Goal: Task Accomplishment & Management: Manage account settings

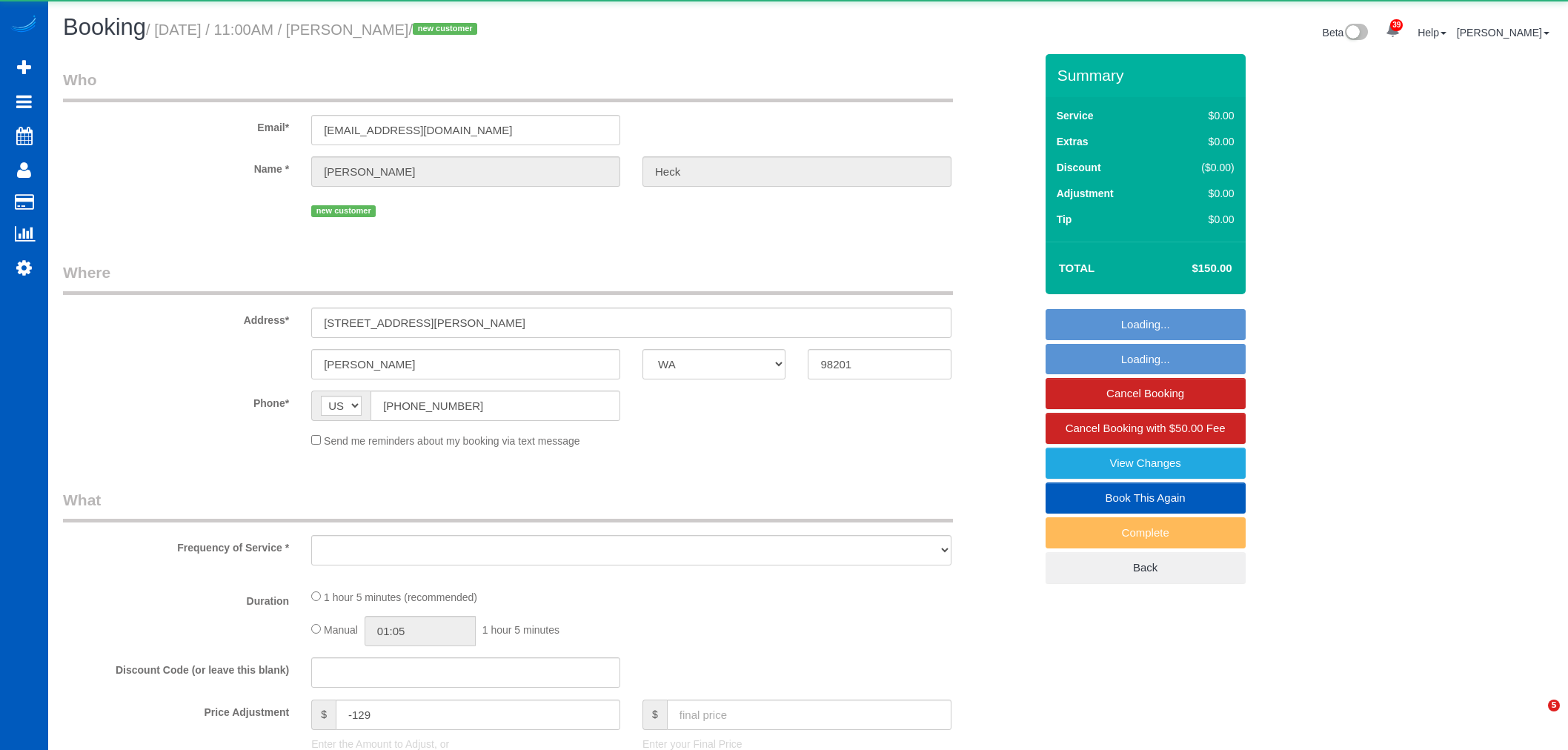
select select "WA"
select select "spot10"
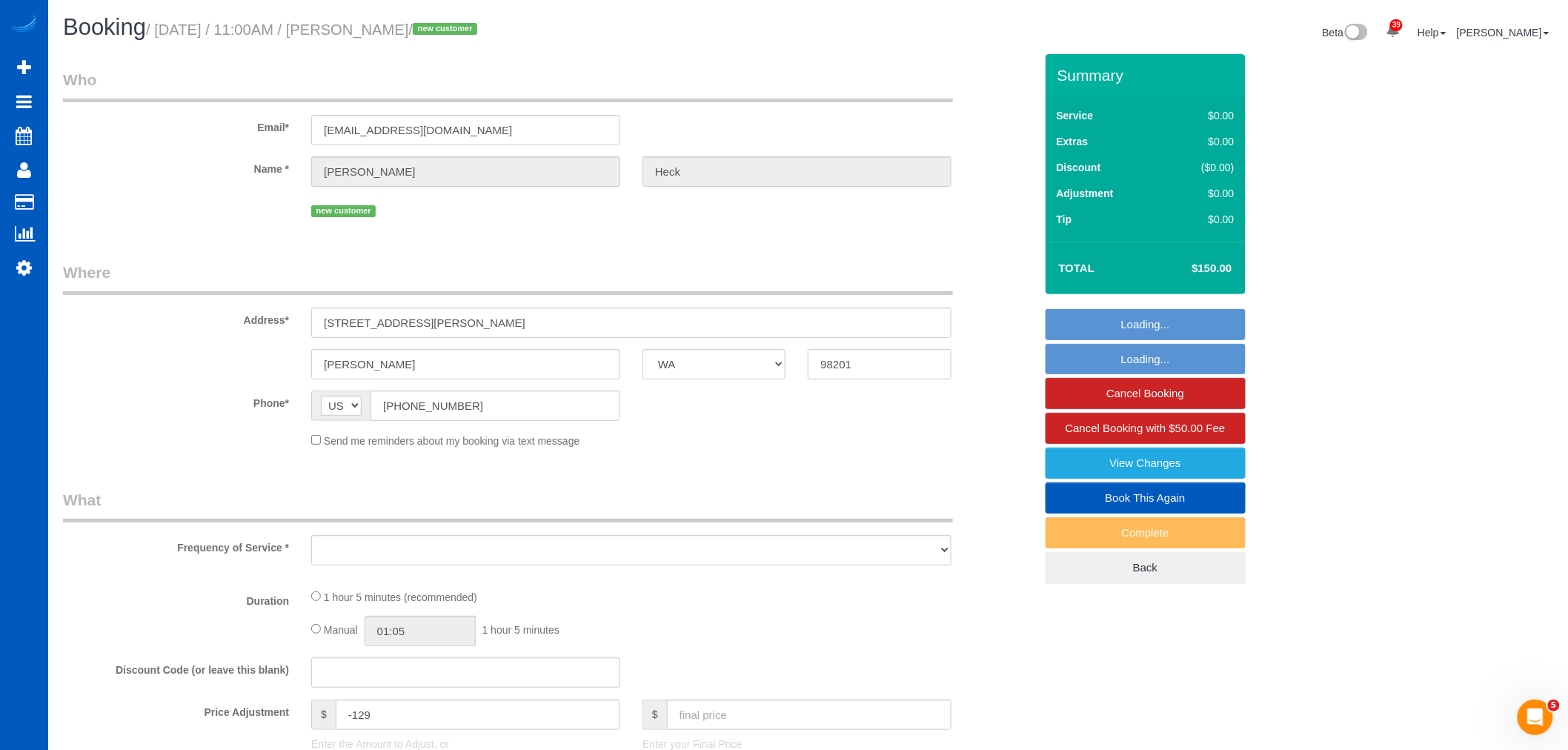
select select "object:4246"
select select "string:fspay-6088dcbd-1001-4404-8493-f1c0c8dca868"
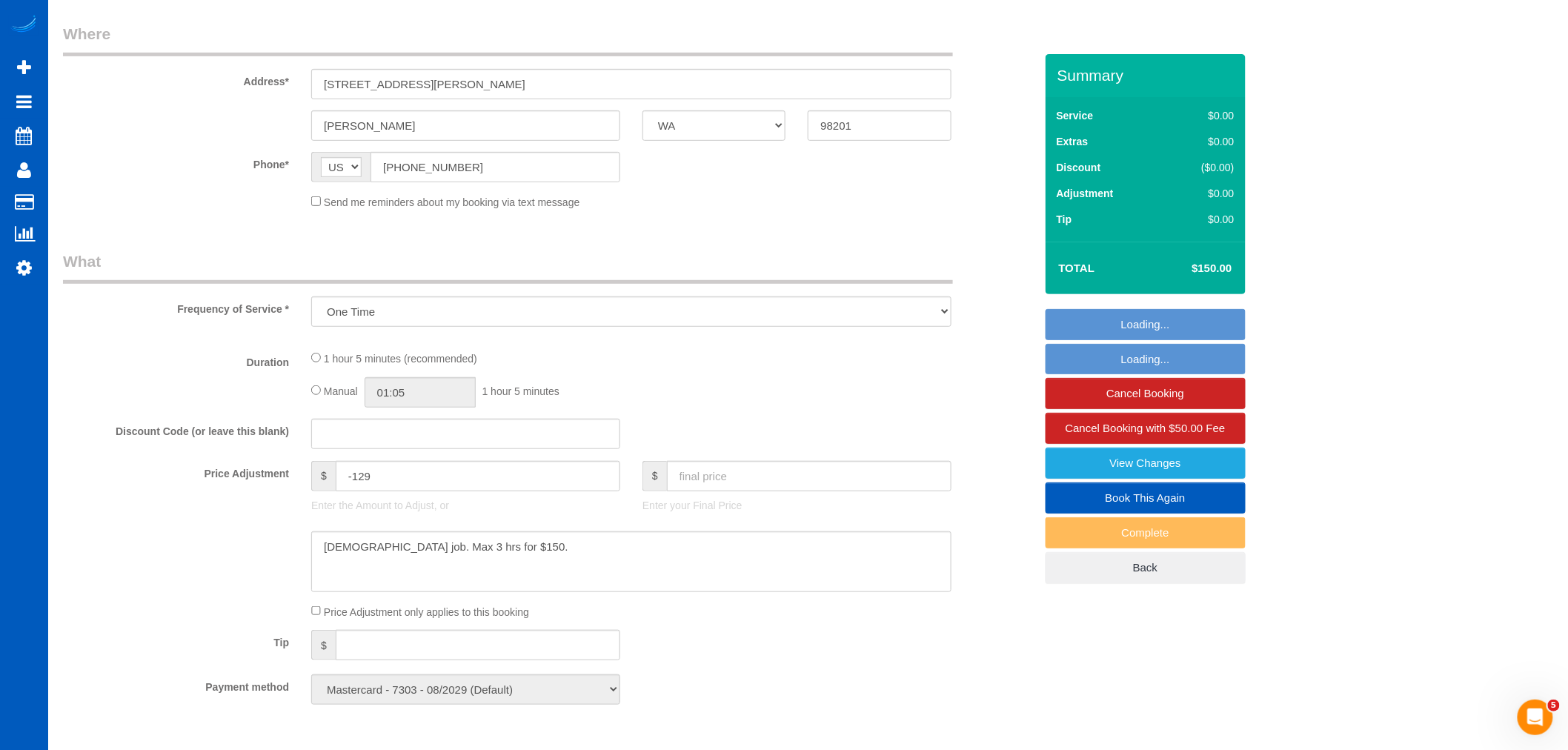
select select "199"
select select "1001"
select select "2"
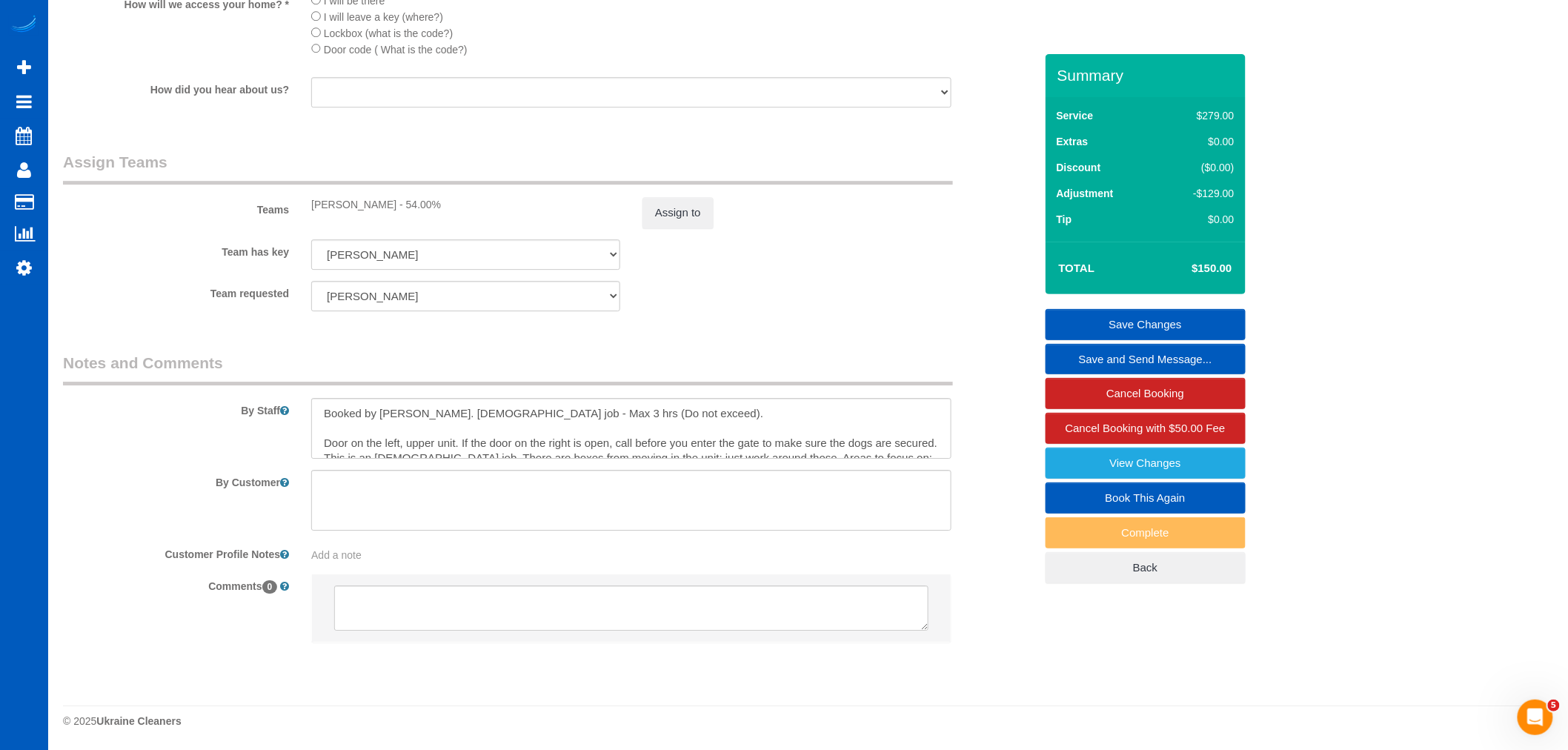
scroll to position [1840, 0]
select select "object:4695"
select select "spot21"
select select "1001"
select select "2"
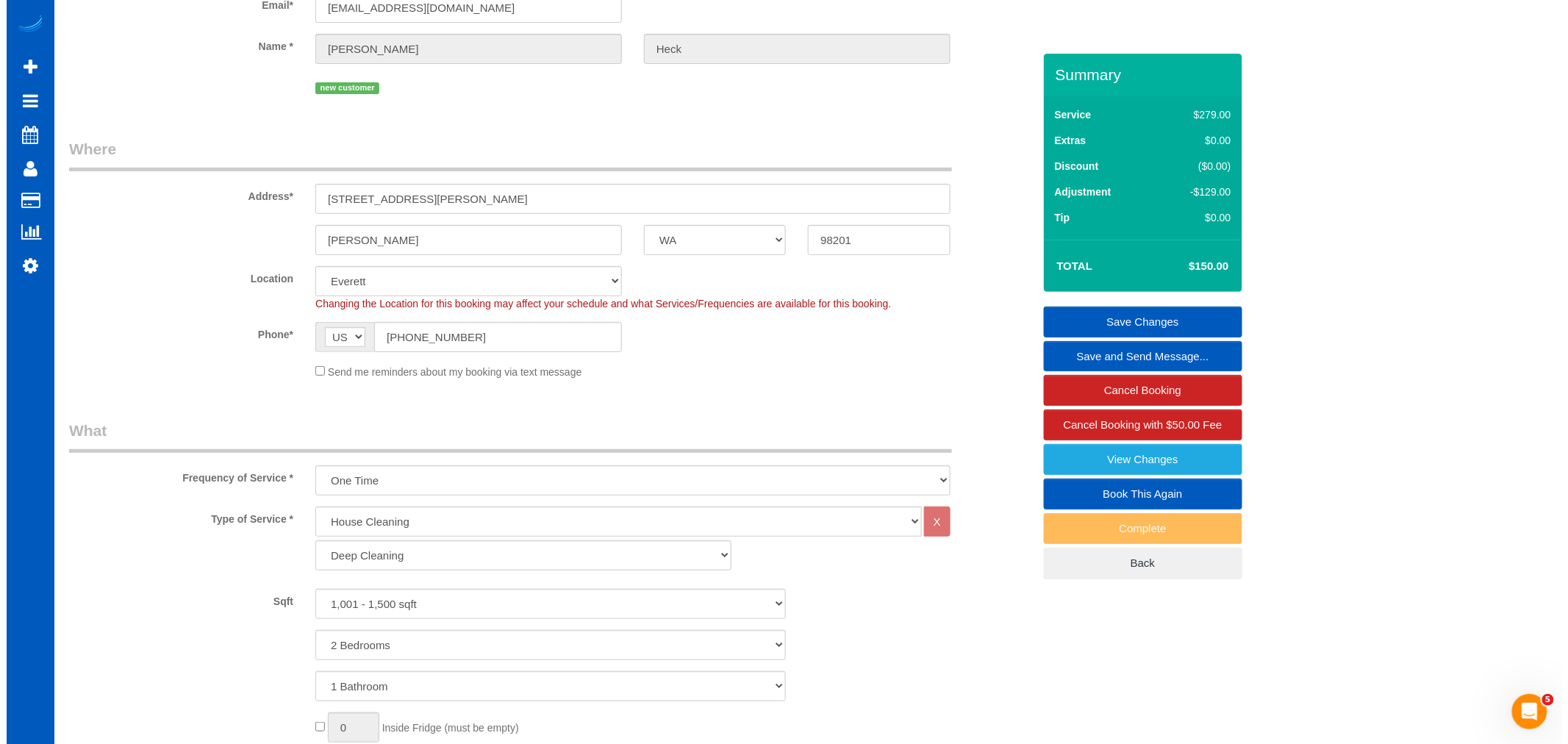
scroll to position [0, 0]
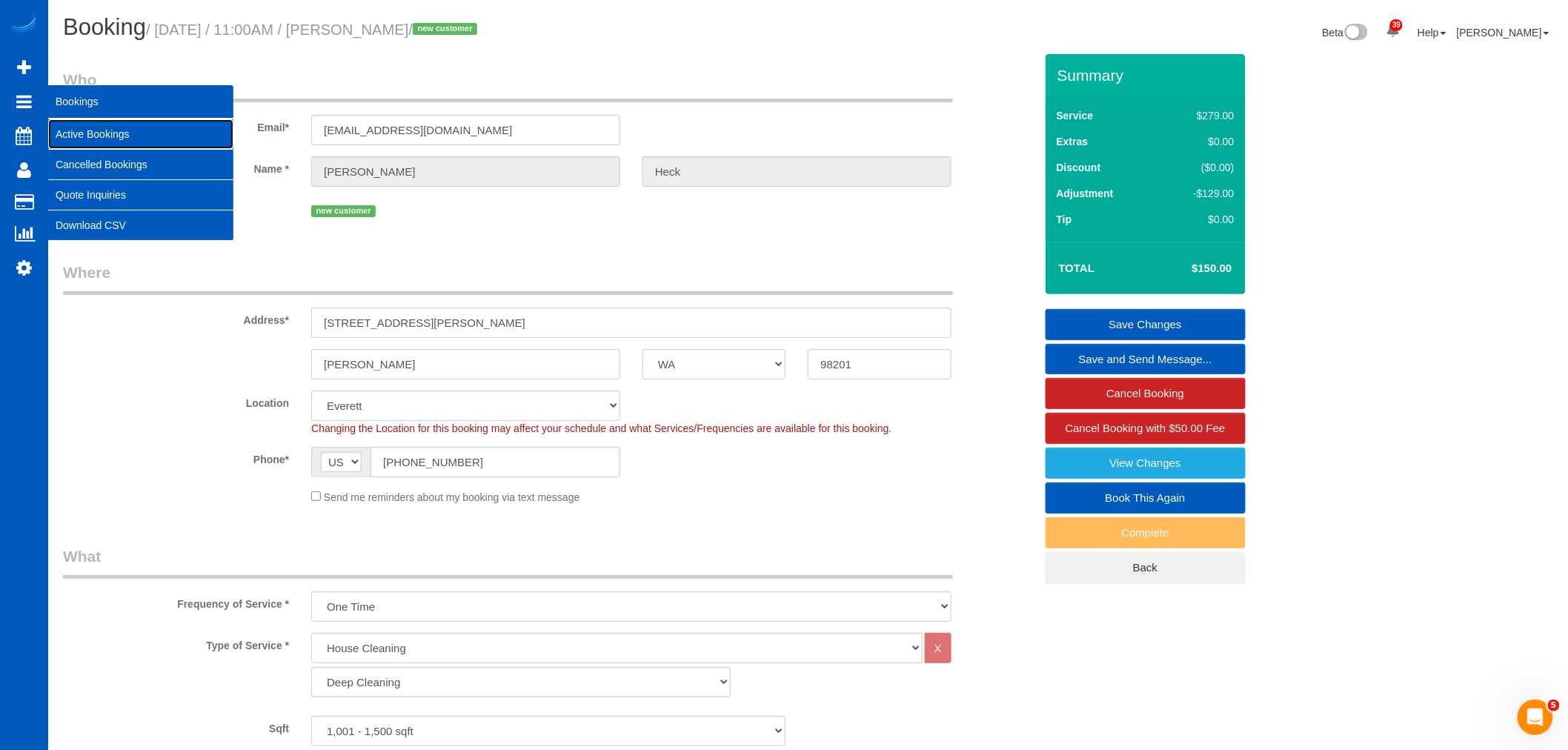
click at [121, 136] on link "Active Bookings" at bounding box center [141, 134] width 186 height 30
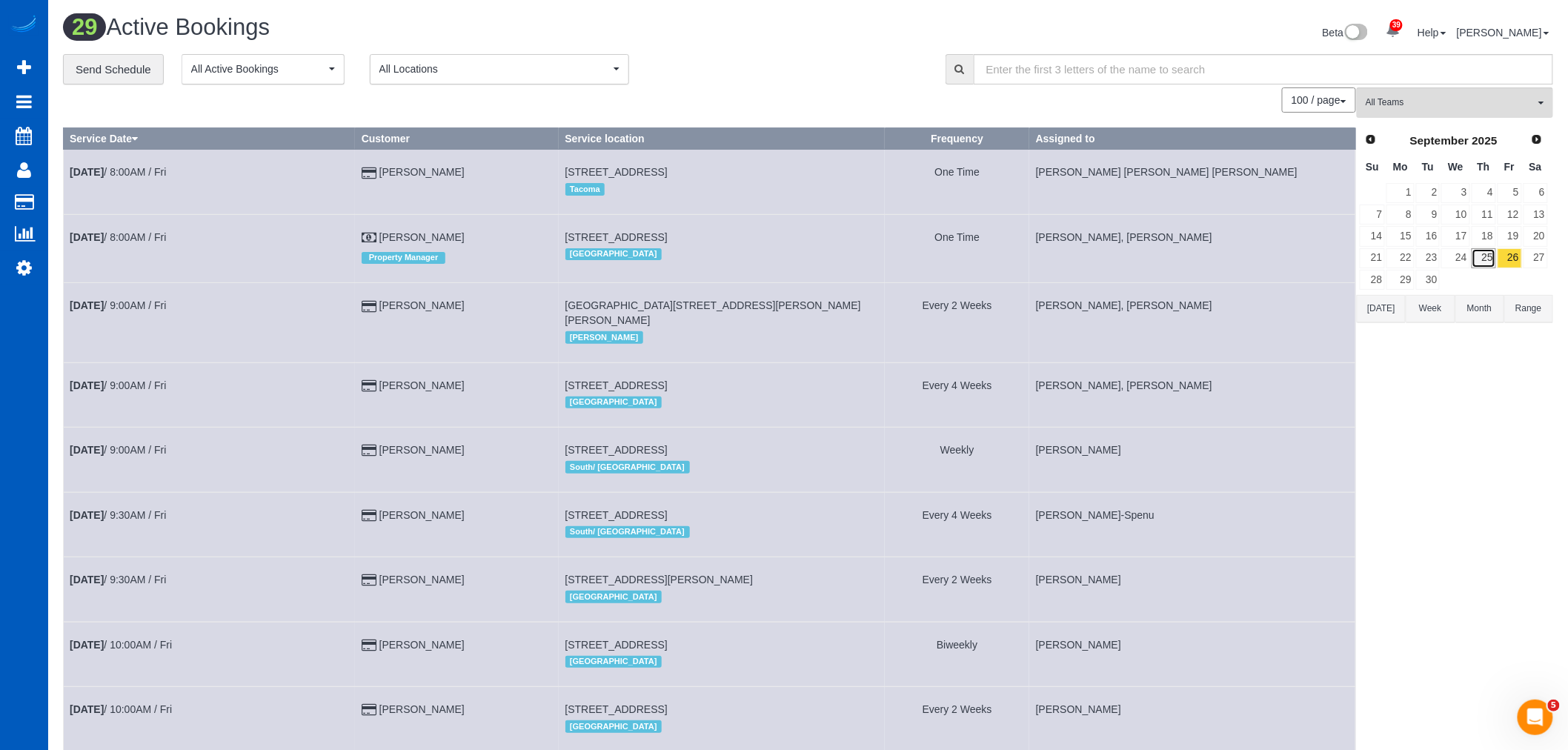
click at [1487, 262] on link "25" at bounding box center [1484, 258] width 25 height 20
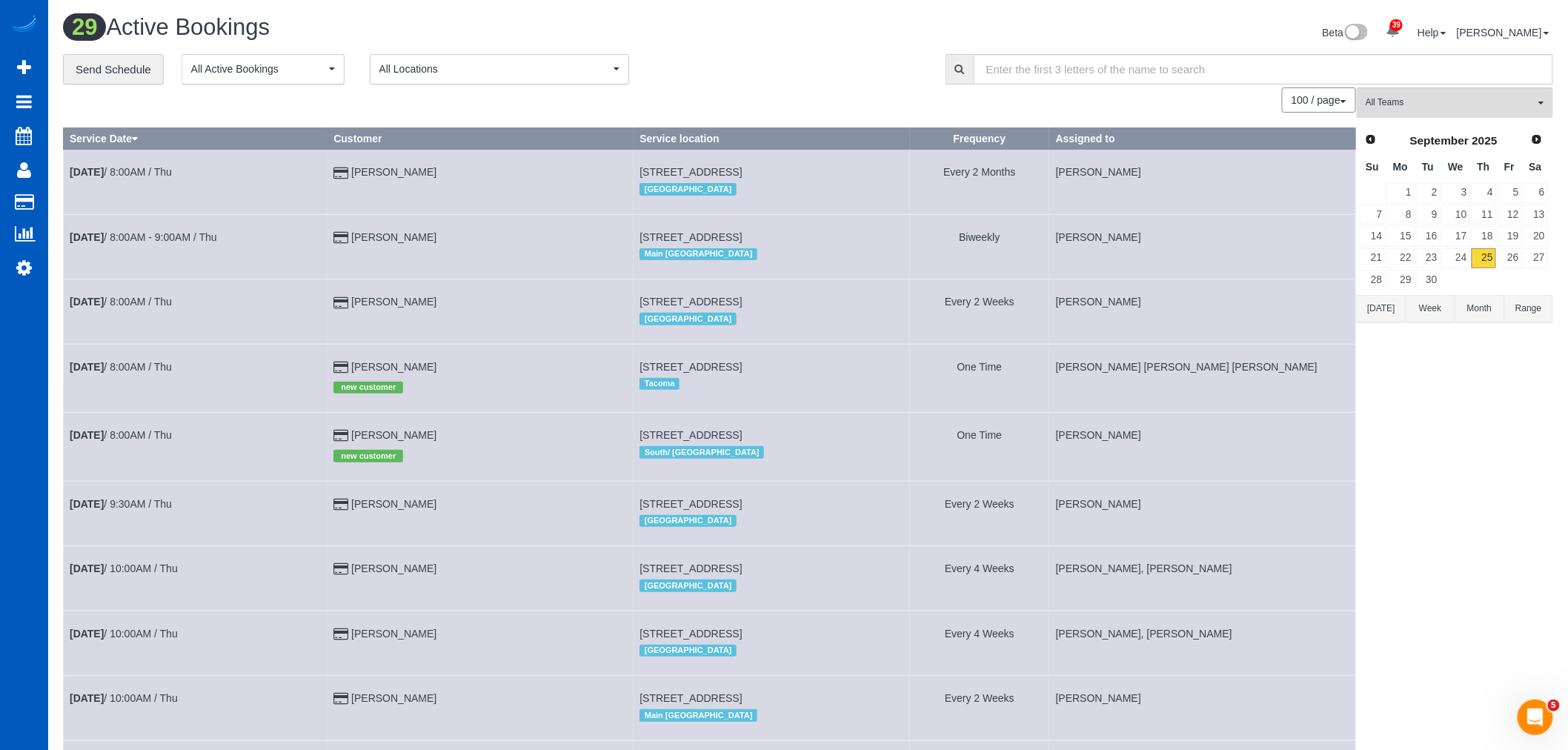
drag, startPoint x: 618, startPoint y: 442, endPoint x: 846, endPoint y: 445, distance: 228.0
click at [846, 445] on td "1201 Pacific Ave 205, Tacoma, WA 98402 South/ West Seattle" at bounding box center [771, 446] width 276 height 68
click at [104, 441] on b "[DATE]" at bounding box center [87, 435] width 34 height 12
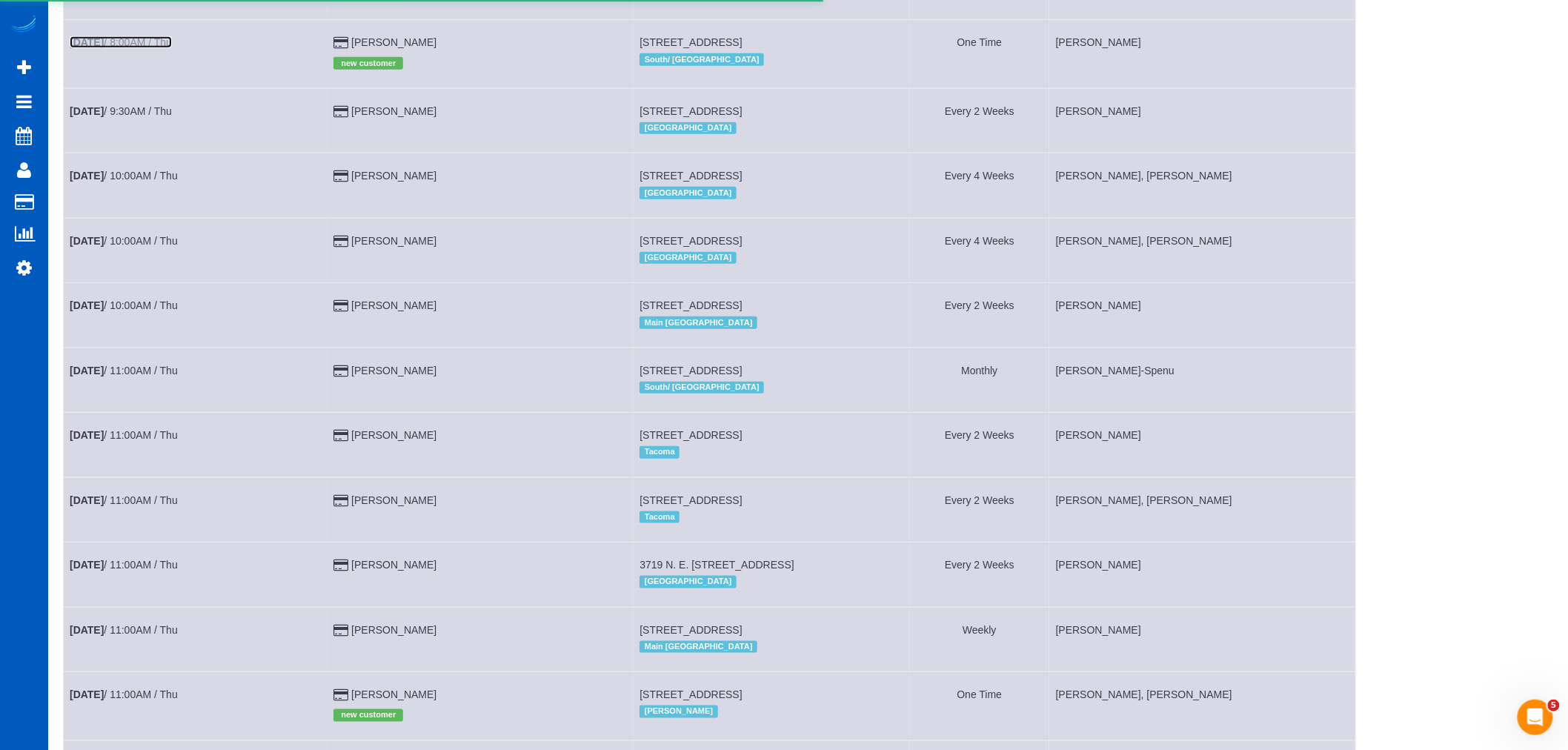
scroll to position [411, 0]
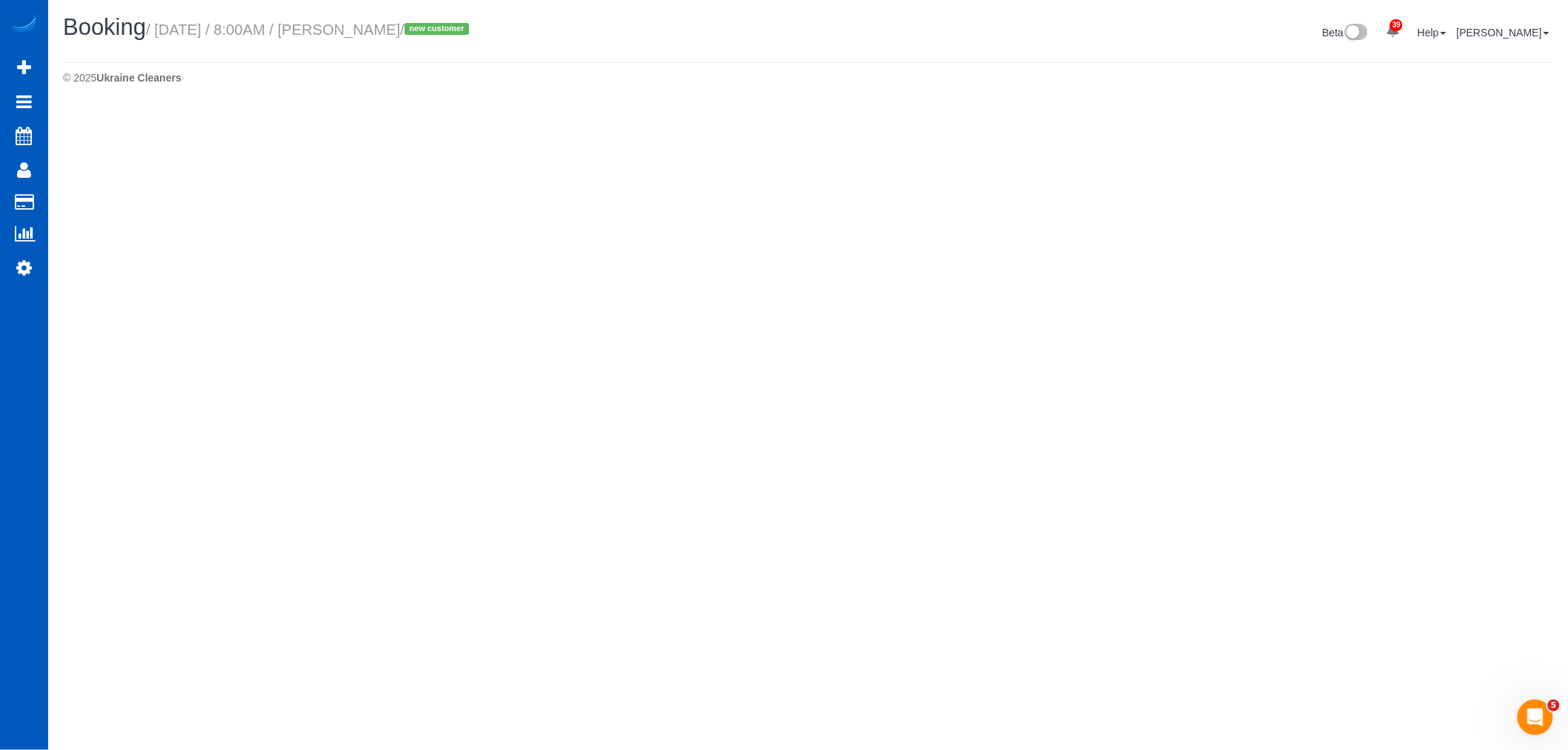
select select "WA"
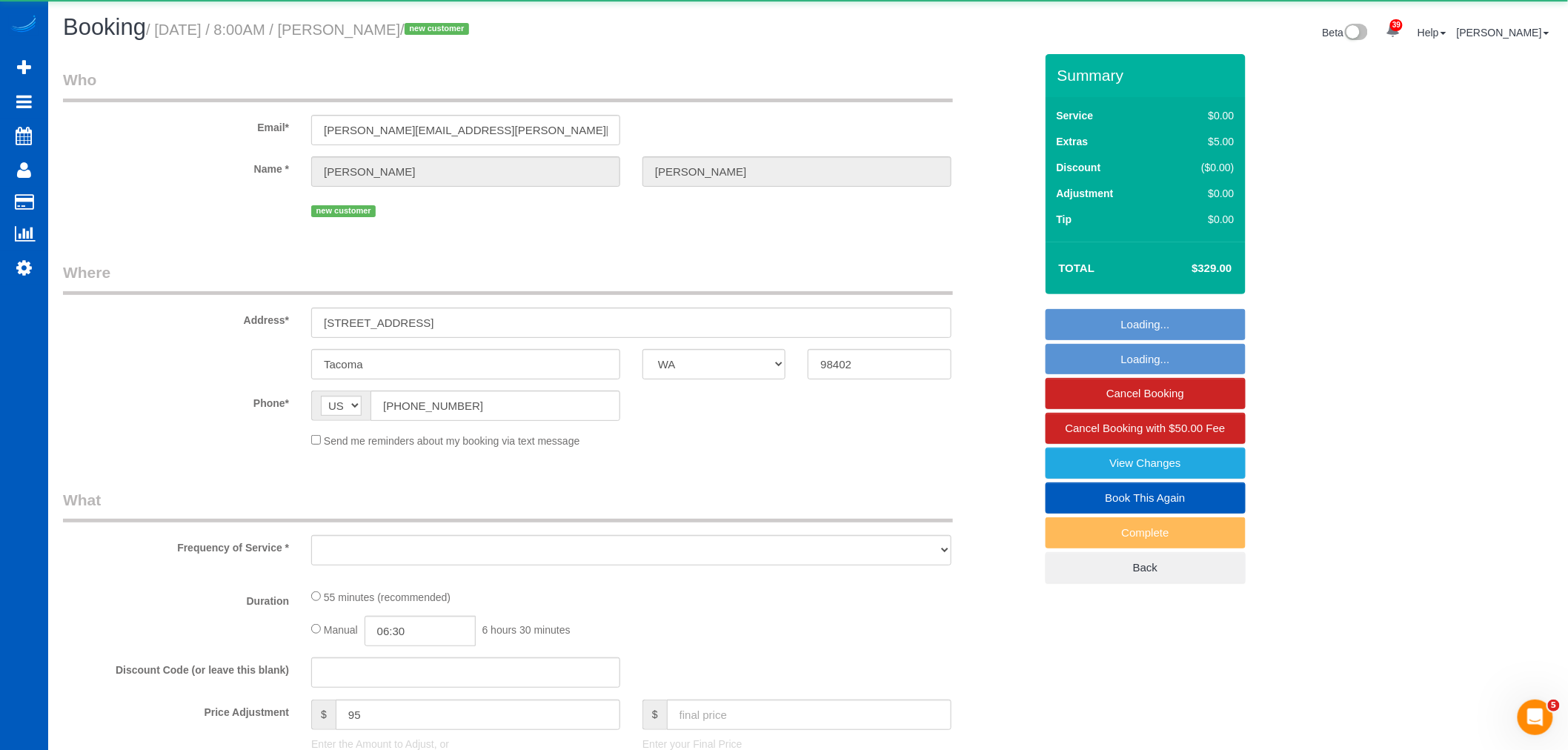
select select "object:6407"
select select "199"
select select "spot32"
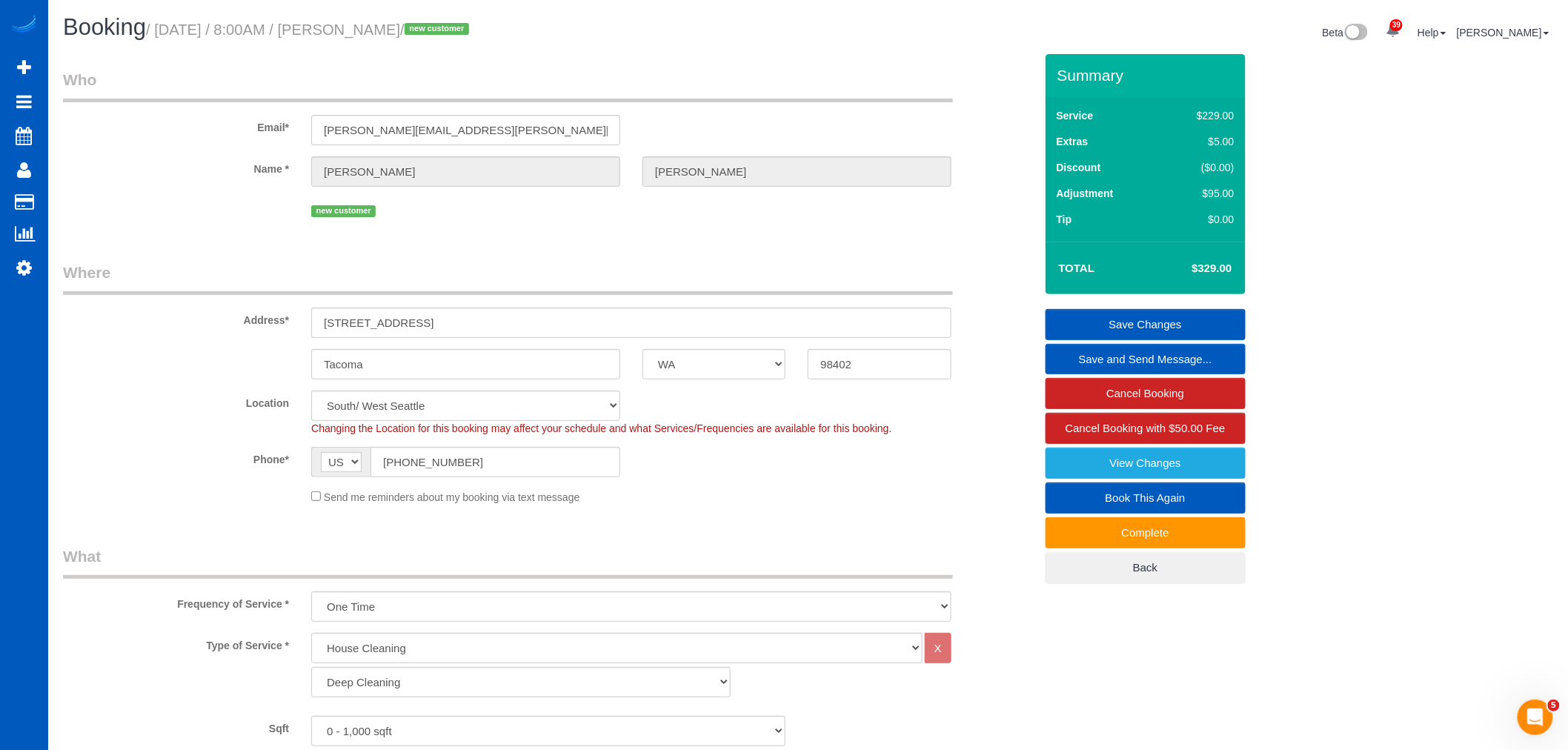
select select "object:6751"
select select "spot43"
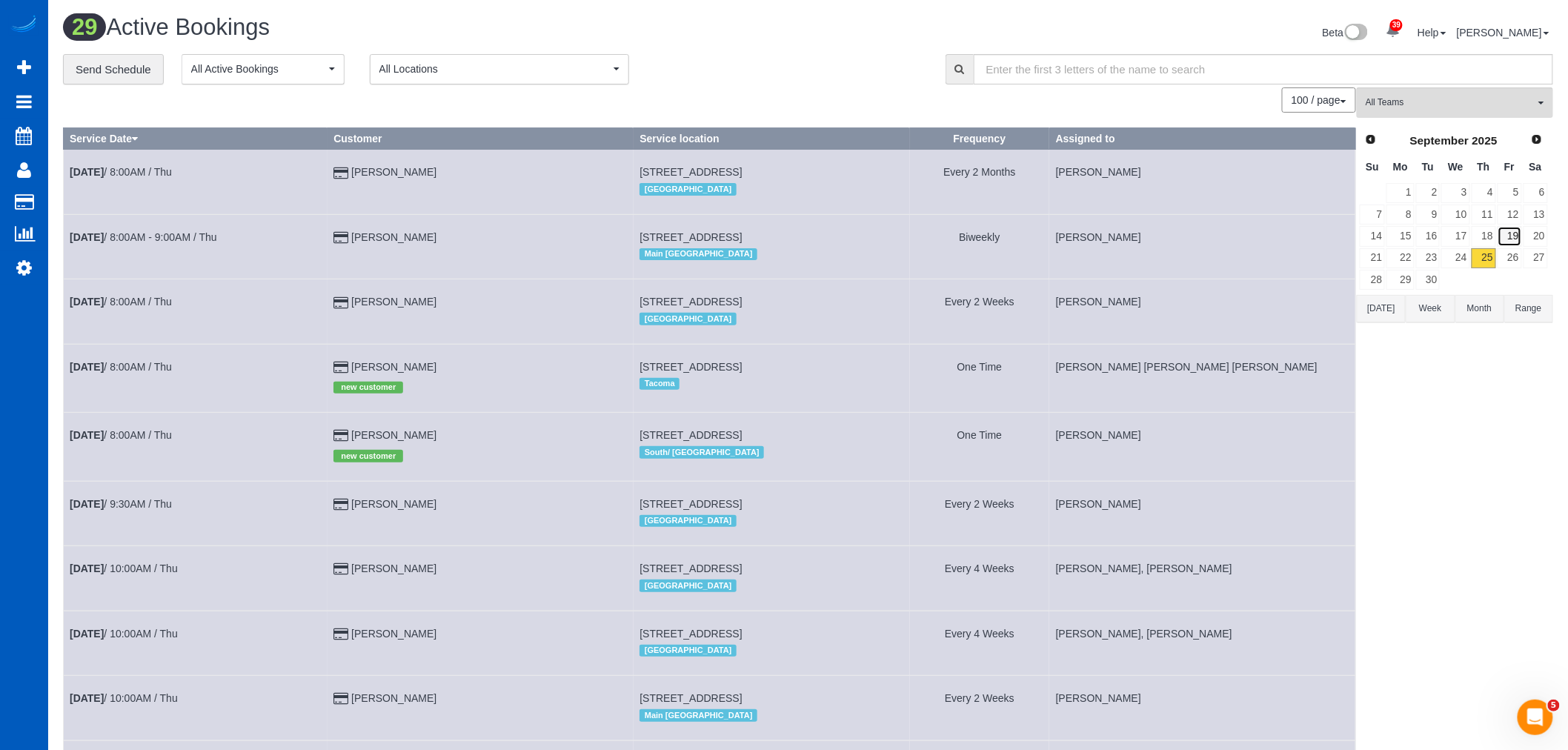
click at [1506, 246] on link "19" at bounding box center [1510, 236] width 25 height 20
click at [1512, 261] on link "26" at bounding box center [1510, 258] width 25 height 20
click at [1477, 257] on link "25" at bounding box center [1484, 258] width 25 height 20
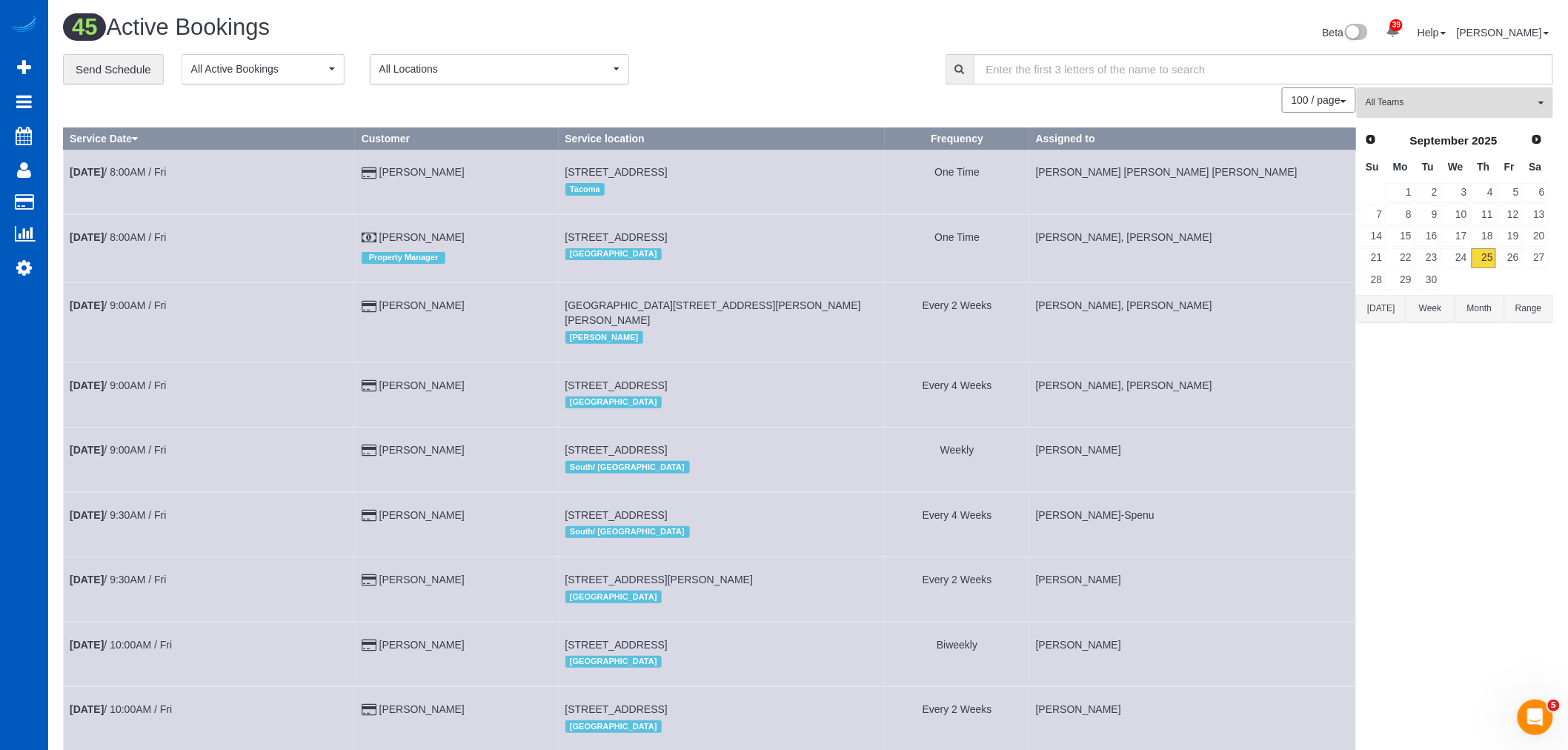
click at [1452, 107] on span "All Teams" at bounding box center [1450, 103] width 169 height 12
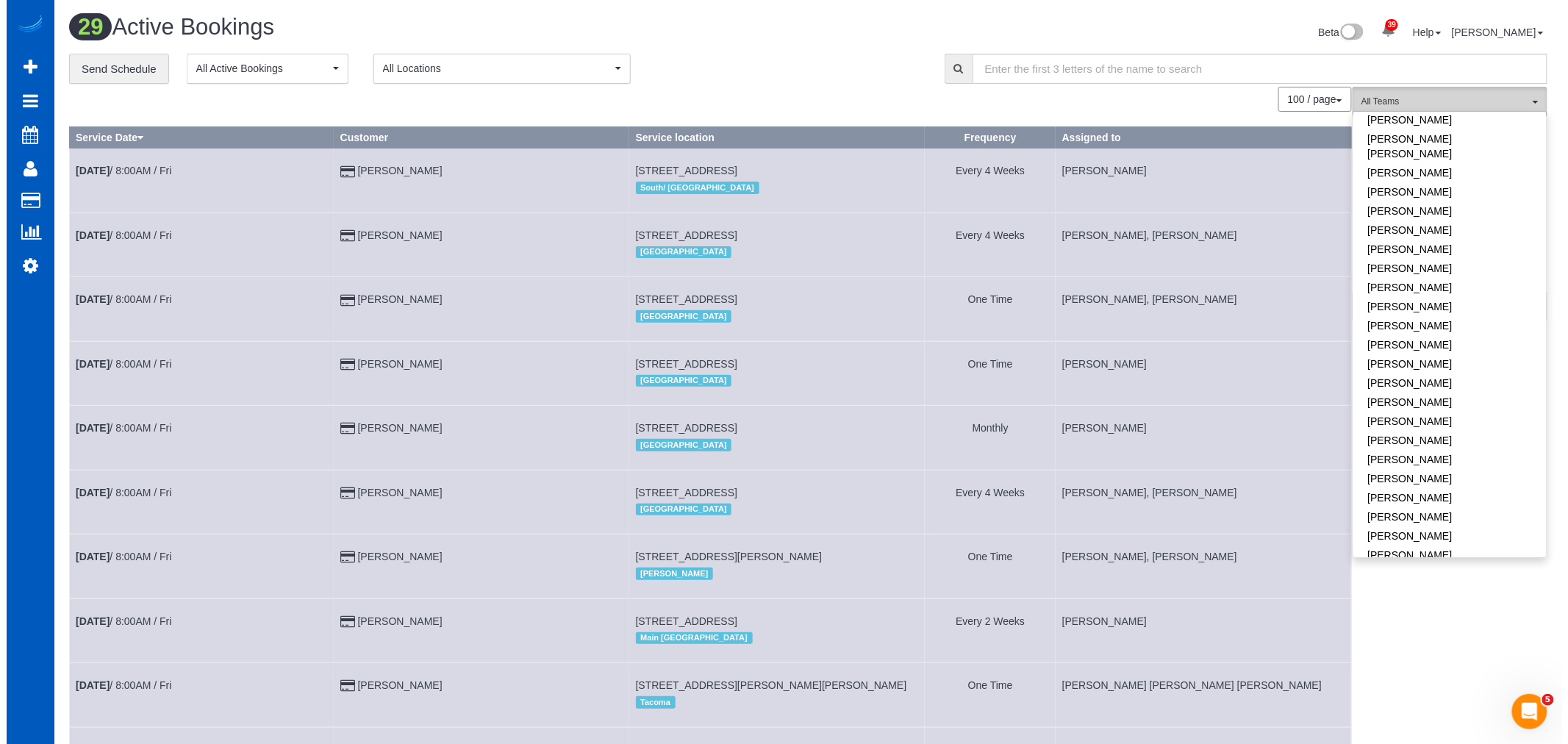
scroll to position [735, 0]
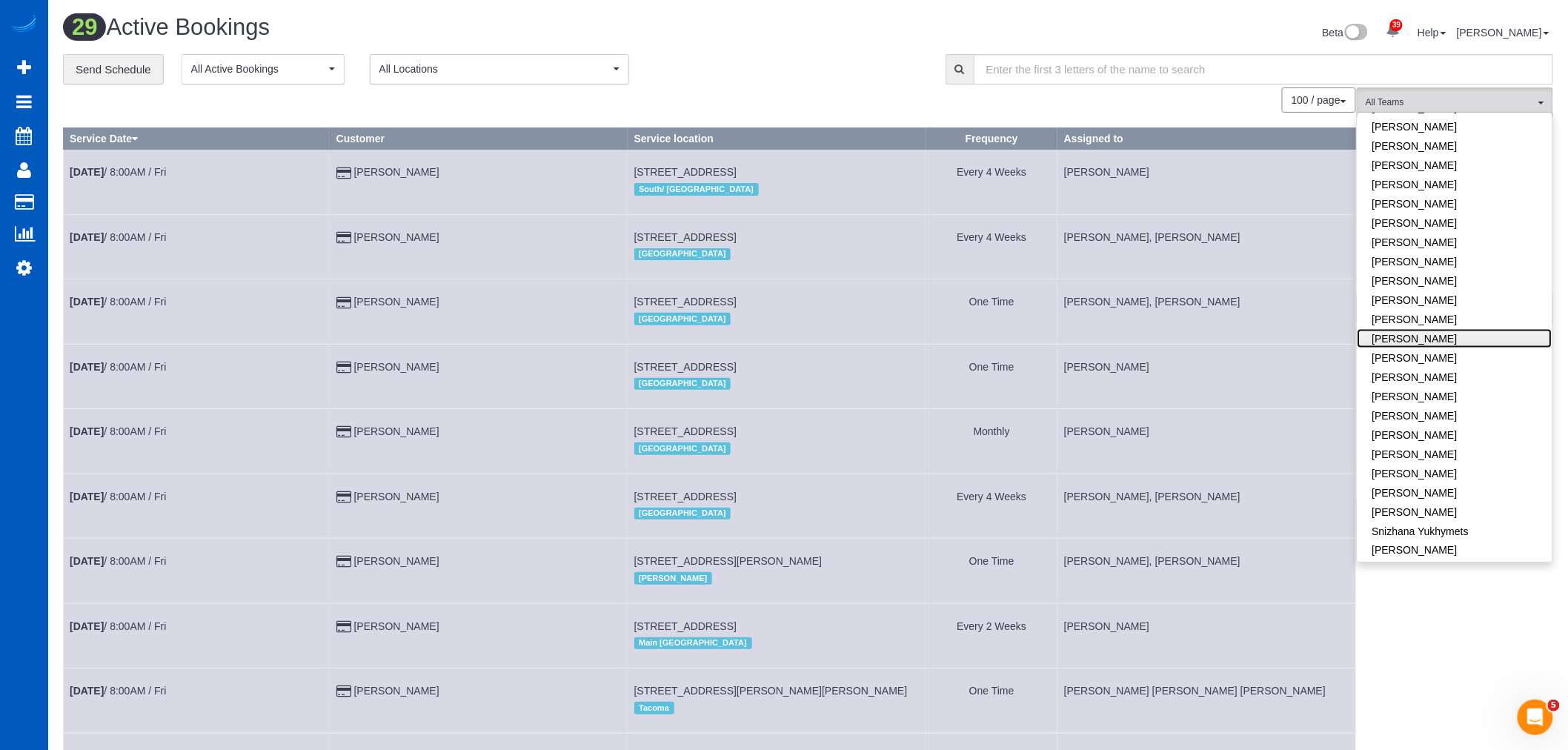
click at [1413, 329] on link "[PERSON_NAME]" at bounding box center [1455, 338] width 195 height 19
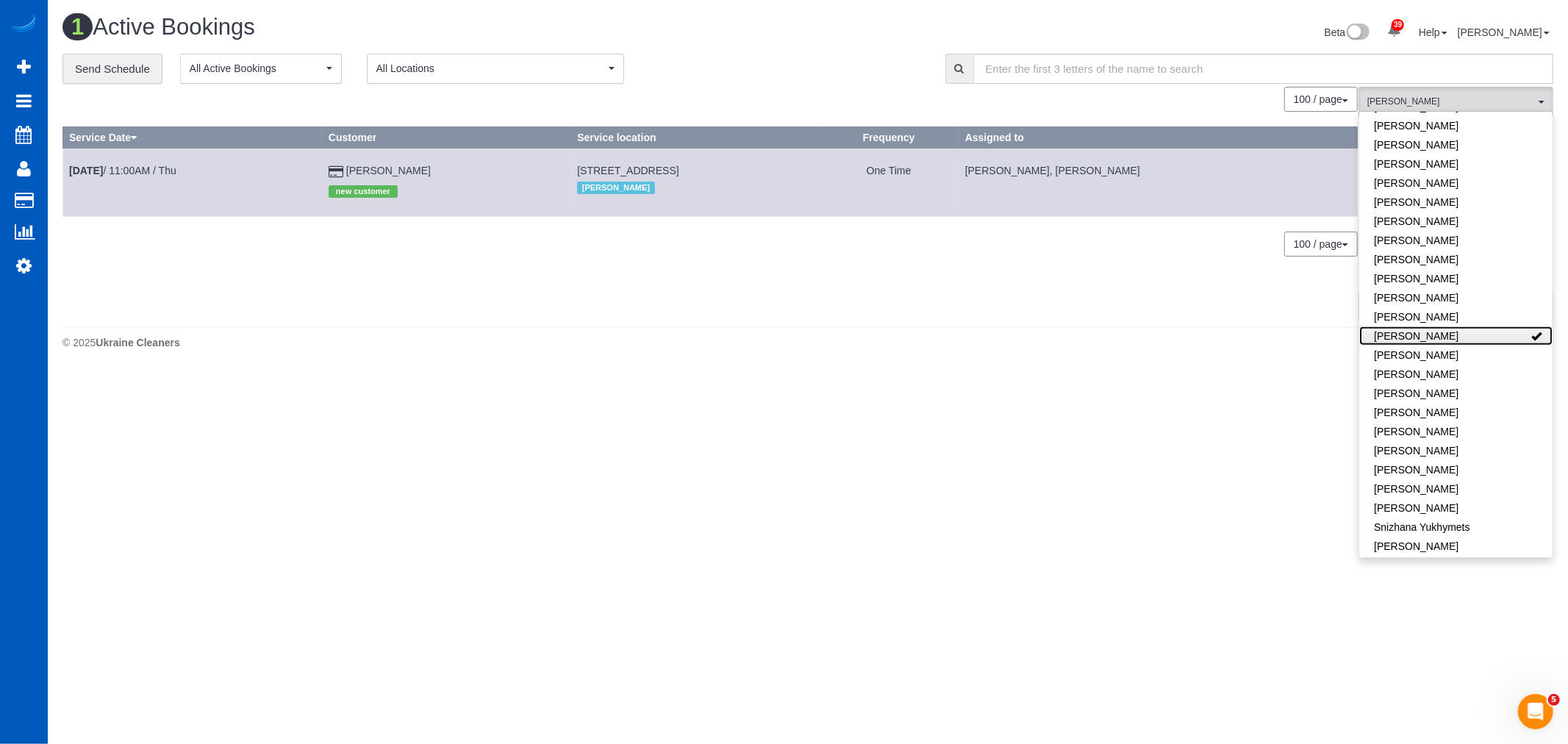
click at [1402, 326] on link "[PERSON_NAME]" at bounding box center [1456, 335] width 193 height 19
click at [1044, 467] on body "39 Beta Your Notifications You have 0 alerts × You have 1 to charge for 09/23/2…" at bounding box center [784, 372] width 1568 height 744
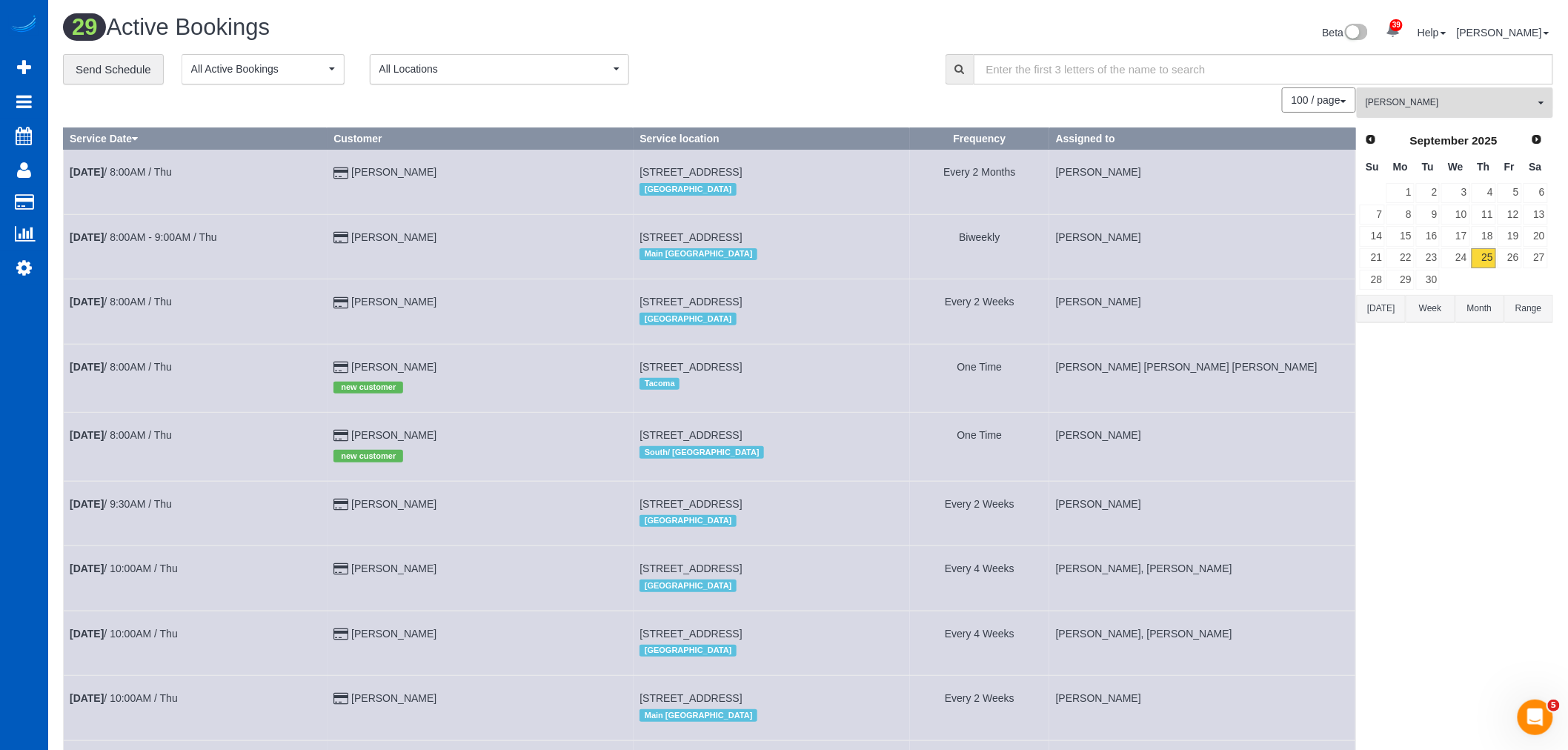
click at [1409, 115] on button "Olena Stratonova All Teams" at bounding box center [1455, 103] width 196 height 31
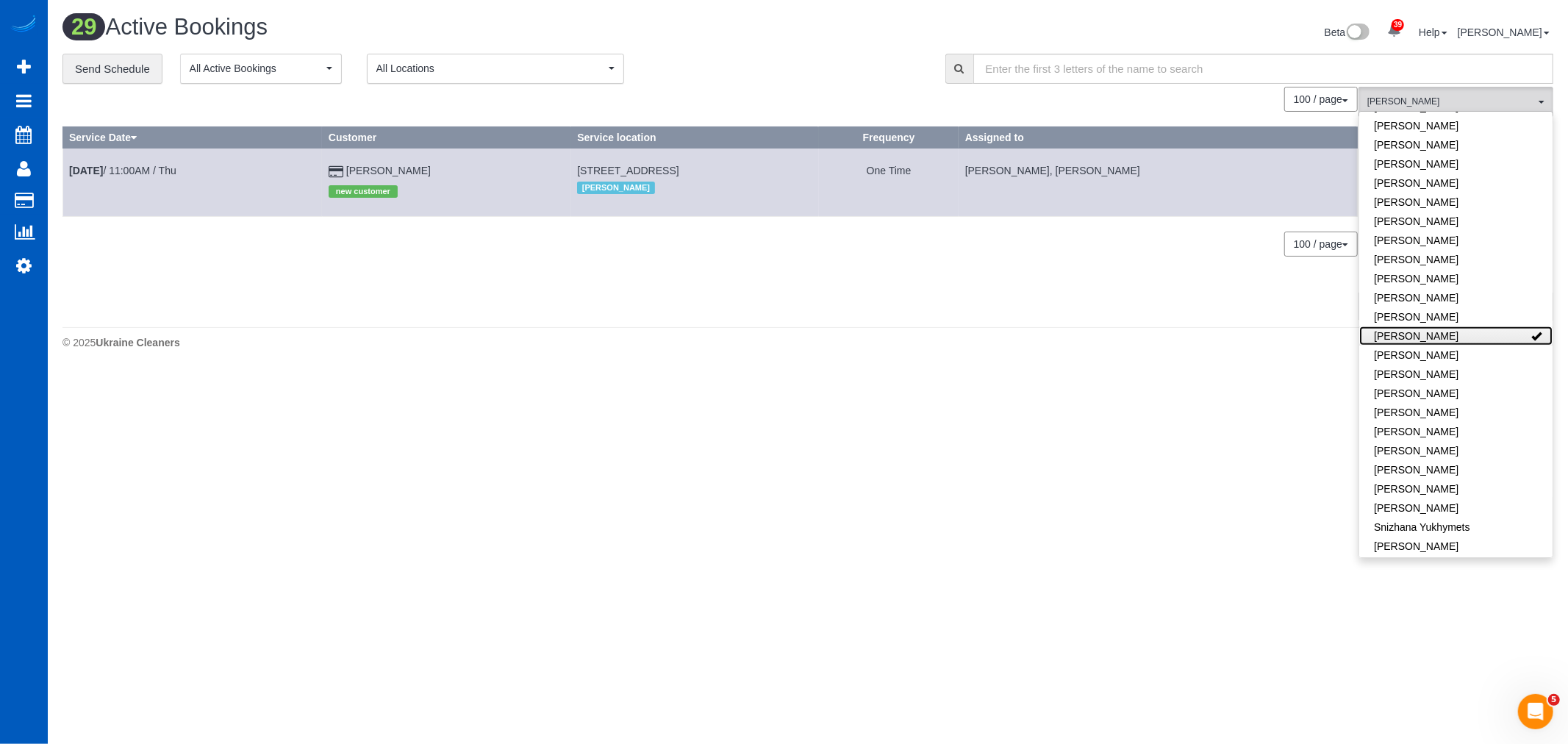
click at [1447, 326] on link "[PERSON_NAME]" at bounding box center [1456, 335] width 193 height 19
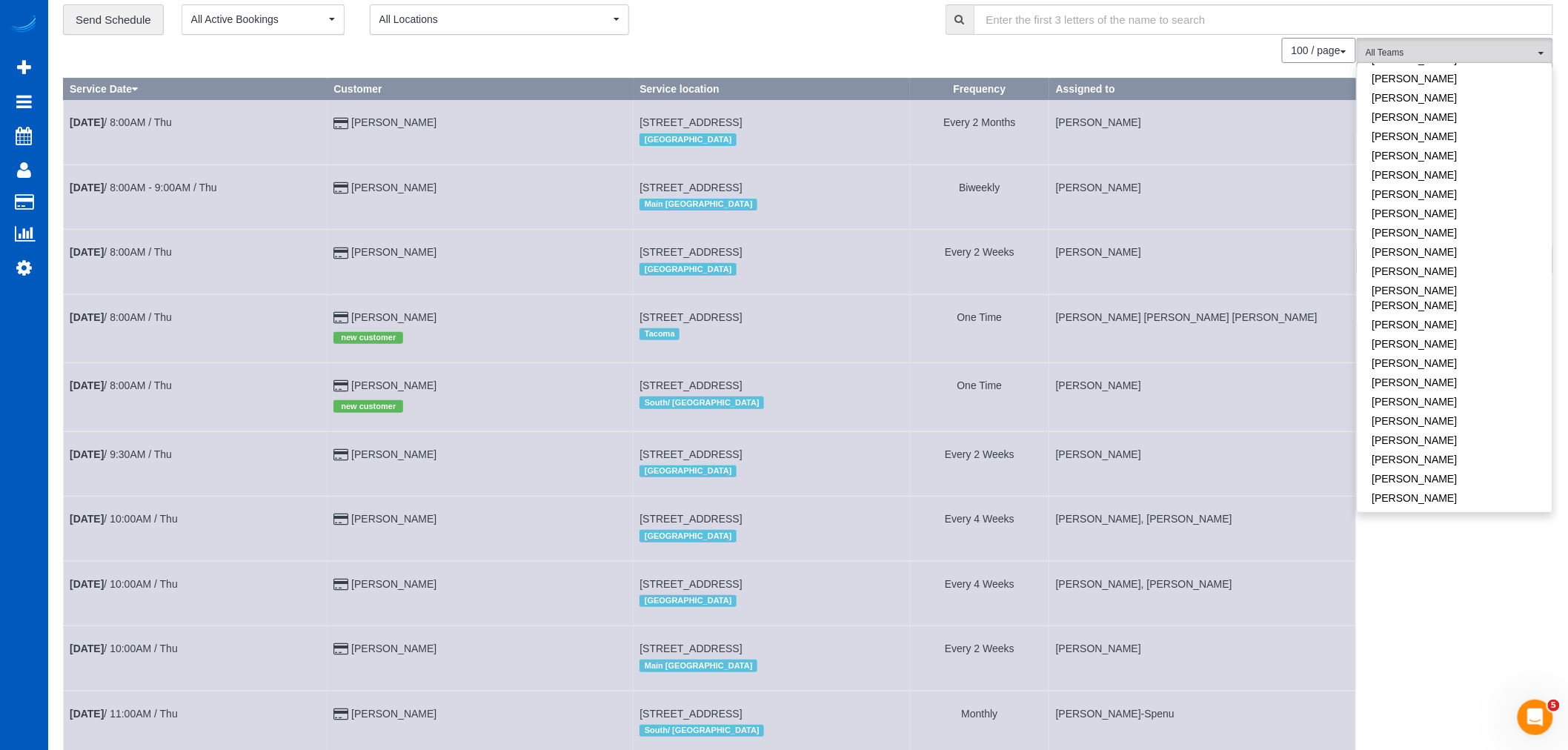
scroll to position [0, 0]
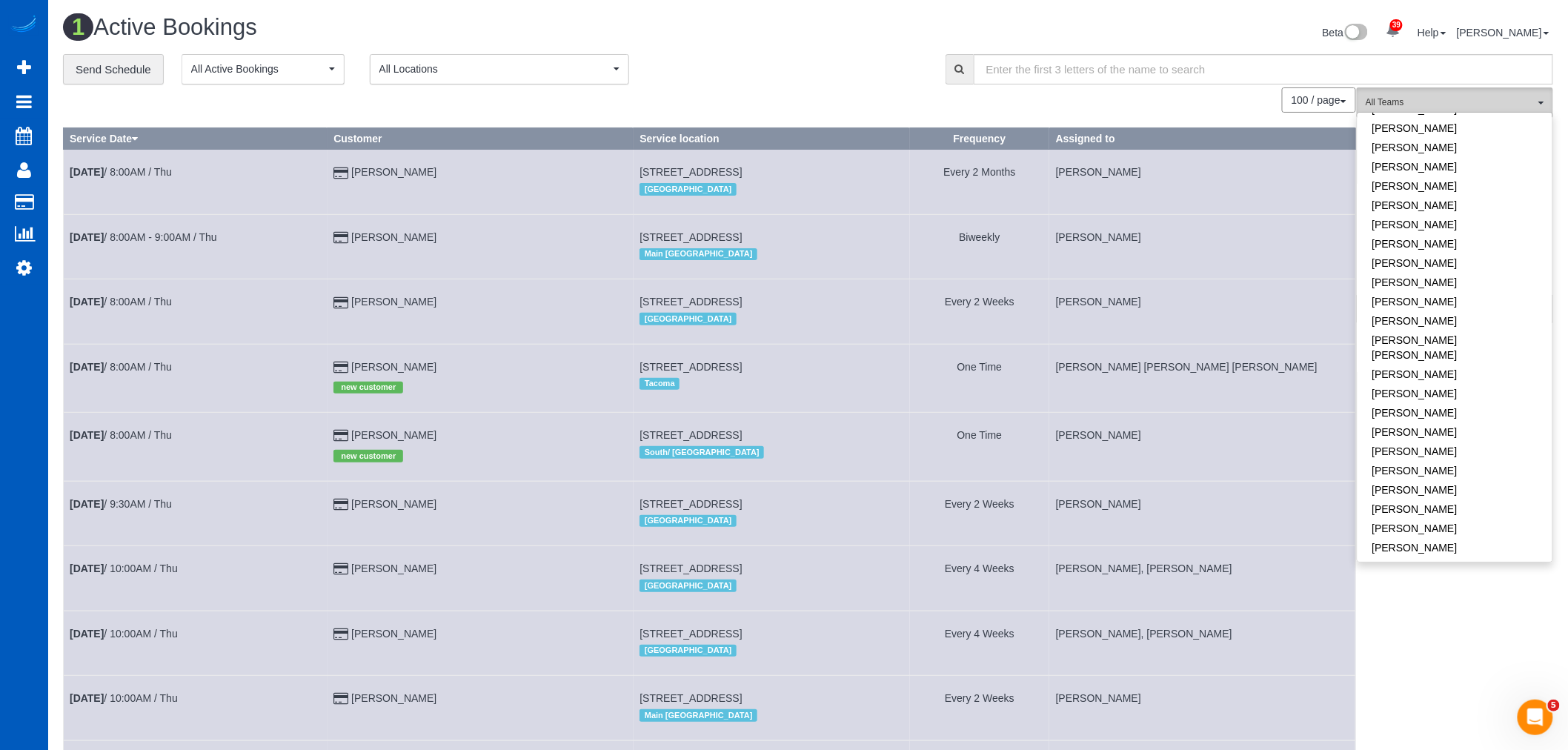
click at [1426, 95] on button "All Teams" at bounding box center [1455, 103] width 196 height 31
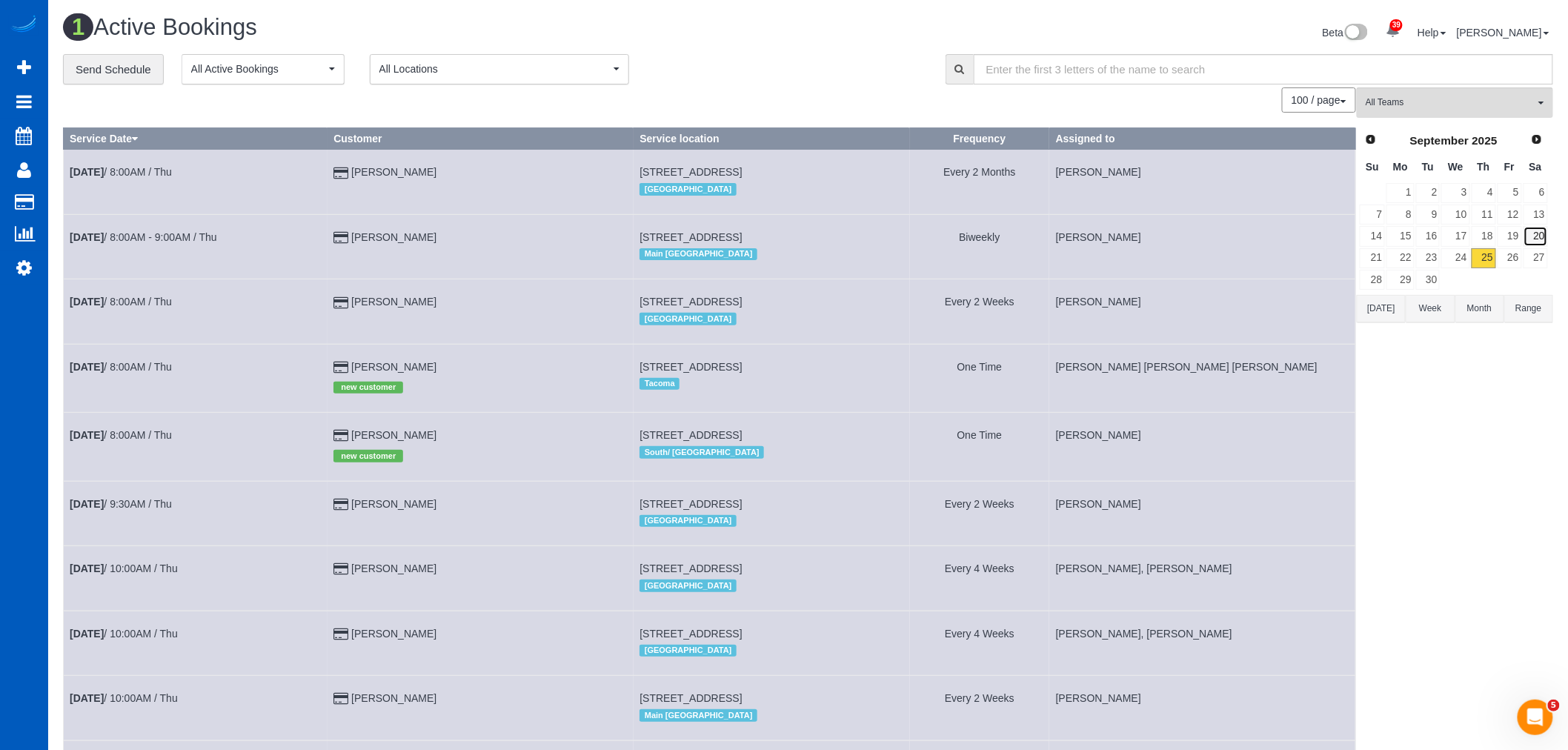
click at [1535, 243] on link "20" at bounding box center [1536, 236] width 25 height 20
click at [1540, 259] on link "27" at bounding box center [1536, 258] width 25 height 20
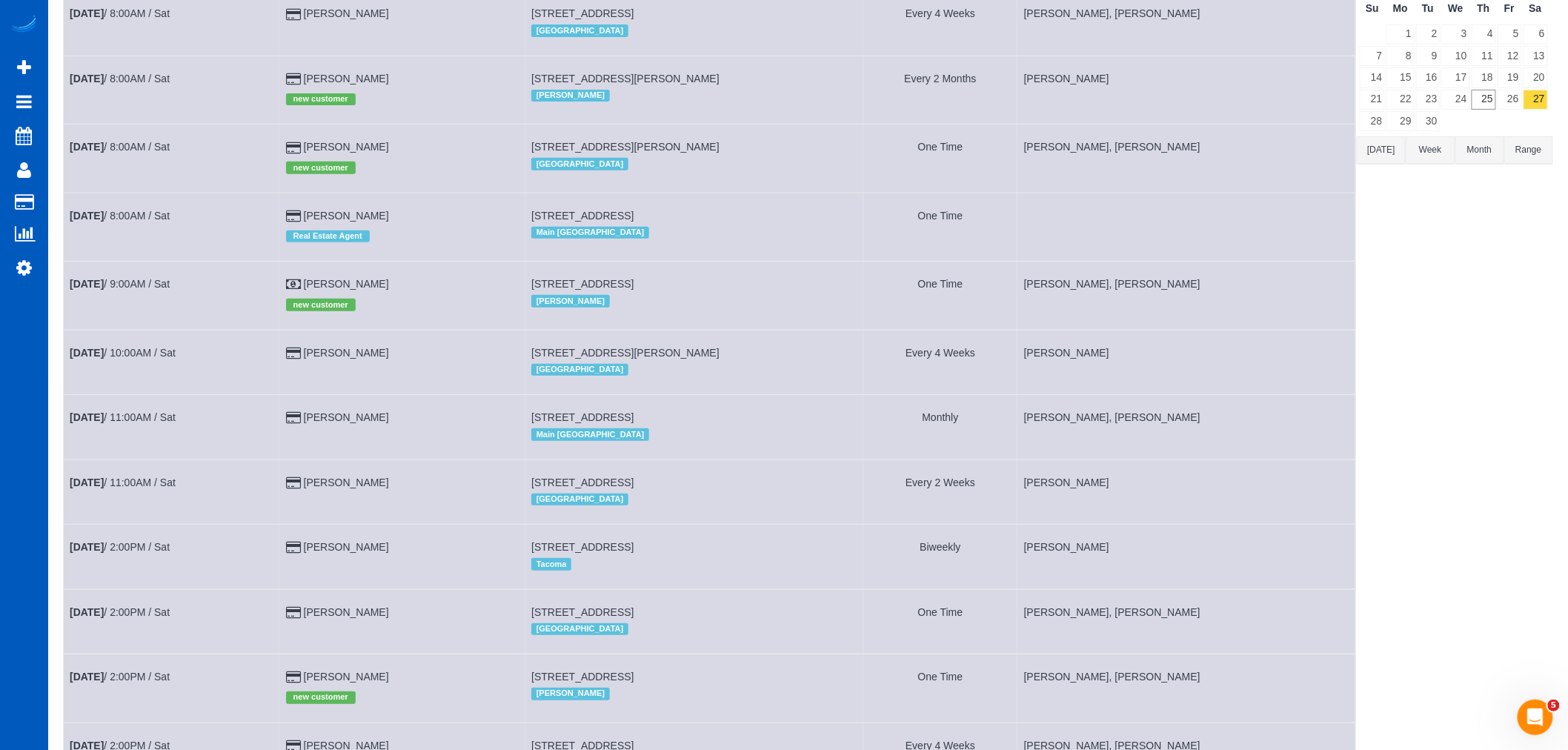
scroll to position [77, 0]
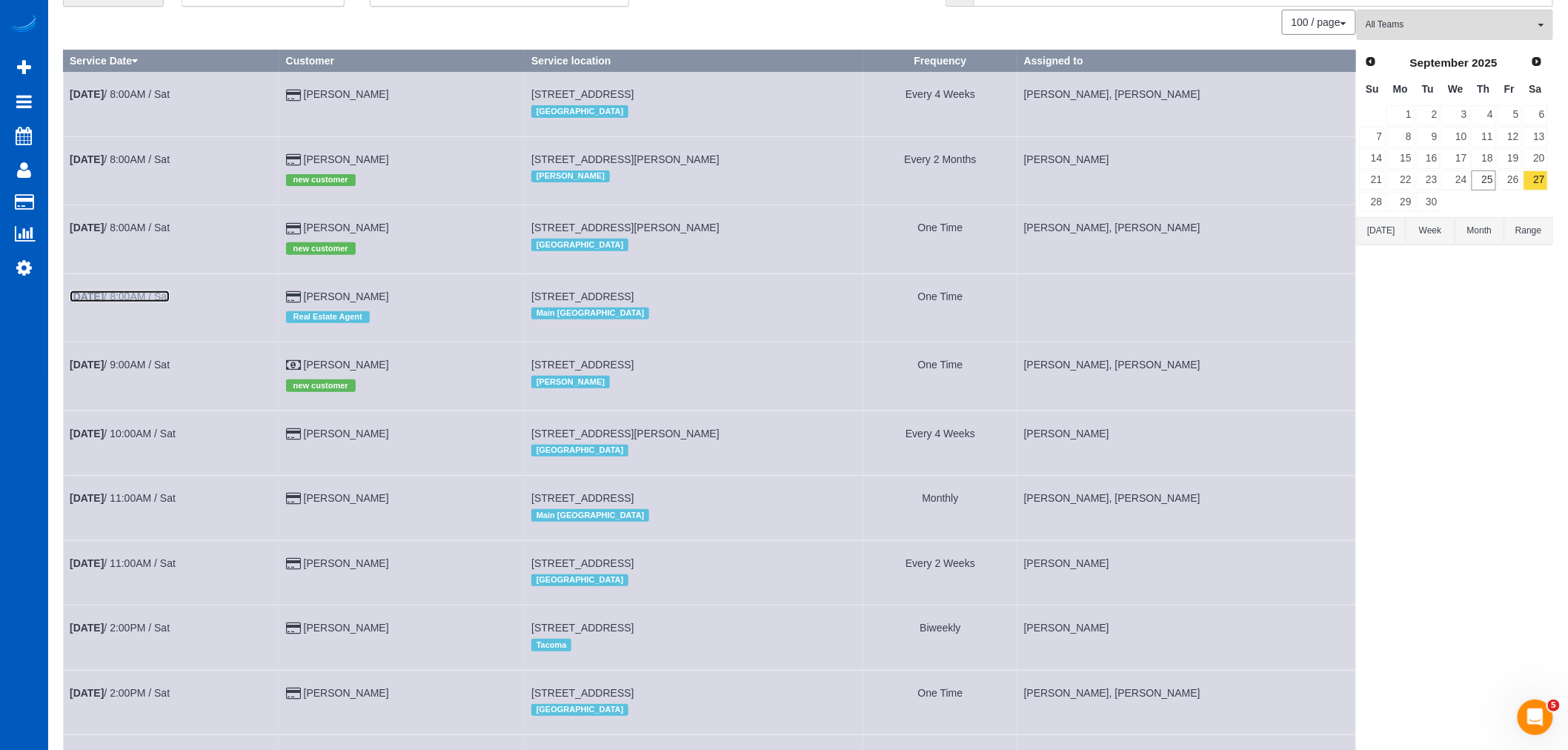
click at [120, 294] on link "Sep 27th / 8:00AM / Sat" at bounding box center [120, 296] width 100 height 12
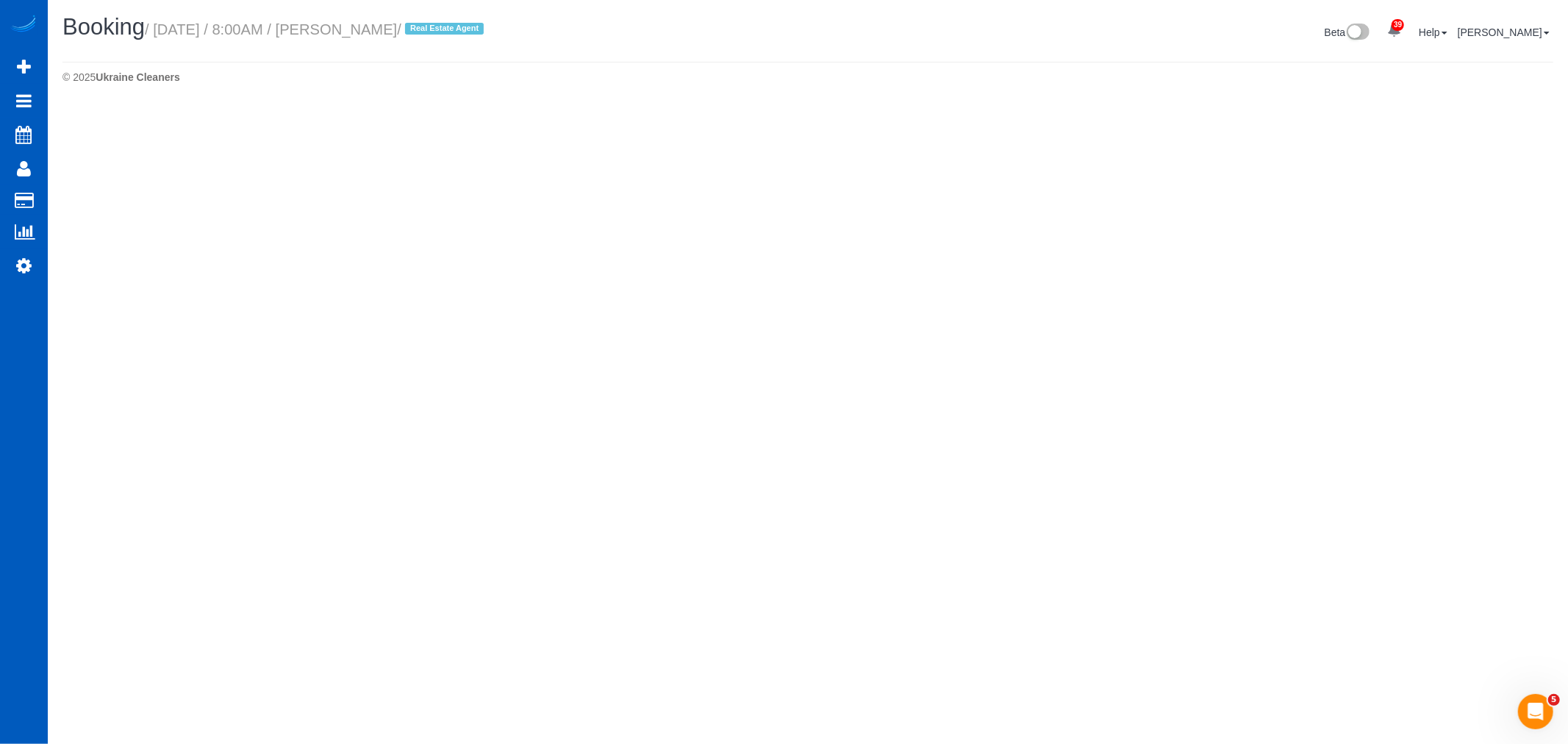
select select "WA"
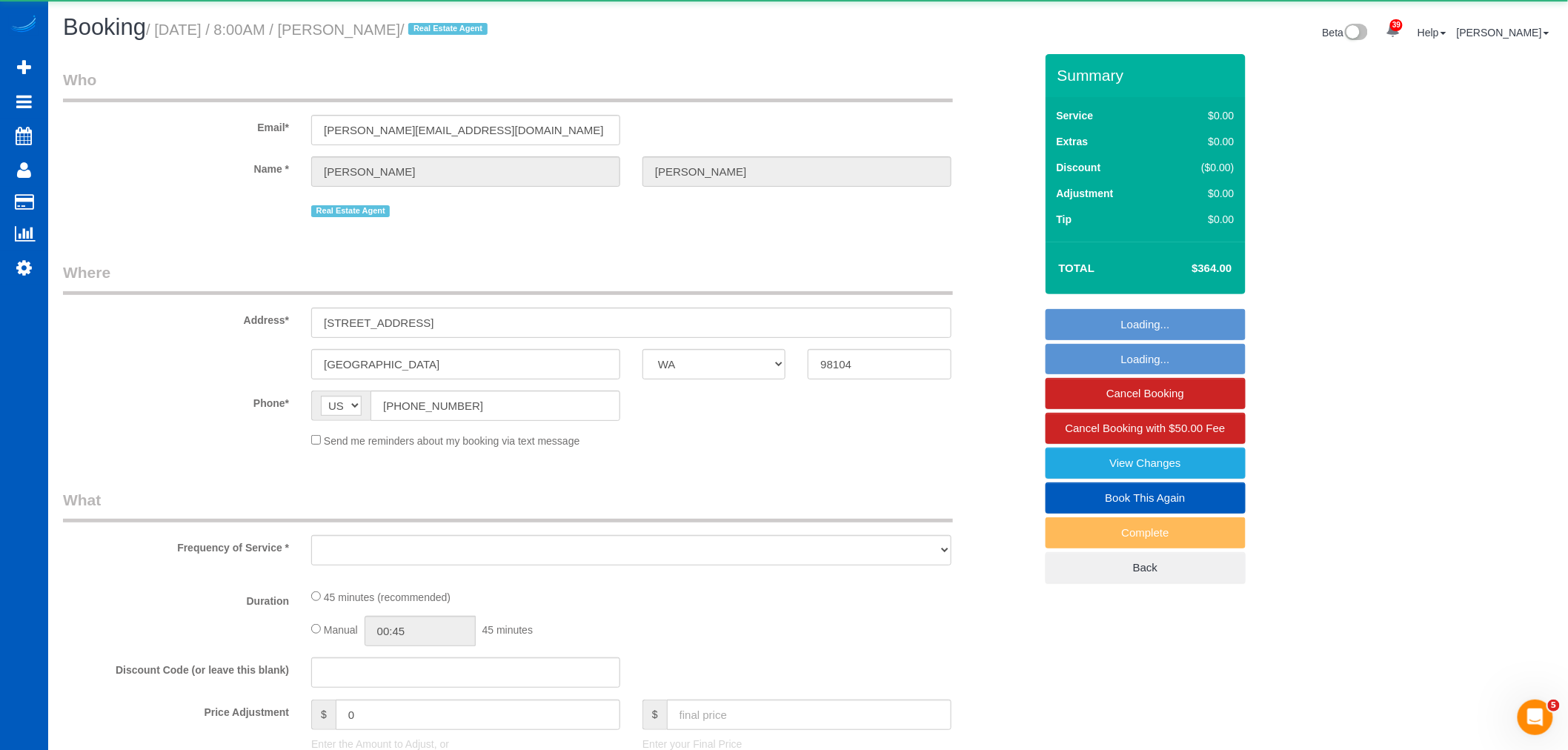
select select "spot54"
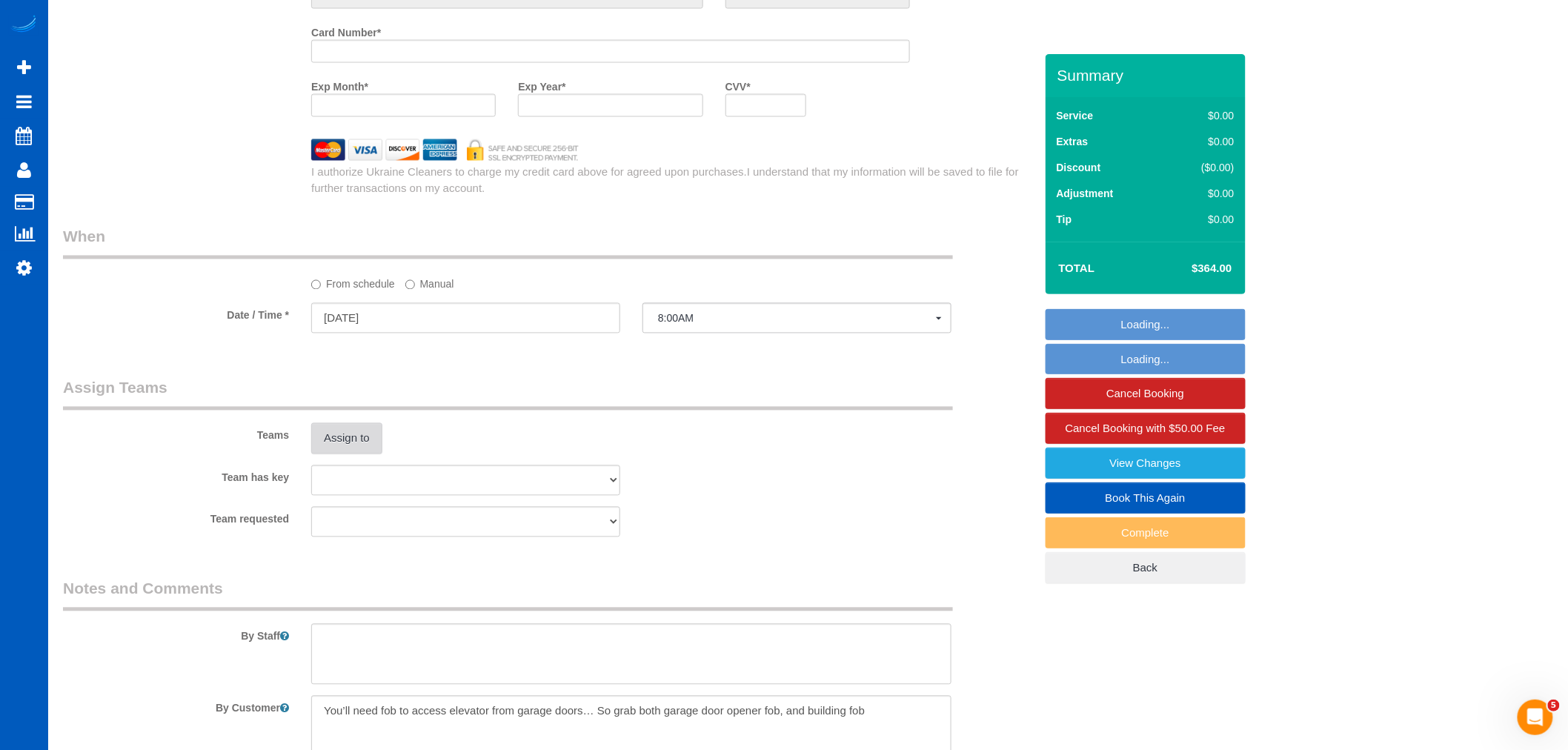
click at [319, 423] on button "Assign to" at bounding box center [347, 439] width 71 height 31
select select "object:10786"
select select "string:fspay-9b3826de-9179-4453-9c24-ed24c1e14b34"
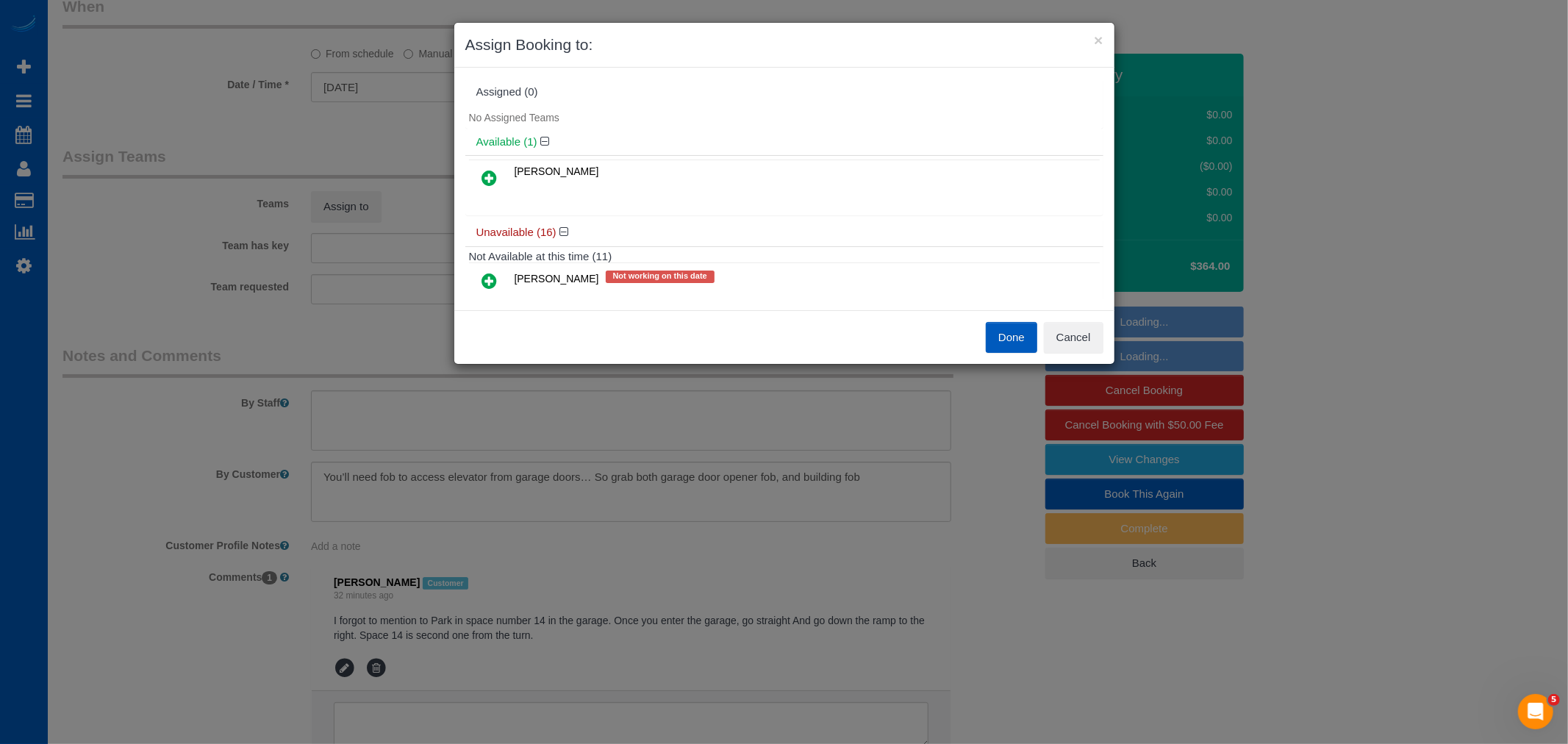
select select "199"
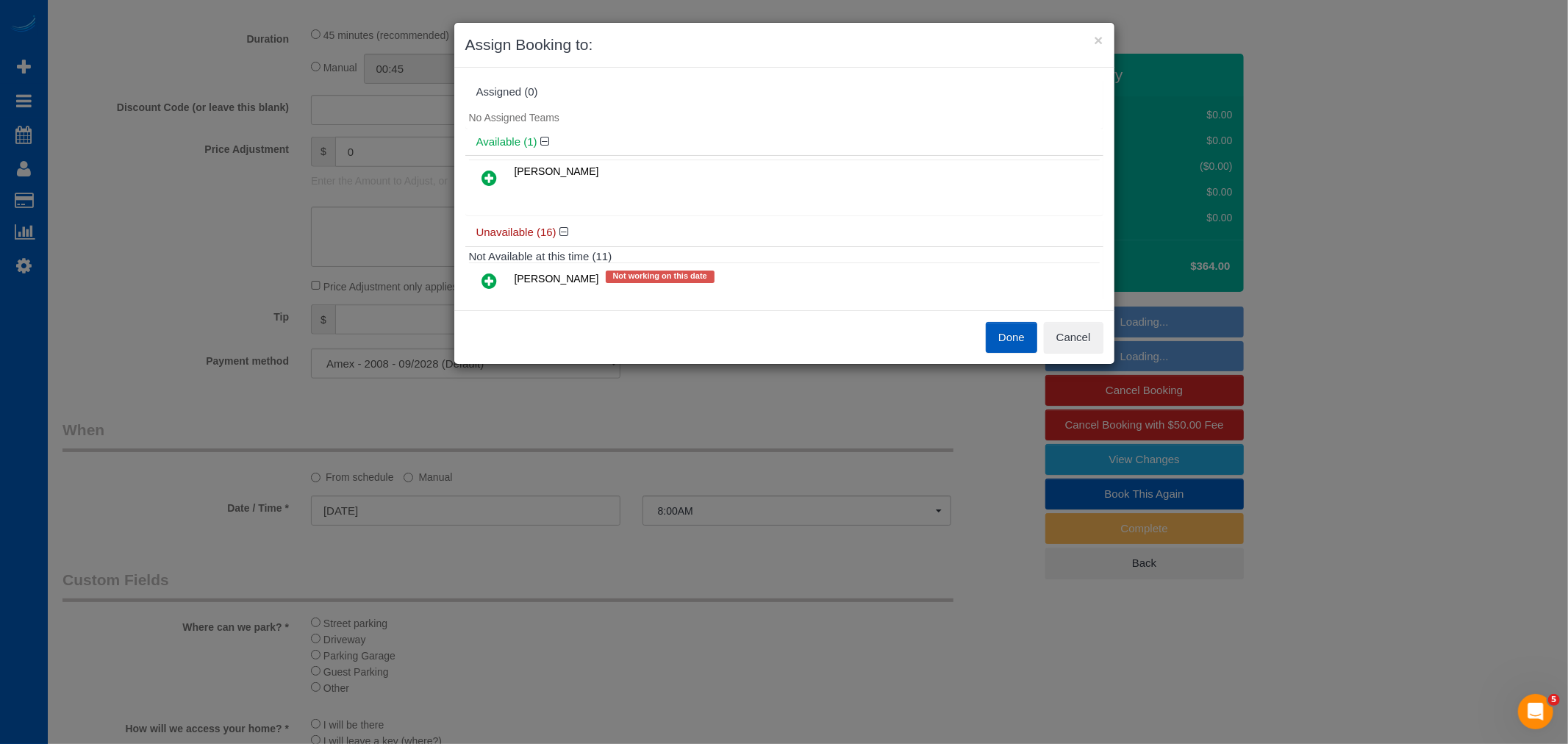
scroll to position [1468, 0]
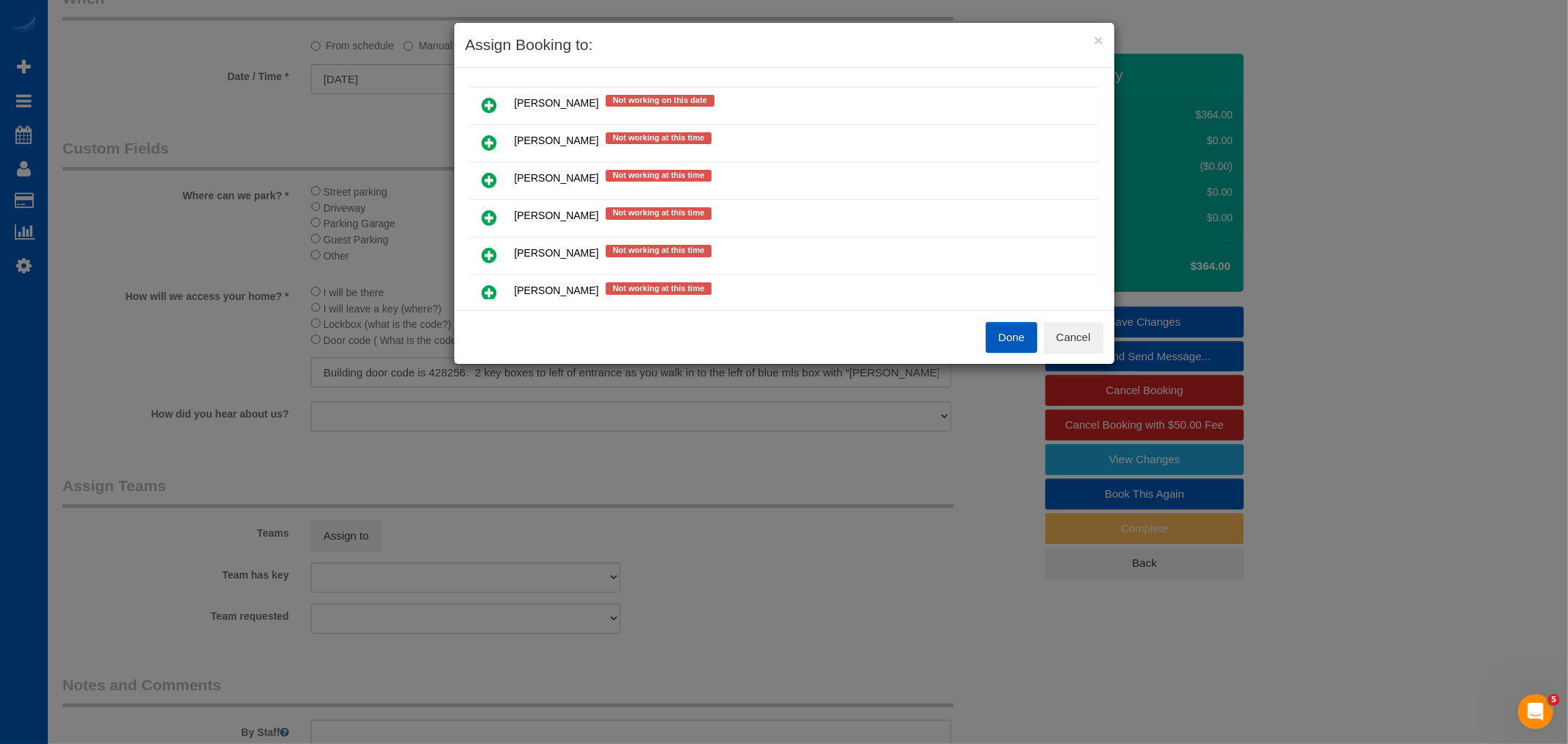
select select "object:11040"
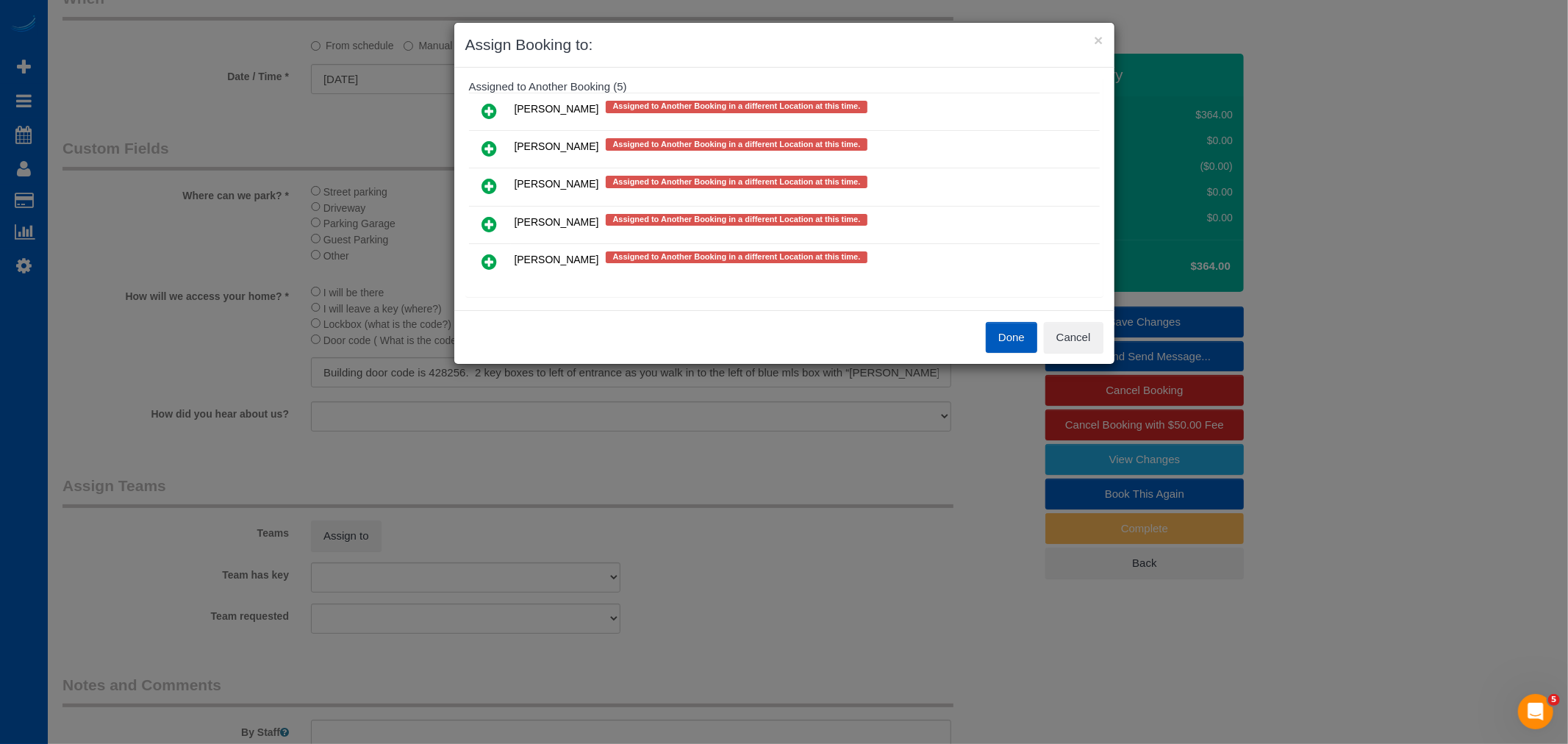
click at [493, 253] on icon at bounding box center [490, 261] width 15 height 17
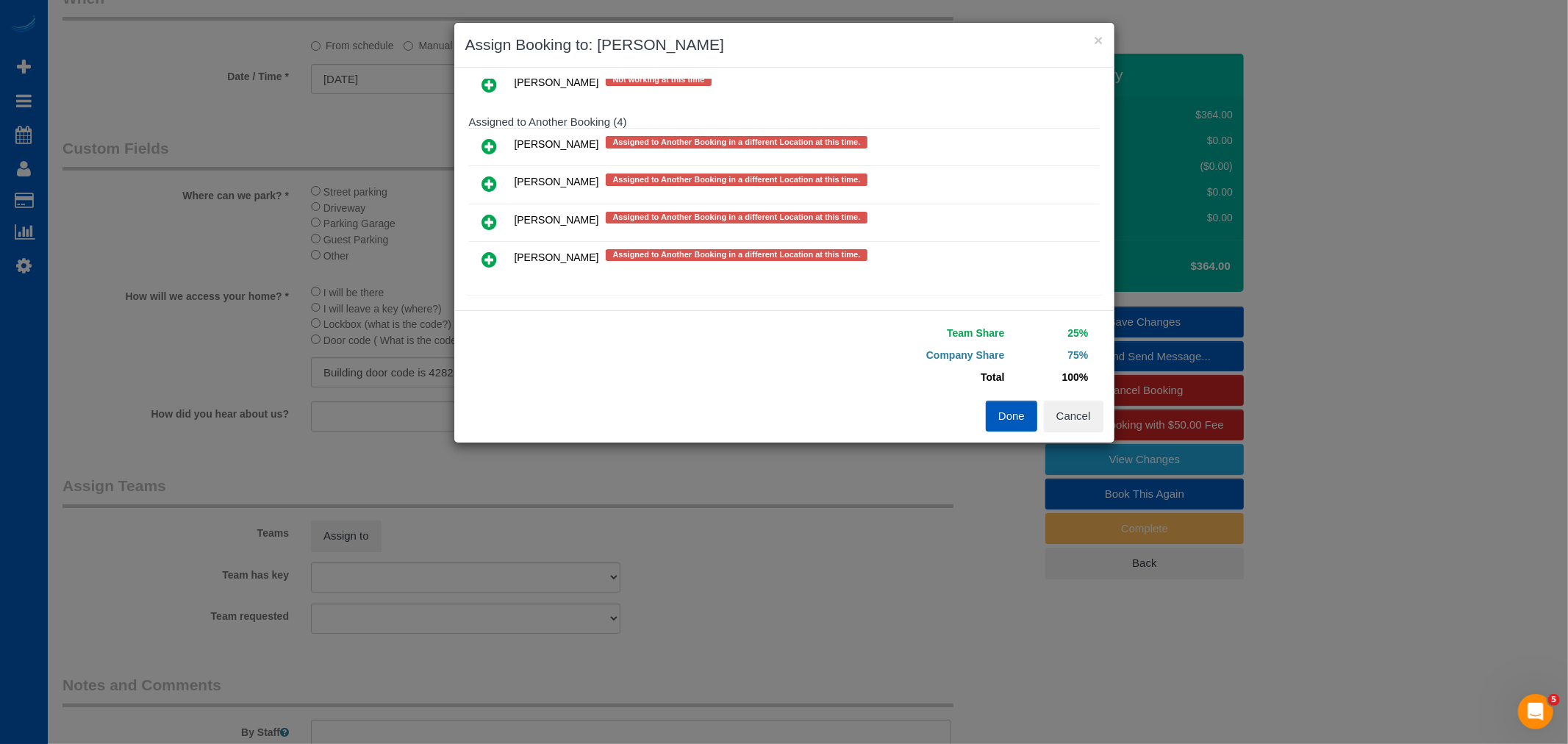
scroll to position [606, 0]
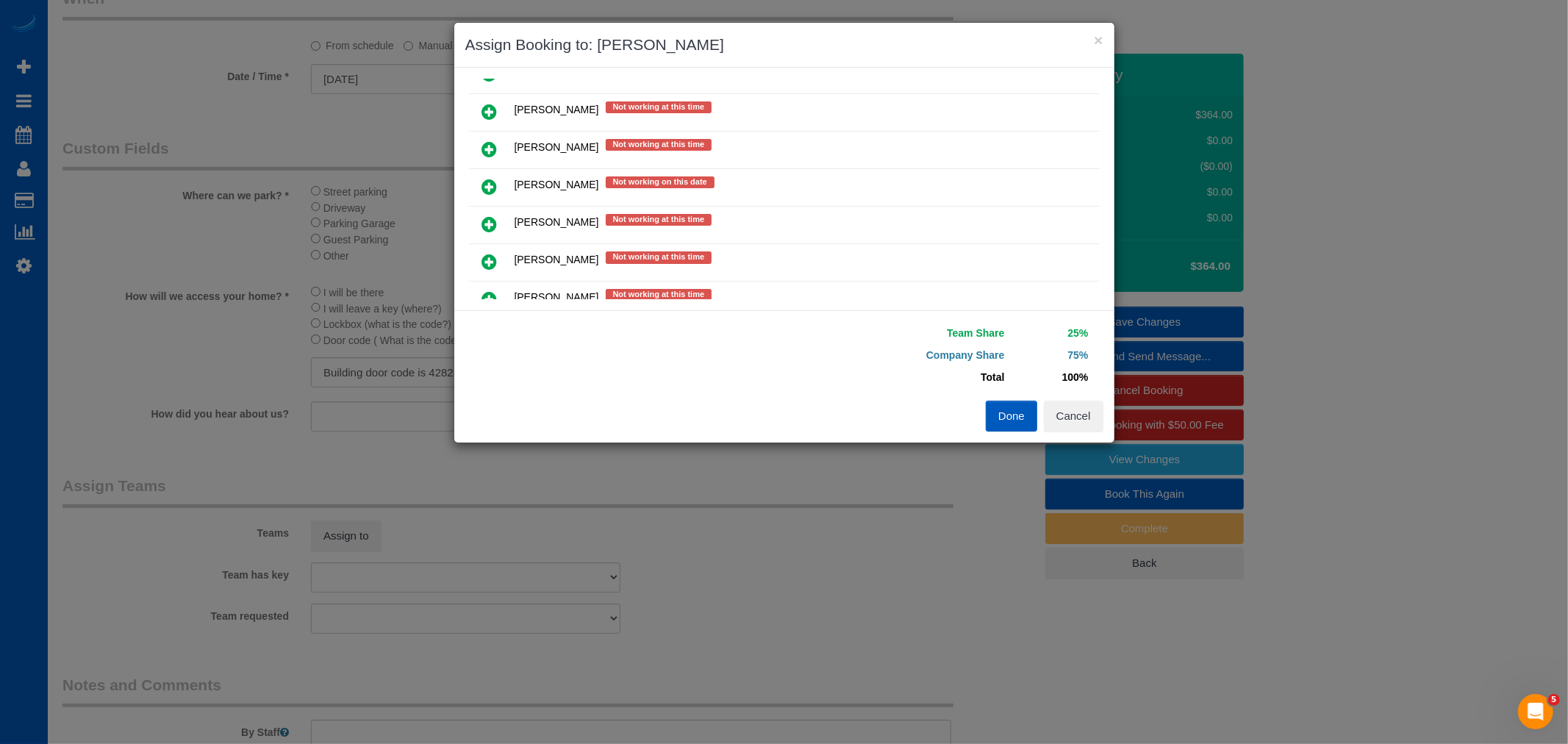
click at [491, 217] on icon at bounding box center [490, 224] width 15 height 17
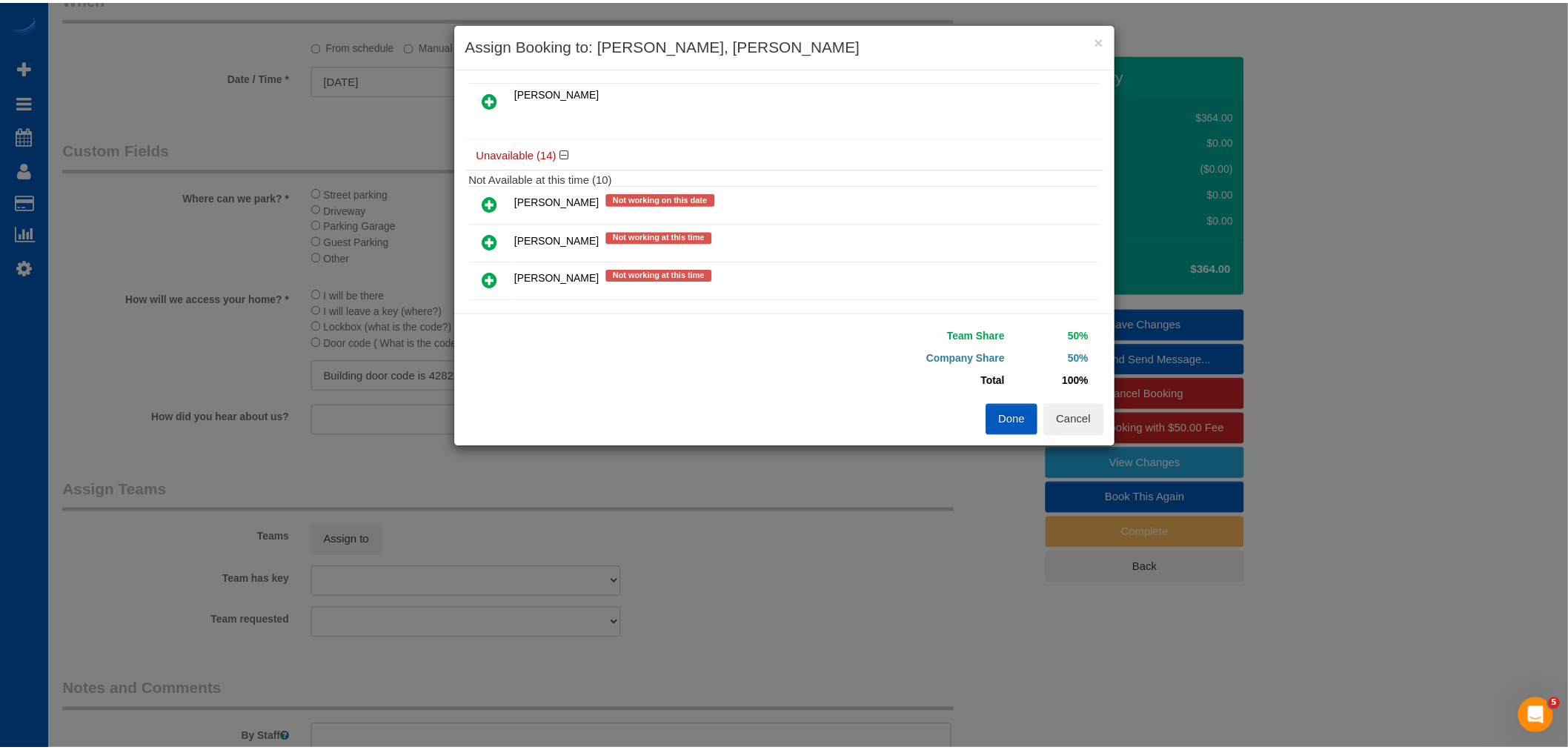
scroll to position [0, 0]
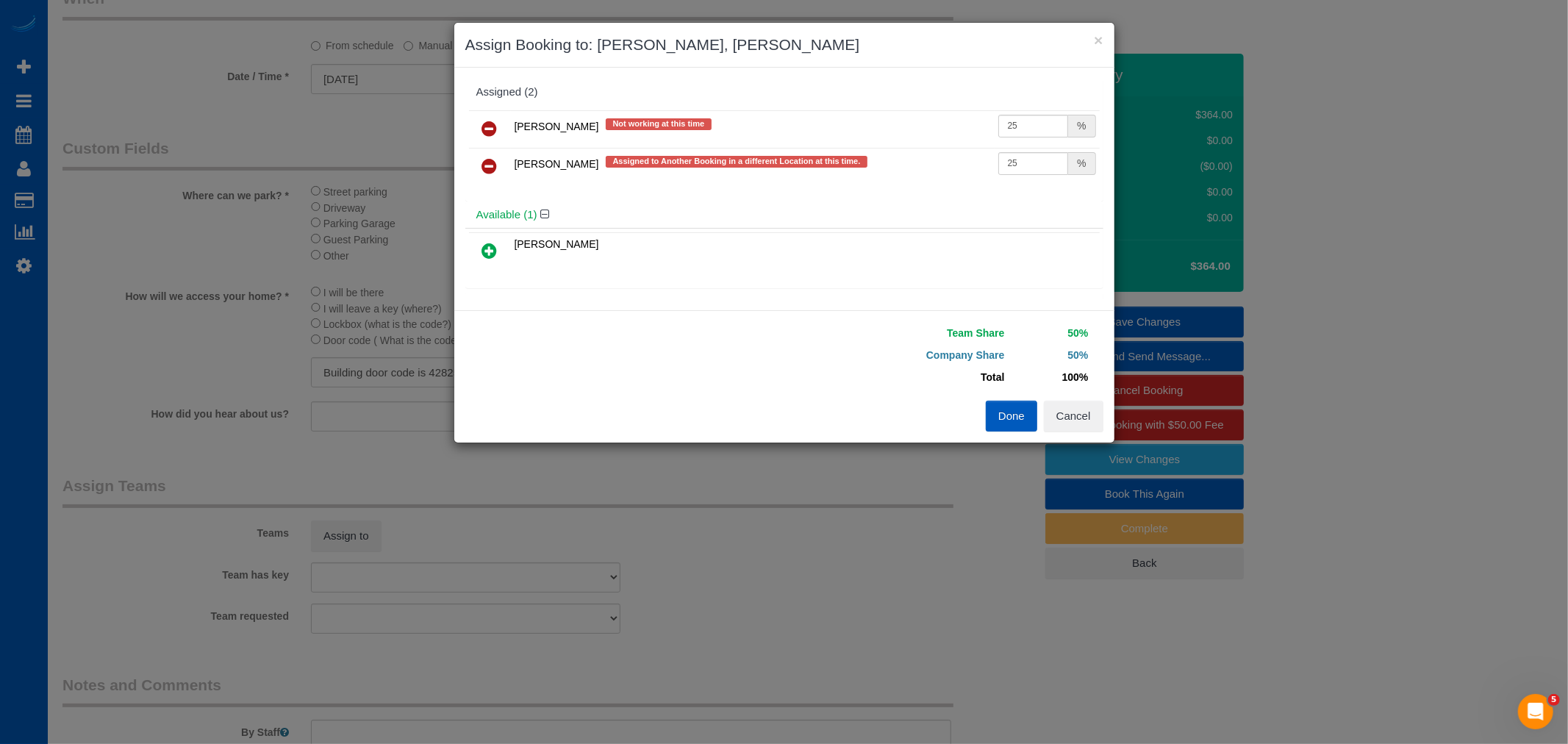
click at [498, 164] on link at bounding box center [489, 167] width 34 height 30
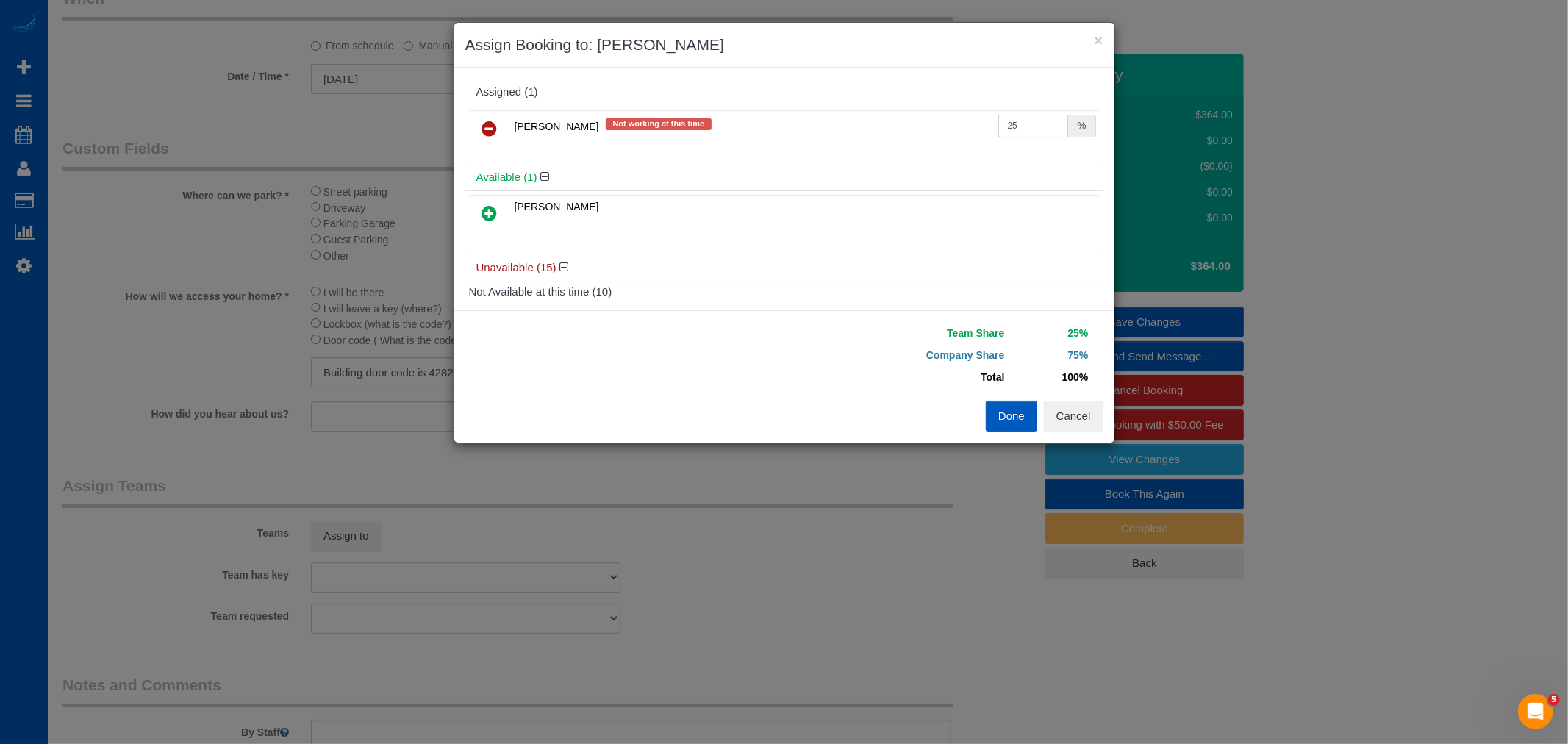
drag, startPoint x: 1042, startPoint y: 122, endPoint x: 745, endPoint y: 173, distance: 301.3
click at [745, 173] on div "Assigned (1) Milena Kasianchyk Not working at this time 25 % Available (1) Lili…" at bounding box center [784, 189] width 638 height 221
type input "50"
click at [1004, 420] on button "Done" at bounding box center [1012, 416] width 52 height 31
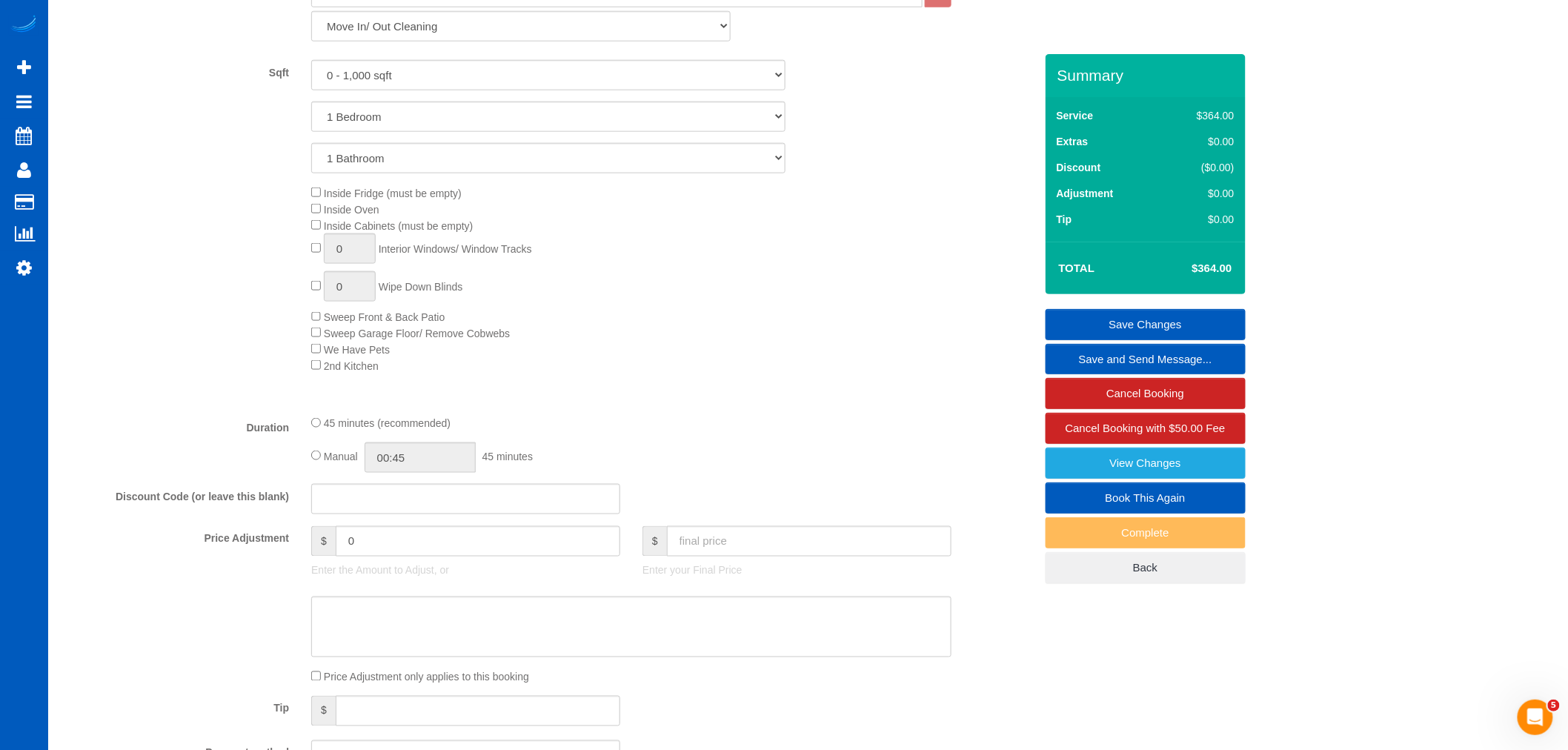
scroll to position [656, 0]
click at [408, 472] on input "00:45" at bounding box center [419, 457] width 111 height 31
type input "07:00"
click at [397, 520] on li "07:00" at bounding box center [404, 518] width 66 height 19
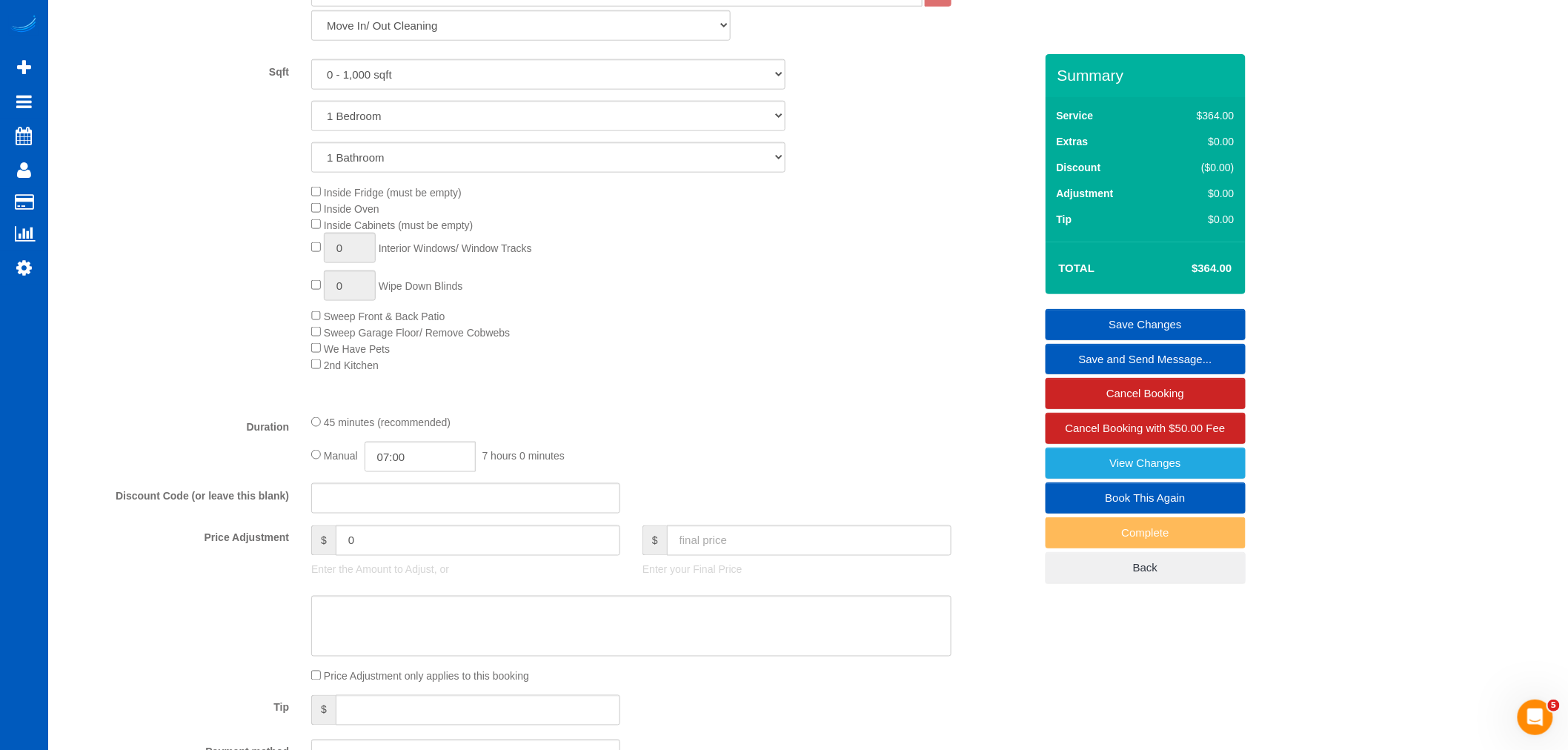
select select "spot68"
click at [790, 364] on div "Inside Fridge (must be empty) Inside Oven Inside Cabinets (must be empty) 0 Int…" at bounding box center [672, 278] width 745 height 189
click at [1190, 302] on div "Summary Service $364.00 Extras $0.00 Discount ($0.00) Adjustment $0.00 Tip $0.00" at bounding box center [1146, 334] width 200 height 560
click at [314, 201] on div "Inside Fridge (must be empty) Inside Oven Inside Cabinets (must be empty) 0 Int…" at bounding box center [672, 278] width 745 height 189
click at [1093, 320] on link "Save Changes" at bounding box center [1146, 324] width 200 height 31
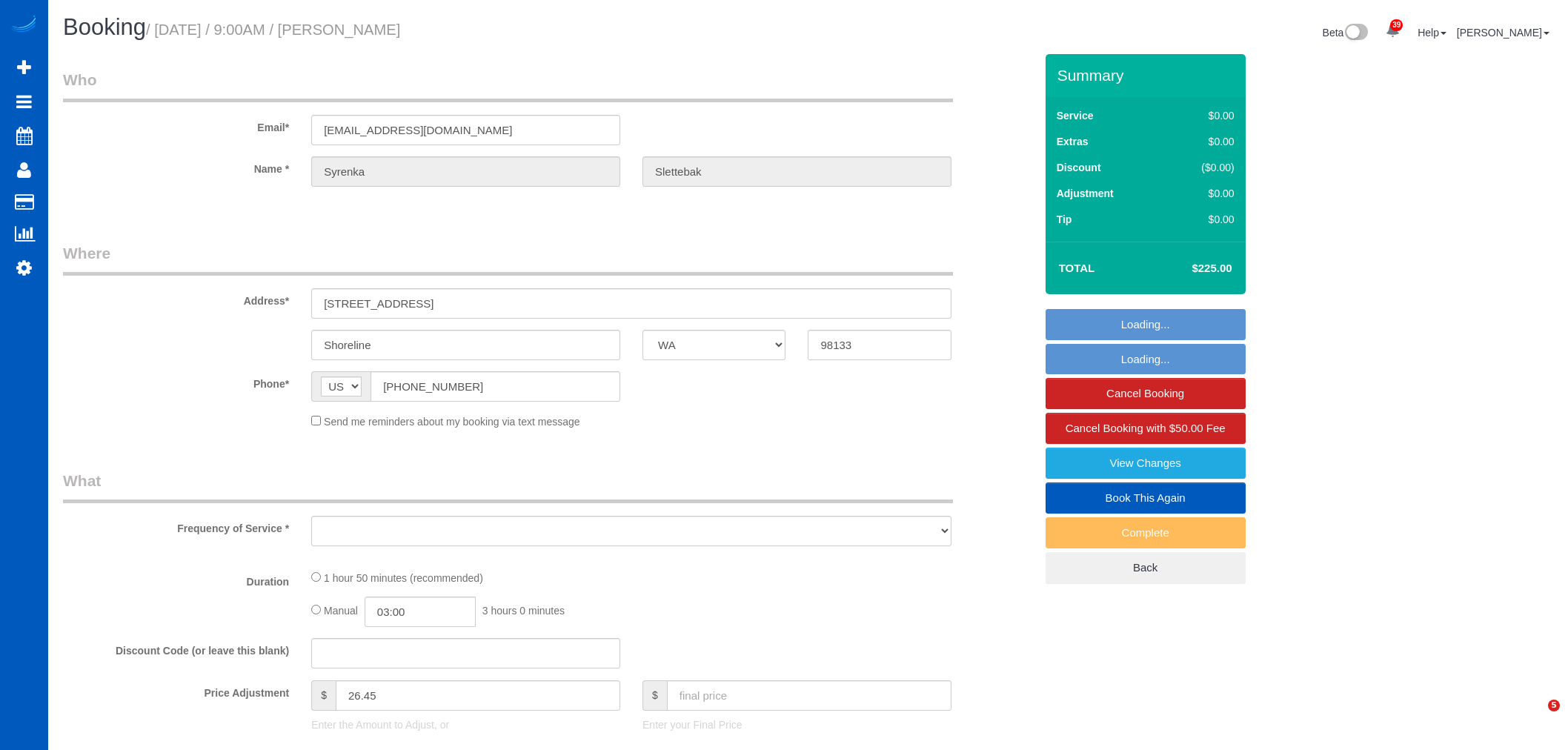
select select "WA"
select select "string:fspay-131167d7-de03-4fef-b6b1-5fbf23d3d447"
select select "199"
select select "1501"
select select "3"
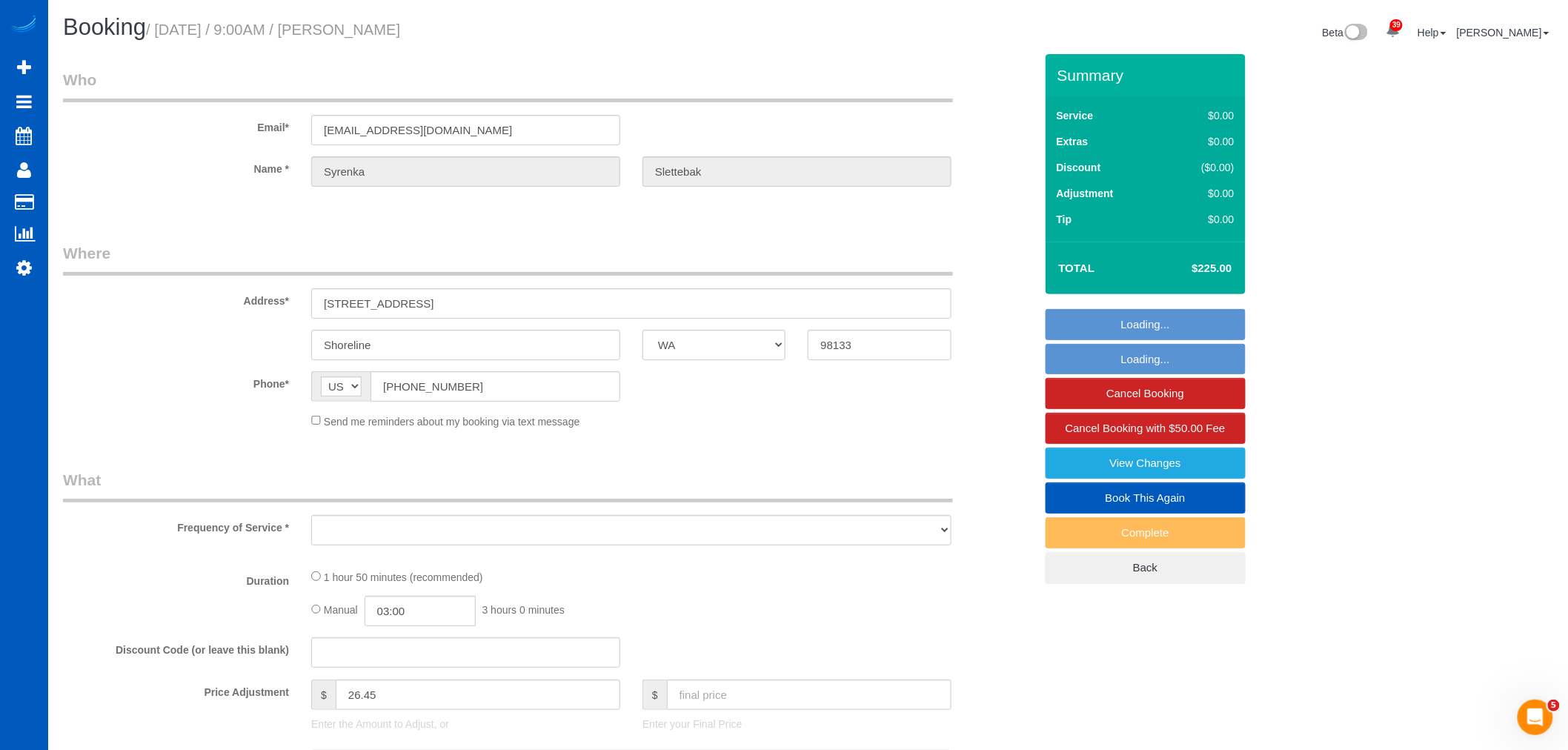
select select "2"
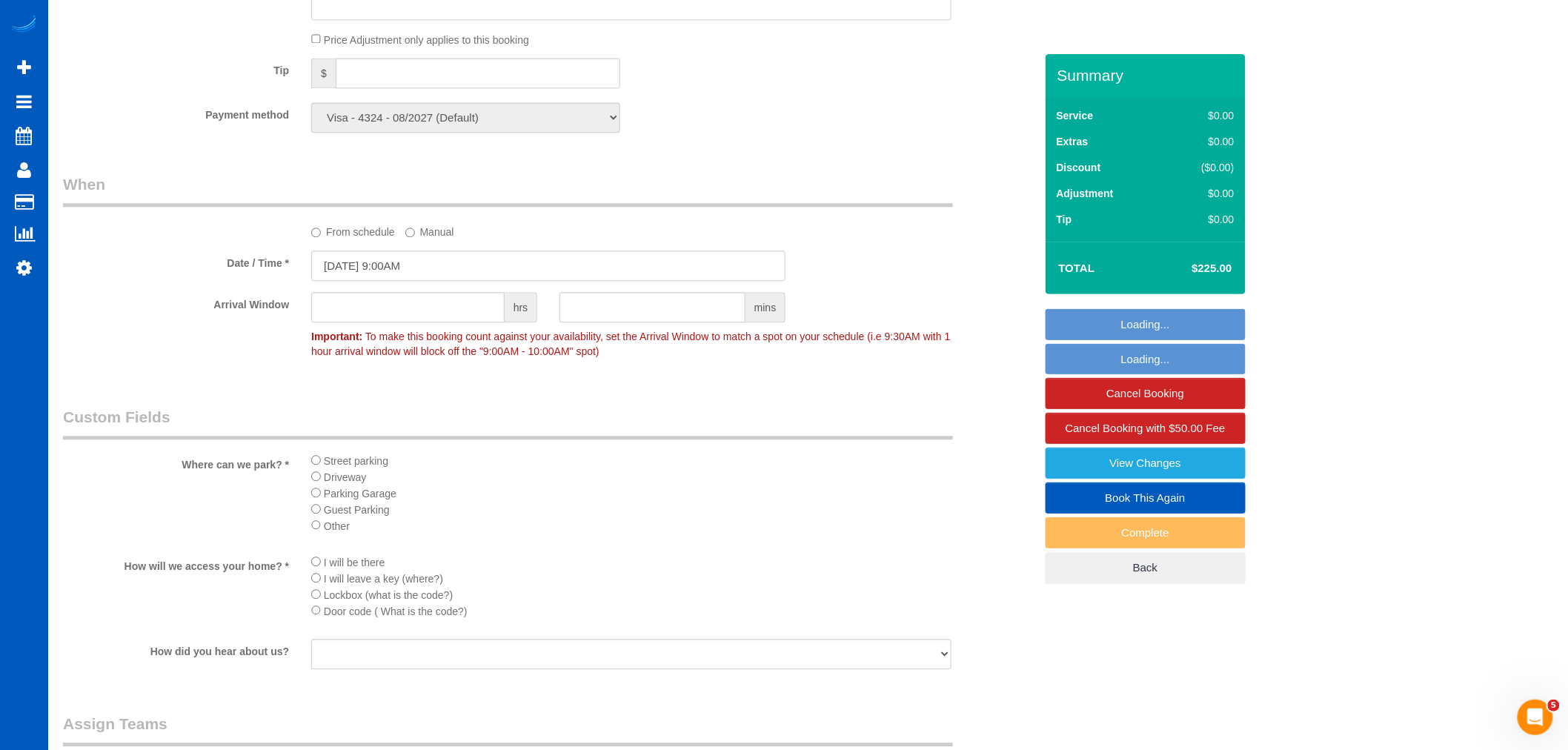
select select "object:6069"
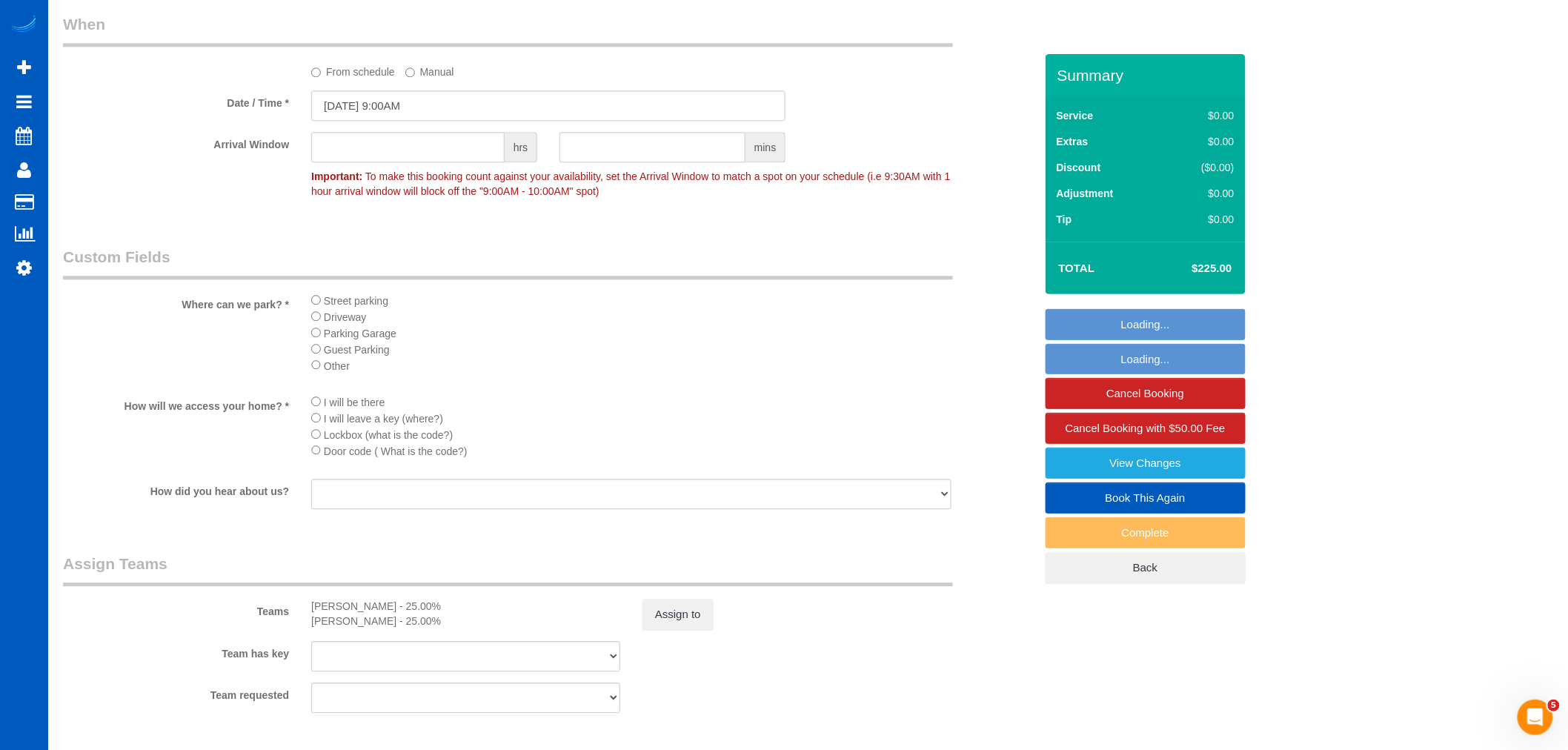
select select "1501"
select select "3"
select select "2"
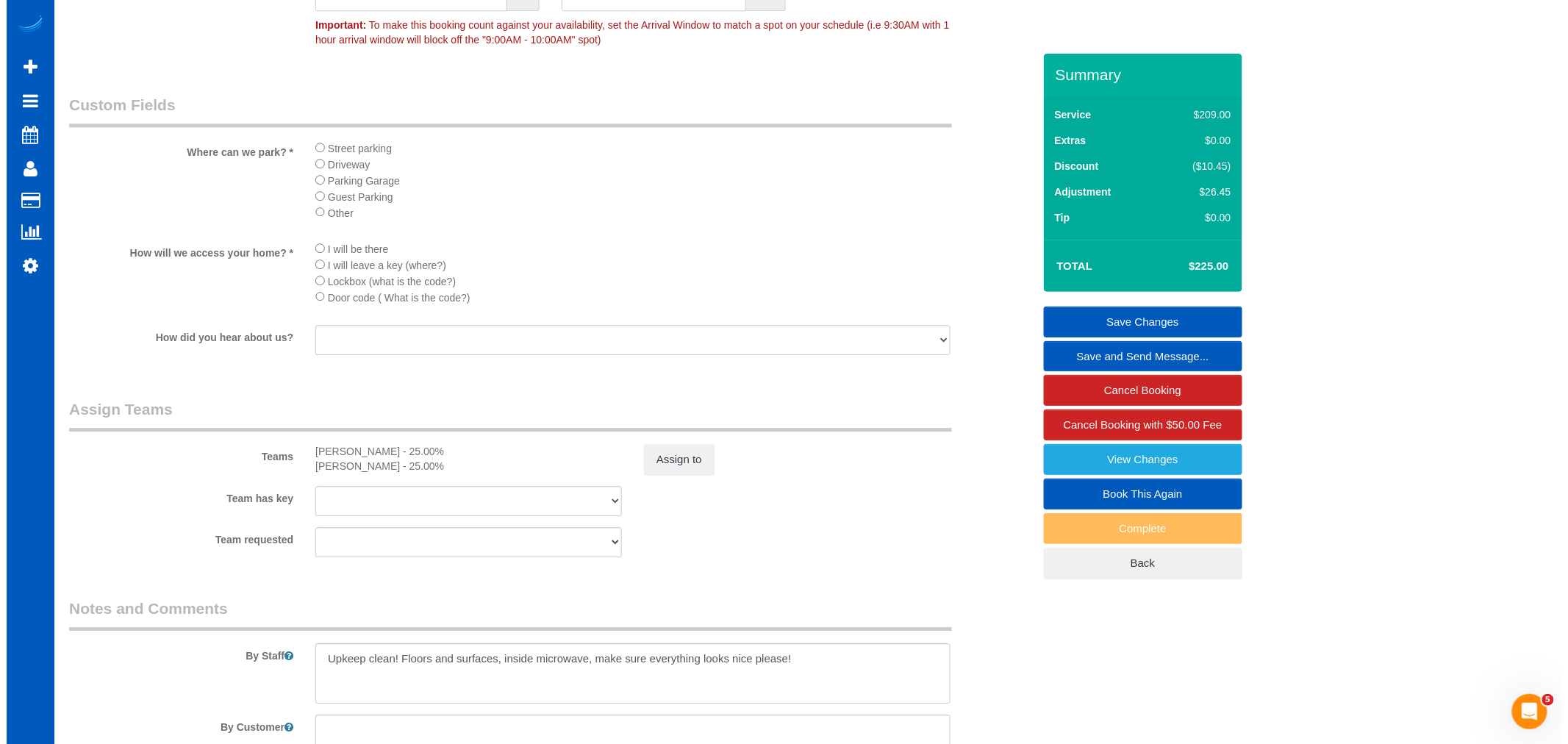
scroll to position [1633, 0]
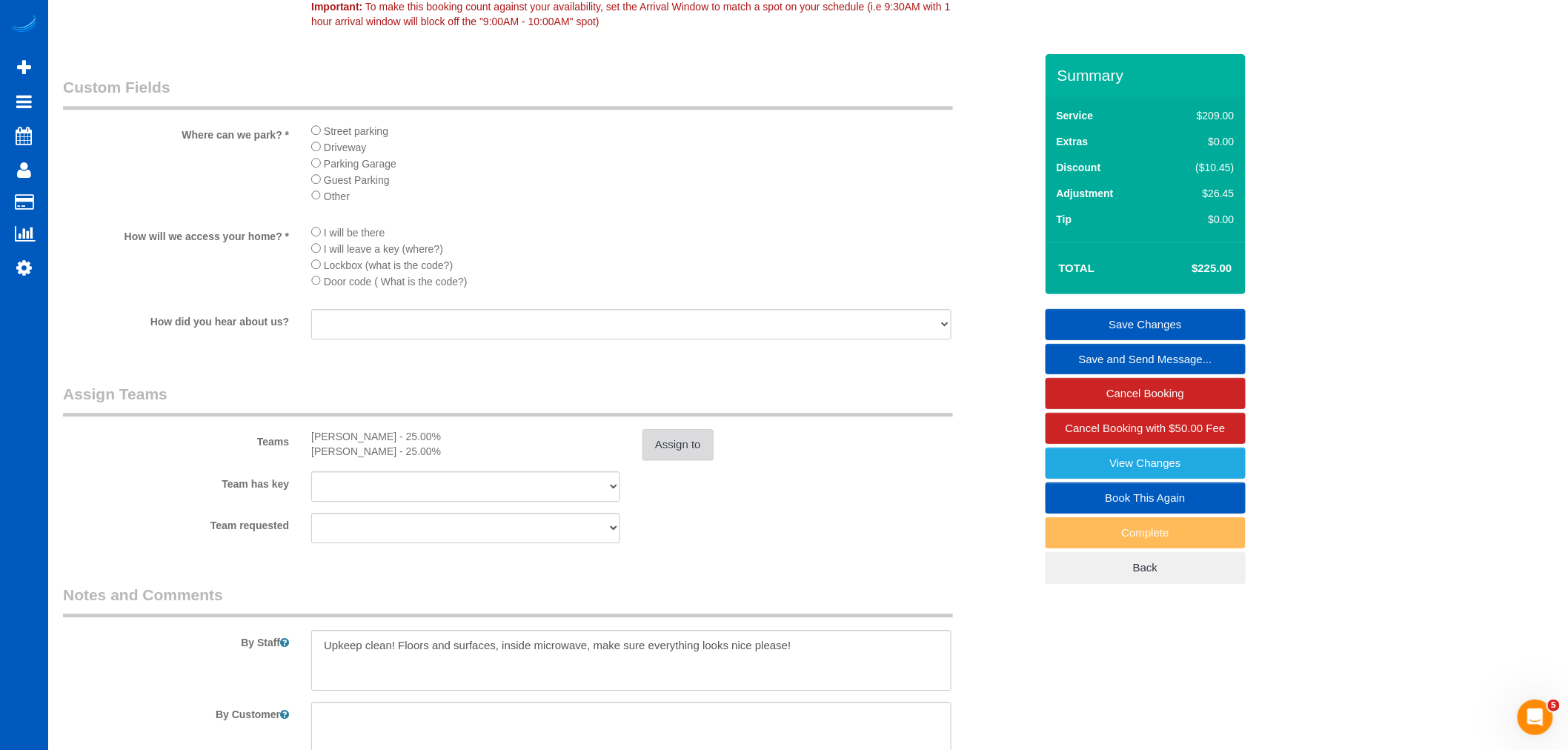
click at [672, 460] on button "Assign to" at bounding box center [678, 445] width 71 height 31
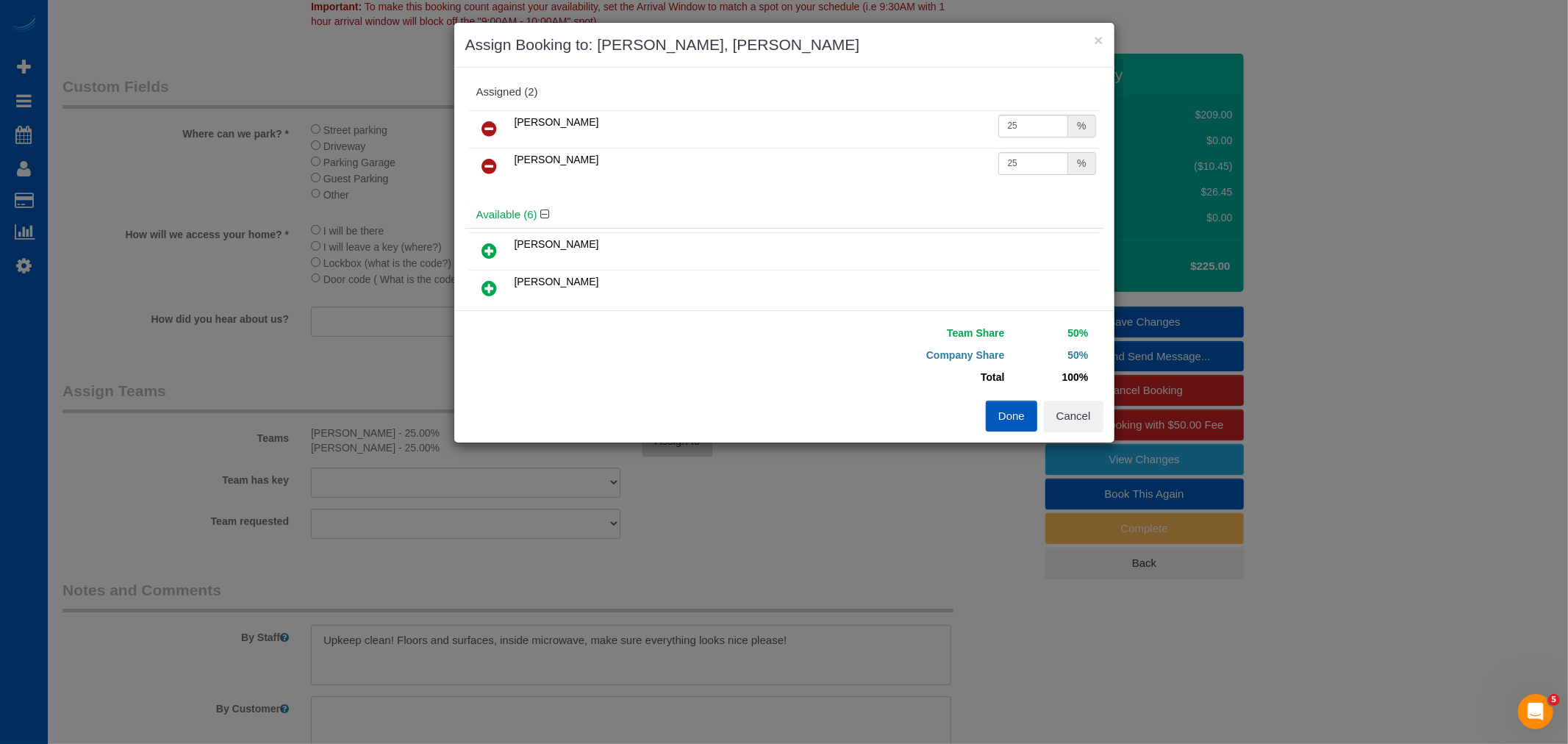
select select "object:6577"
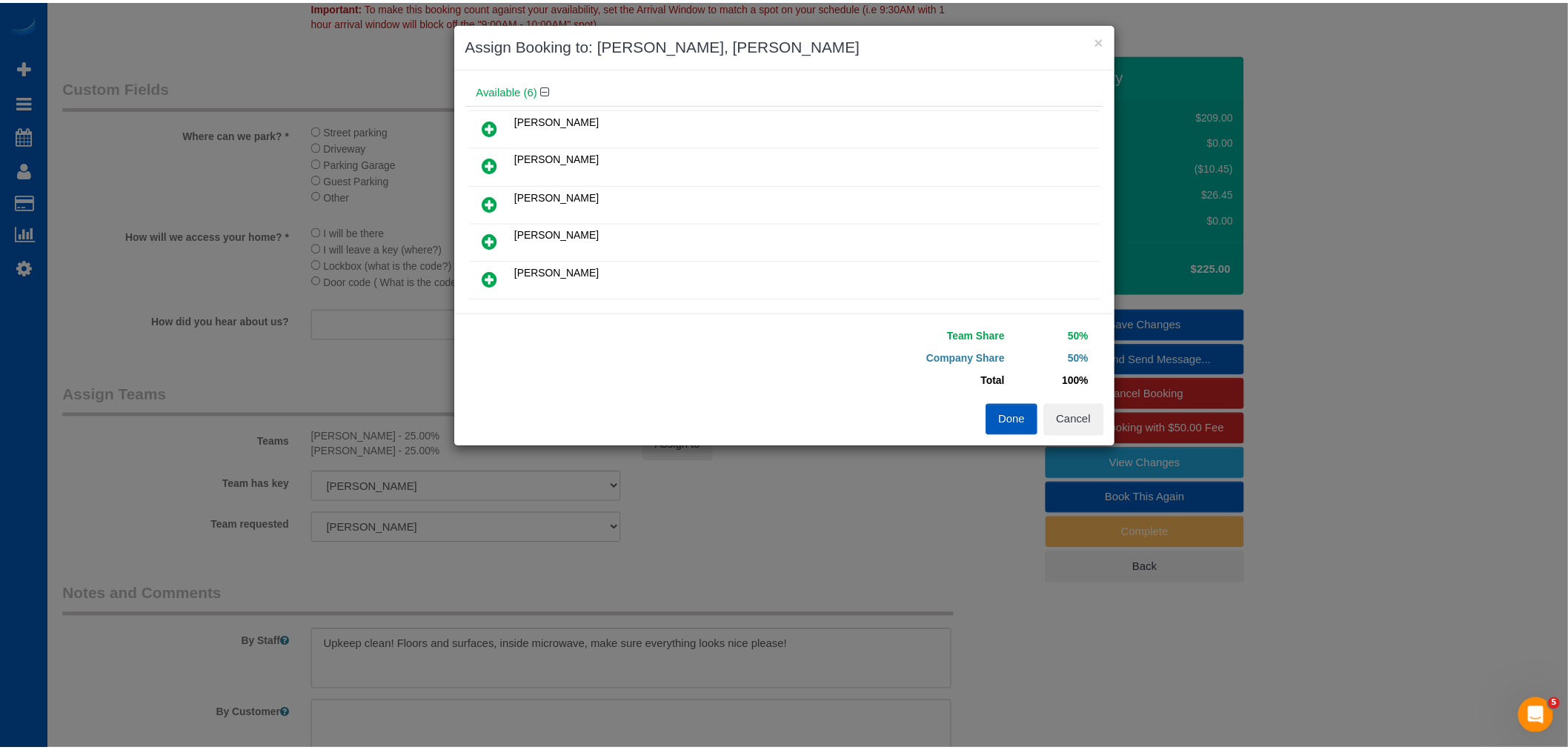
scroll to position [165, 0]
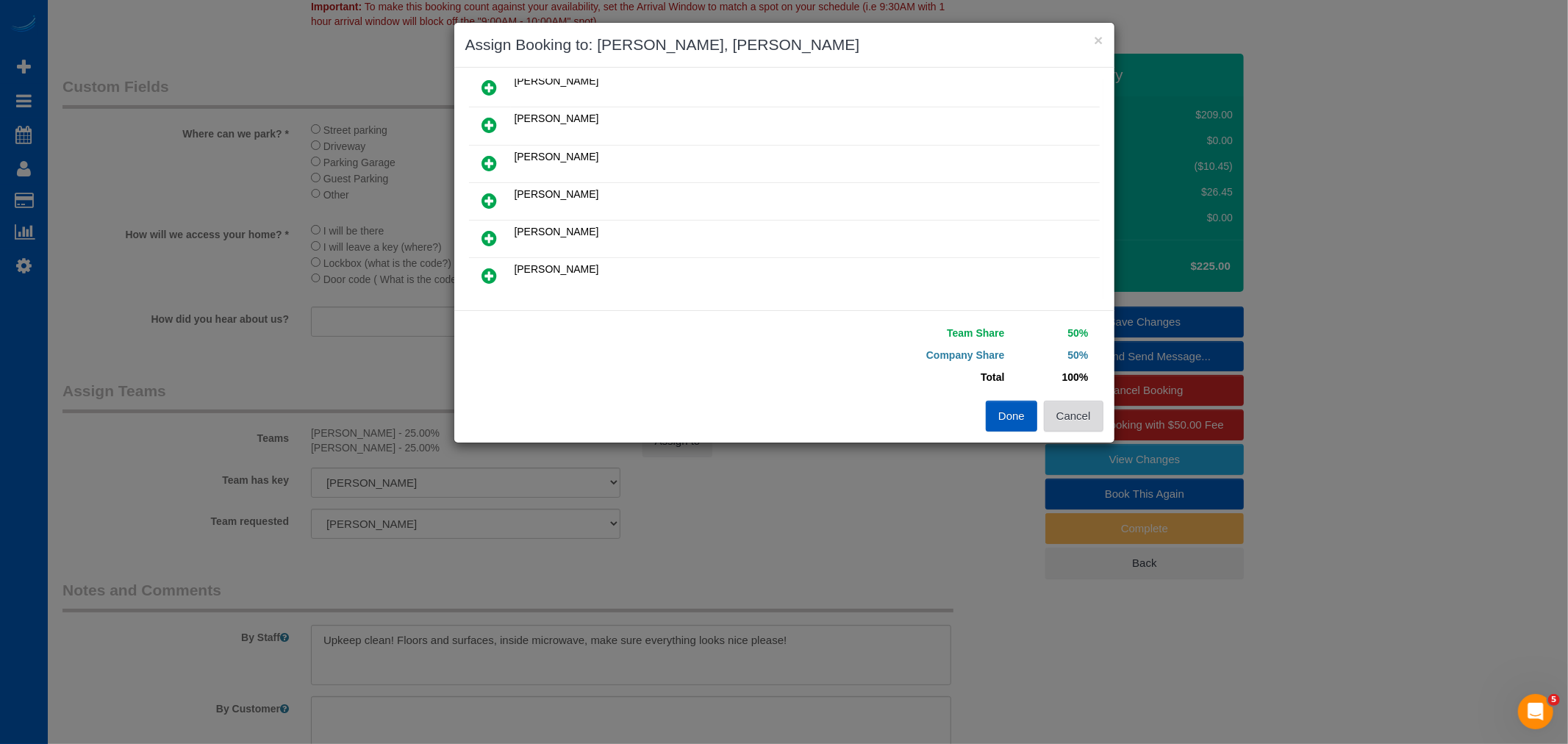
click at [1077, 408] on button "Cancel" at bounding box center [1073, 416] width 59 height 31
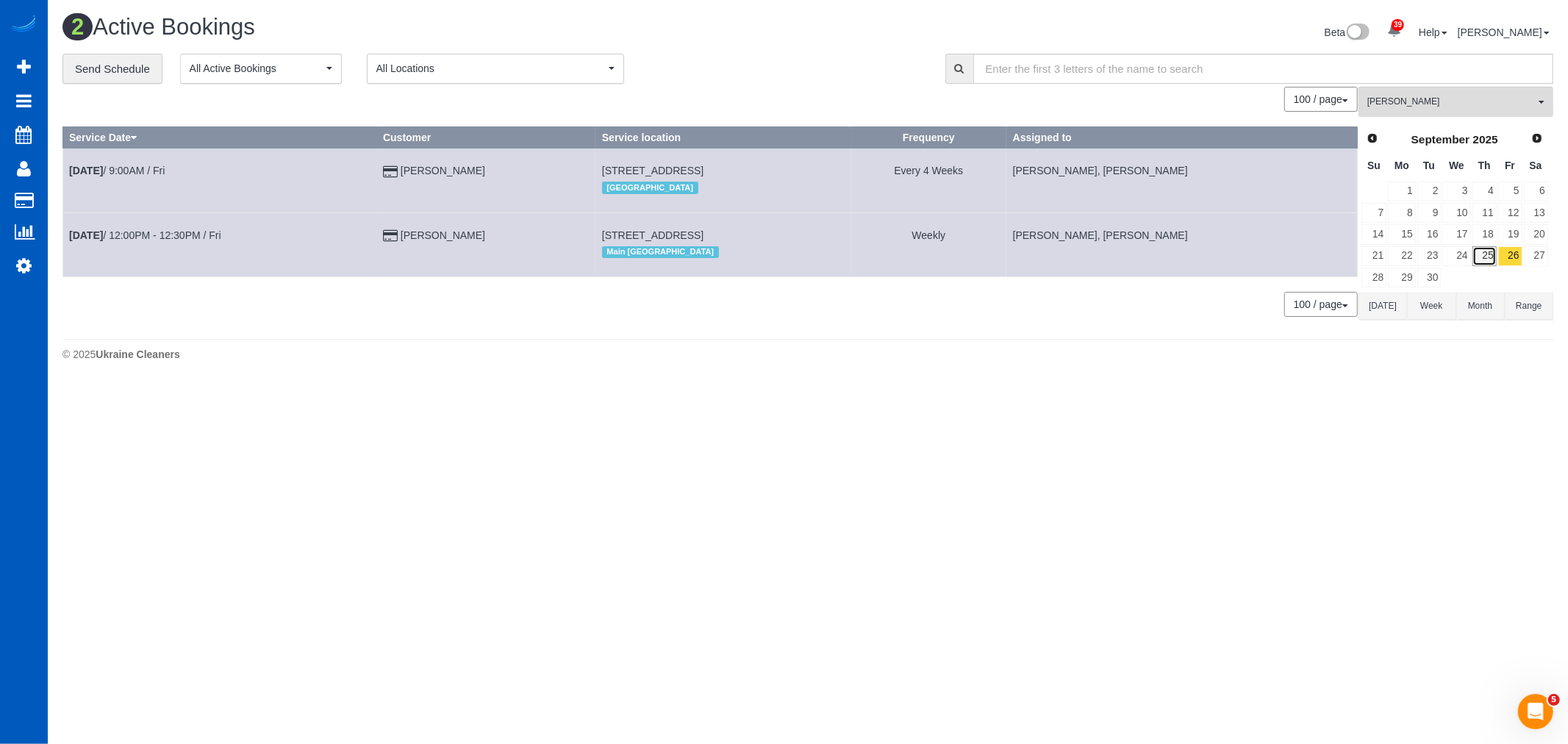
click at [1477, 262] on link "25" at bounding box center [1485, 256] width 24 height 20
click at [1408, 108] on span "[PERSON_NAME]" at bounding box center [1452, 102] width 167 height 12
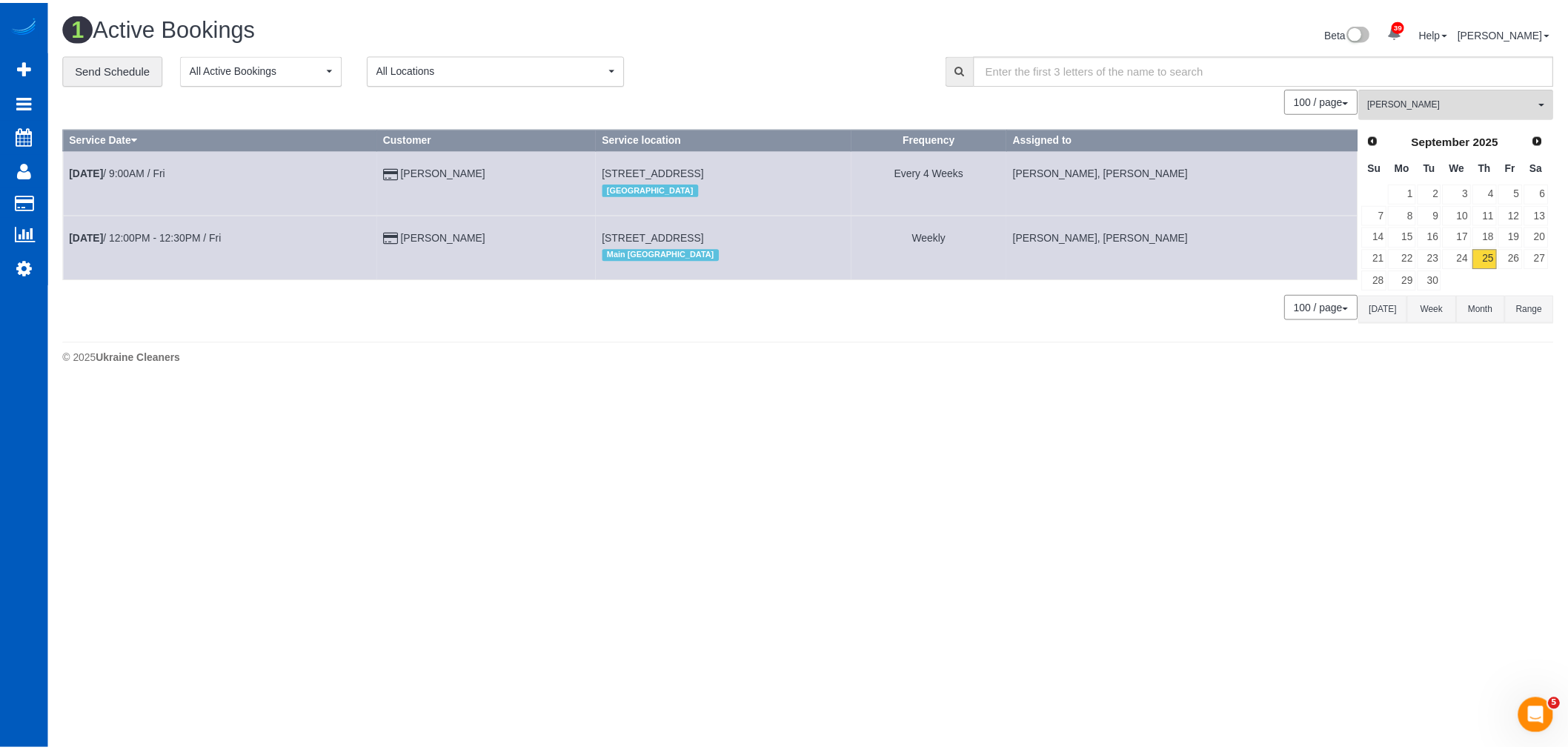
scroll to position [284, 0]
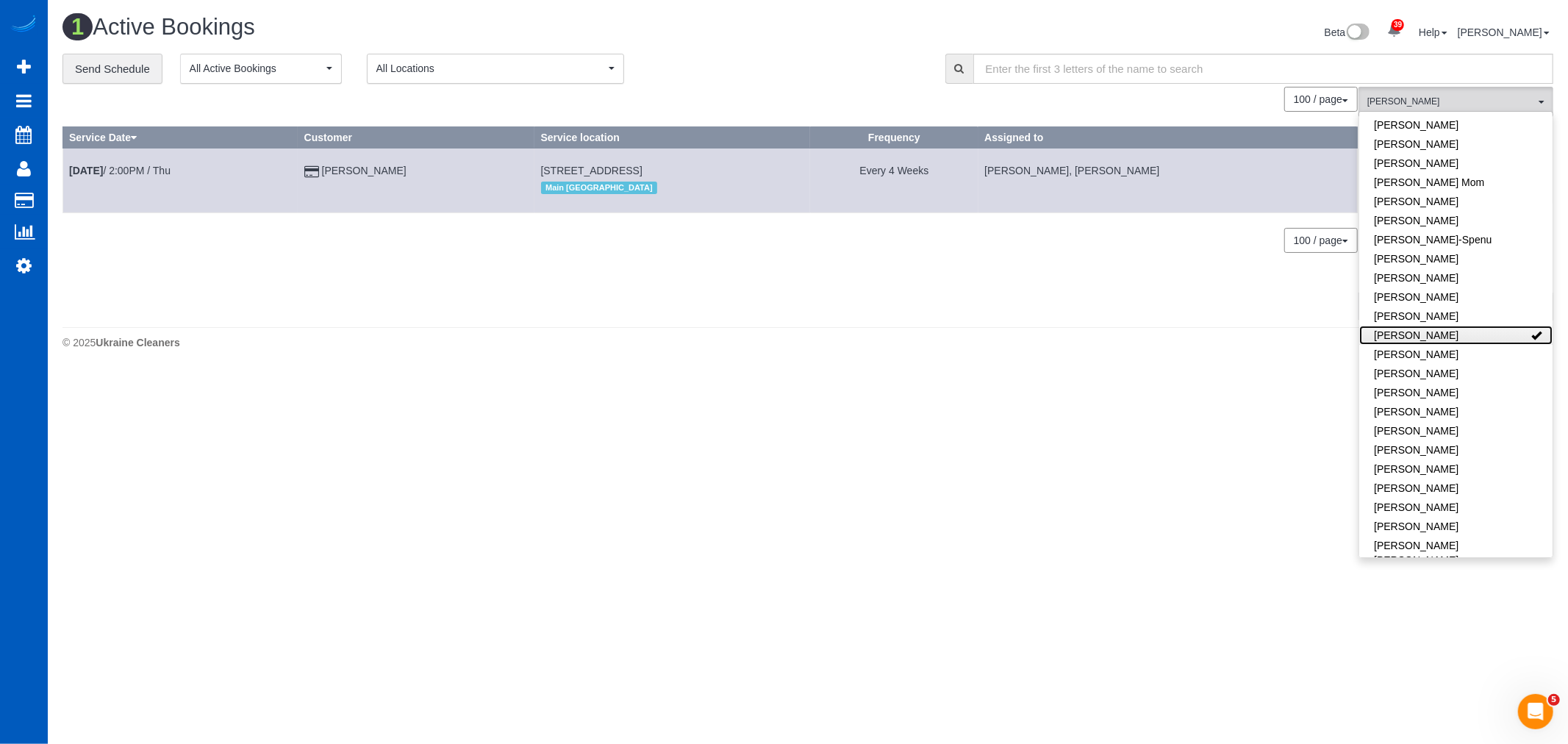
click at [1459, 333] on link "[PERSON_NAME]" at bounding box center [1456, 335] width 193 height 19
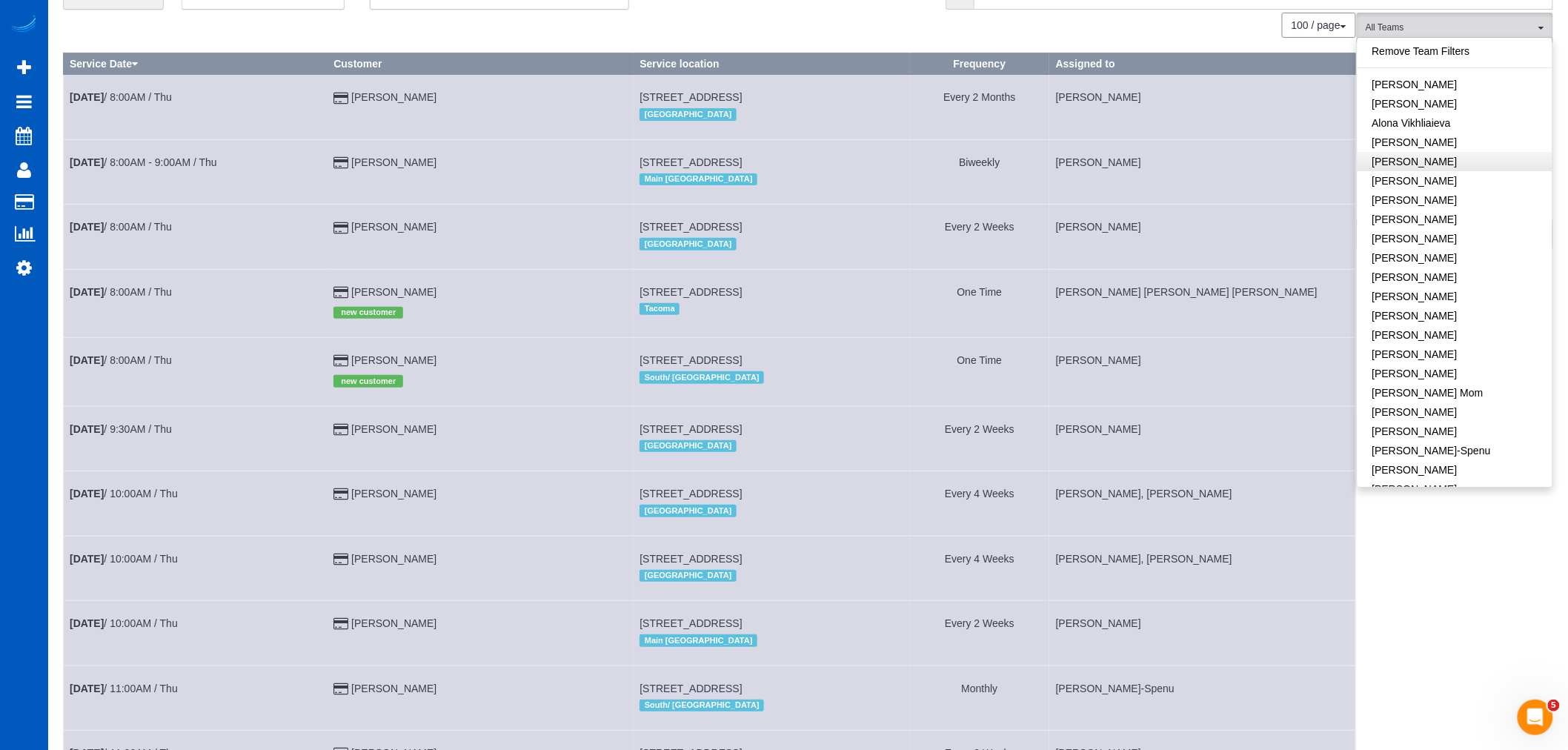
scroll to position [0, 0]
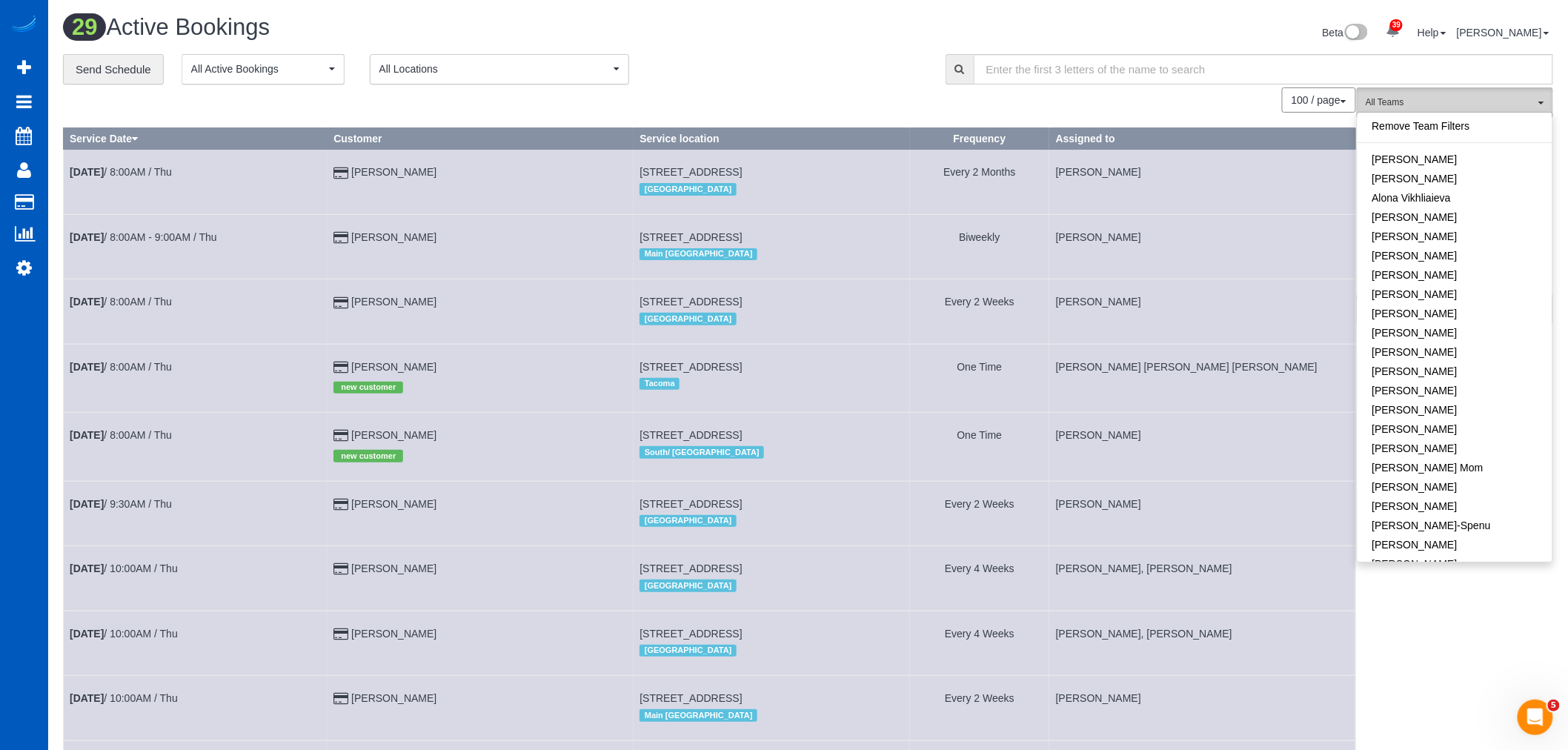
click at [1465, 98] on span "All Teams" at bounding box center [1450, 103] width 169 height 12
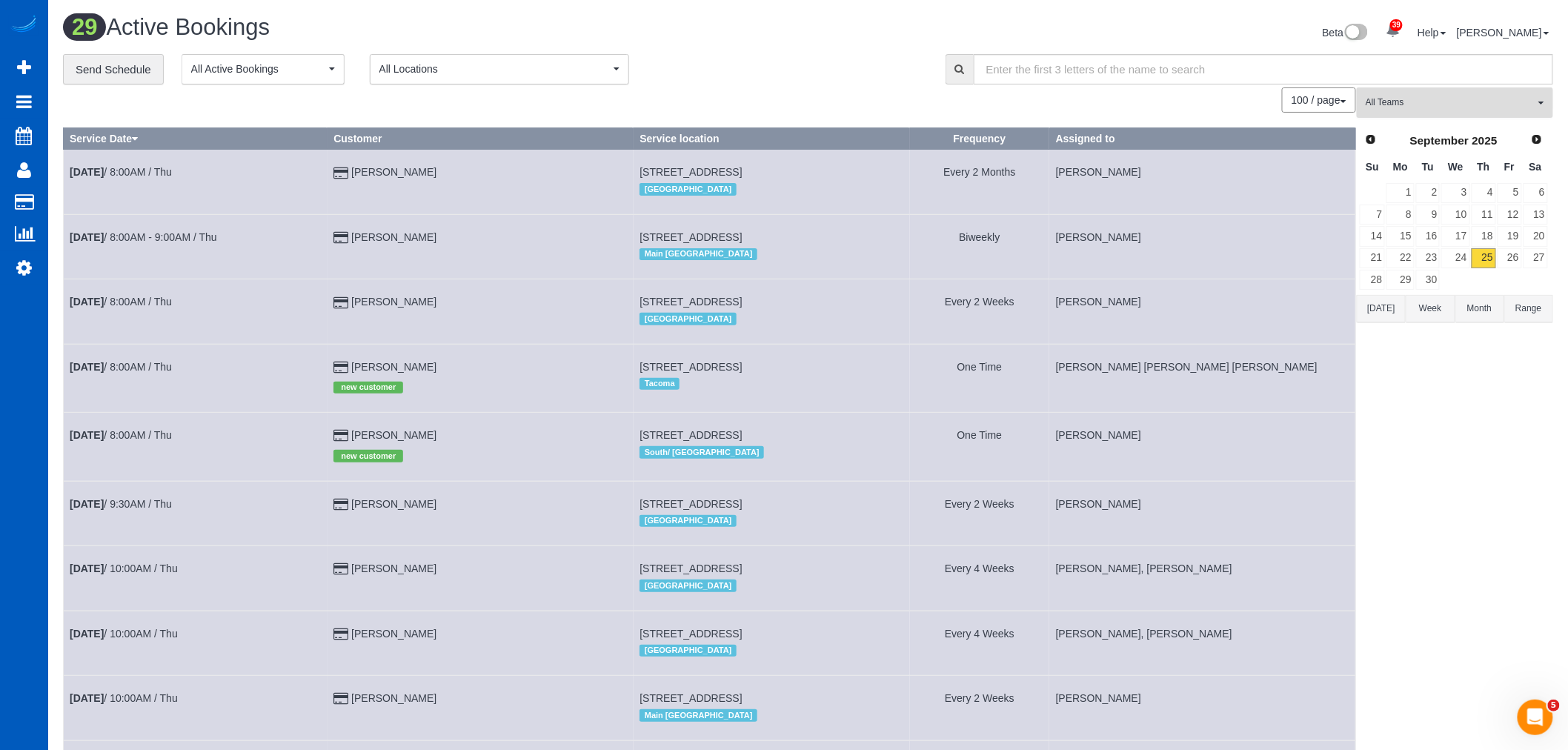
click at [1466, 113] on button "All Teams" at bounding box center [1455, 103] width 196 height 31
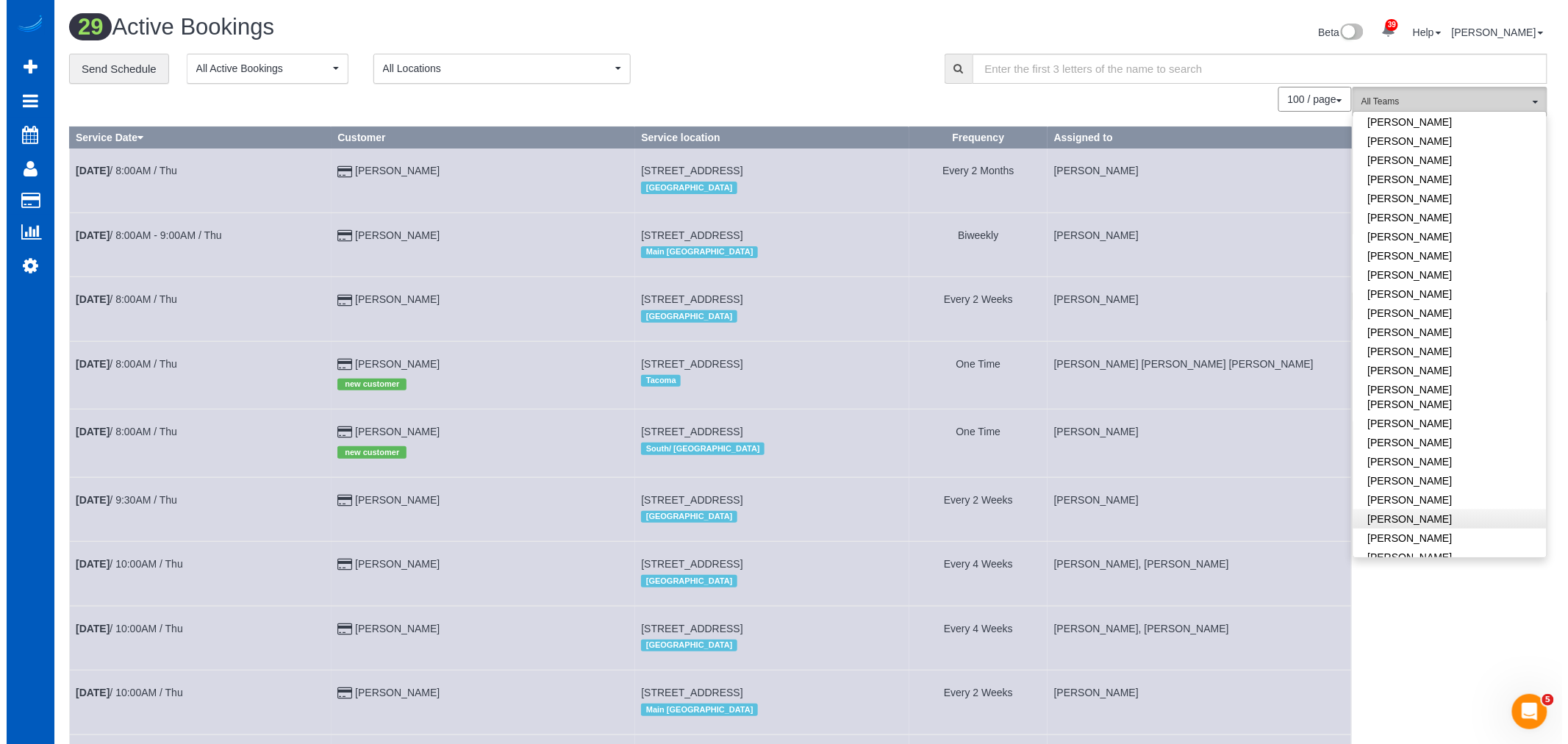
scroll to position [408, 0]
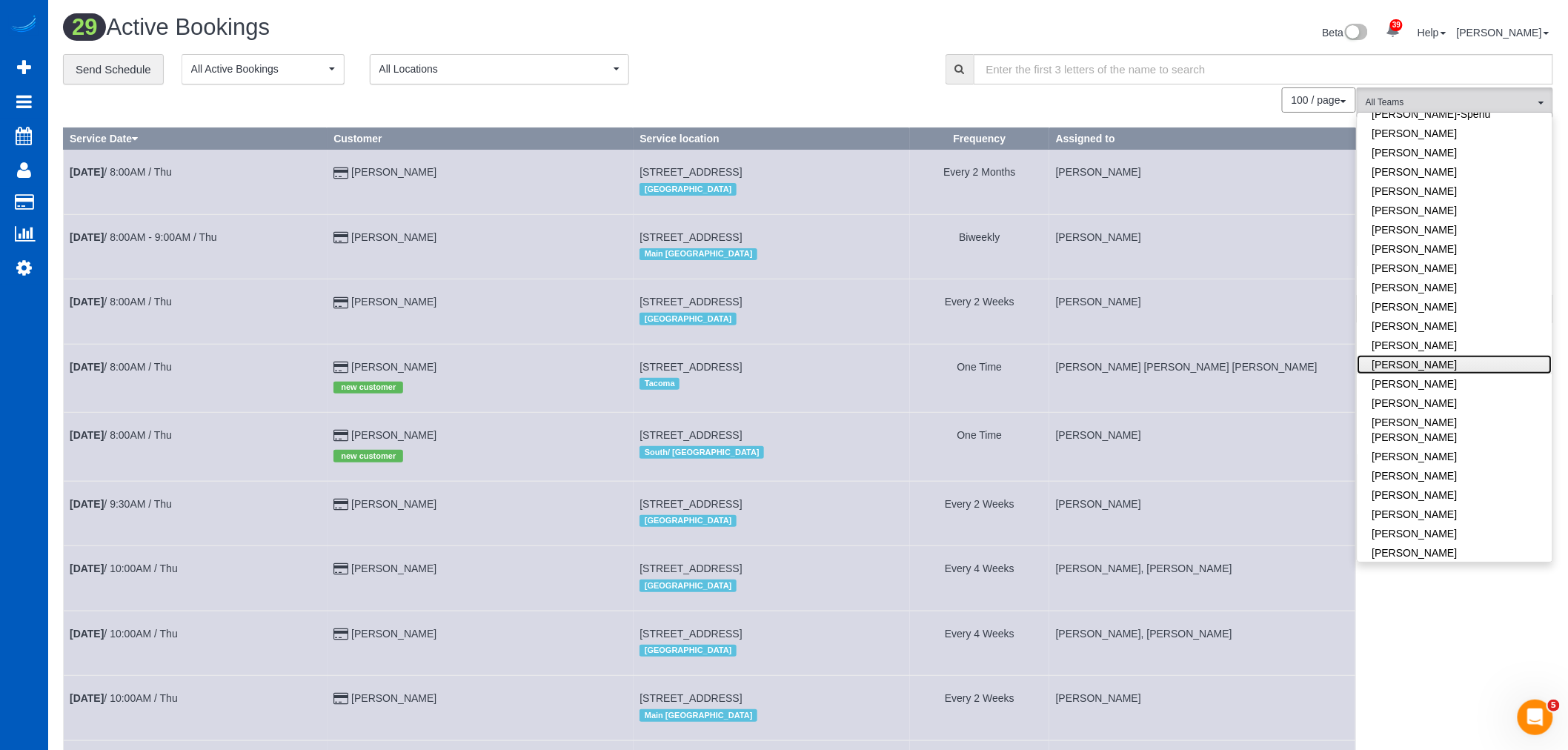
click at [1436, 367] on link "[PERSON_NAME]" at bounding box center [1455, 364] width 195 height 19
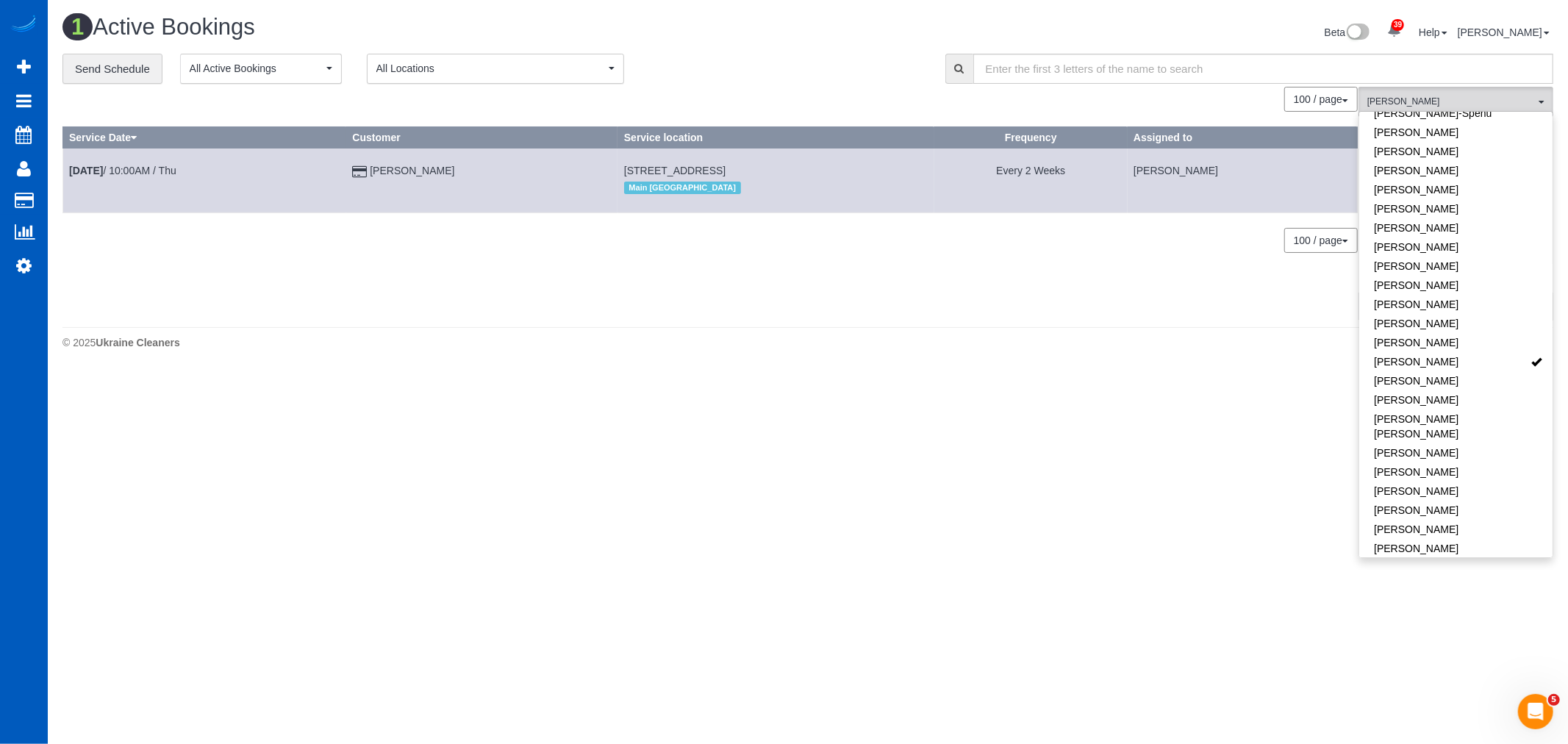
click at [1420, 658] on body "39 Beta Your Notifications You have 0 alerts × You have 1 to charge for [DATE] …" at bounding box center [784, 372] width 1568 height 744
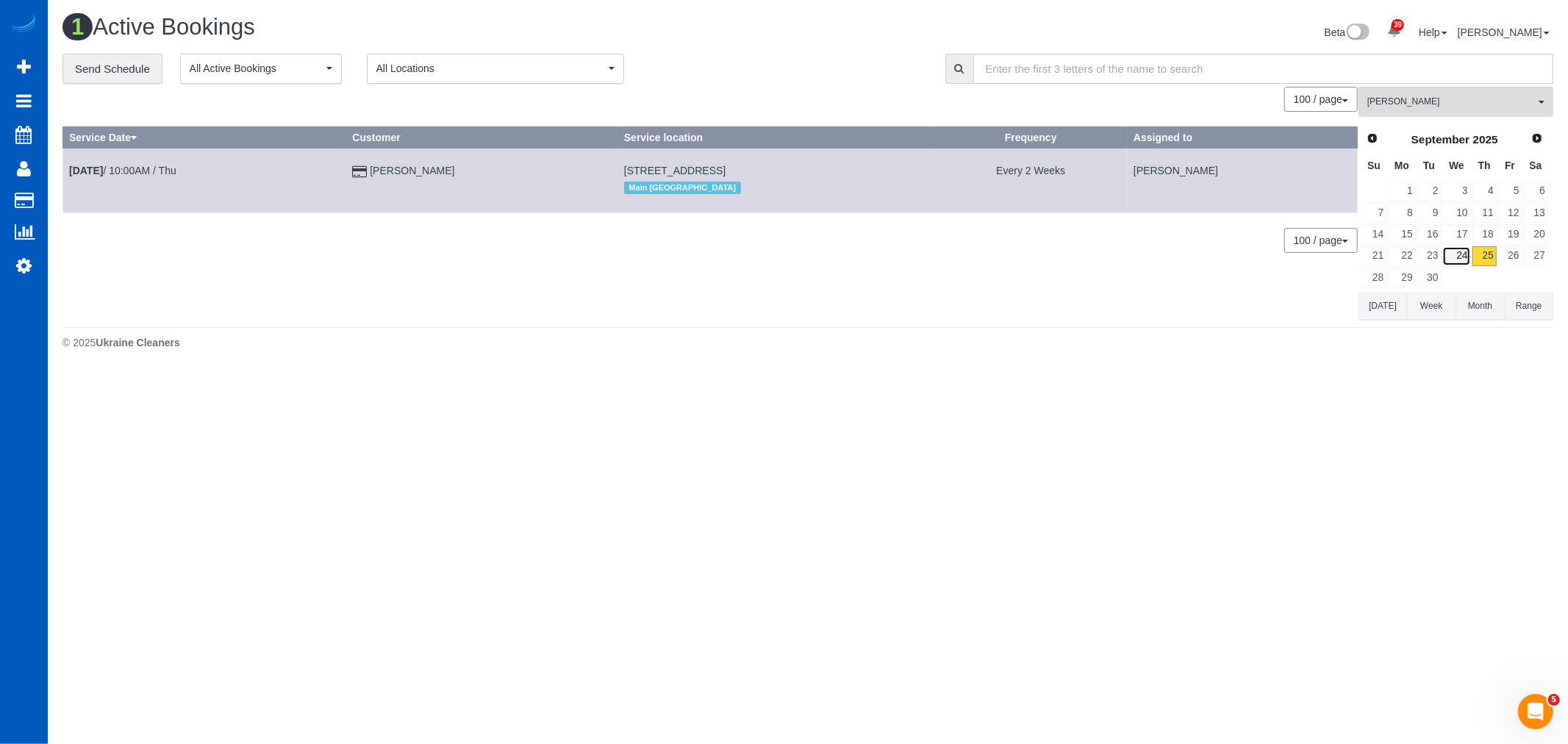
click at [1461, 258] on link "24" at bounding box center [1456, 256] width 28 height 20
click at [1480, 256] on link "25" at bounding box center [1485, 256] width 24 height 20
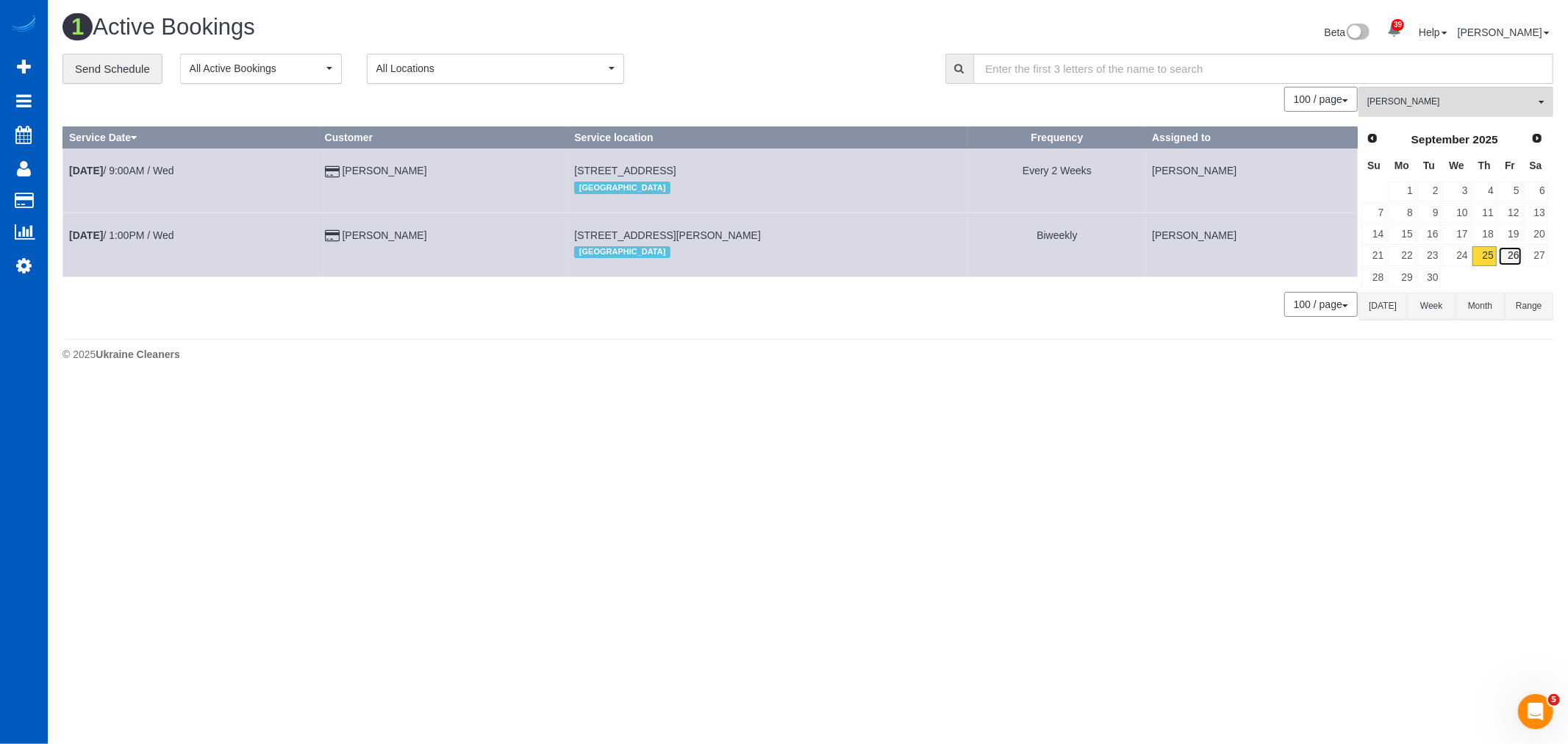
click at [1516, 258] on link "26" at bounding box center [1511, 256] width 24 height 20
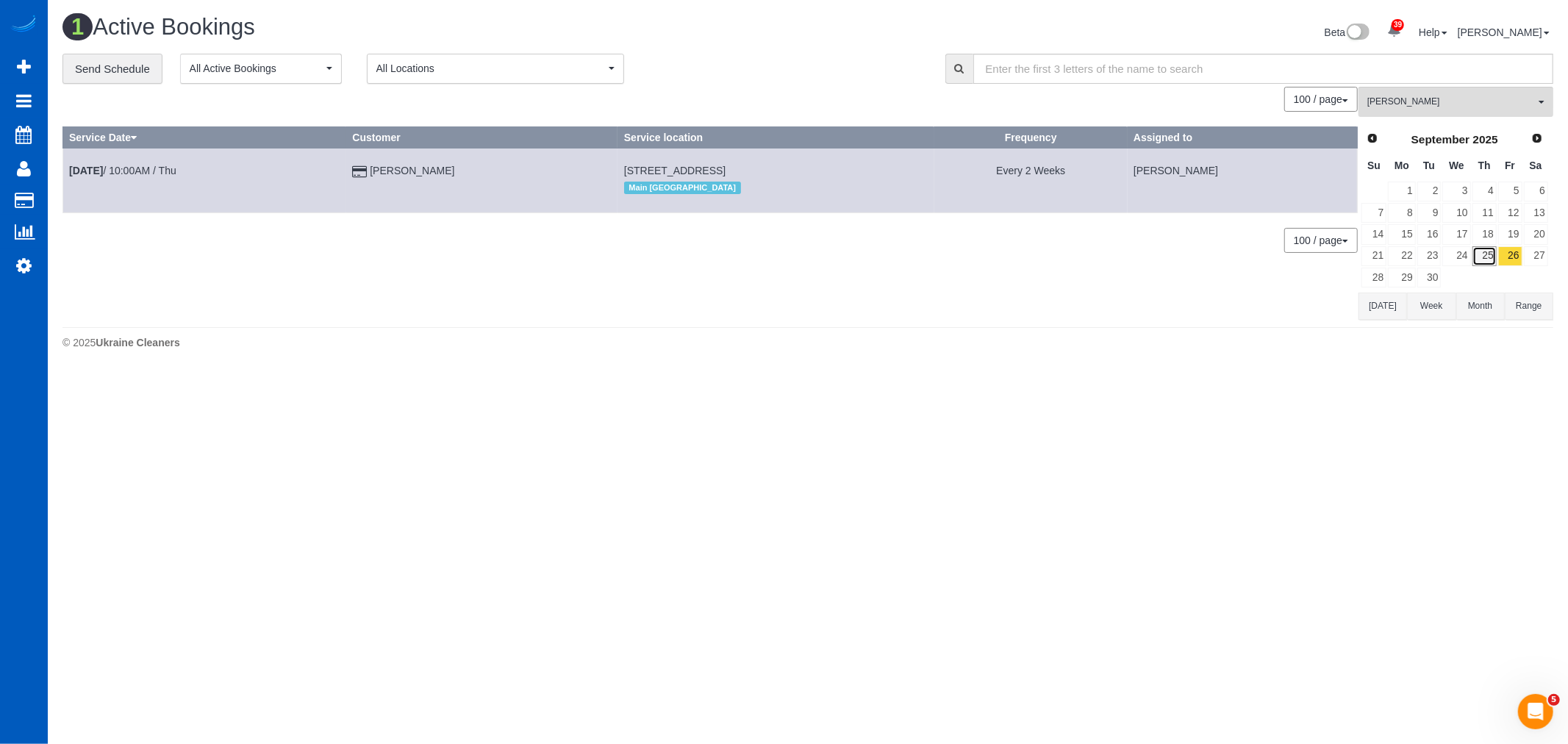
click at [1478, 259] on link "25" at bounding box center [1485, 256] width 24 height 20
click at [1430, 106] on span "[PERSON_NAME]" at bounding box center [1452, 102] width 167 height 12
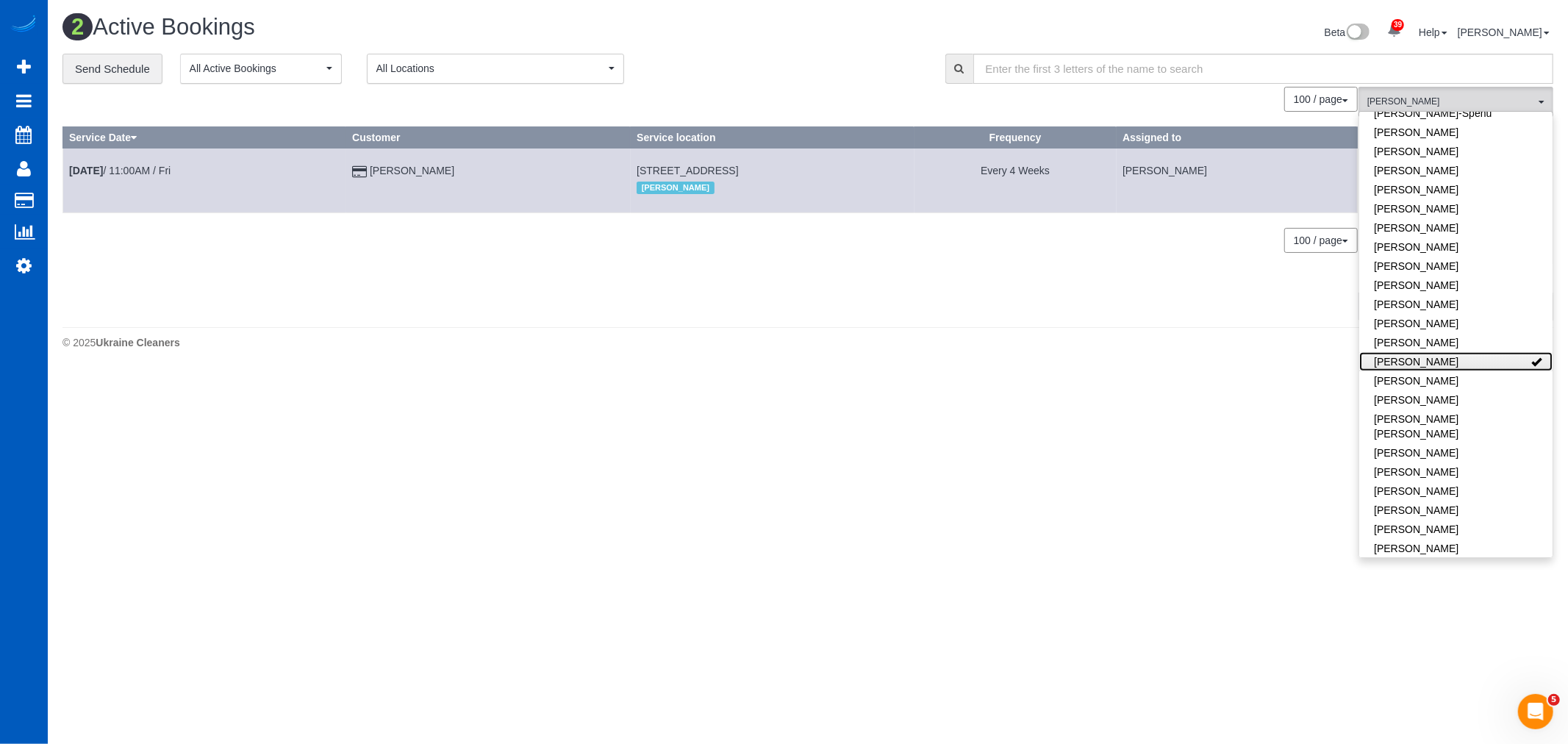
click at [1460, 358] on link "[PERSON_NAME]" at bounding box center [1456, 361] width 193 height 19
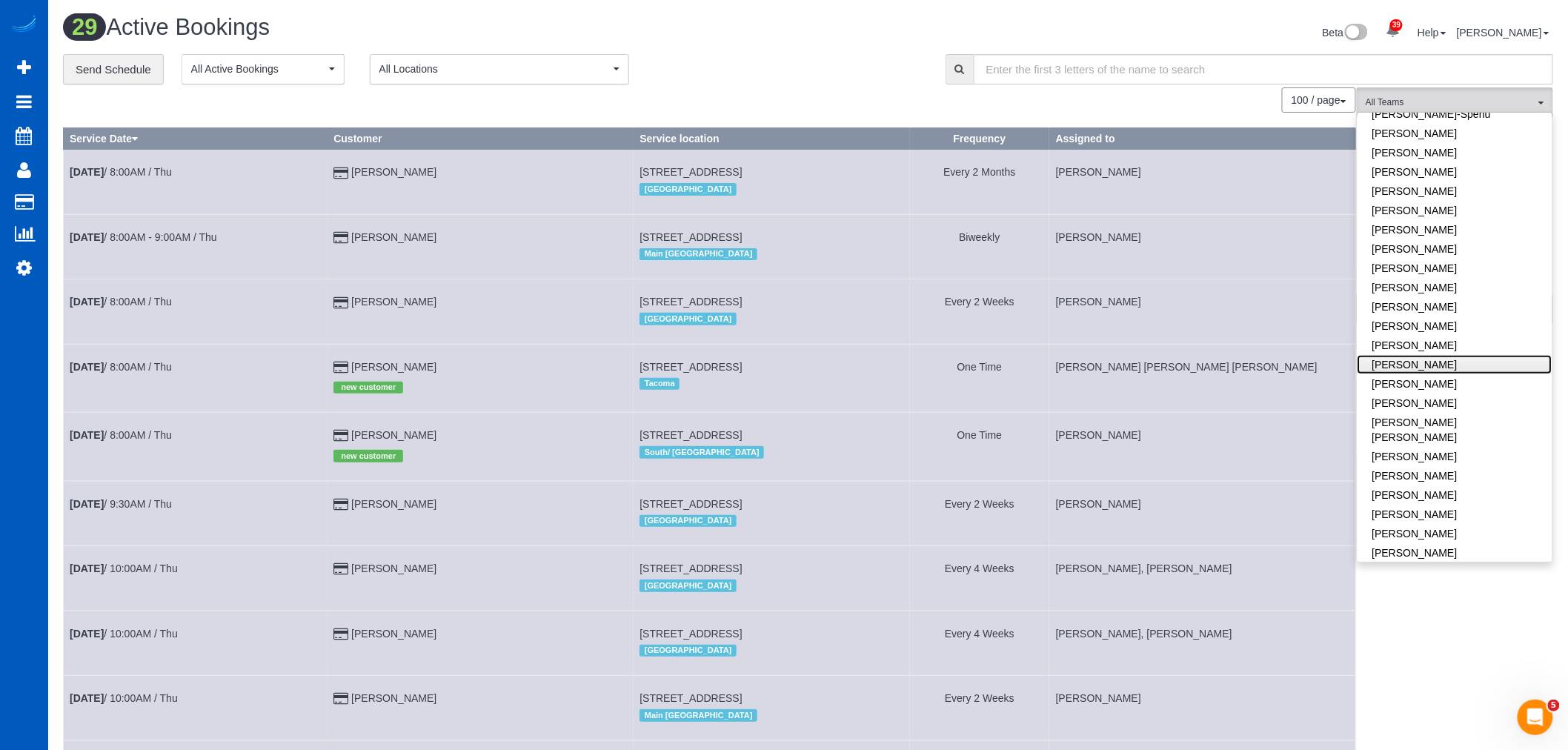
click at [1458, 367] on link "[PERSON_NAME]" at bounding box center [1455, 364] width 195 height 19
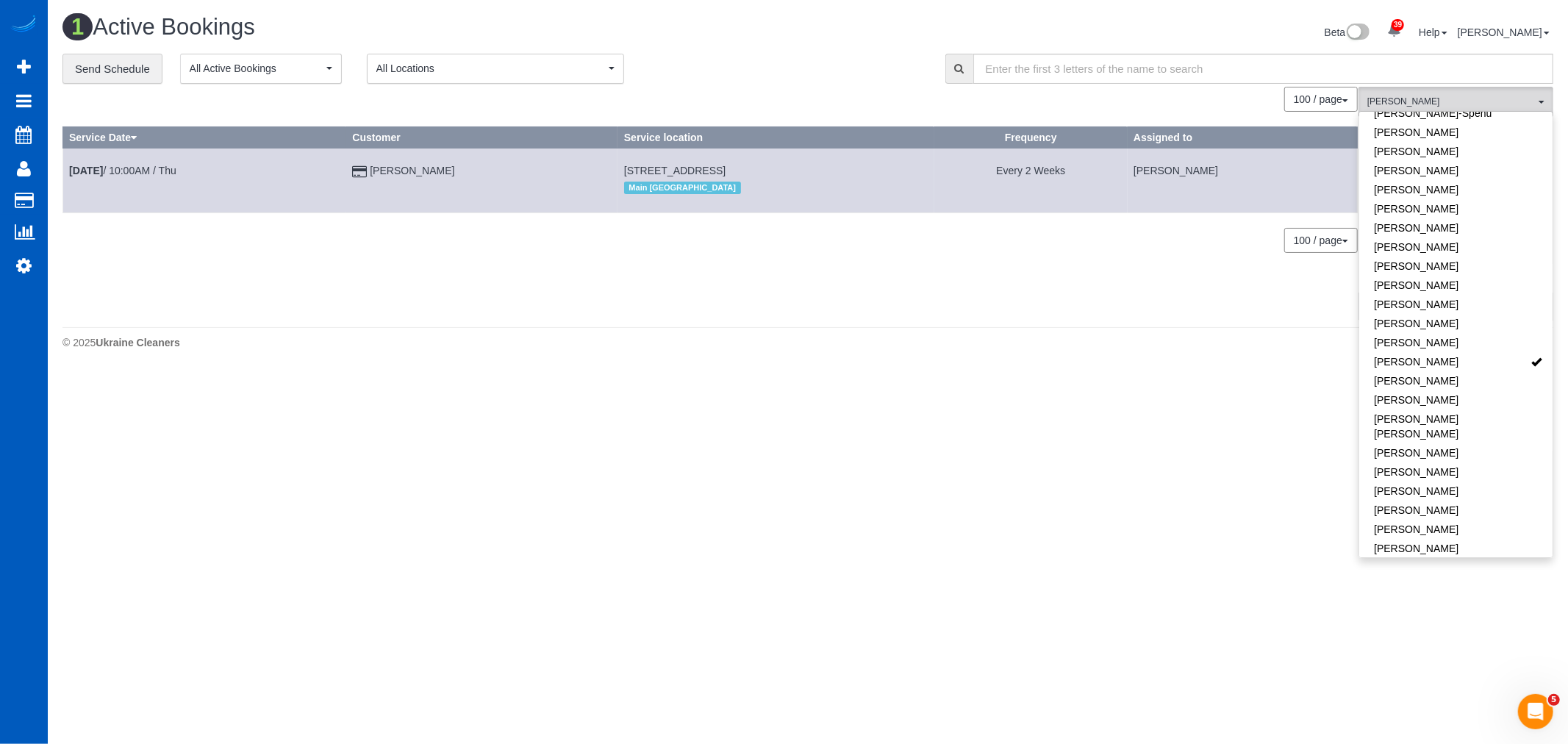
click at [366, 278] on div "0 Bookings found. We couldn't find any bookings that matched your search. Creat…" at bounding box center [711, 202] width 1296 height 232
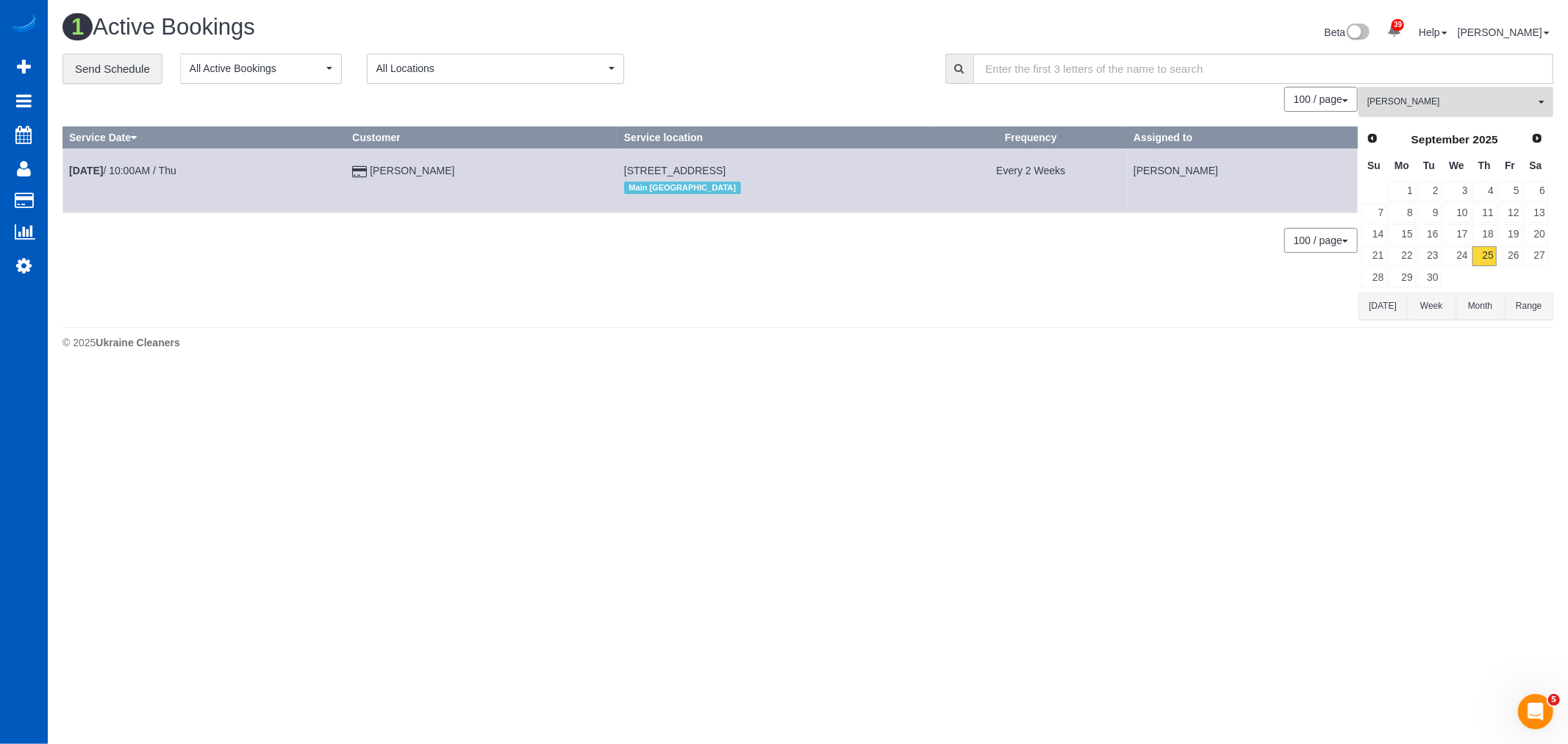
click at [1516, 107] on span "[PERSON_NAME]" at bounding box center [1452, 102] width 167 height 12
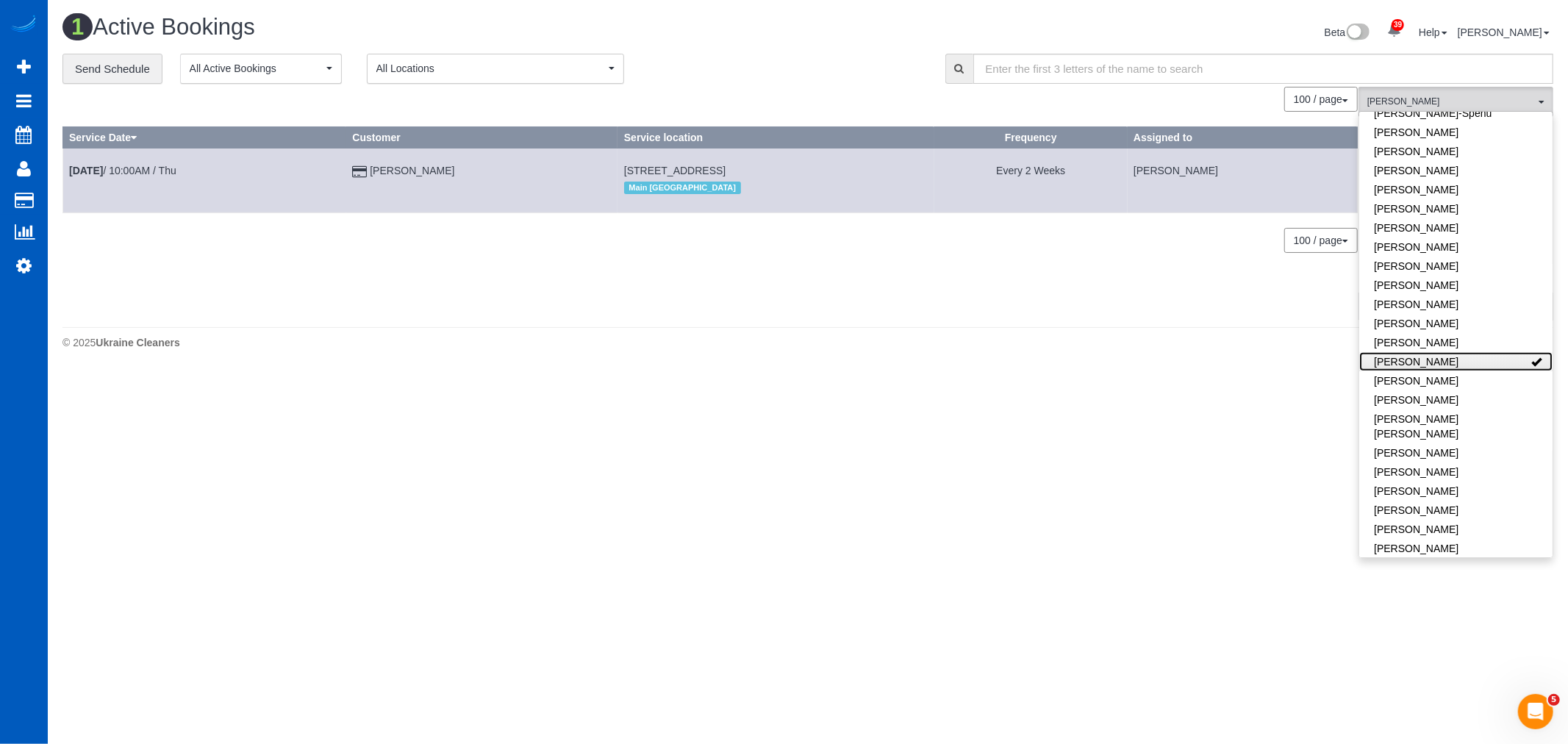
click at [1459, 366] on link "[PERSON_NAME]" at bounding box center [1456, 361] width 193 height 19
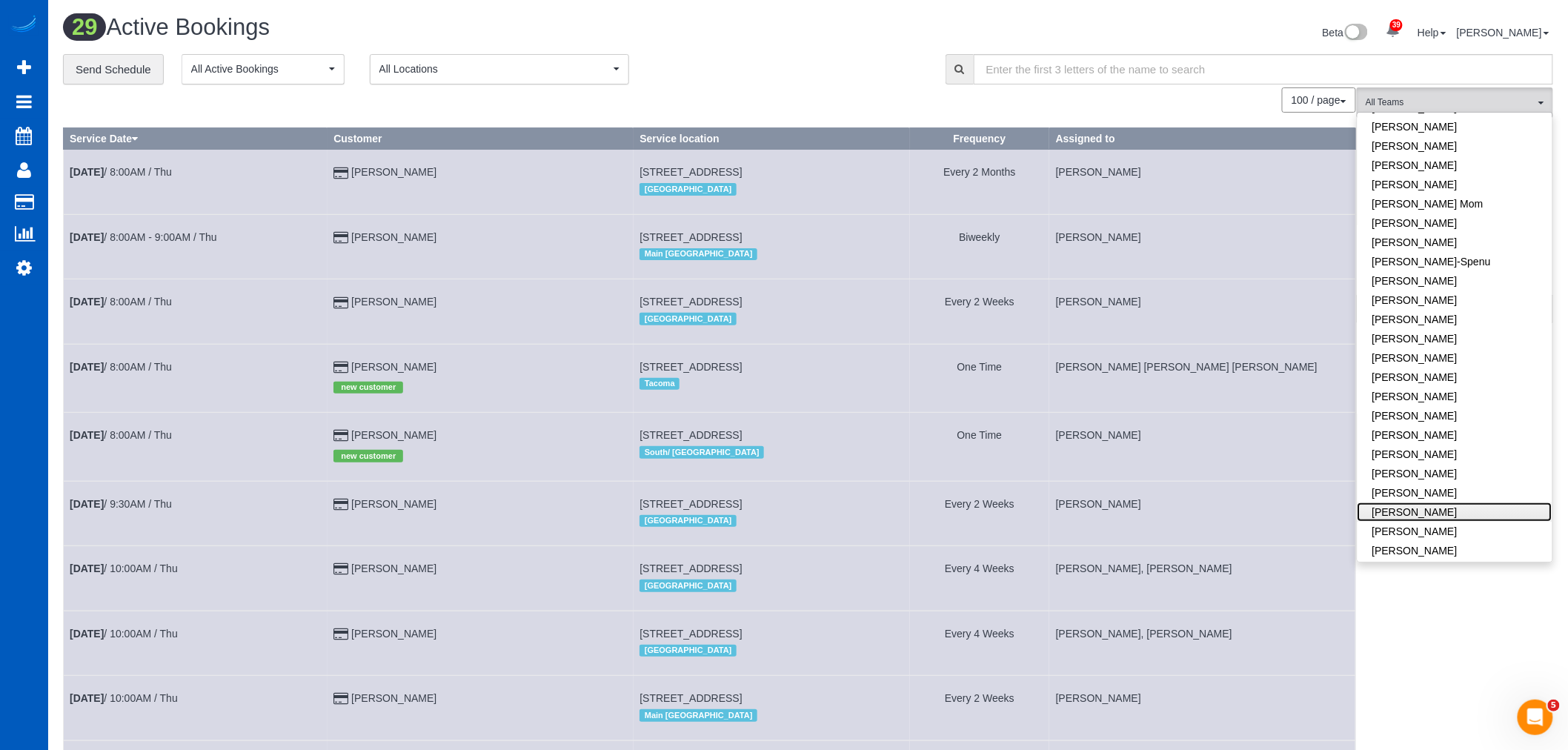
scroll to position [247, 0]
drag, startPoint x: 1377, startPoint y: 682, endPoint x: 1382, endPoint y: 660, distance: 22.6
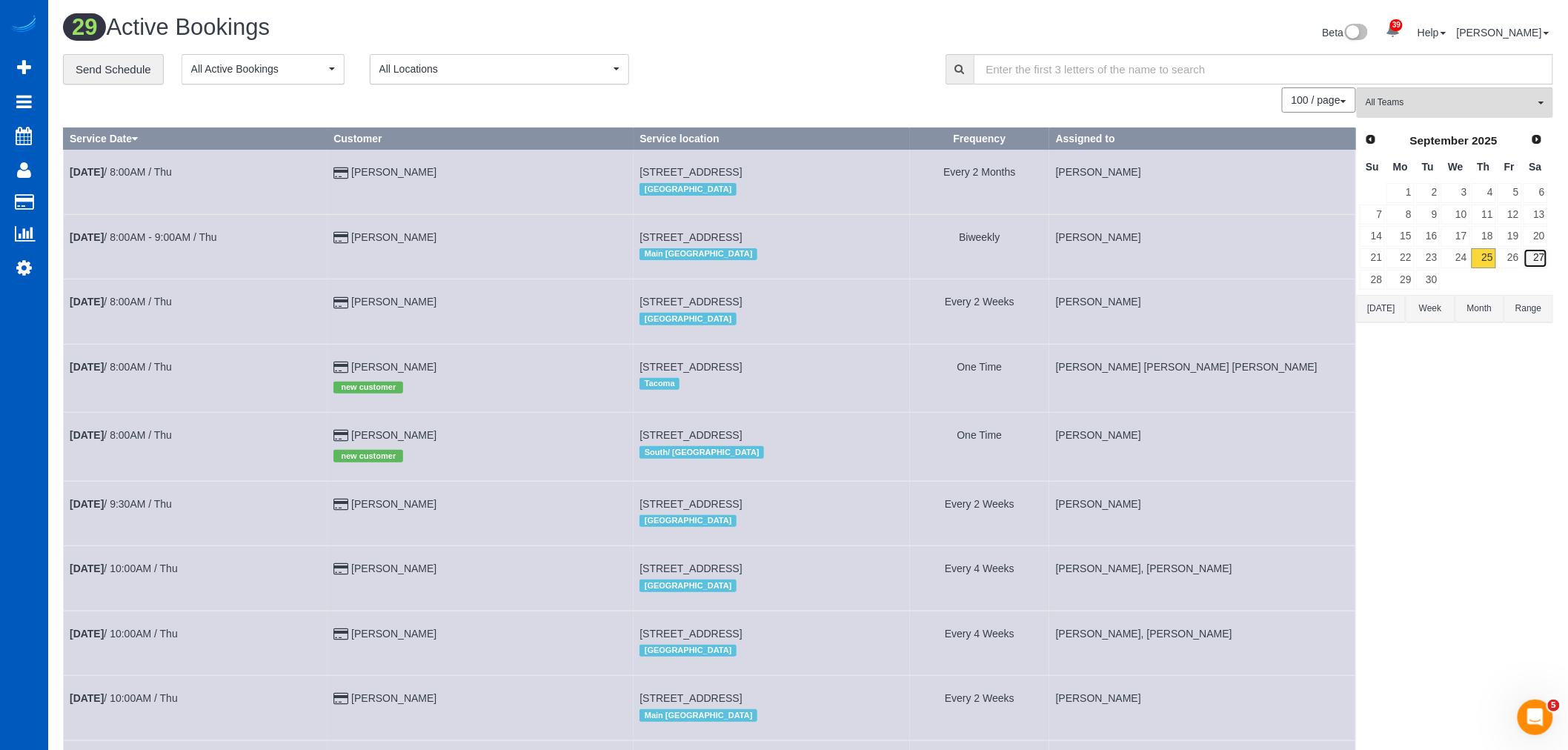
click at [1524, 254] on link "27" at bounding box center [1536, 258] width 25 height 20
click at [1519, 257] on link "26" at bounding box center [1510, 258] width 25 height 20
click at [1439, 109] on span "All Teams" at bounding box center [1450, 103] width 169 height 12
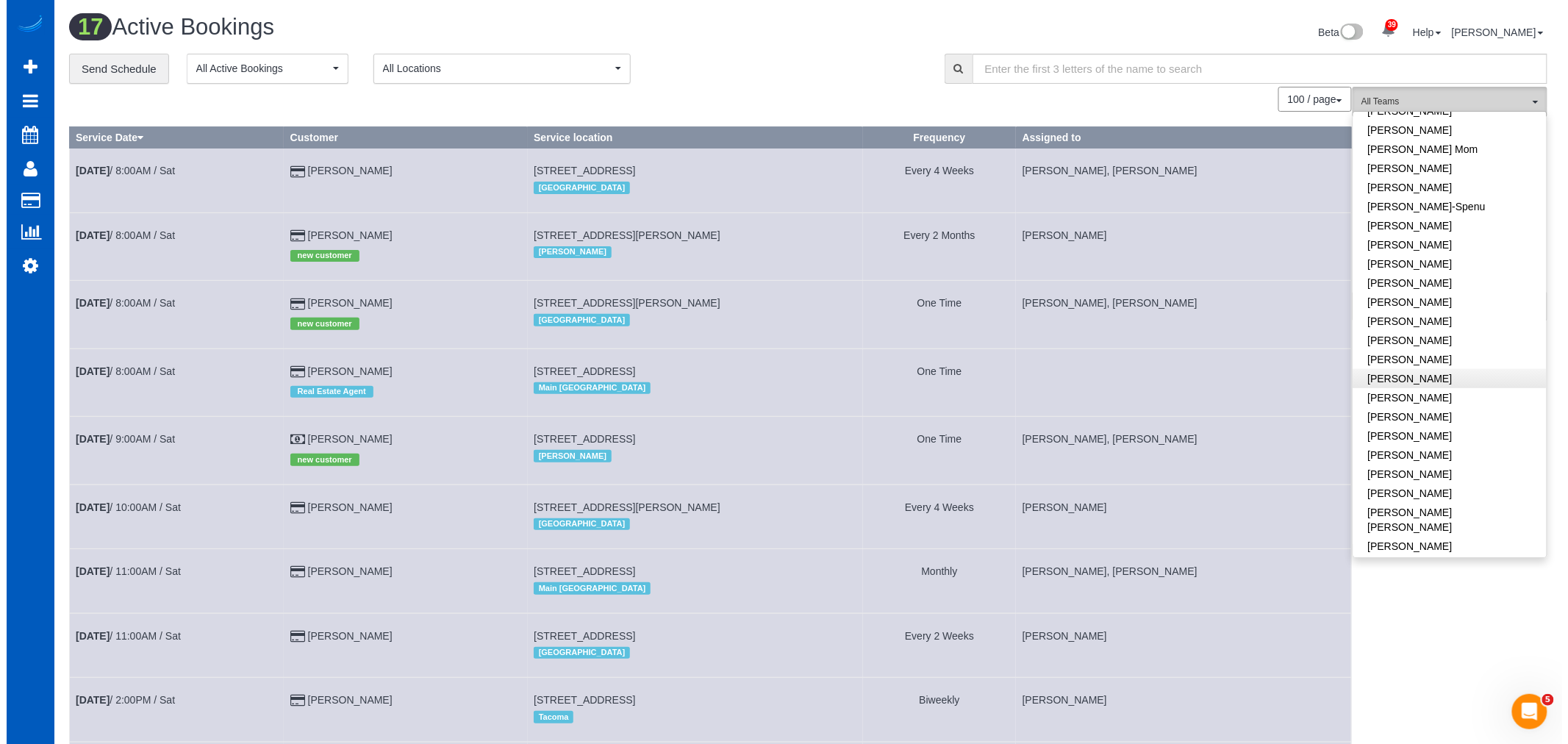
scroll to position [408, 0]
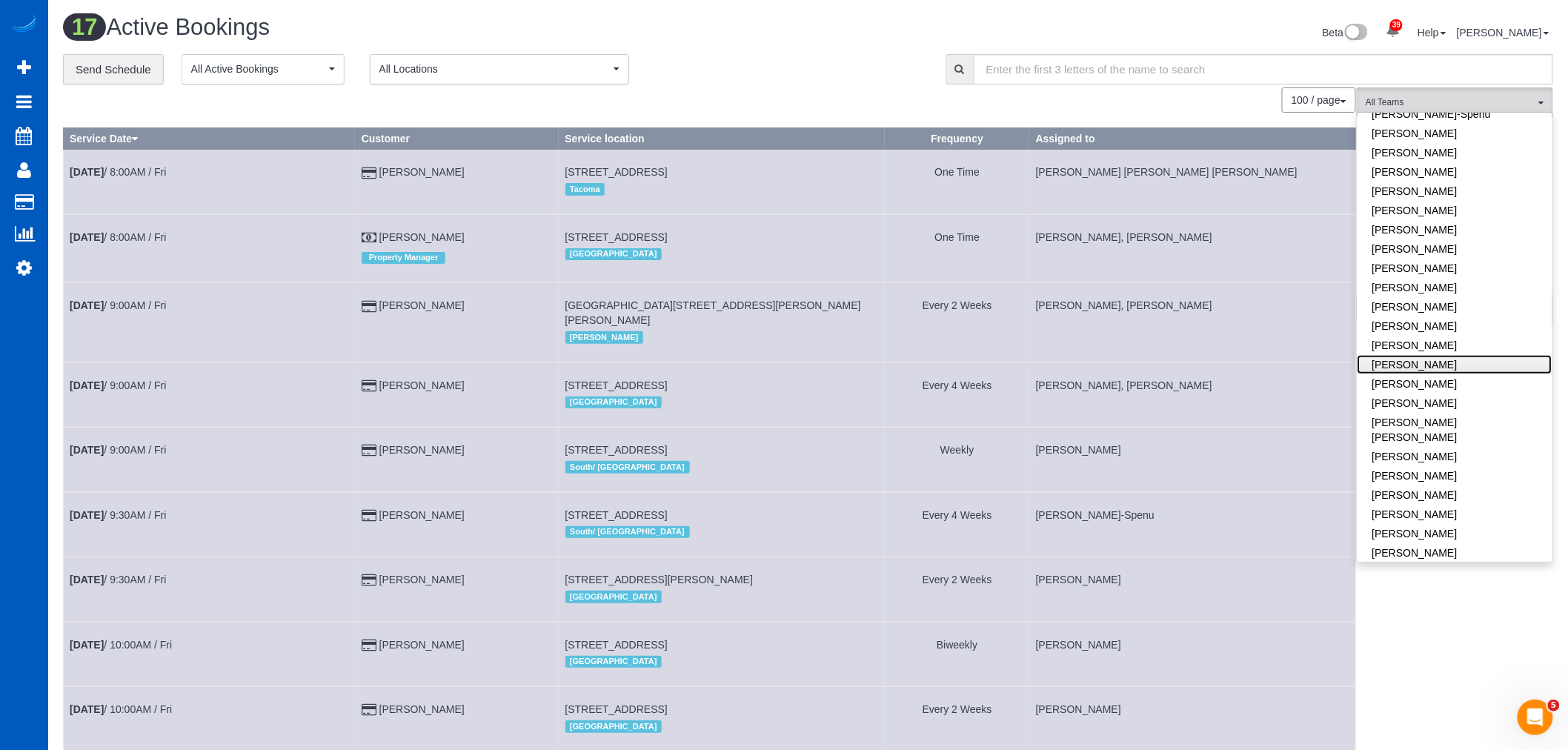
click at [1405, 361] on link "[PERSON_NAME]" at bounding box center [1455, 364] width 195 height 19
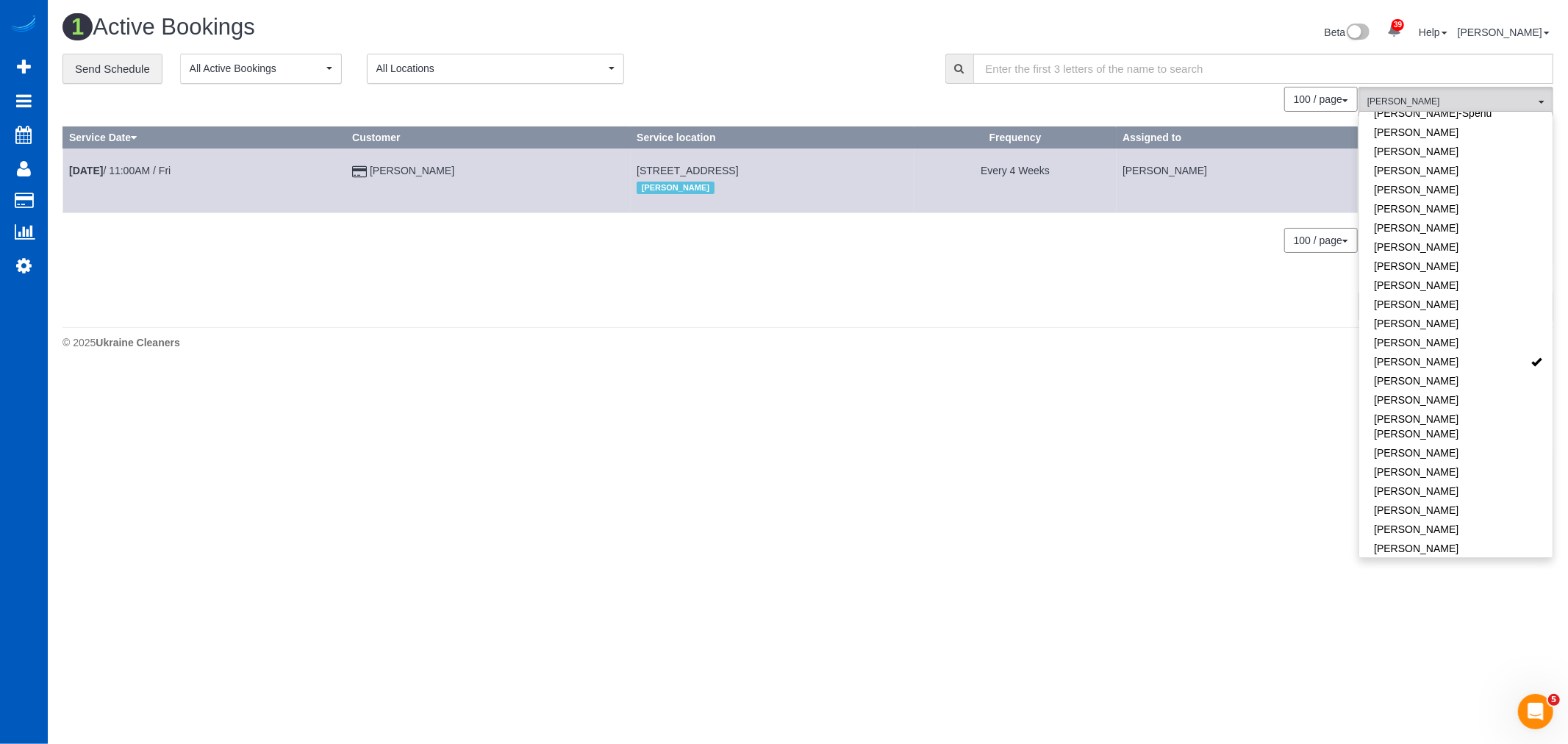
click at [1170, 397] on body "39 Beta Your Notifications You have 0 alerts × You have 1 to charge for [DATE] …" at bounding box center [784, 372] width 1568 height 744
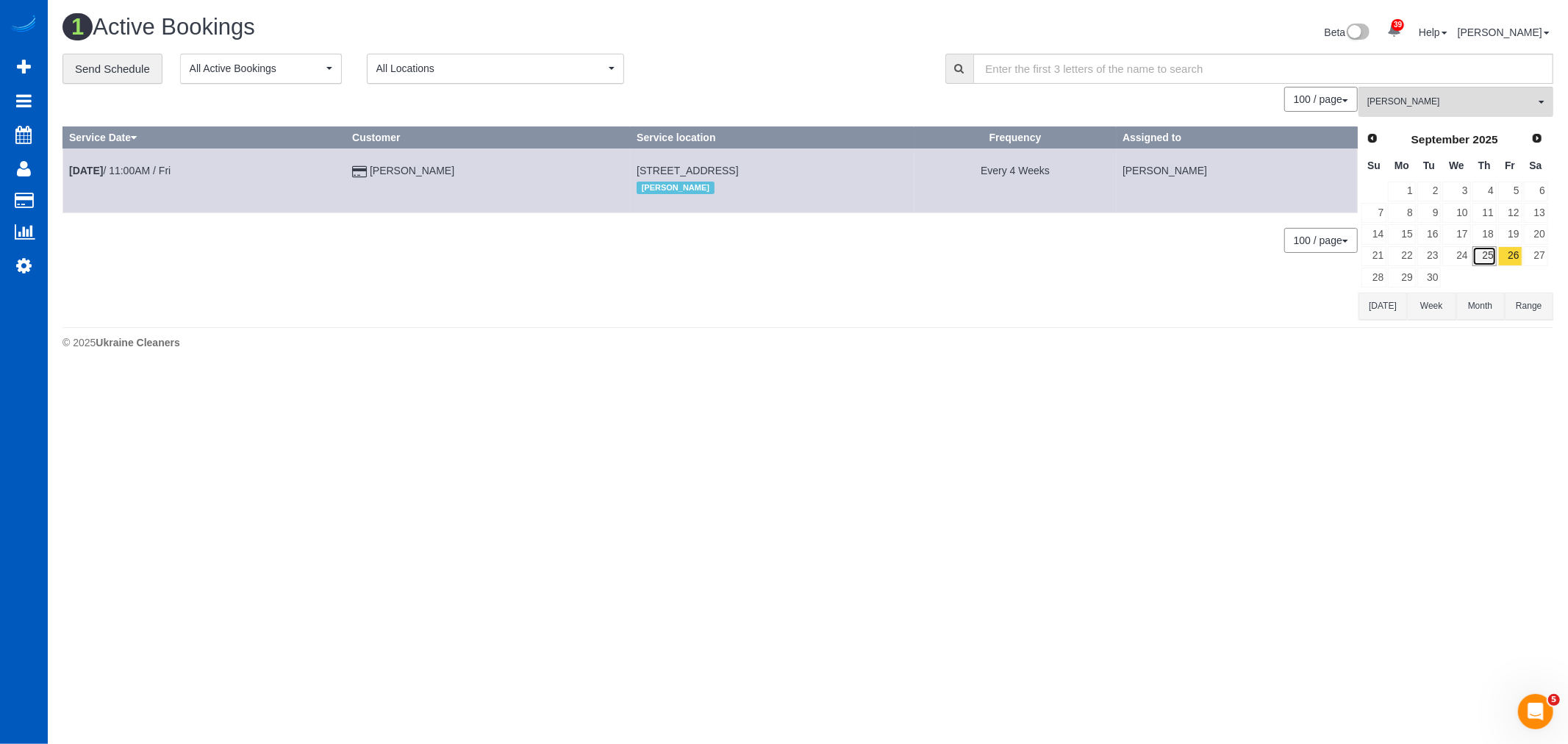
click at [1494, 257] on link "25" at bounding box center [1485, 256] width 24 height 20
click at [1452, 100] on span "[PERSON_NAME]" at bounding box center [1452, 102] width 167 height 12
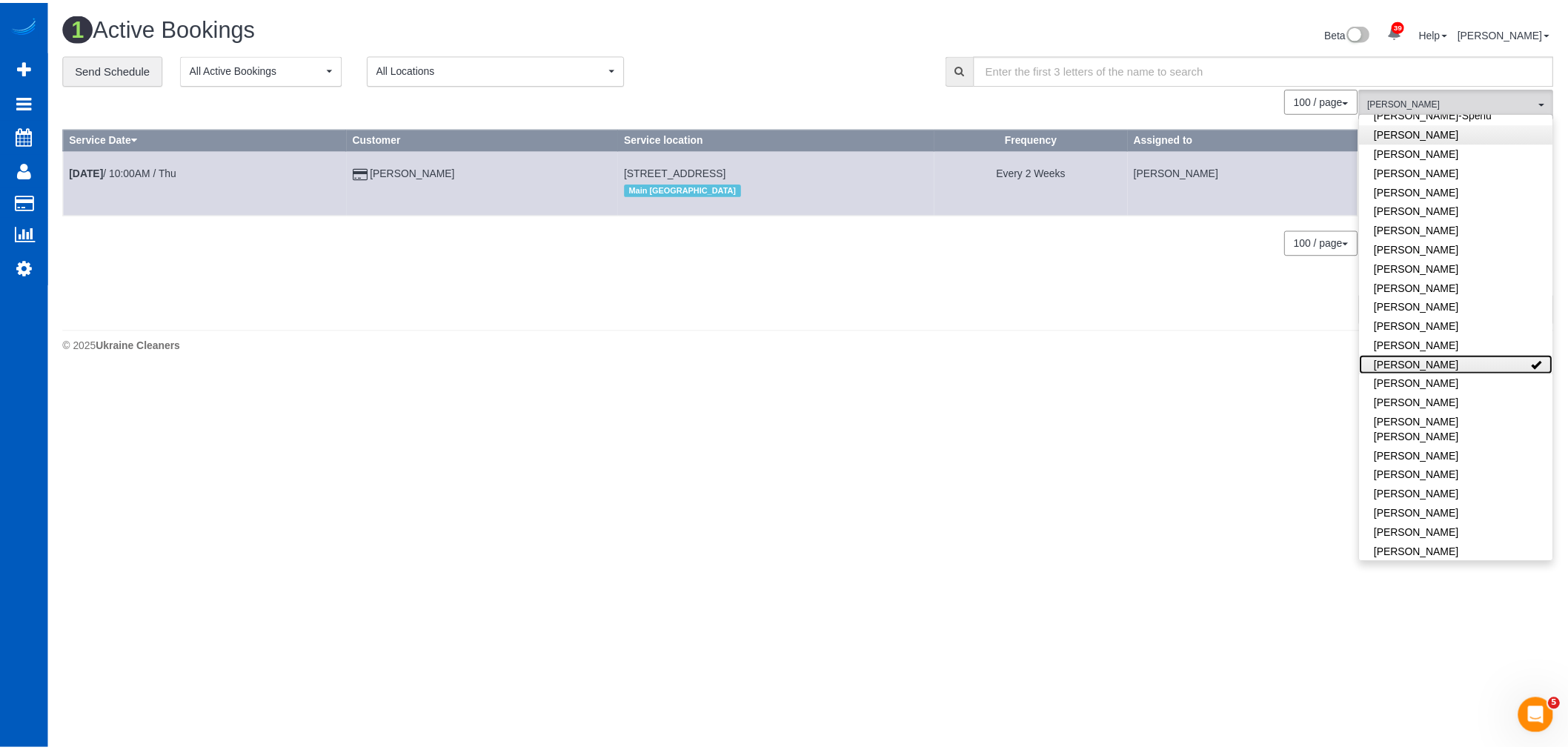
scroll to position [0, 0]
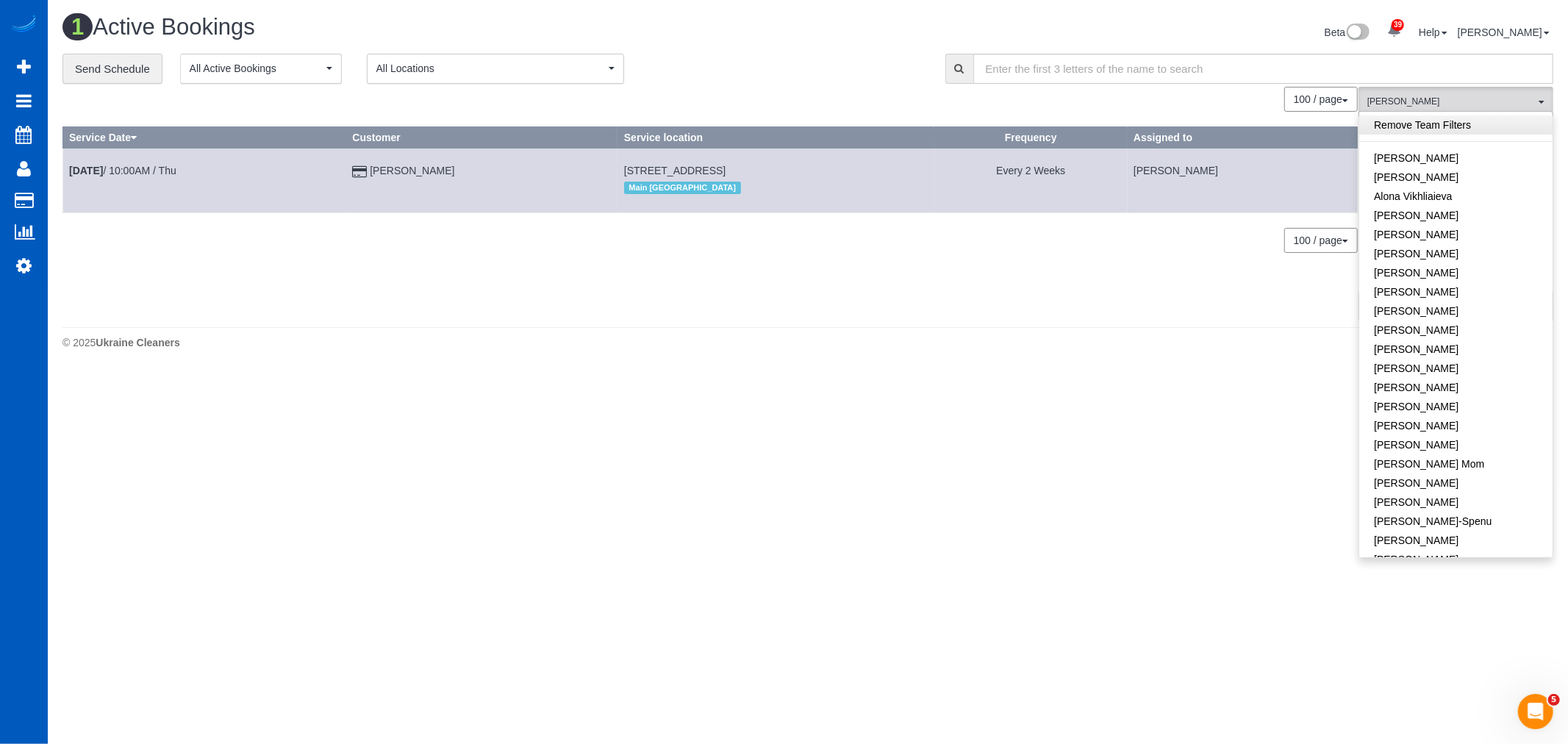
click at [1450, 126] on link "Remove Team Filters" at bounding box center [1456, 125] width 193 height 19
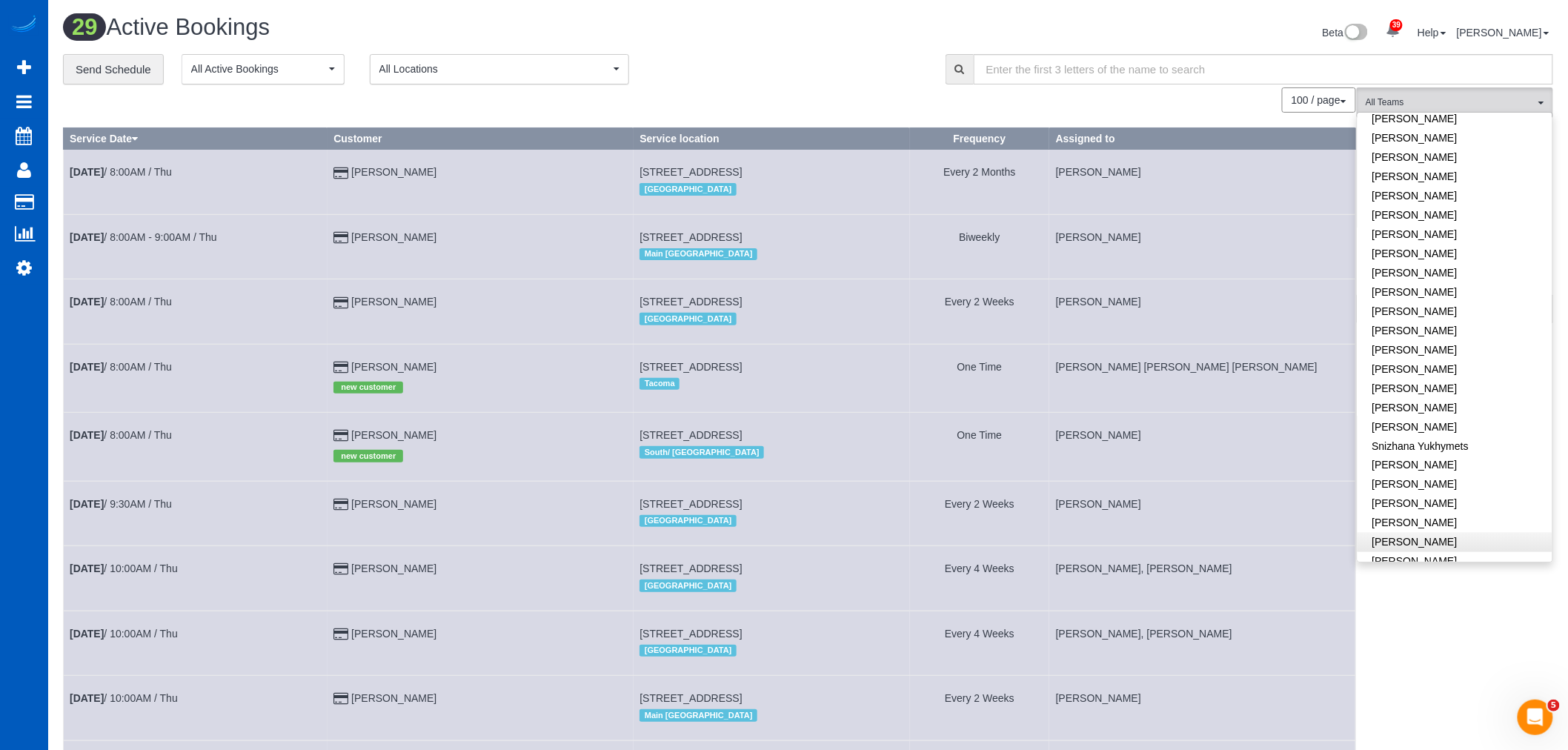
scroll to position [900, 0]
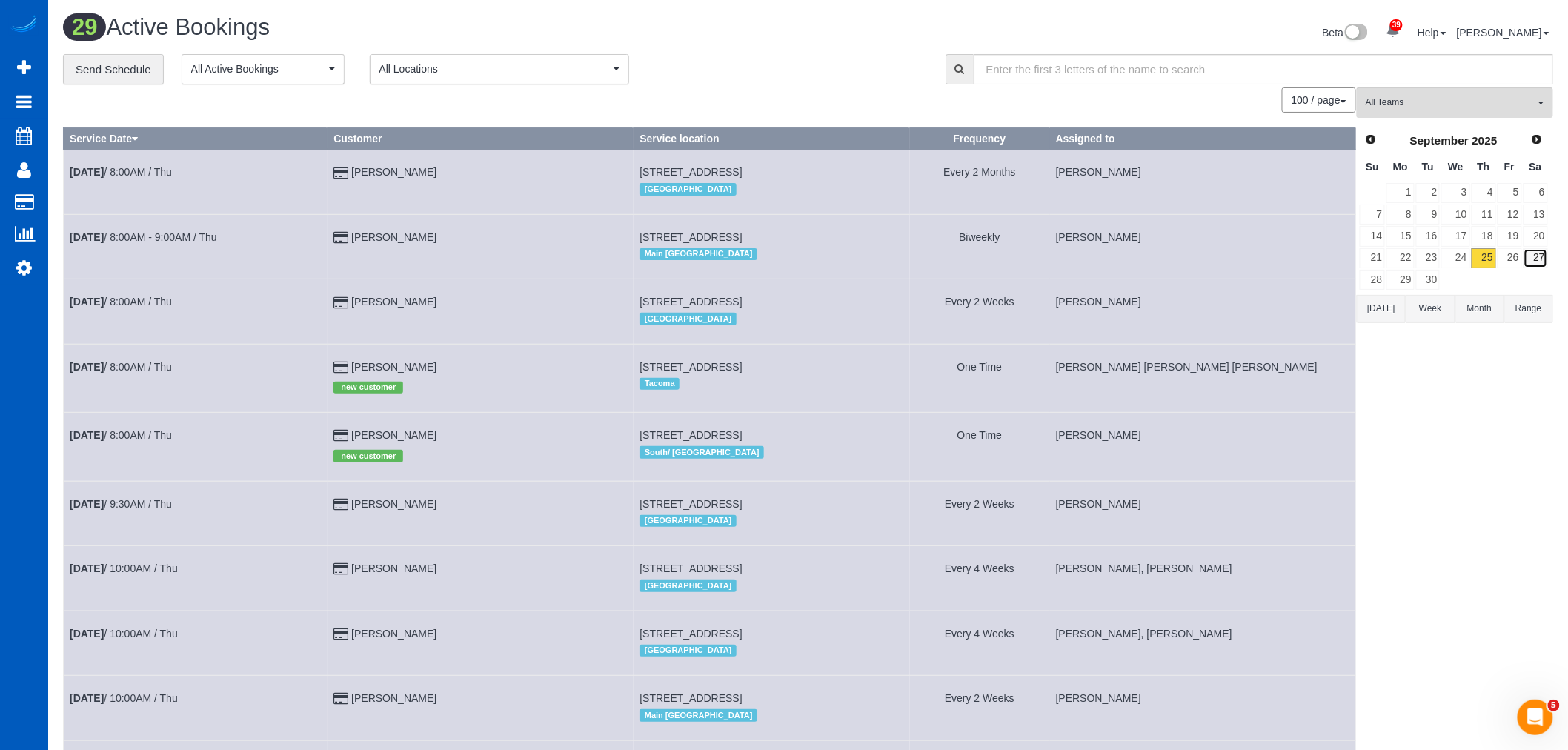
click at [1545, 258] on link "27" at bounding box center [1536, 258] width 25 height 20
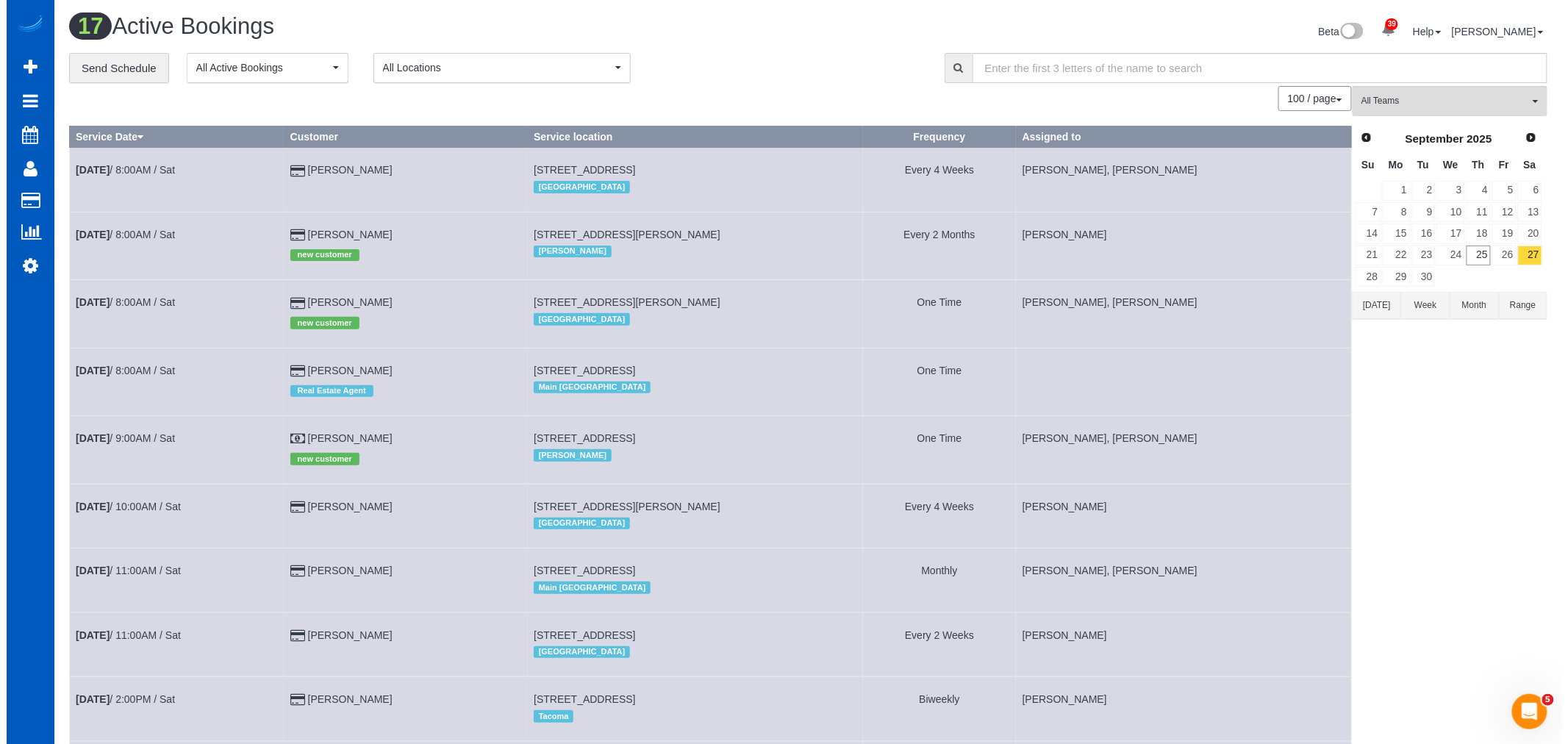
scroll to position [0, 0]
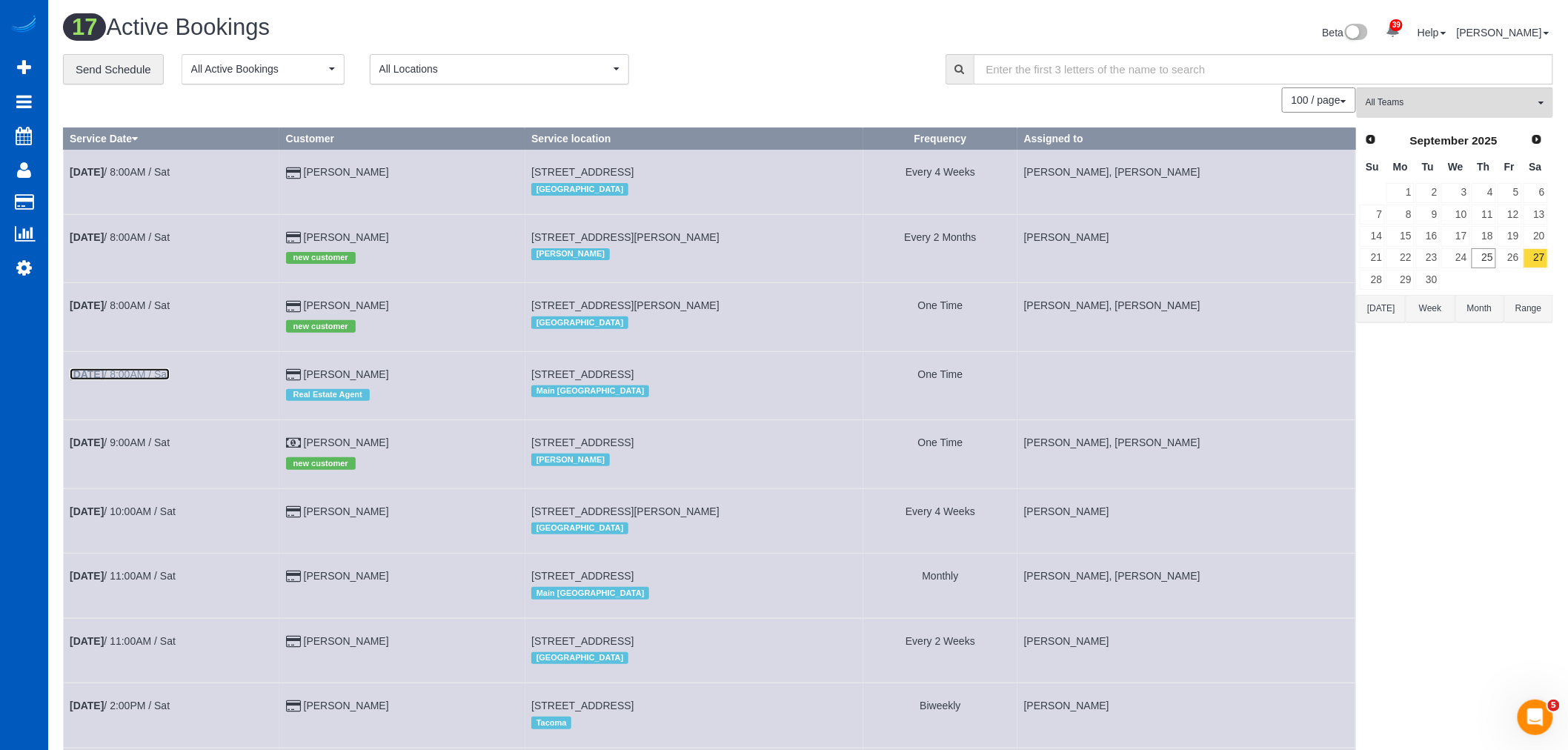
click at [101, 373] on b "Sep 27th" at bounding box center [87, 373] width 34 height 12
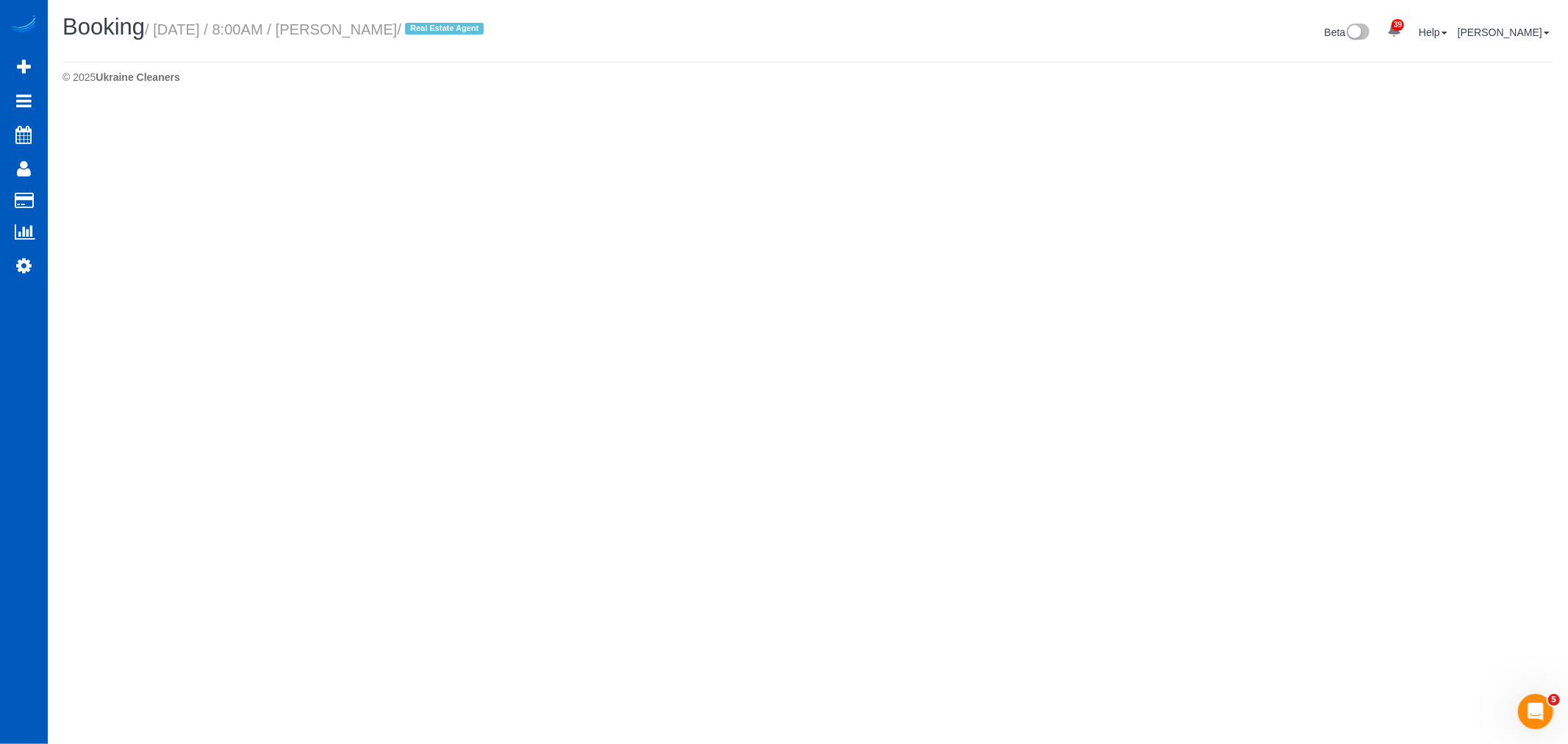
select select "WA"
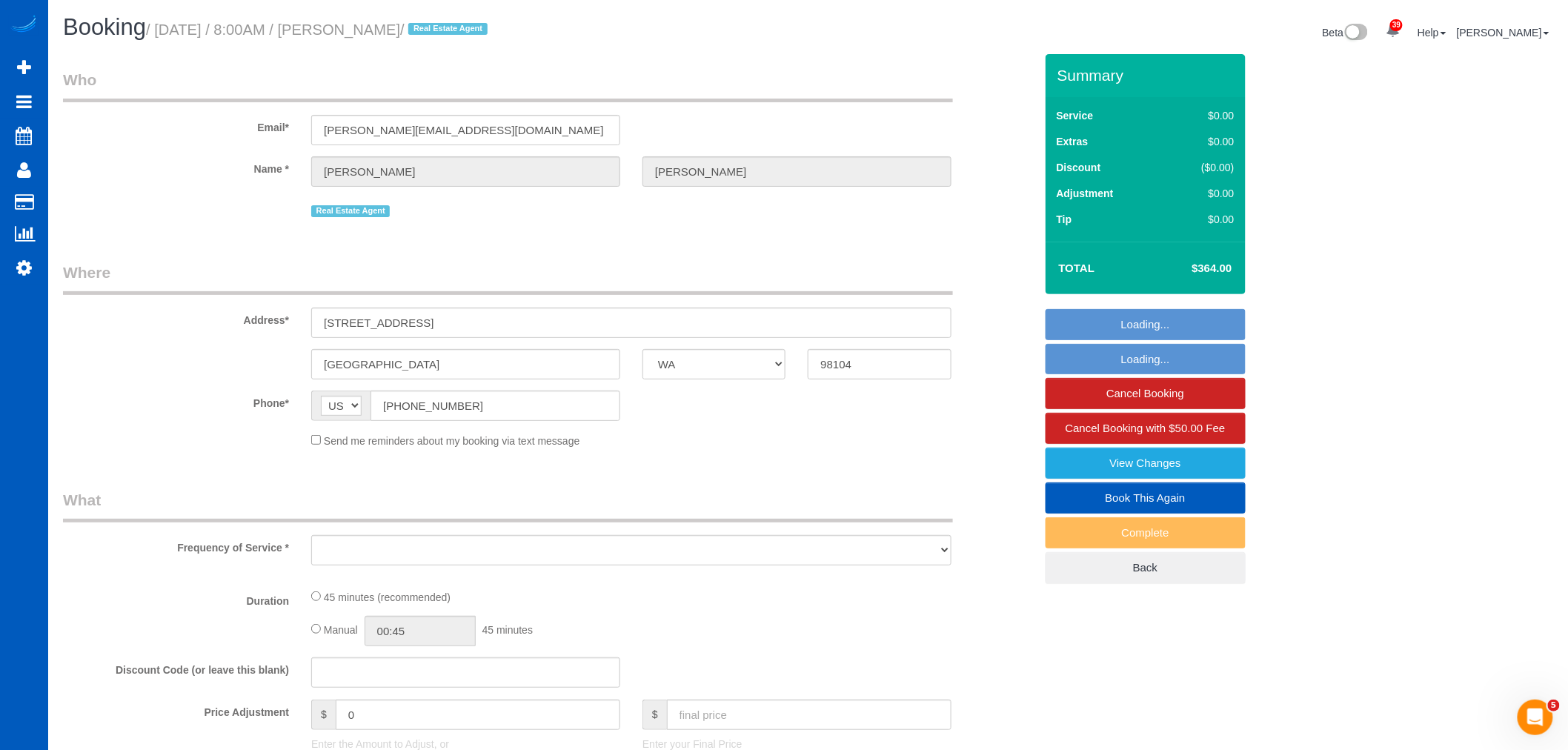
select select "199"
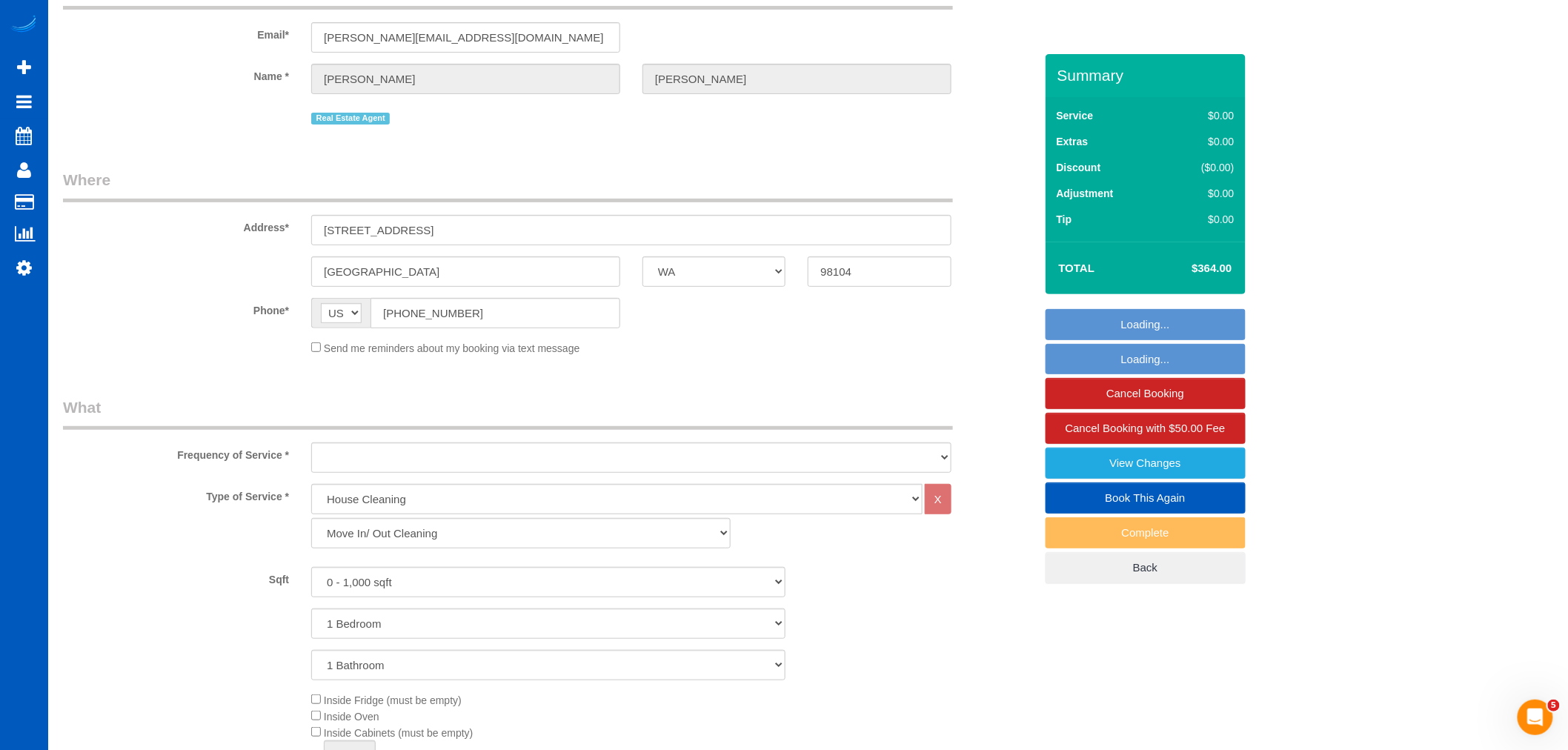
select select "string:fspay-9b3826de-9179-4453-9c24-ed24c1e14b34"
select select "spot21"
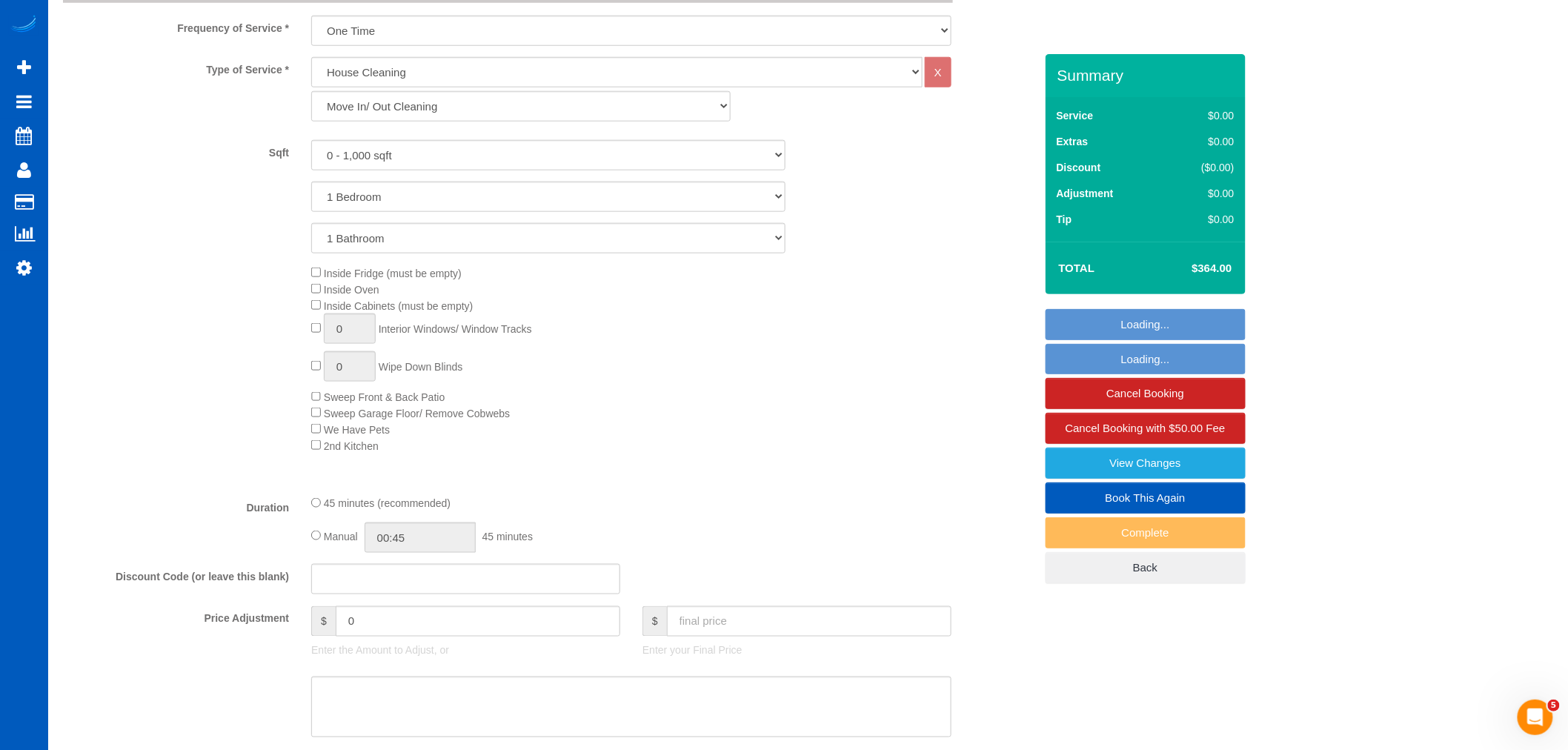
select select "object:10124"
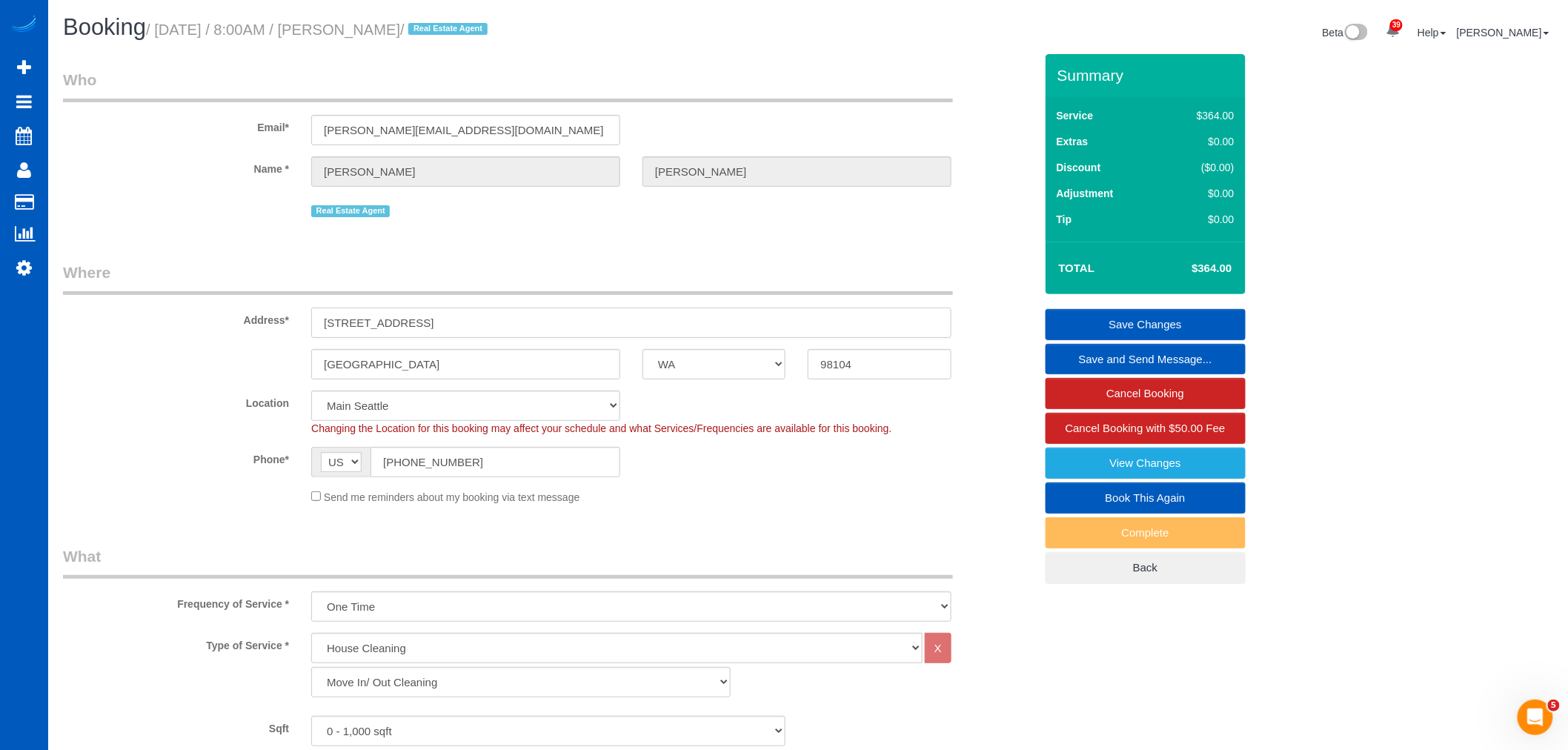
drag, startPoint x: 464, startPoint y: 324, endPoint x: 178, endPoint y: 358, distance: 288.0
click at [166, 347] on sui-booking-address "Address* 108 5th Ave S, 504 Seattle AK AL AR AZ CA CO CT DC DE FL GA HI IA ID I…" at bounding box center [548, 321] width 971 height 118
click at [582, 311] on input "108 5th Ave S, 504" at bounding box center [631, 323] width 640 height 31
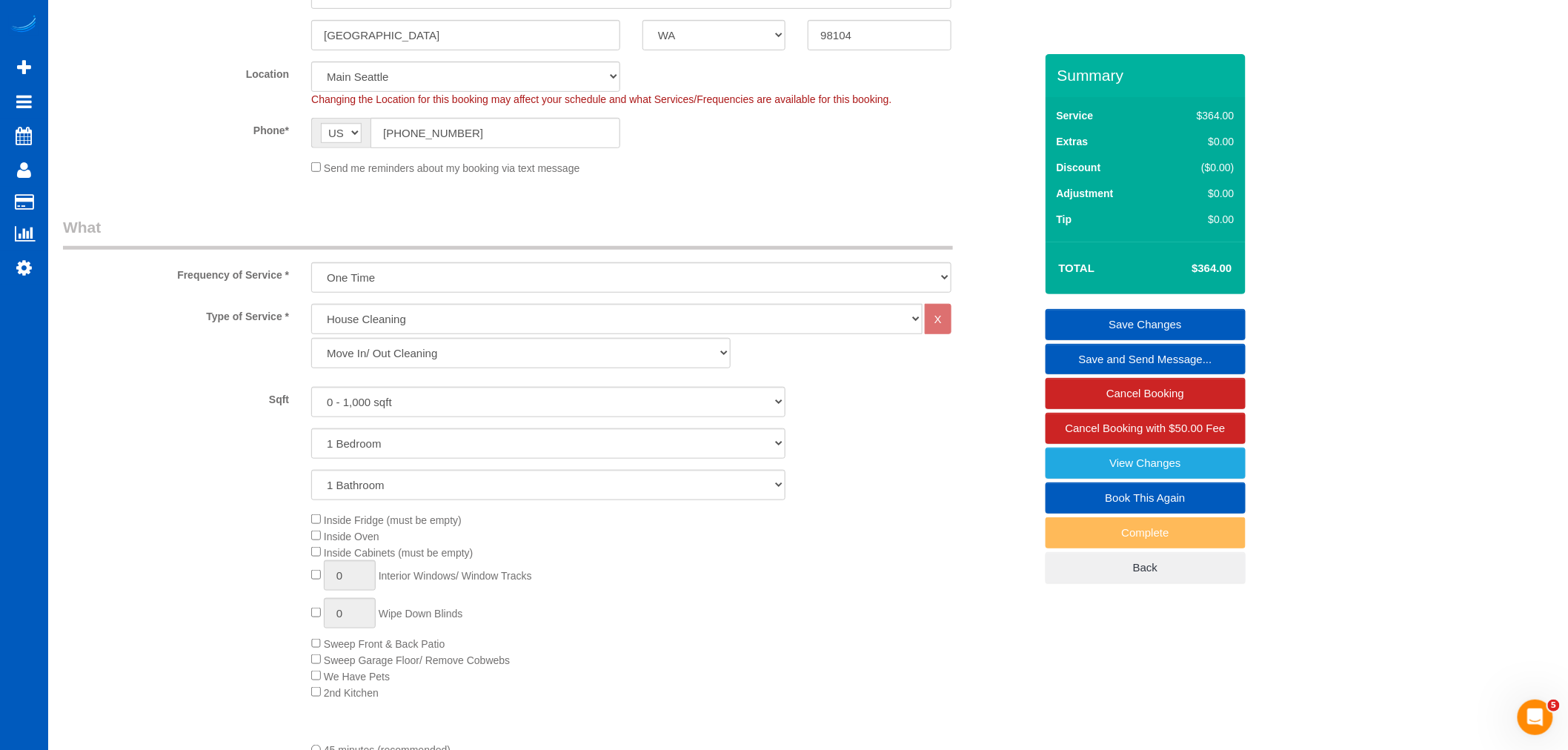
click at [879, 490] on div "1 Bathroom 2 Bathrooms 3 Bathrooms 4 Bathrooms 5 Bathrooms 6 Bathrooms 7 Bathro…" at bounding box center [549, 485] width 994 height 31
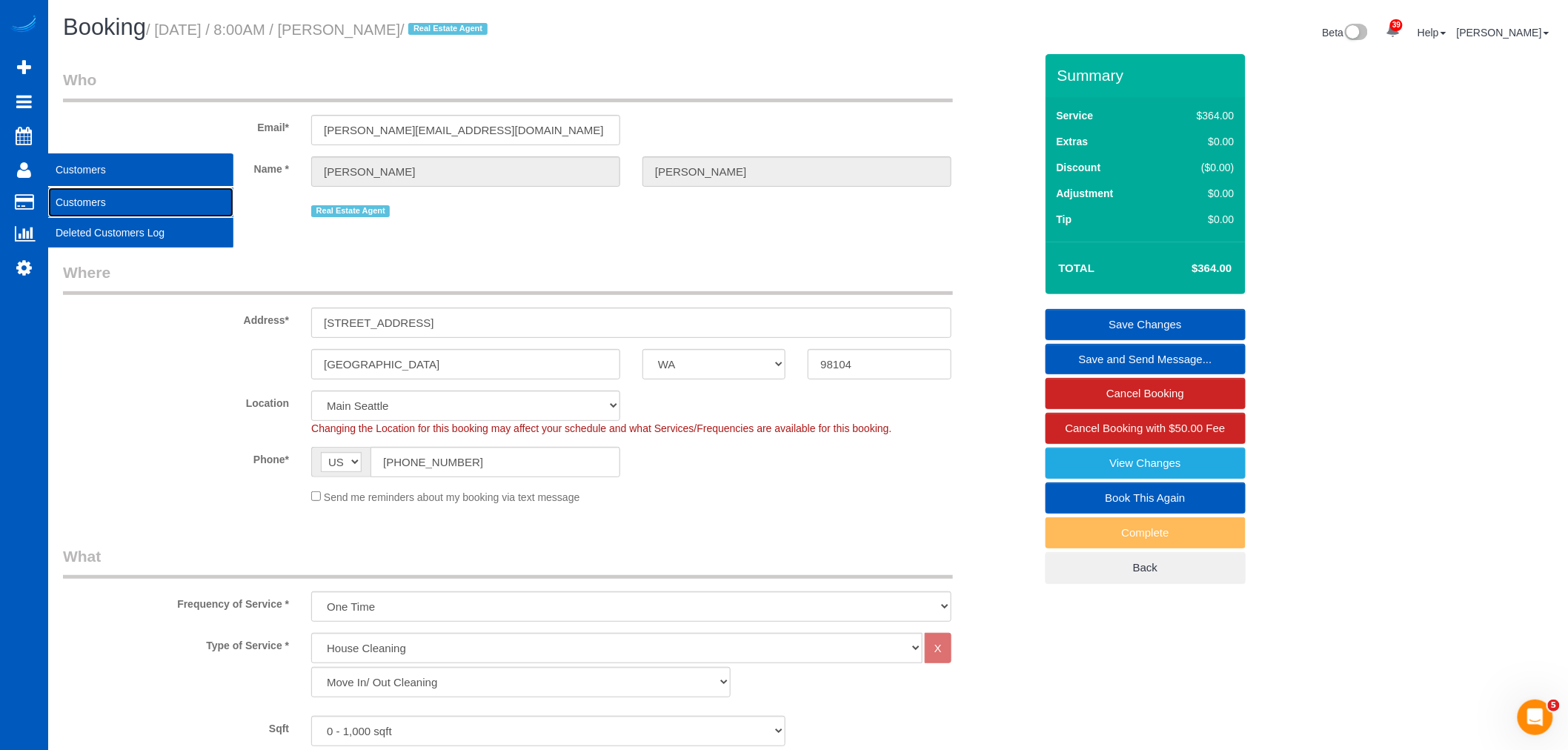
click at [82, 205] on link "Customers" at bounding box center [141, 202] width 186 height 30
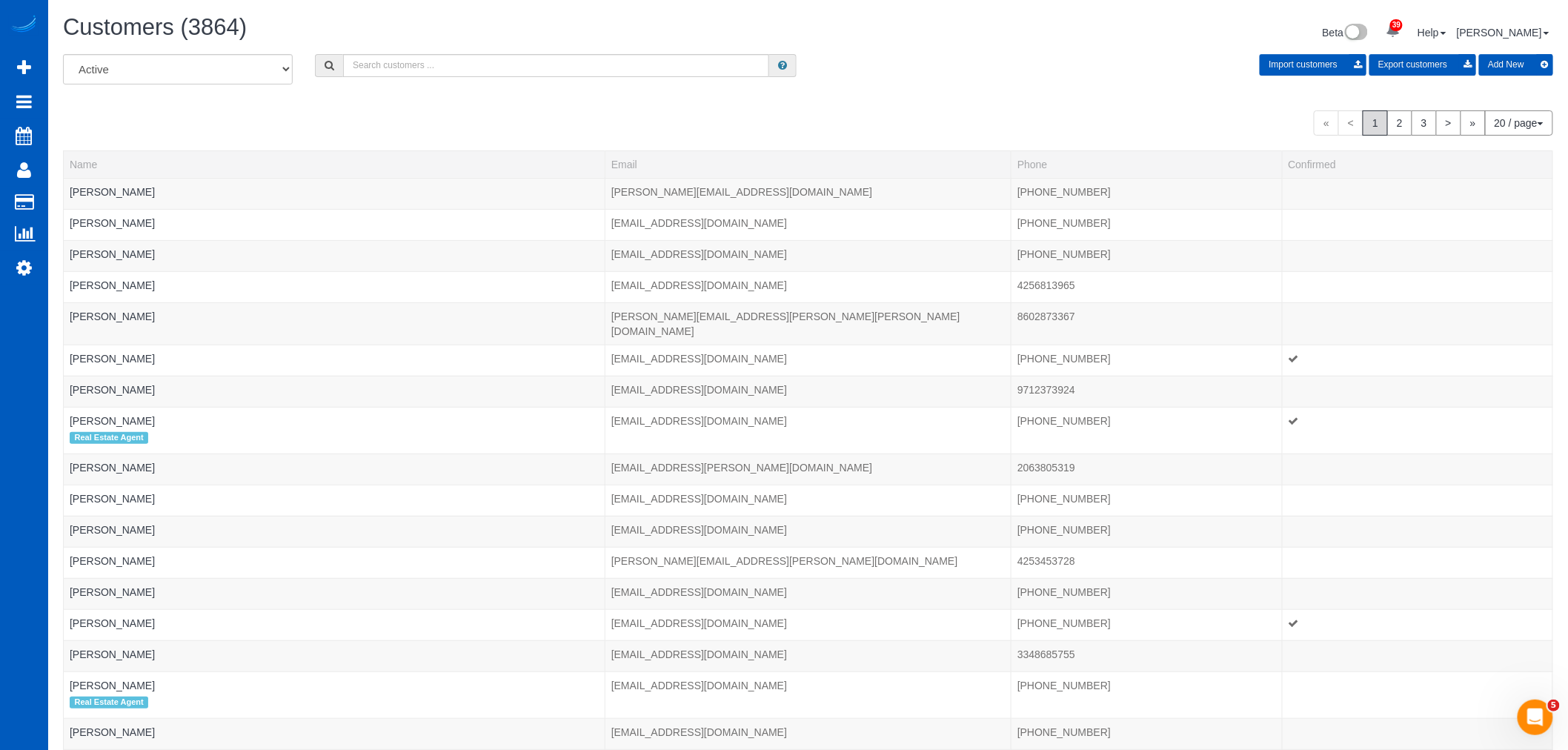
click at [383, 54] on div "Customers (3864) Beta 39 Your Notifications You have 0 alerts × You have 1 to c…" at bounding box center [808, 34] width 1513 height 39
click at [386, 57] on input "text" at bounding box center [556, 66] width 426 height 23
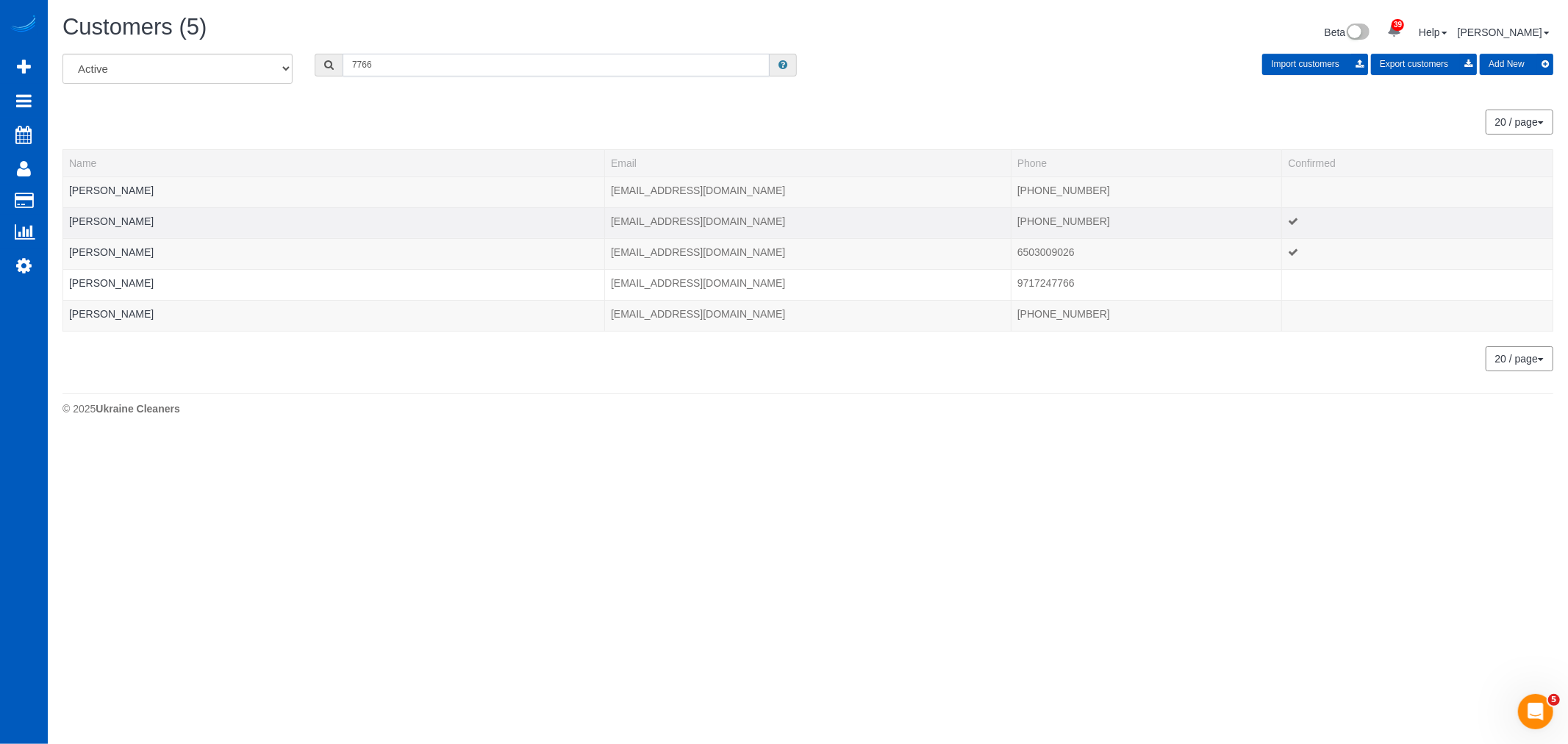
type input "7766"
click at [83, 215] on td "Diane Li" at bounding box center [334, 223] width 542 height 31
click at [79, 218] on link "Diane Li" at bounding box center [111, 221] width 84 height 11
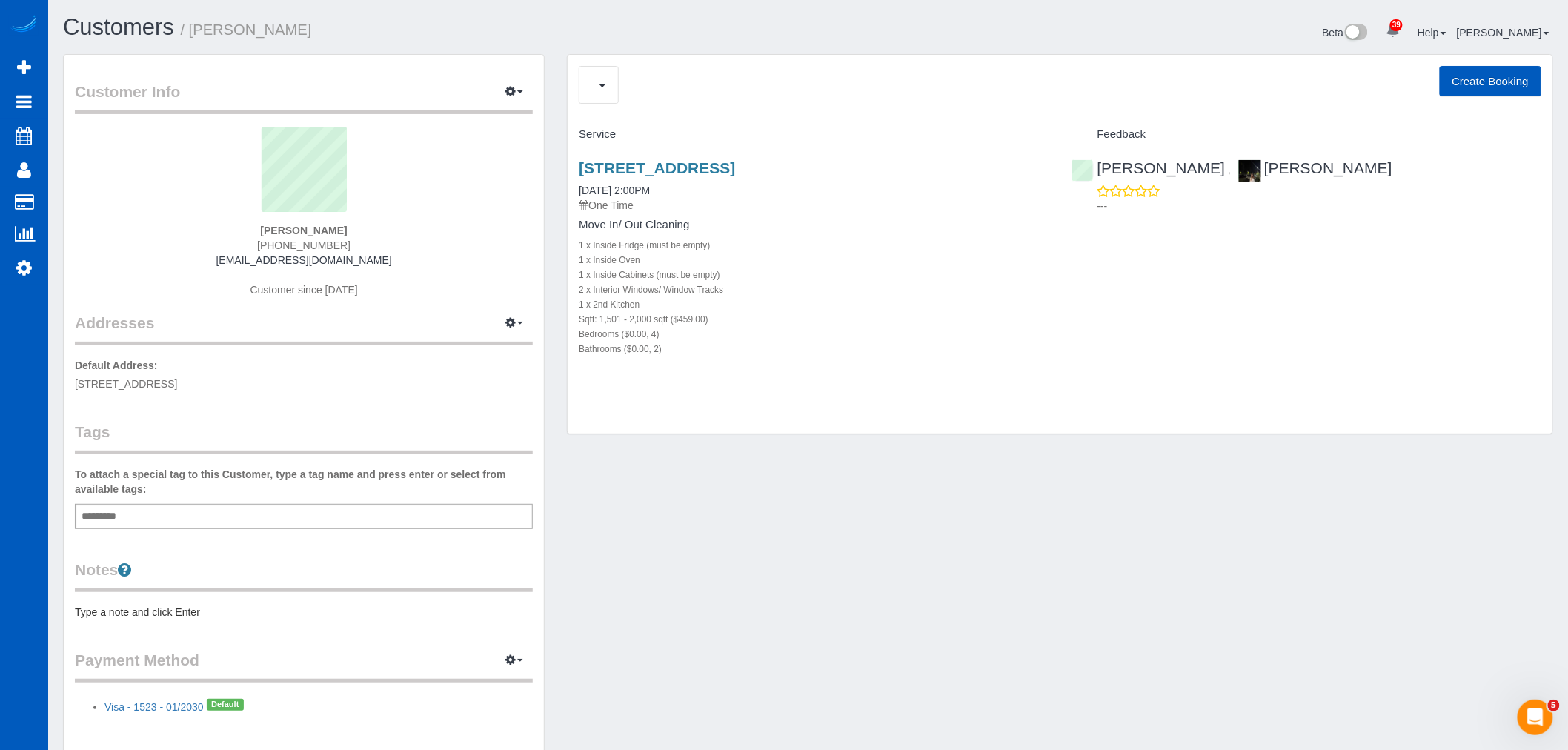
click at [621, 87] on div "Cancelled Bookings (0) Charges (1) Feedback (0) Create Booking" at bounding box center [1060, 84] width 962 height 38
click at [619, 89] on span "Completed Bookings (1)" at bounding box center [682, 85] width 182 height 18
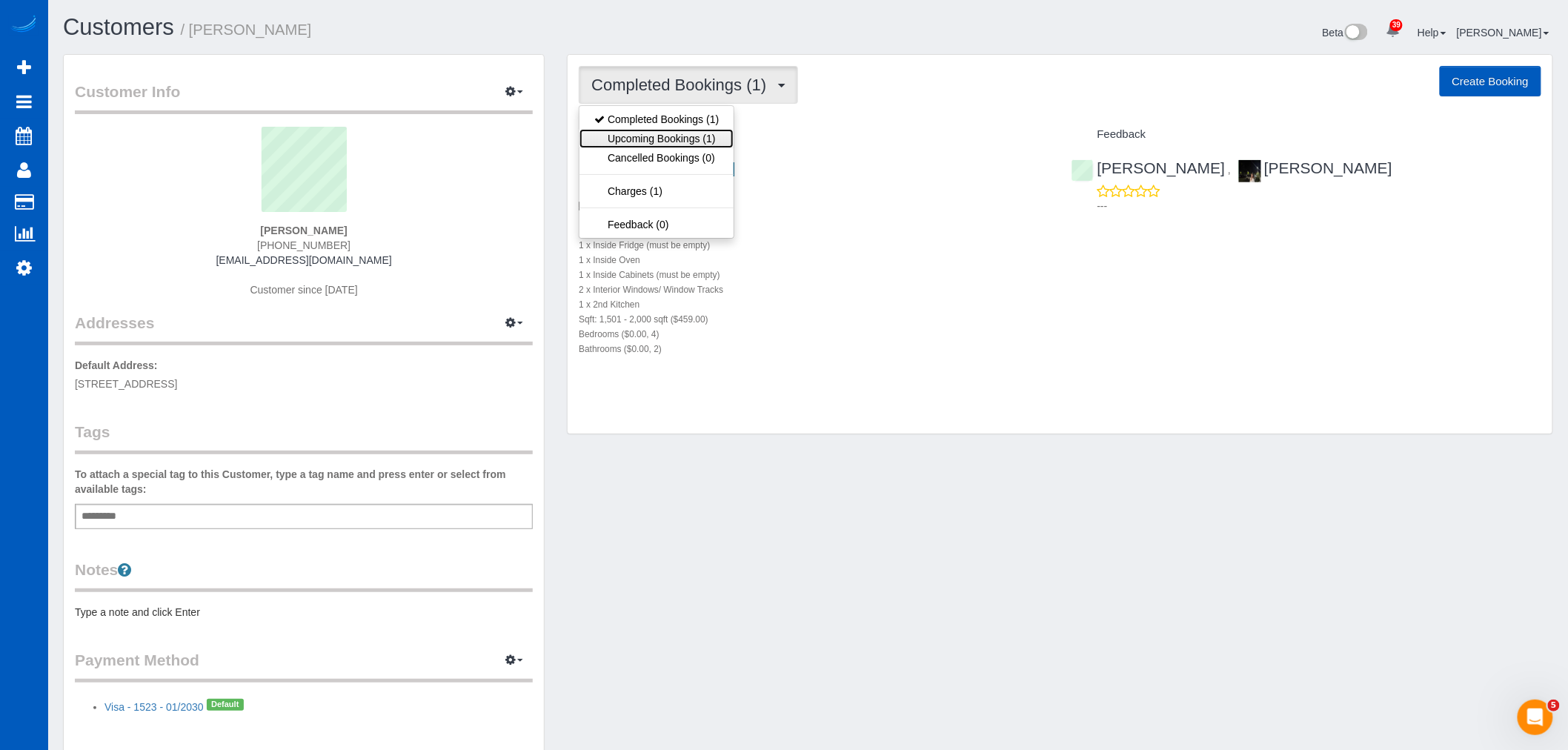
click at [642, 139] on link "Upcoming Bookings (1)" at bounding box center [656, 138] width 154 height 19
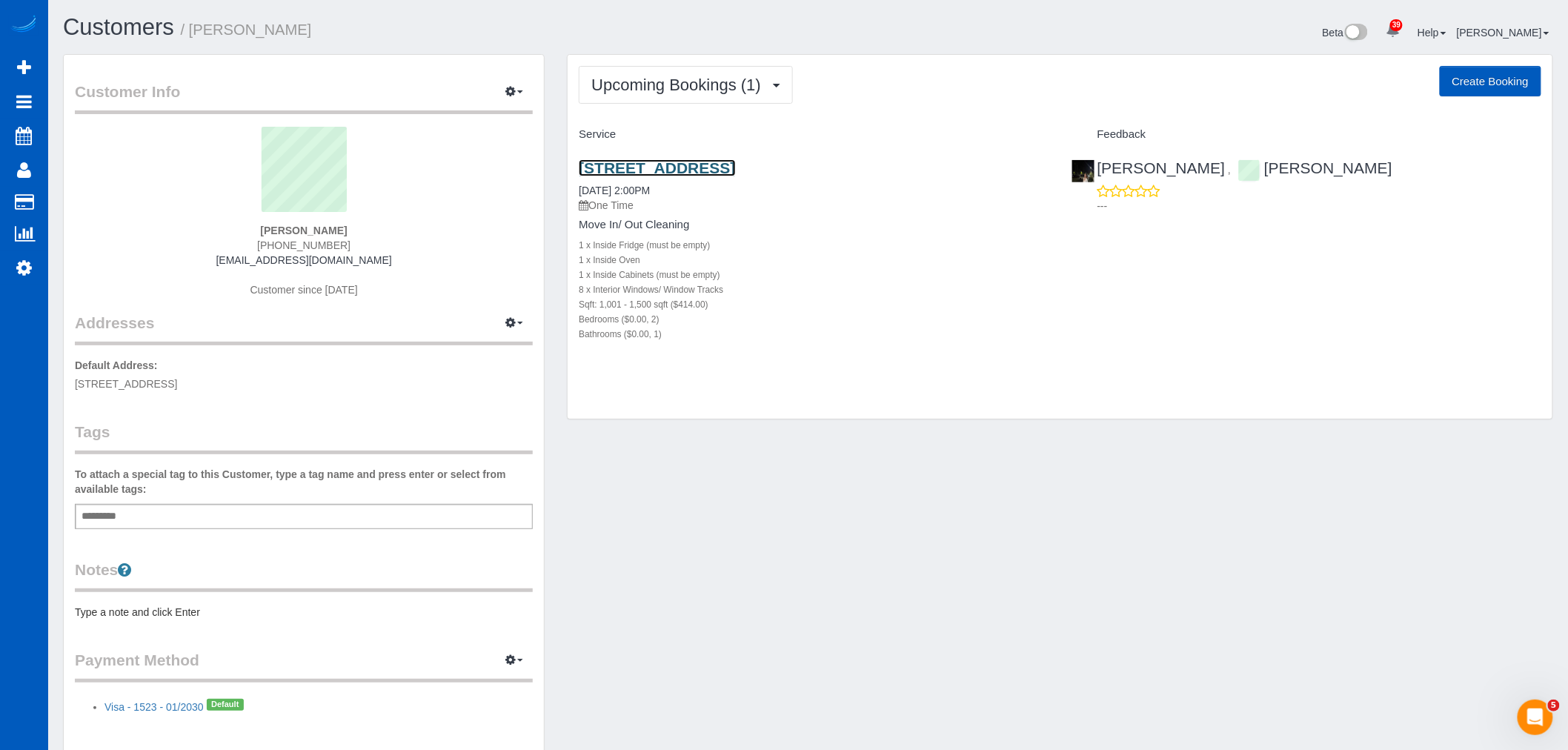
click at [688, 168] on link "10034 Stone Ave N, Seattle, WA 98133" at bounding box center [657, 168] width 156 height 17
click at [674, 90] on span "Upcoming Bookings (1)" at bounding box center [679, 85] width 177 height 18
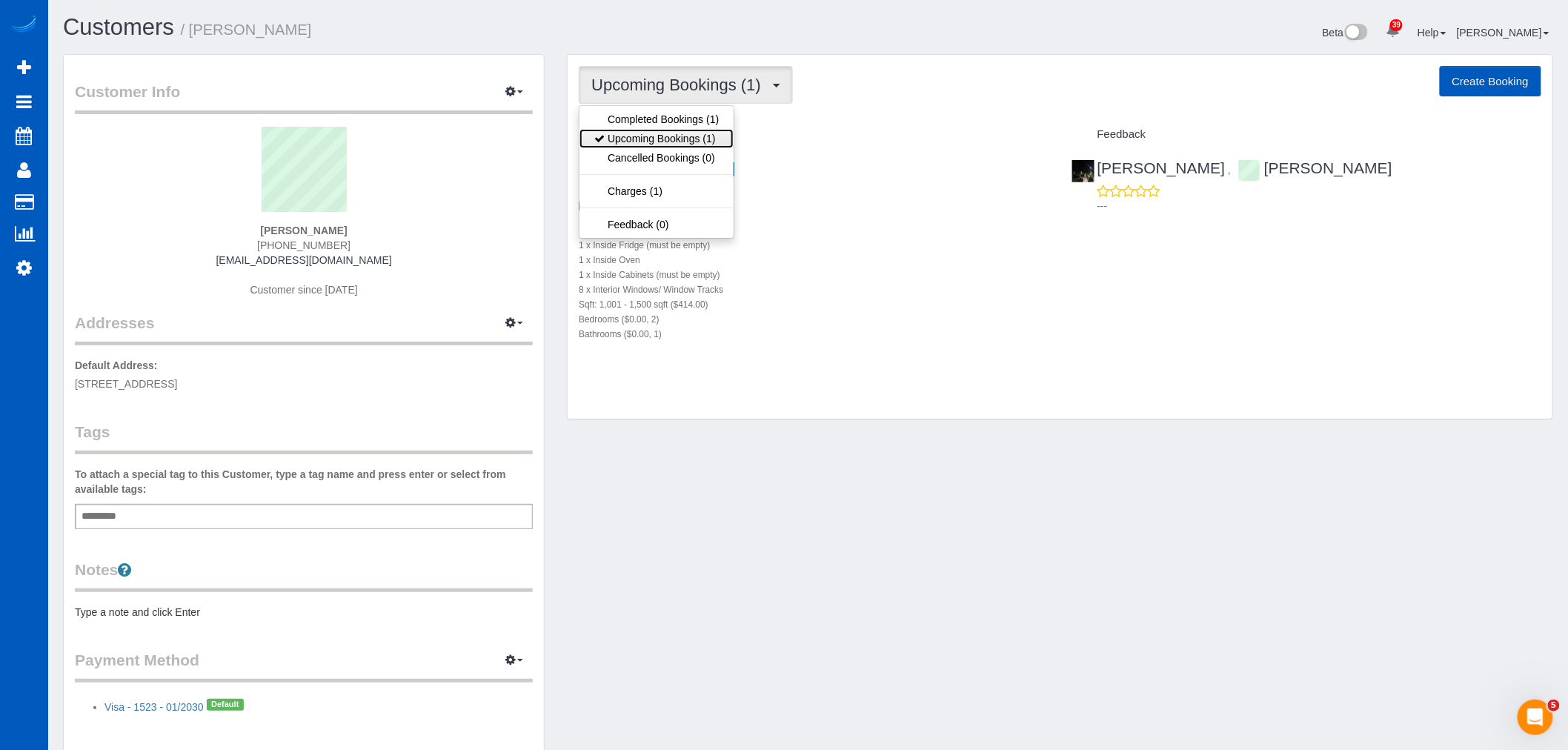
click at [679, 142] on link "Upcoming Bookings (1)" at bounding box center [656, 138] width 154 height 19
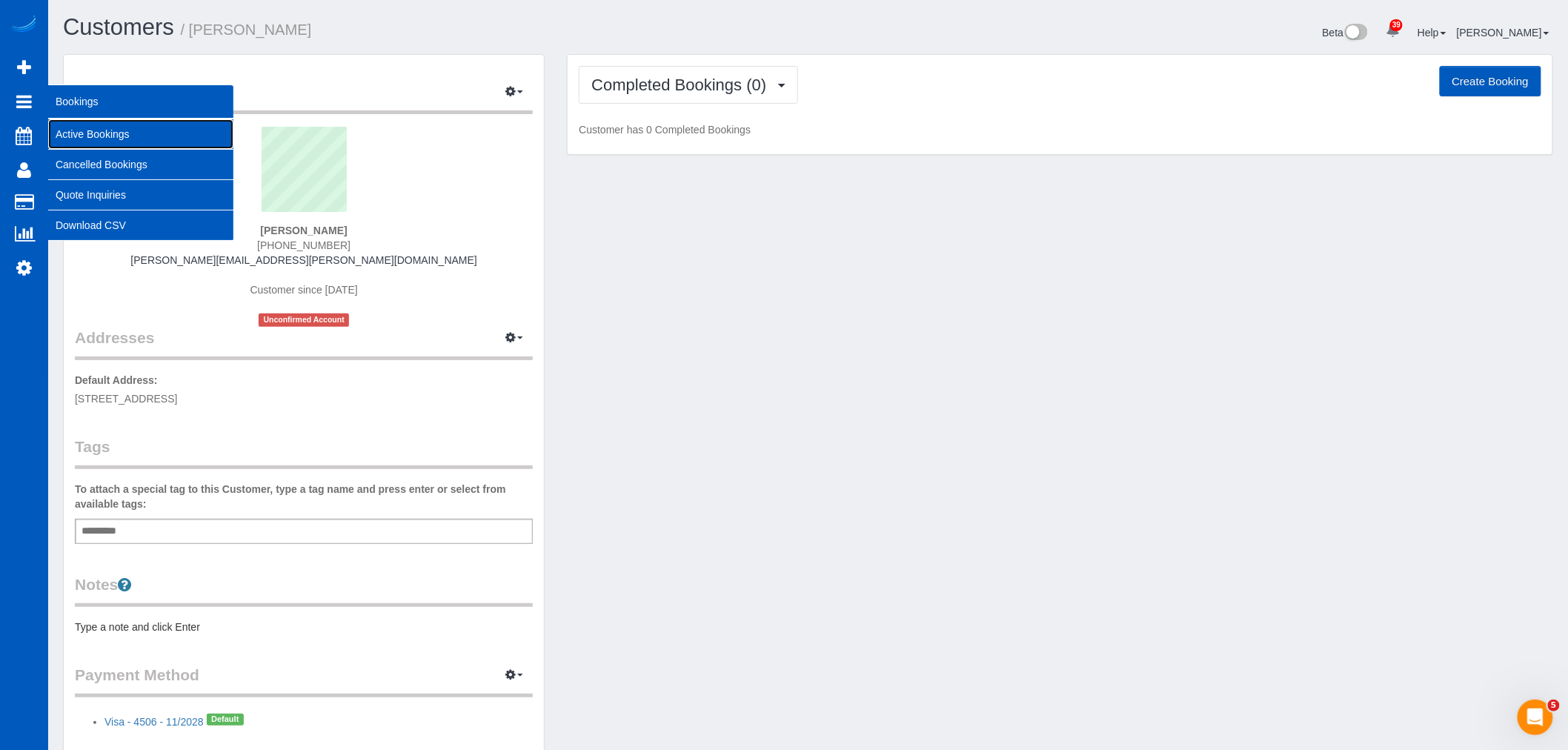
click at [115, 134] on link "Active Bookings" at bounding box center [141, 134] width 186 height 30
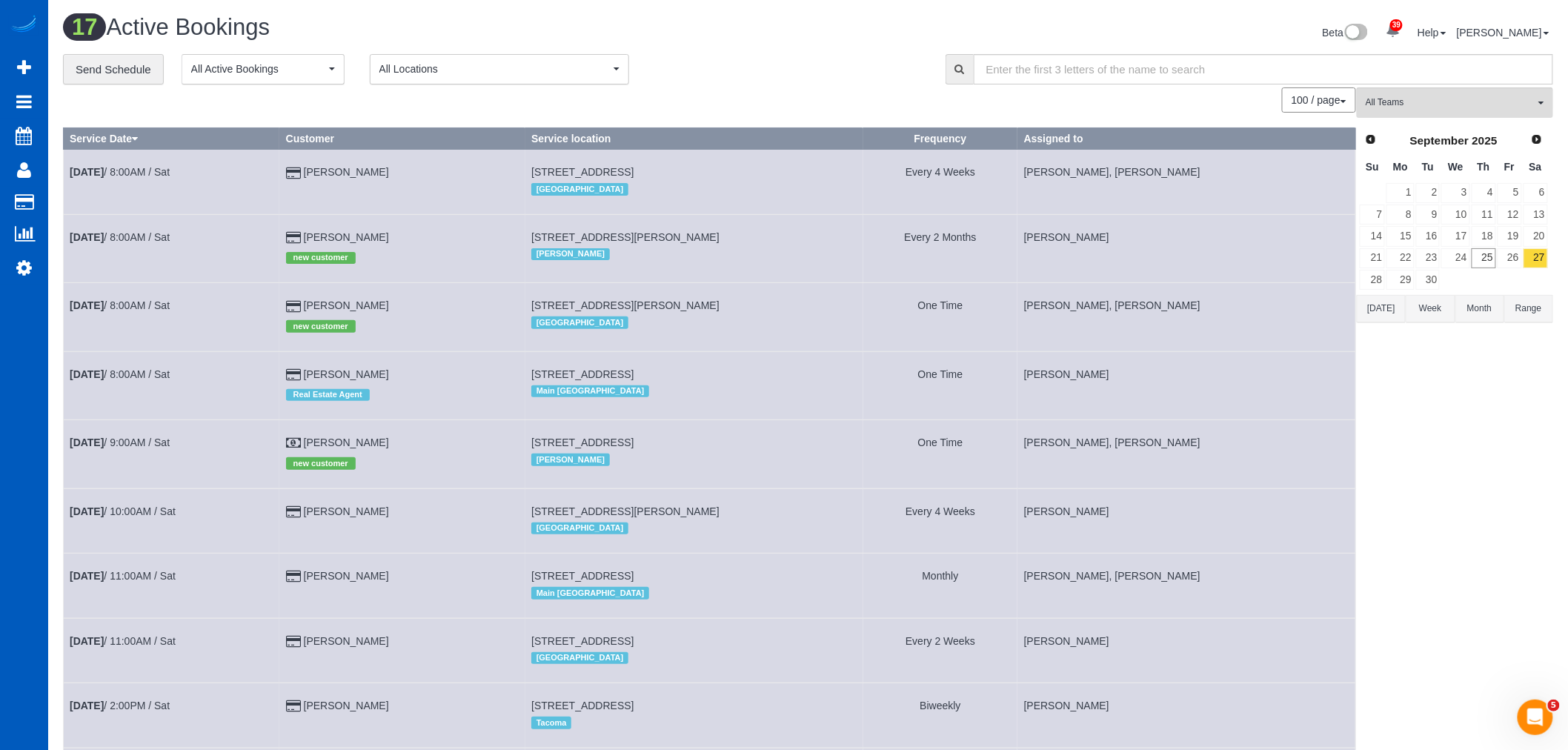
click at [1481, 270] on td at bounding box center [1484, 280] width 26 height 21
click at [1494, 254] on link "25" at bounding box center [1484, 258] width 25 height 20
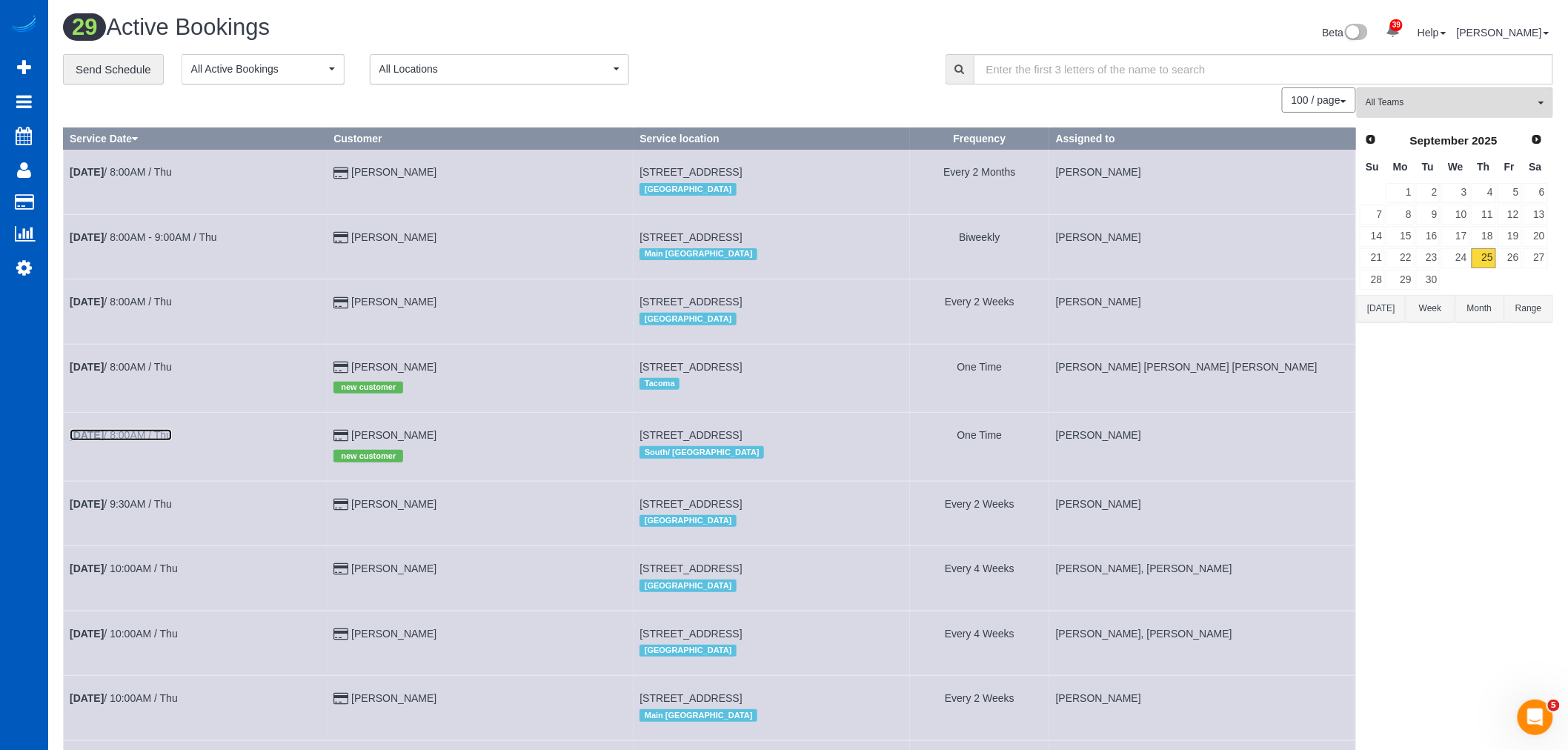
click at [144, 436] on link "[DATE] 8:00AM / Thu" at bounding box center [120, 435] width 102 height 12
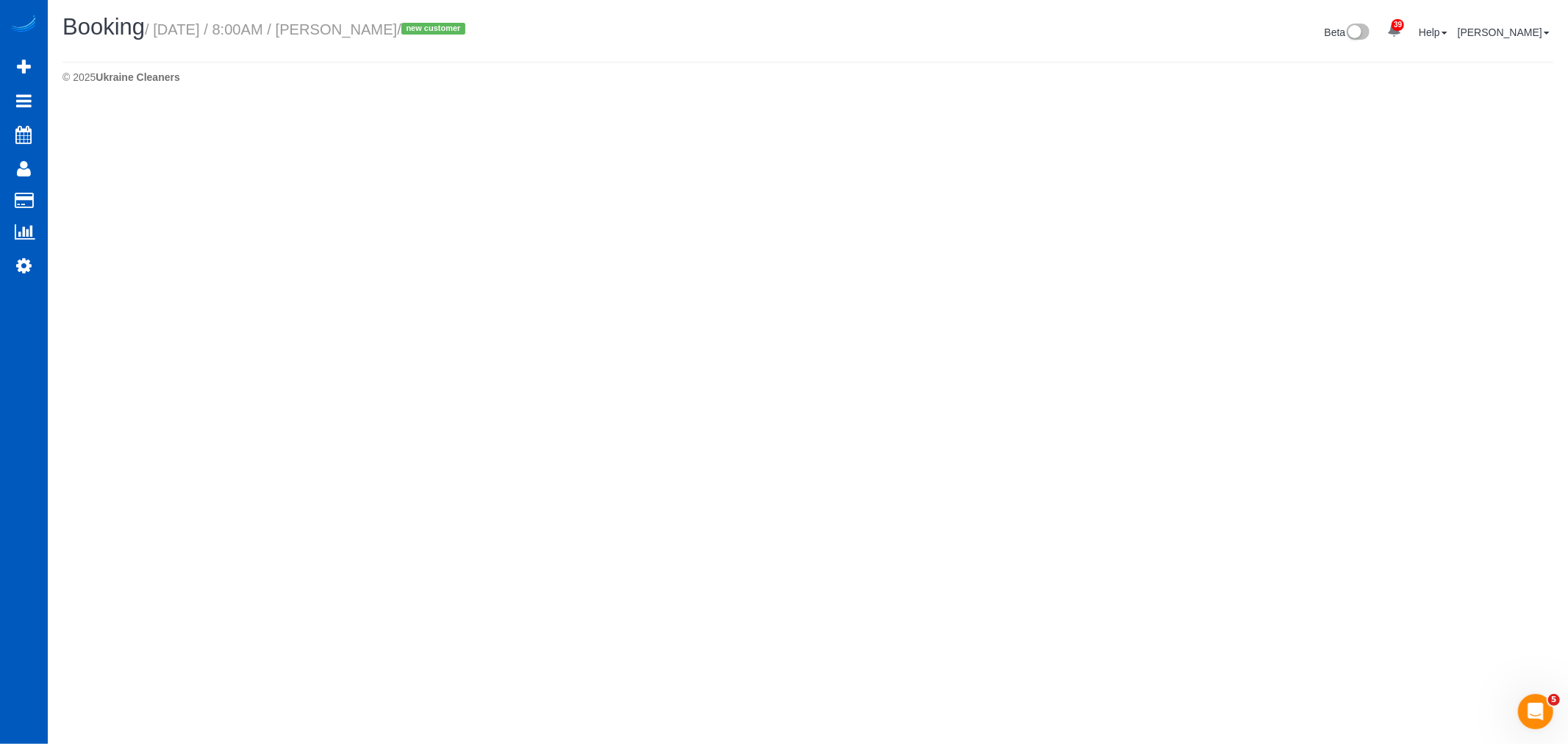
select select "WA"
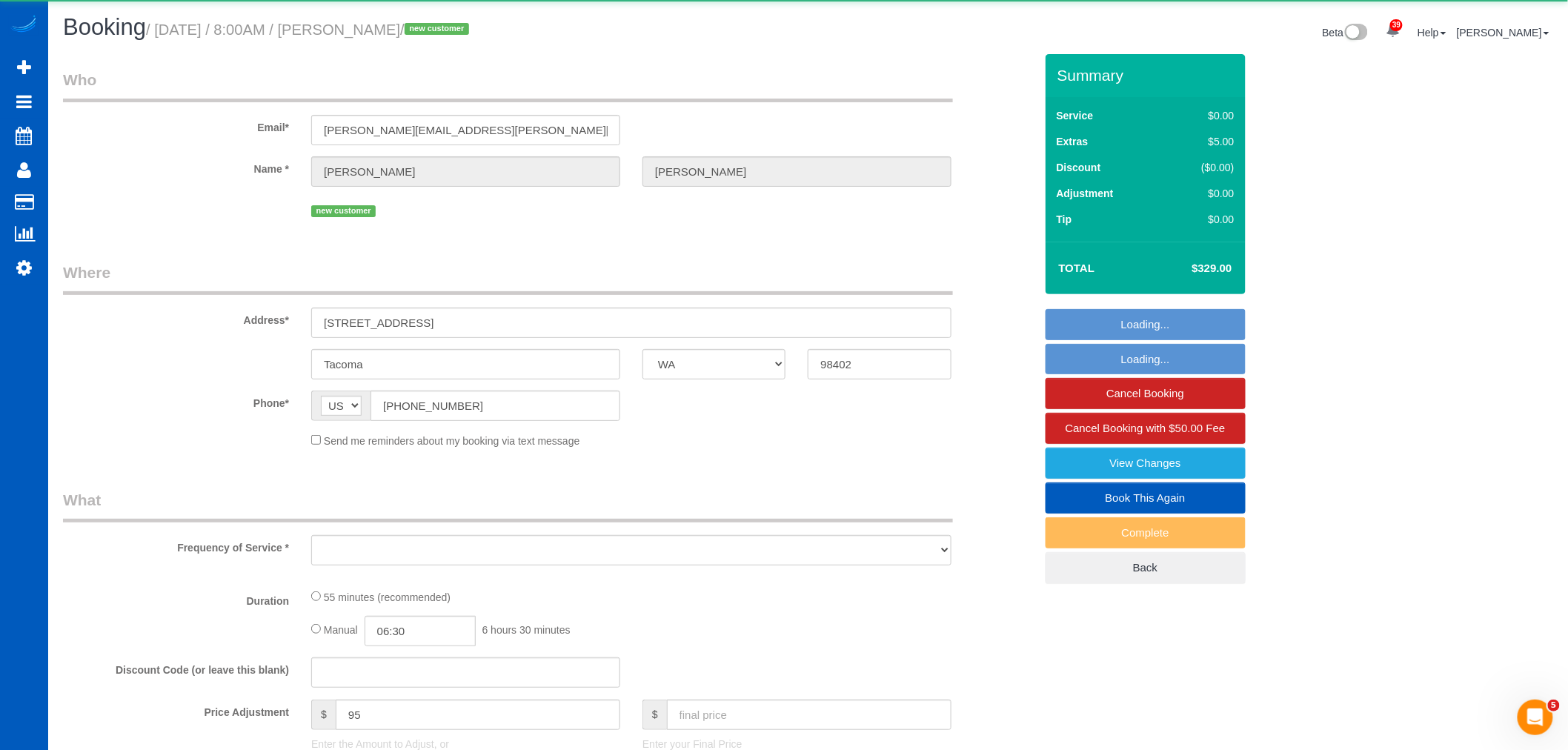
select select "object:21205"
select select "spot98"
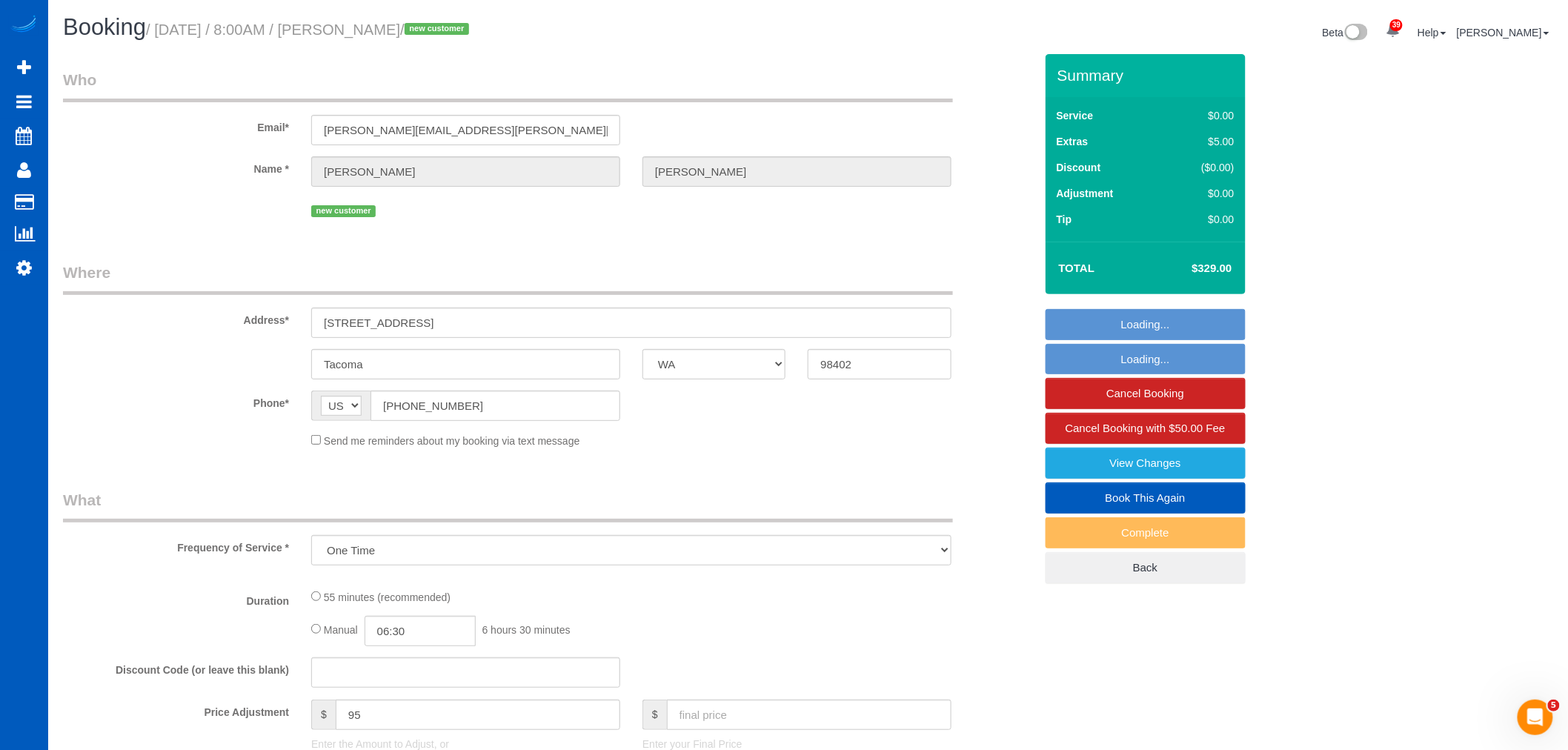
select select
select select "string:fspay-cbe70c85-f3e1-4c61-9d5d-103cc417ce59"
select select "199"
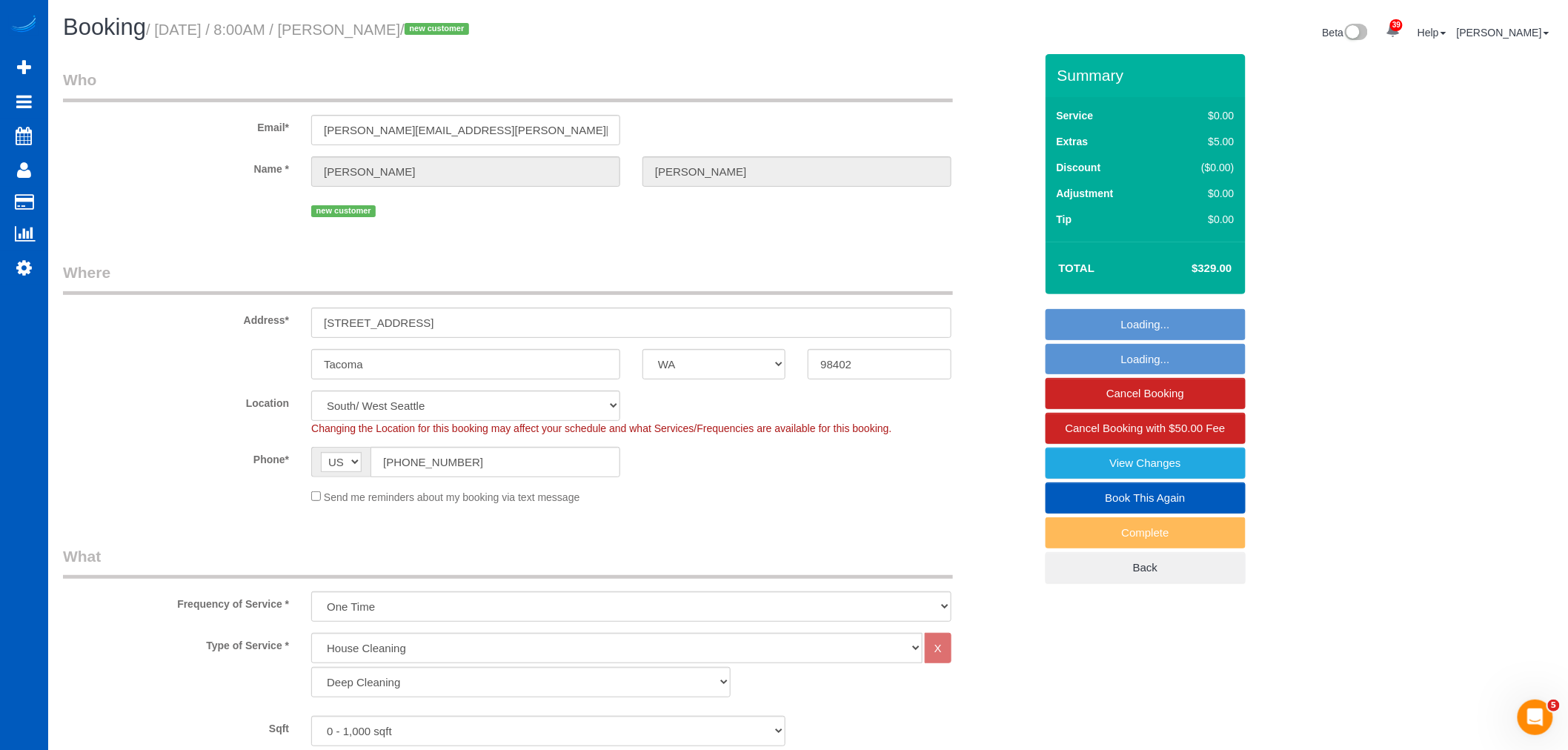
select select "spot109"
select select "object:21633"
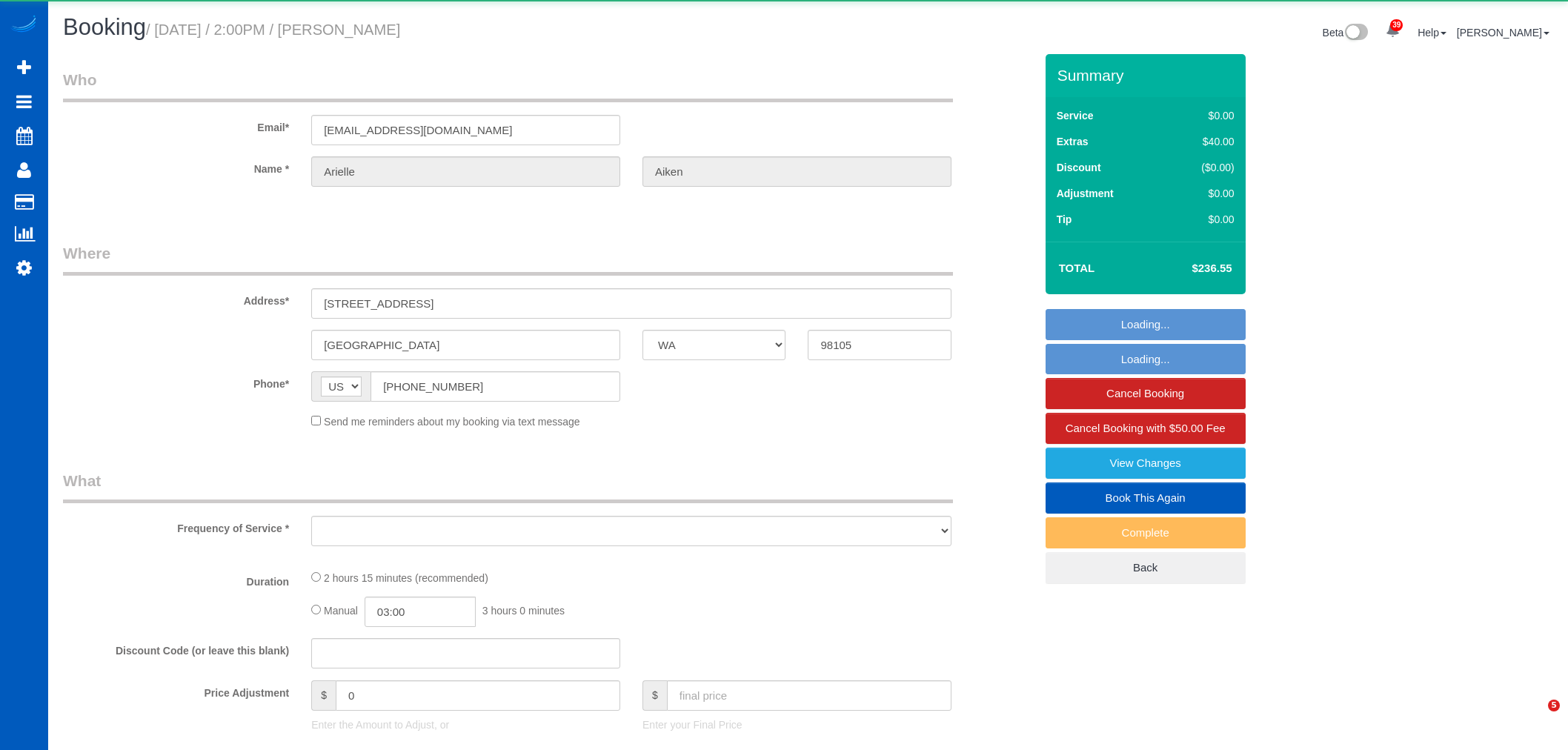
select select "WA"
select select "string:fspay-0f21acd6-8b30-4342-86e9-372480d33731"
select select "number:8"
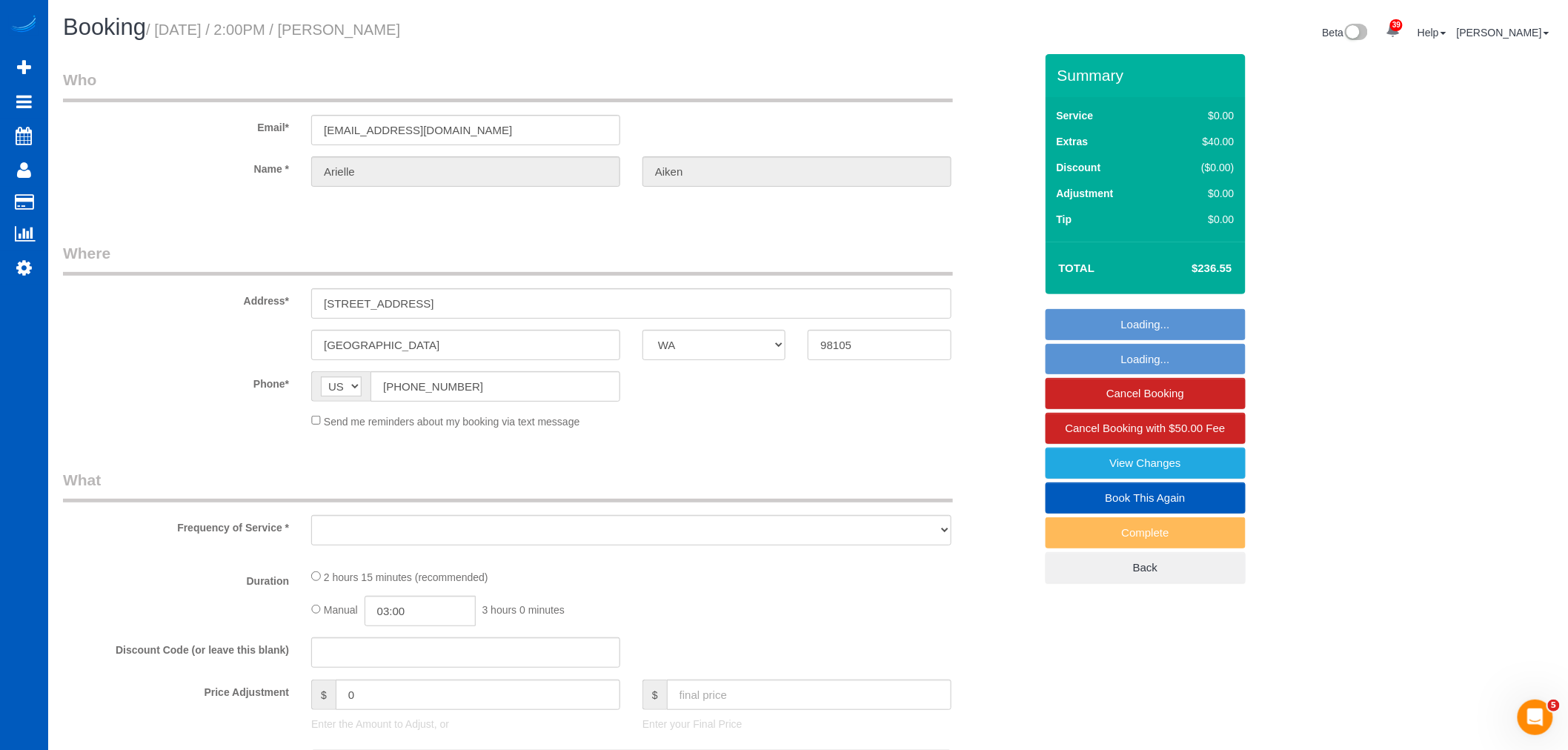
select select "object:4066"
select select "199"
select select "1501"
select select "3"
select select "2"
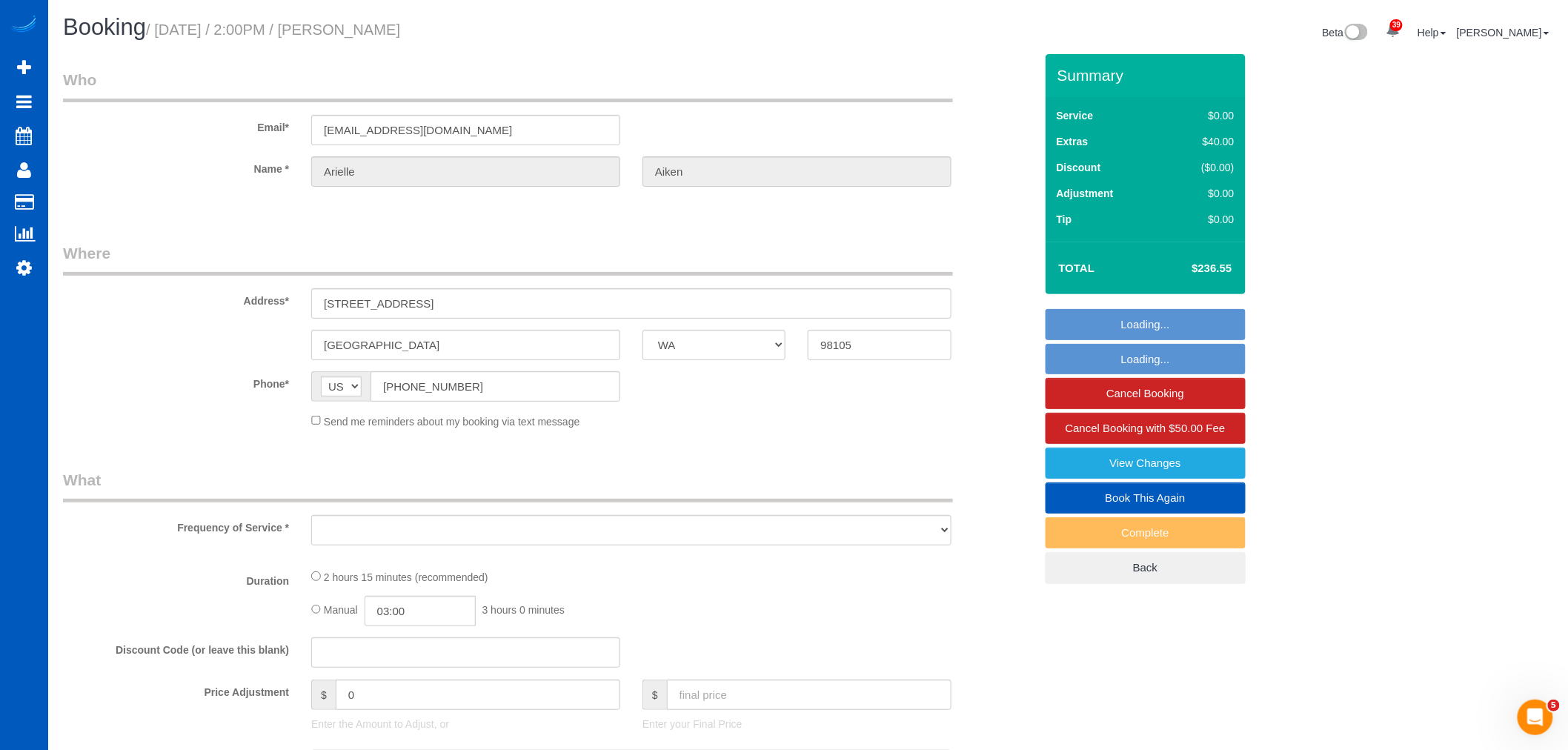
select select "spot19"
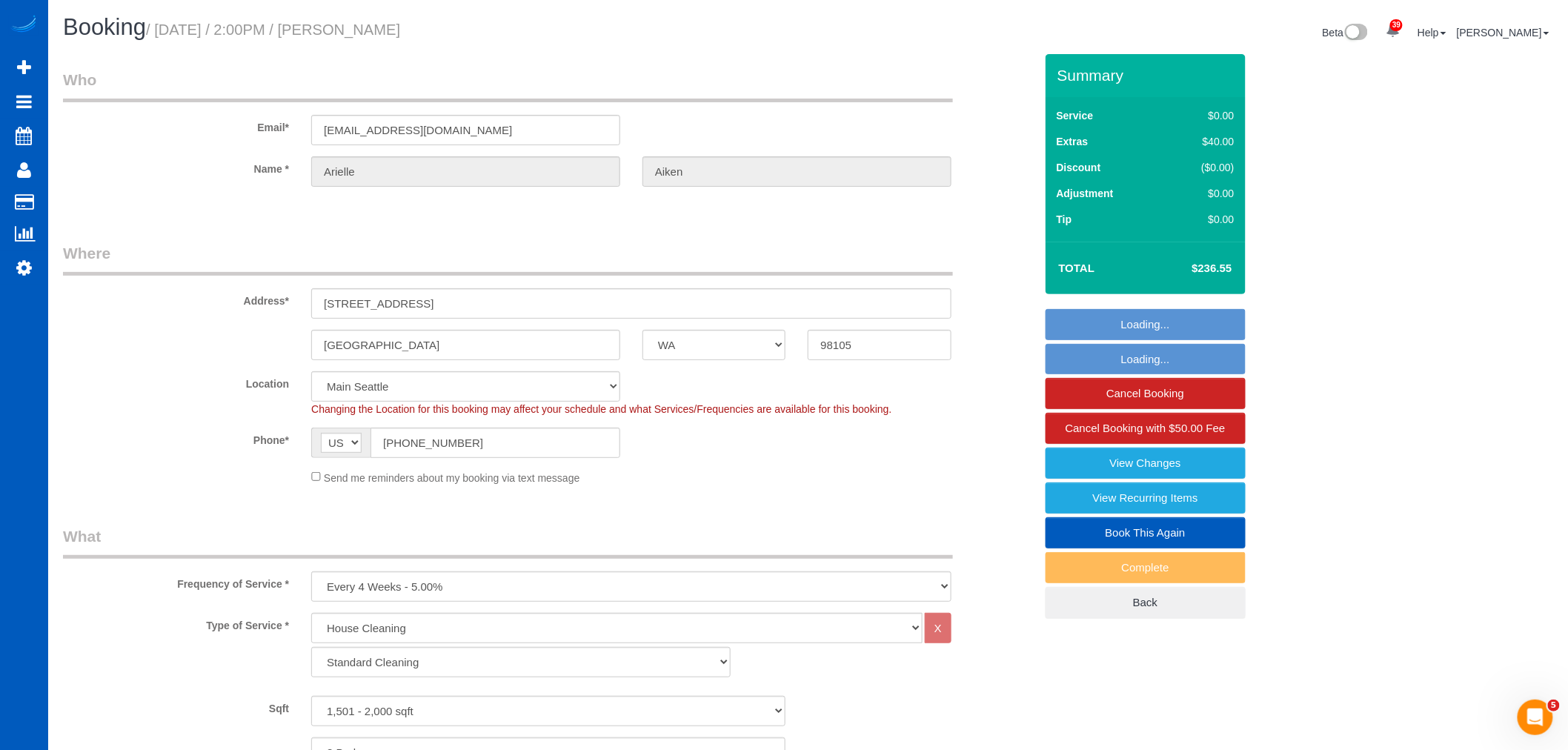
select select "object:4217"
select select "1501"
select select "3"
select select "2"
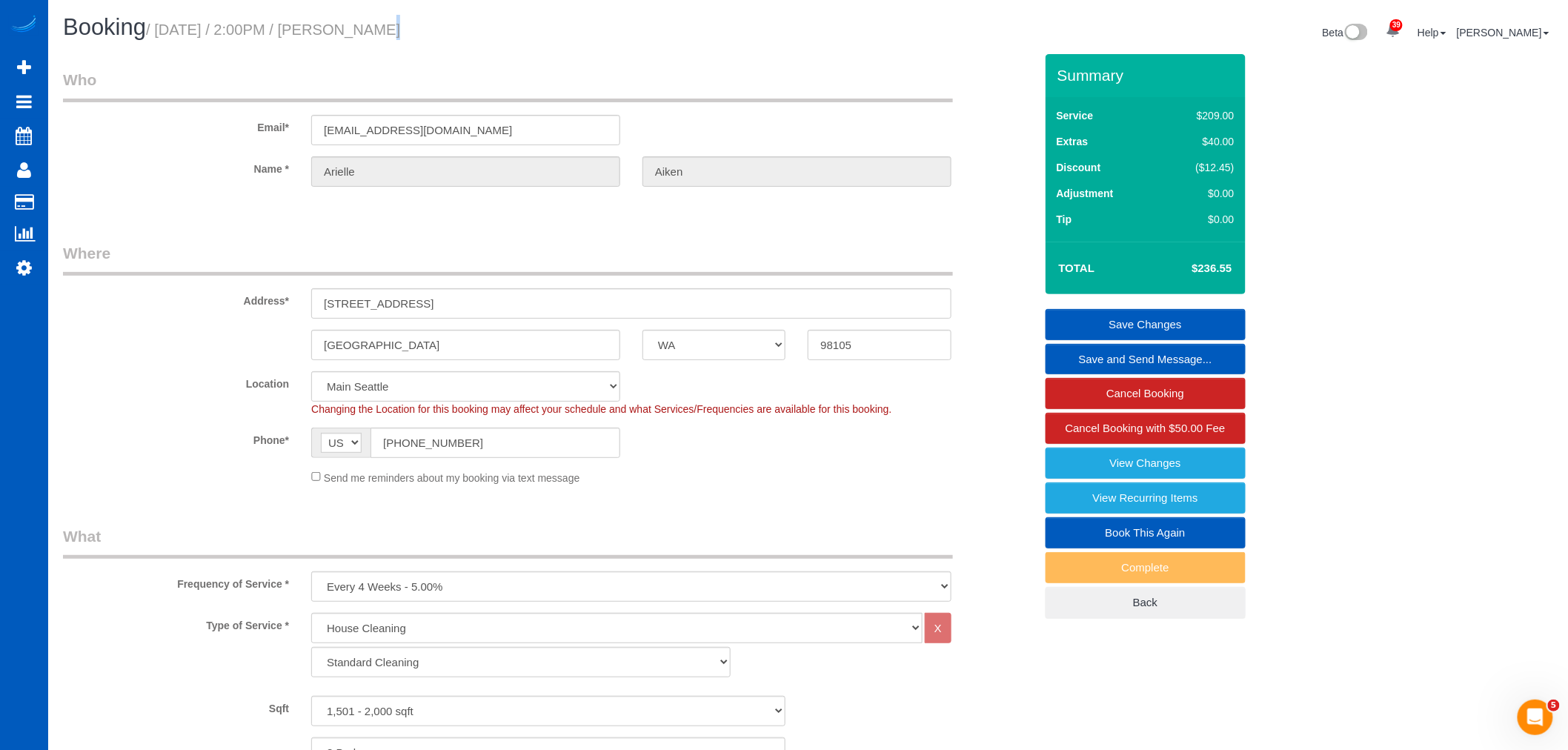
drag, startPoint x: 360, startPoint y: 32, endPoint x: 350, endPoint y: 32, distance: 10.0
click at [350, 32] on small "/ September 25, 2025 / 2:00PM / Arielle Aiken" at bounding box center [272, 29] width 254 height 16
click at [360, 31] on small "/ September 25, 2025 / 2:00PM / Arielle Aiken" at bounding box center [272, 29] width 254 height 16
drag, startPoint x: 360, startPoint y: 32, endPoint x: 310, endPoint y: 38, distance: 50.4
click at [310, 38] on h1 "Booking / September 25, 2025 / 2:00PM / Arielle Aiken" at bounding box center [430, 27] width 735 height 25
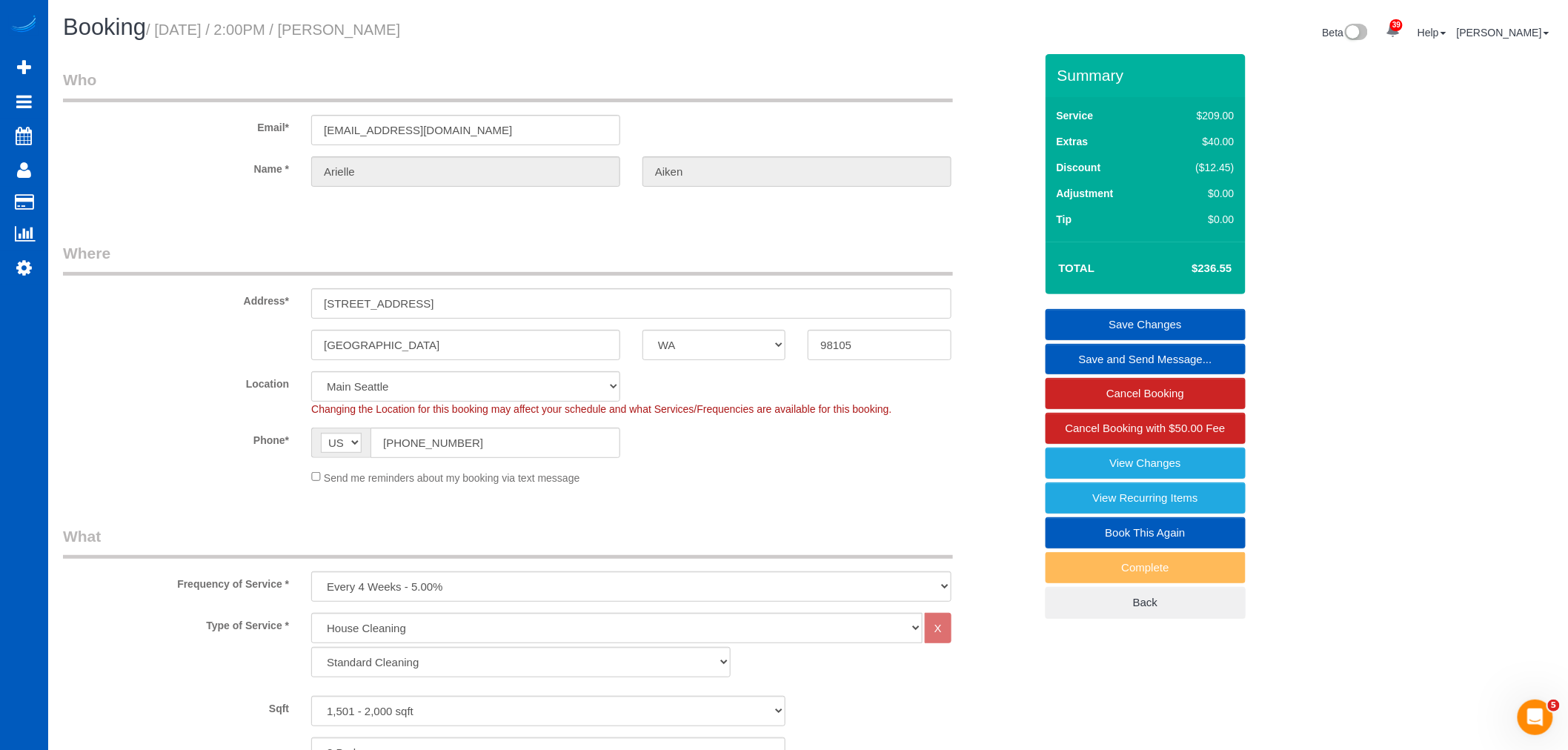
click at [312, 31] on small "/ September 25, 2025 / 2:00PM / Arielle Aiken" at bounding box center [272, 29] width 254 height 16
drag, startPoint x: 323, startPoint y: 30, endPoint x: 316, endPoint y: 31, distance: 7.1
click at [321, 30] on small "/ September 25, 2025 / 2:00PM / Arielle Aiken" at bounding box center [272, 29] width 254 height 16
click at [376, 32] on small "/ September 25, 2025 / 2:00PM / Arielle Aiken" at bounding box center [272, 29] width 254 height 16
drag, startPoint x: 373, startPoint y: 31, endPoint x: 567, endPoint y: 4, distance: 195.9
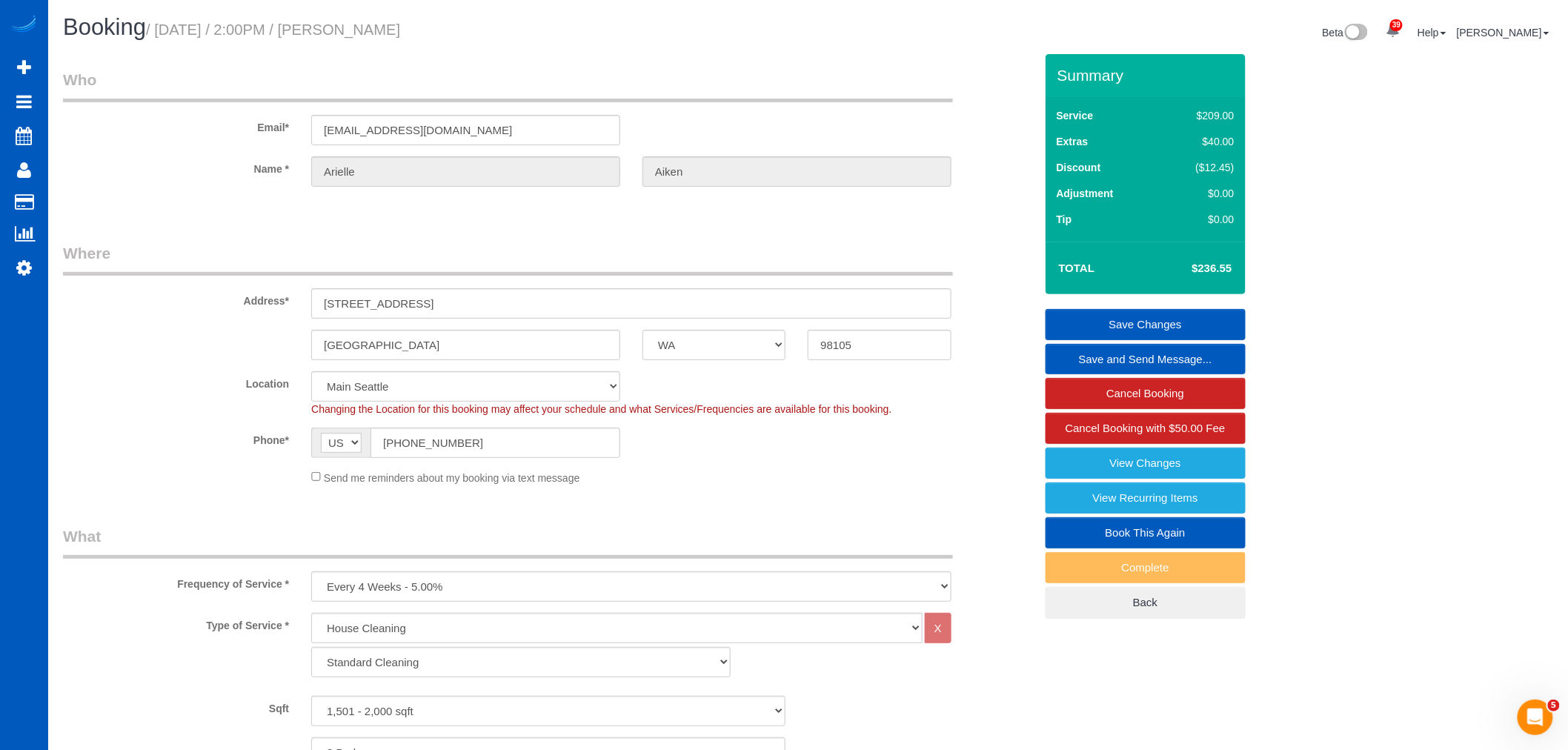
click at [467, 38] on h1 "Booking / September 25, 2025 / 2:00PM / Arielle Aiken" at bounding box center [430, 27] width 735 height 25
drag, startPoint x: 454, startPoint y: 25, endPoint x: 370, endPoint y: 35, distance: 84.6
click at [370, 35] on h1 "Booking / September 25, 2025 / 2:00PM / Arielle Aiken" at bounding box center [430, 27] width 735 height 25
click at [400, 31] on small "/ September 25, 2025 / 2:00PM / Arielle Aiken" at bounding box center [272, 29] width 254 height 16
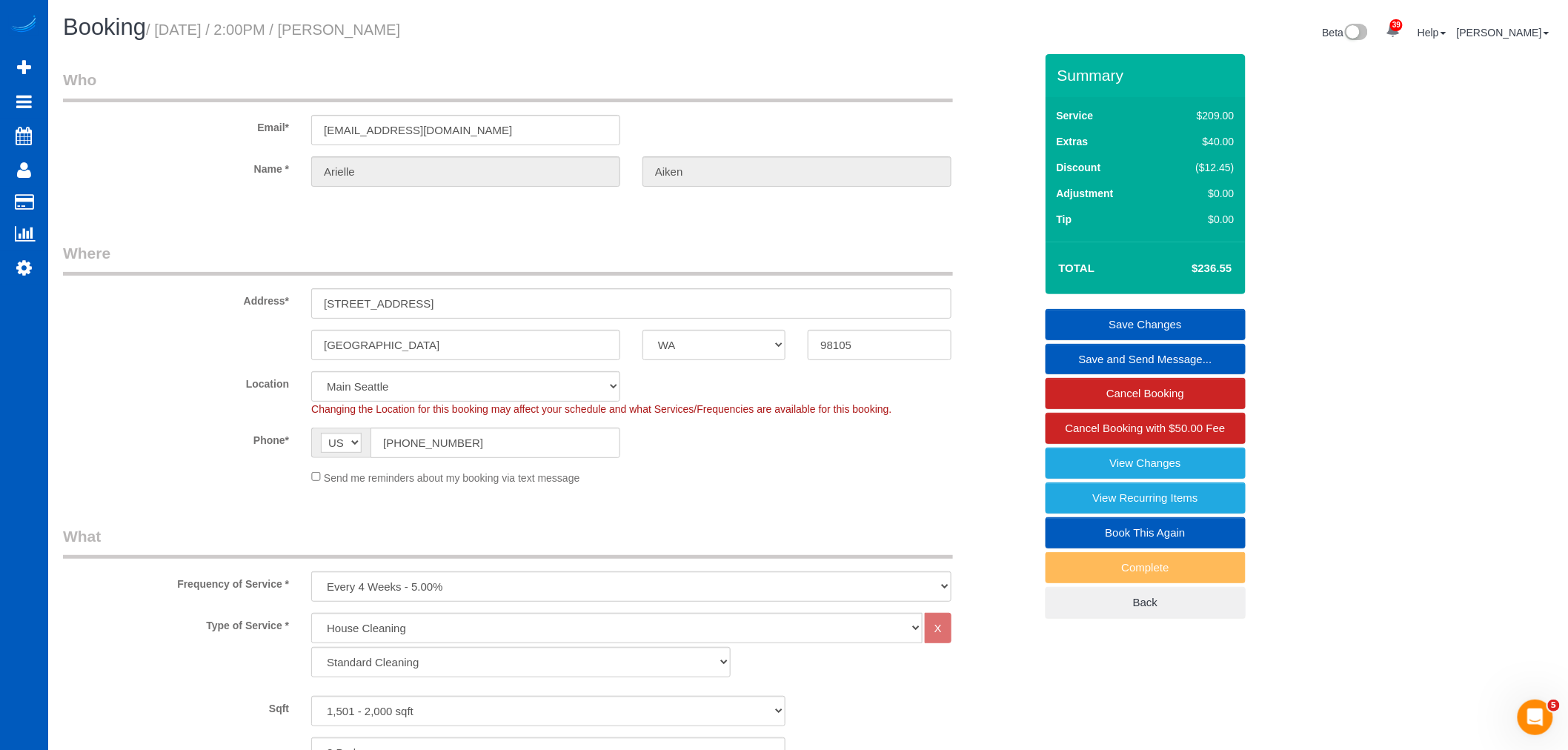
drag, startPoint x: 453, startPoint y: 34, endPoint x: 63, endPoint y: 34, distance: 390.0
click at [63, 34] on h1 "Booking / September 25, 2025 / 2:00PM / Arielle Aiken" at bounding box center [430, 27] width 735 height 25
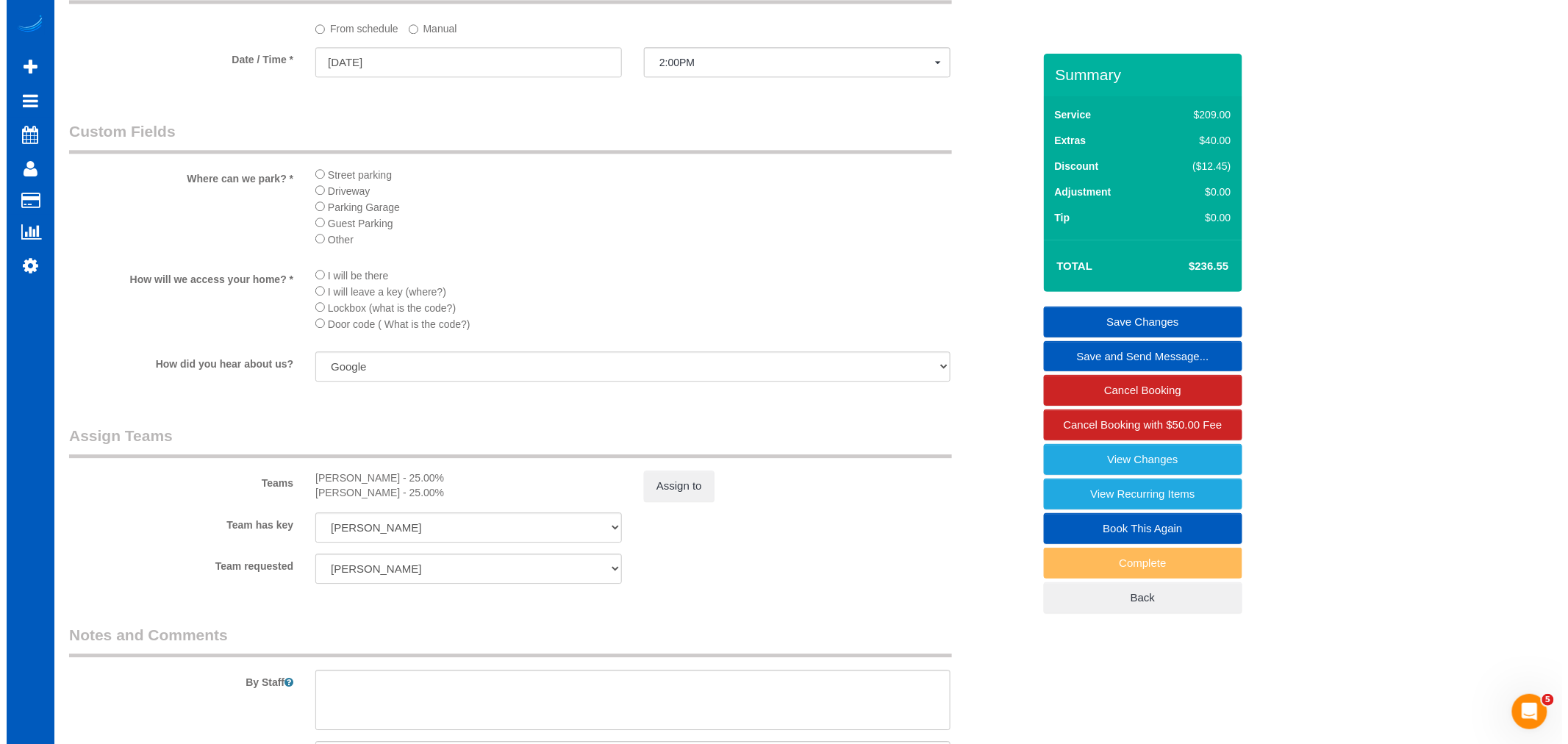
scroll to position [1633, 0]
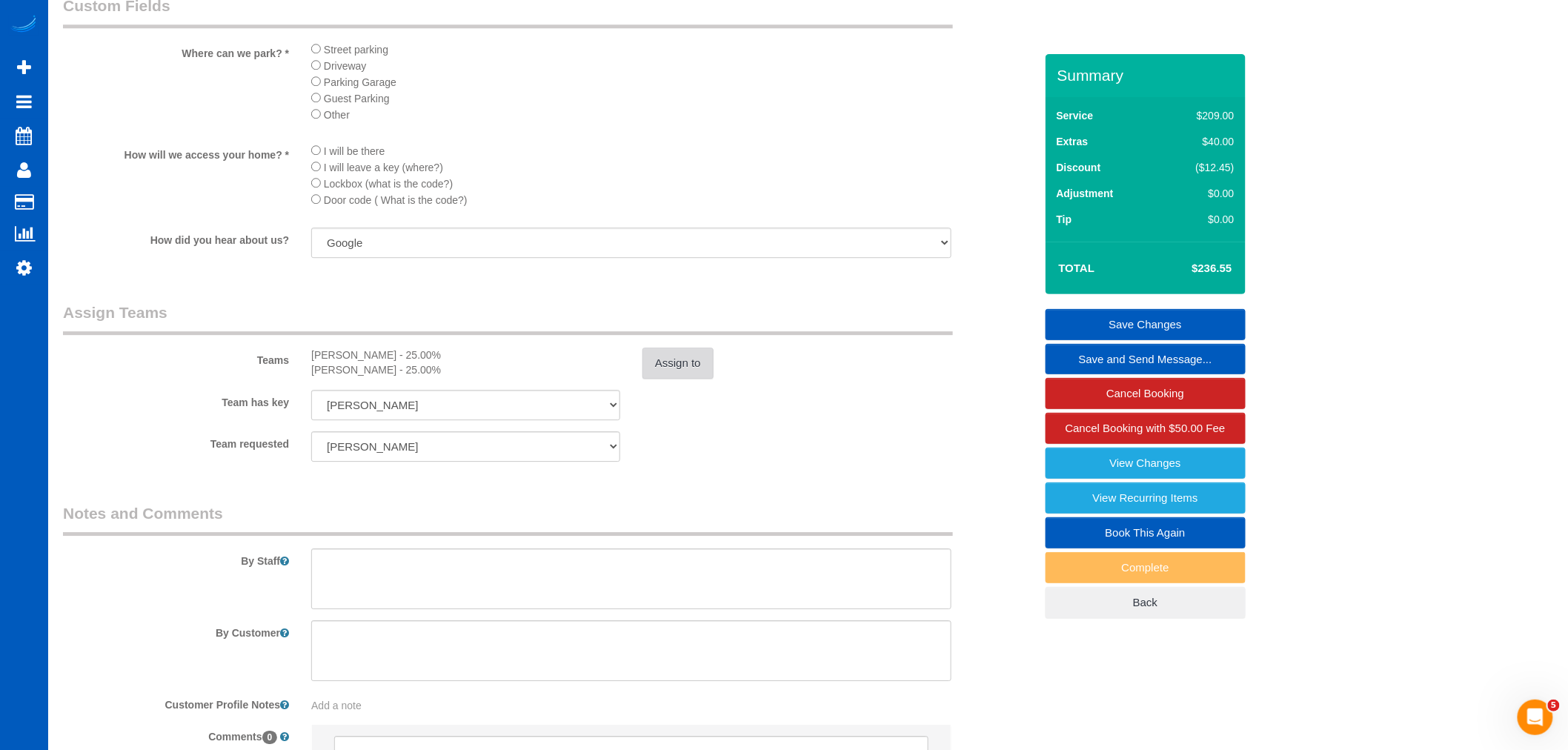
click at [699, 379] on button "Assign to" at bounding box center [678, 363] width 71 height 31
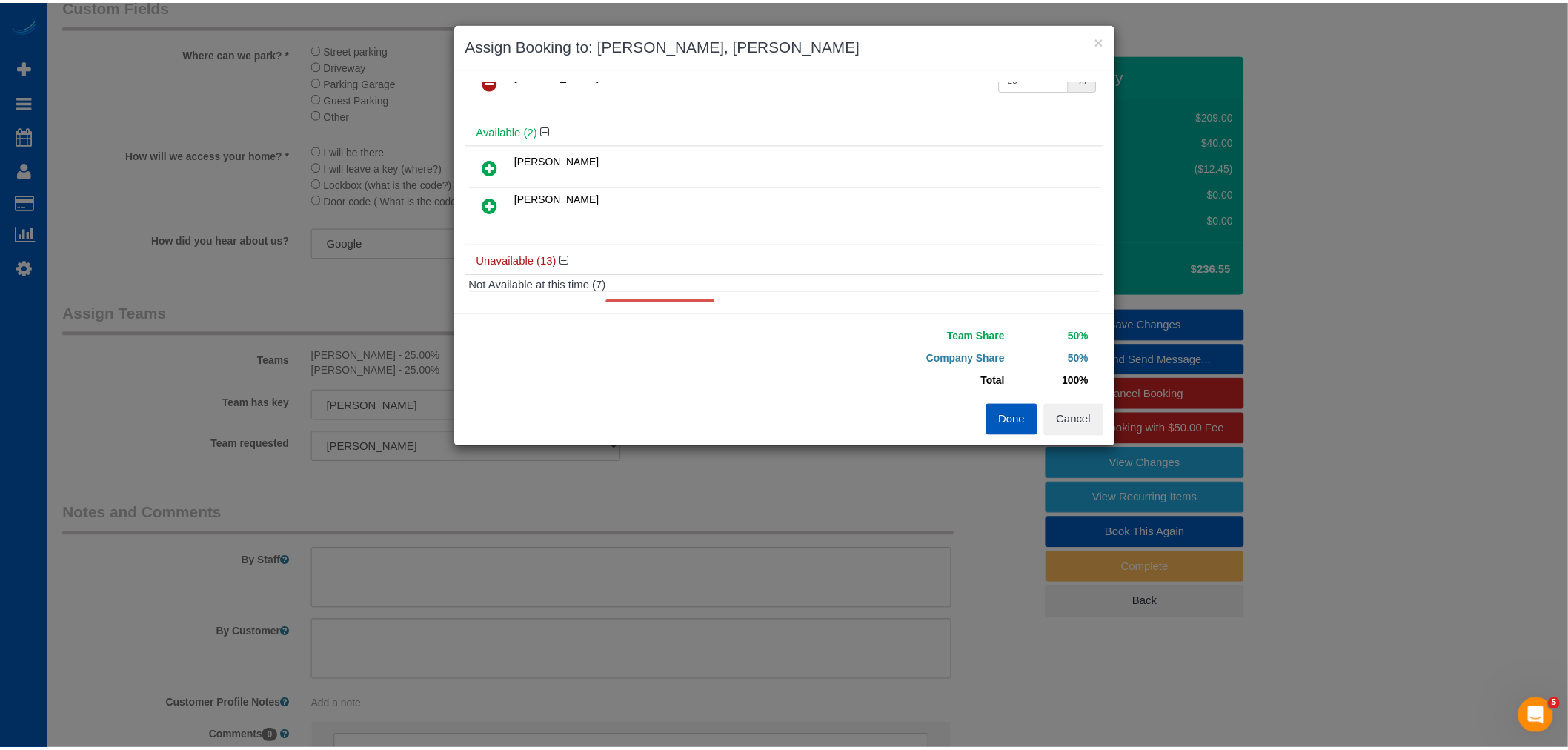
scroll to position [0, 0]
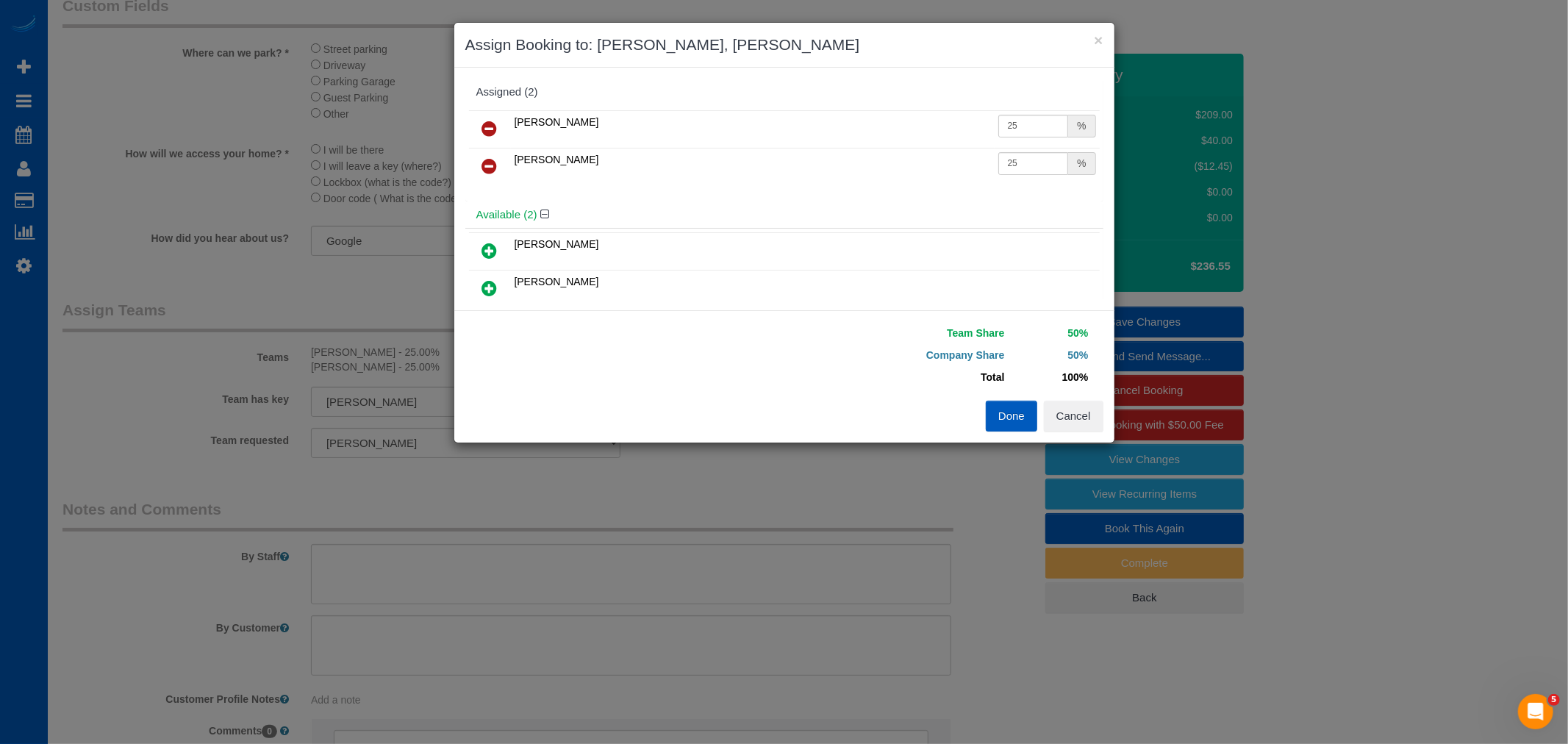
click at [486, 173] on icon at bounding box center [490, 166] width 15 height 17
click at [491, 138] on link at bounding box center [489, 129] width 34 height 30
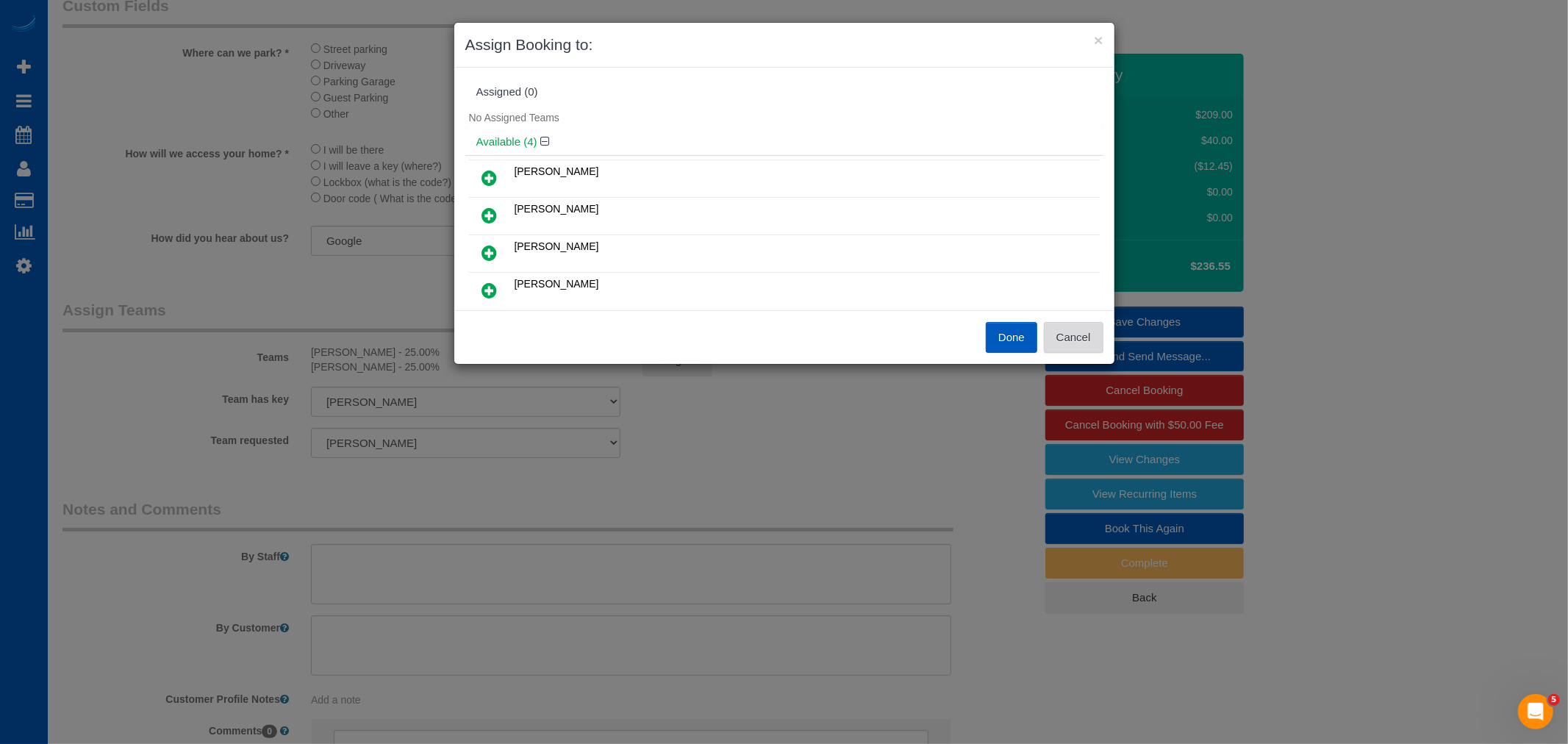
click at [1072, 348] on button "Cancel" at bounding box center [1073, 337] width 59 height 31
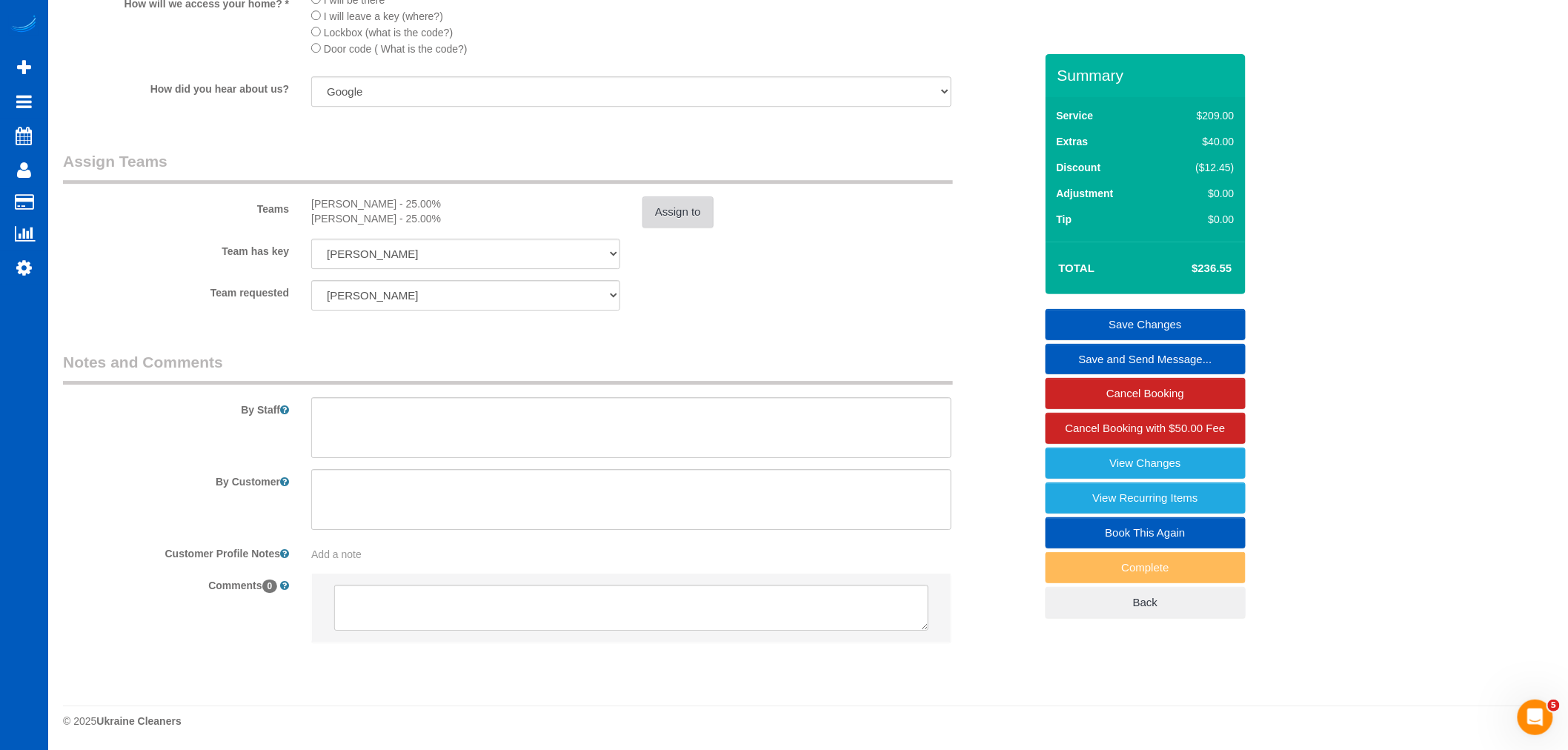
scroll to position [1819, 0]
click at [672, 220] on button "Assign to" at bounding box center [678, 212] width 71 height 31
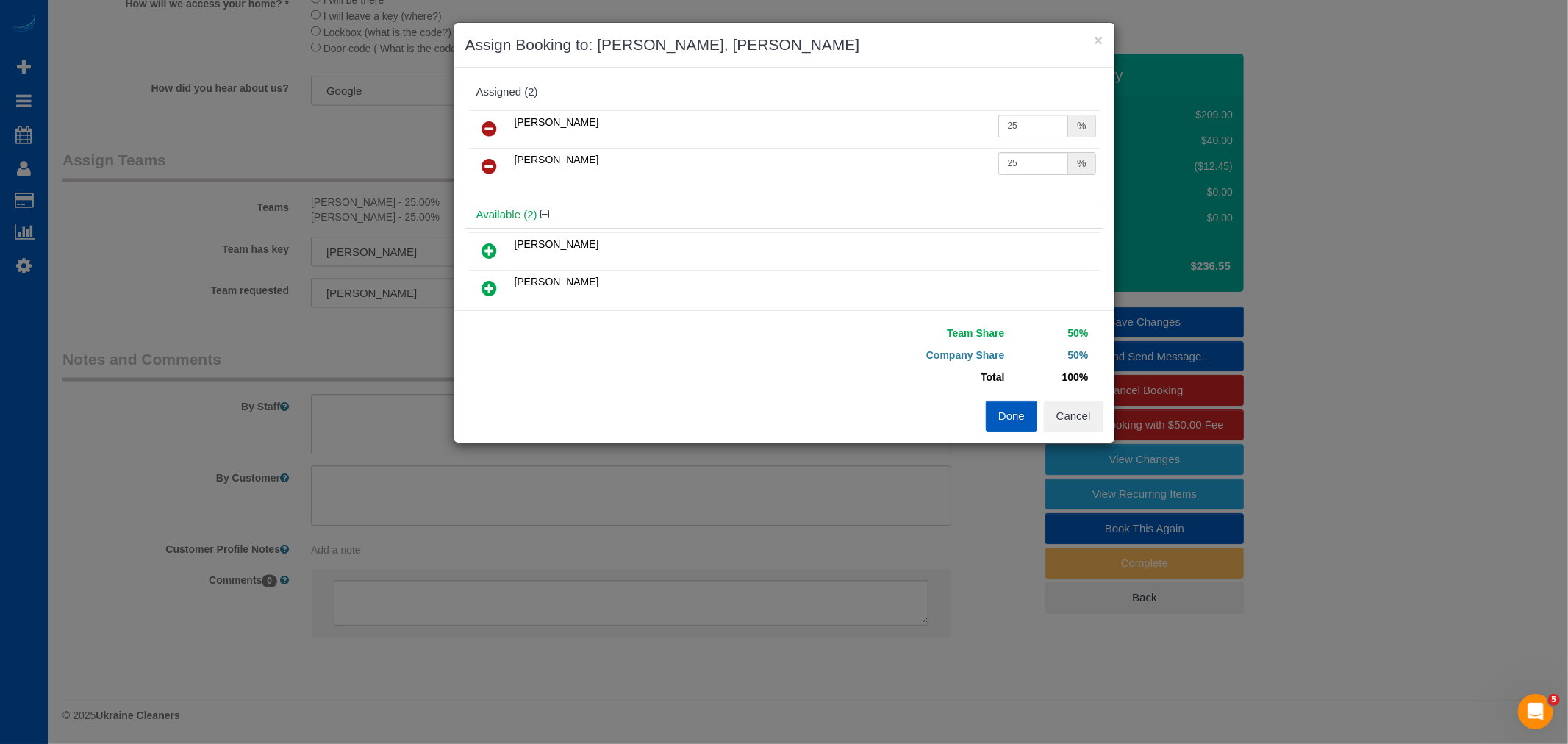
click at [500, 166] on link at bounding box center [489, 167] width 34 height 30
click at [472, 113] on td at bounding box center [490, 129] width 42 height 37
click at [474, 120] on link at bounding box center [489, 129] width 34 height 30
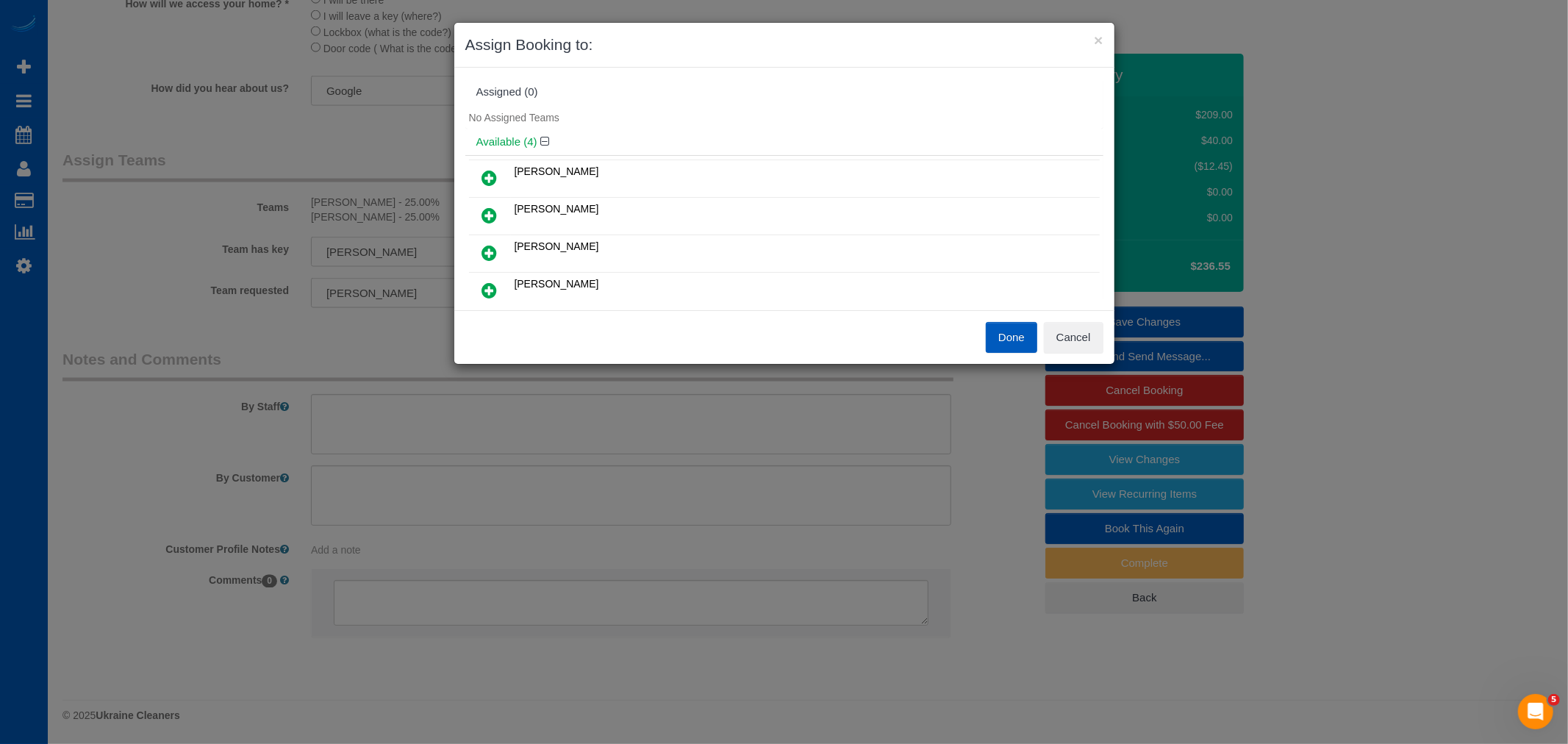
click at [493, 245] on icon at bounding box center [490, 253] width 15 height 17
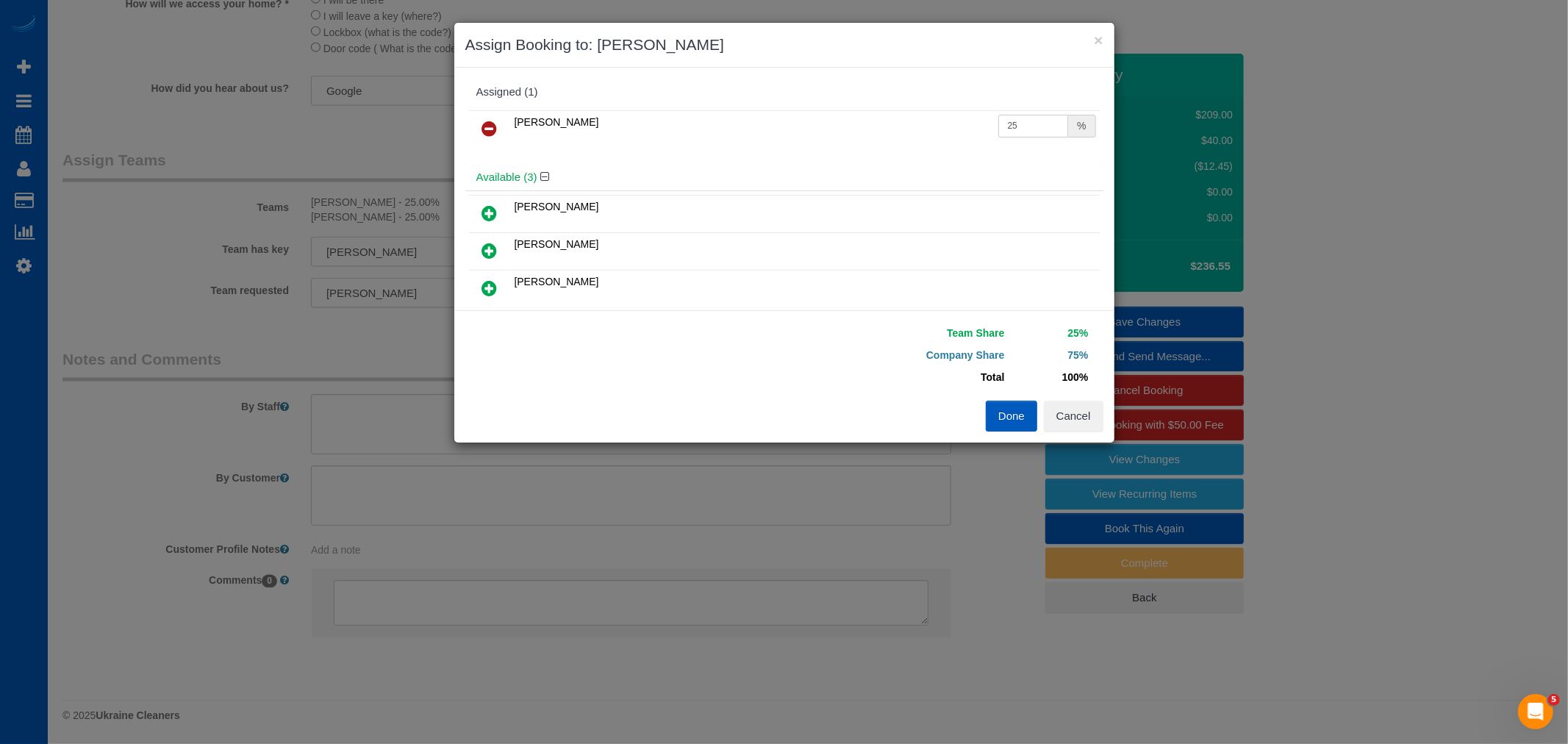
drag, startPoint x: 1011, startPoint y: 125, endPoint x: 784, endPoint y: 153, distance: 228.7
click at [784, 152] on div "Milena Kasianchyk 25 %" at bounding box center [784, 135] width 638 height 57
type input "55"
click at [1002, 423] on button "Done" at bounding box center [1012, 416] width 52 height 31
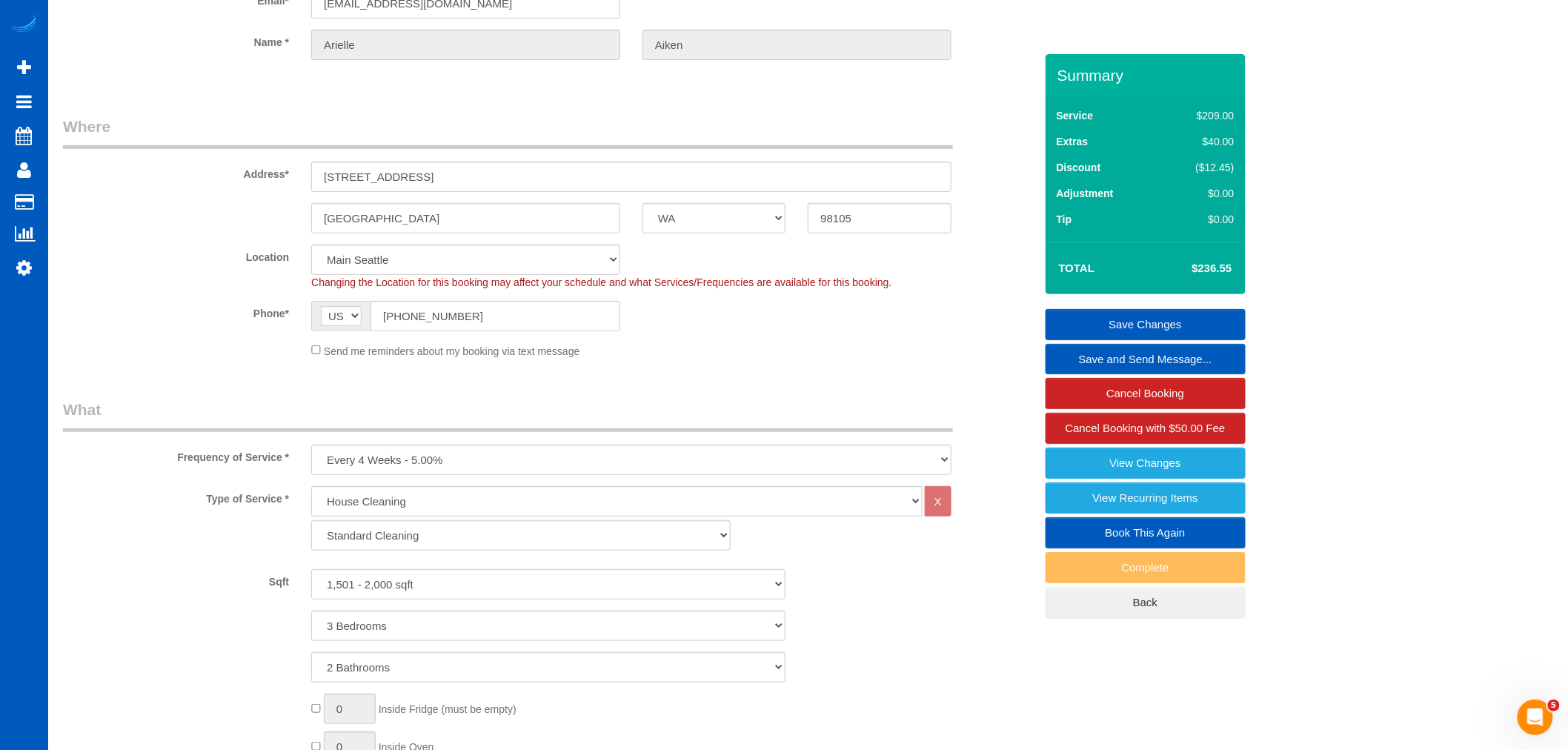
scroll to position [90, 0]
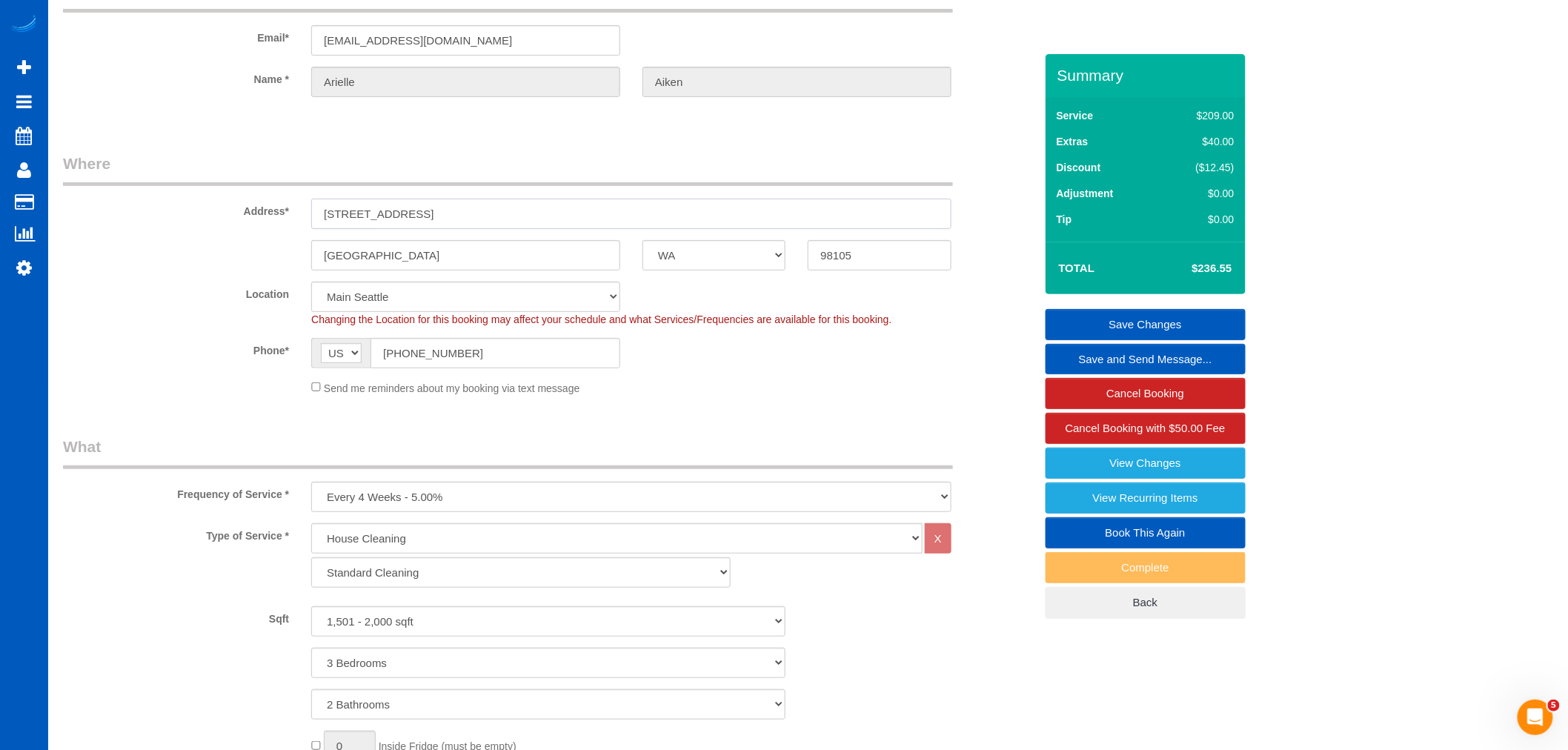
drag, startPoint x: 440, startPoint y: 204, endPoint x: 291, endPoint y: 202, distance: 149.0
click at [291, 200] on div "Address* 118 ne 52nd st" at bounding box center [549, 191] width 994 height 77
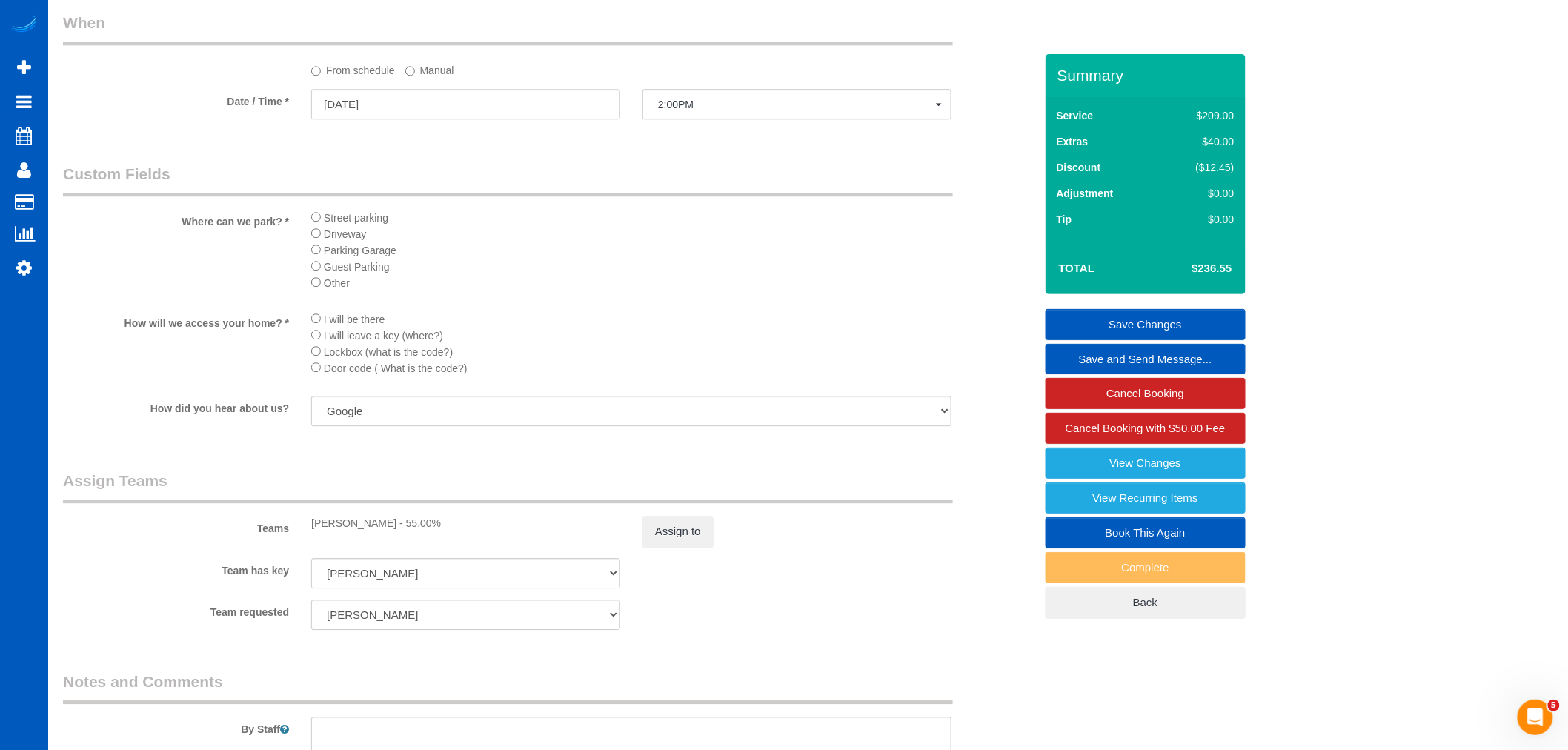
scroll to position [1400, 0]
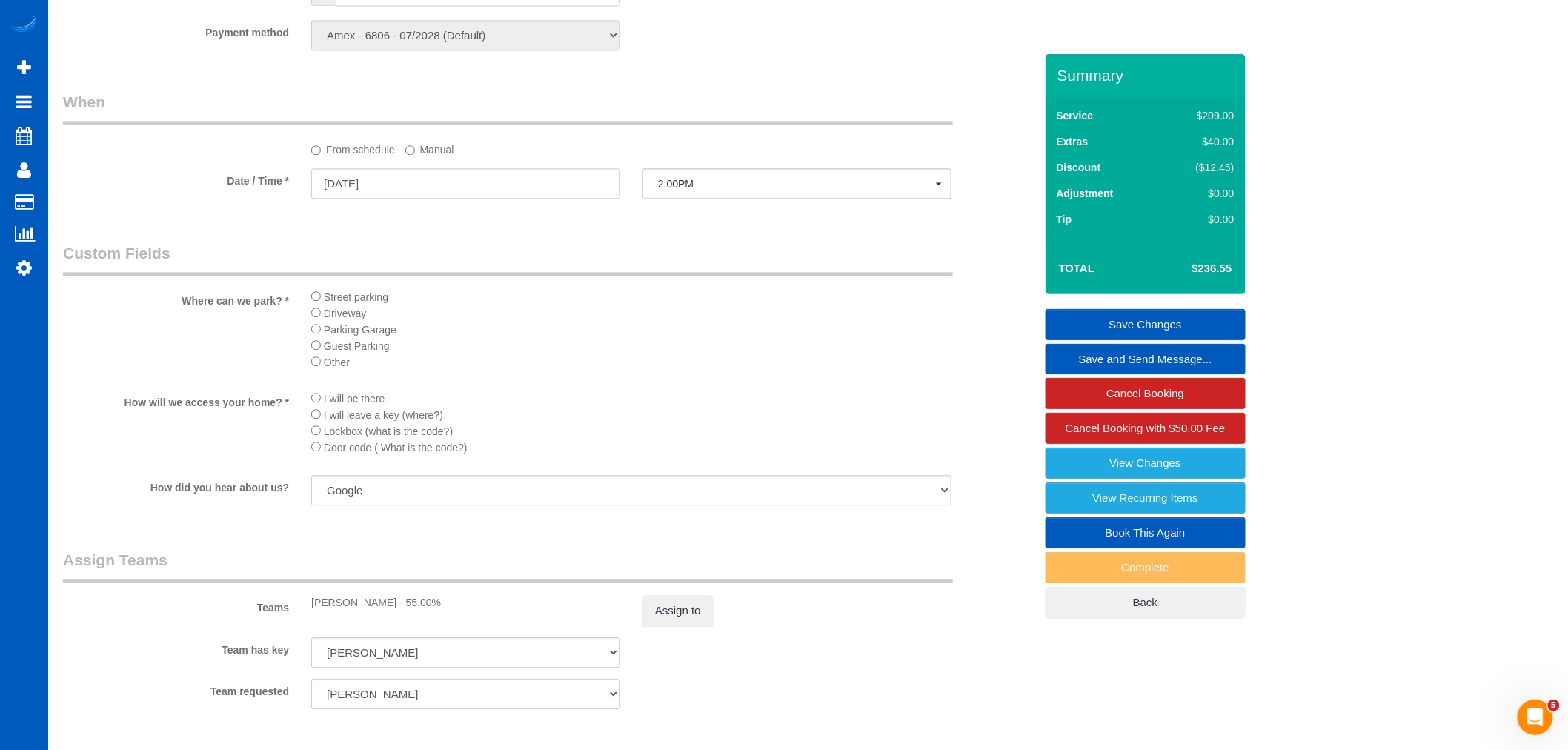
click at [1175, 322] on link "Save Changes" at bounding box center [1146, 324] width 200 height 31
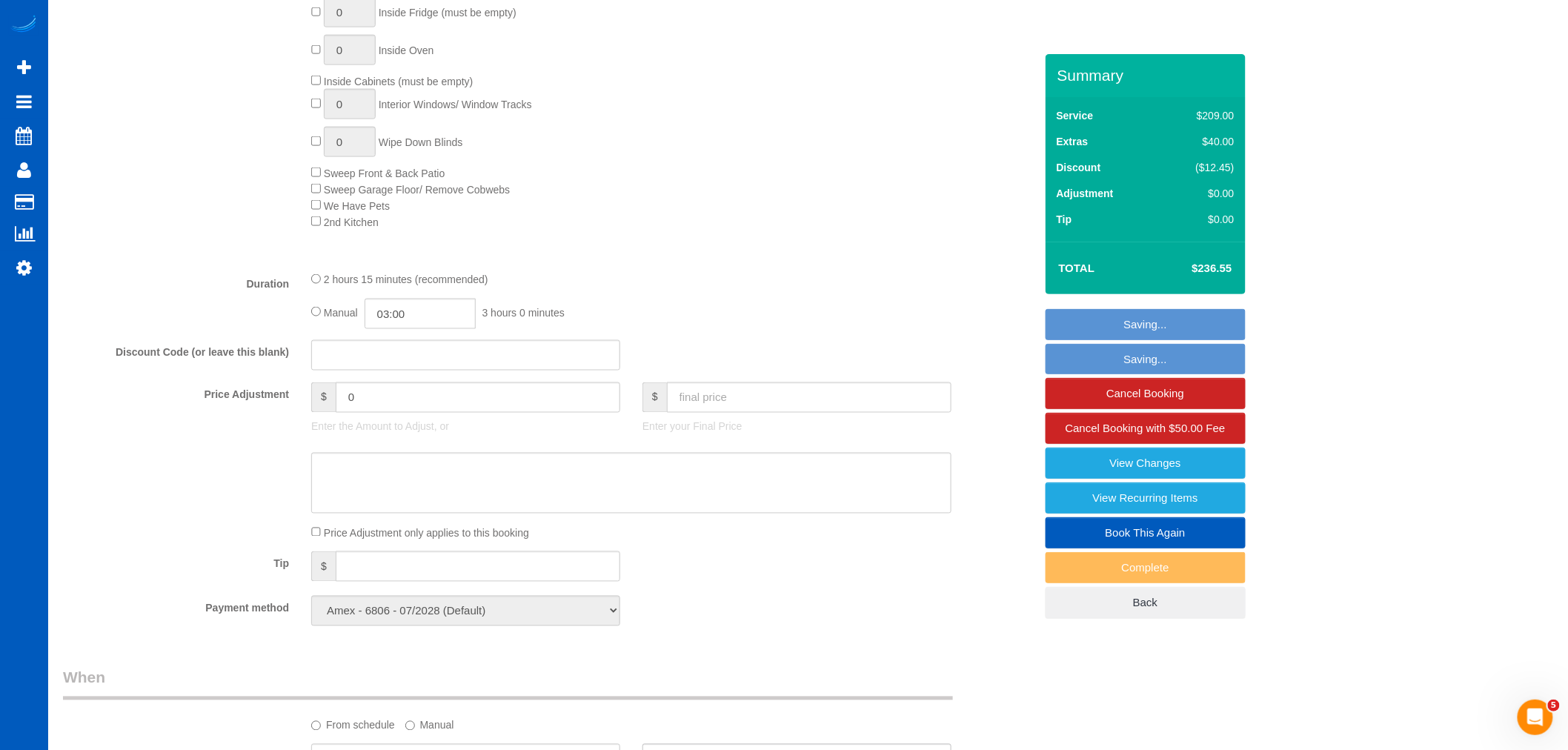
scroll to position [411, 0]
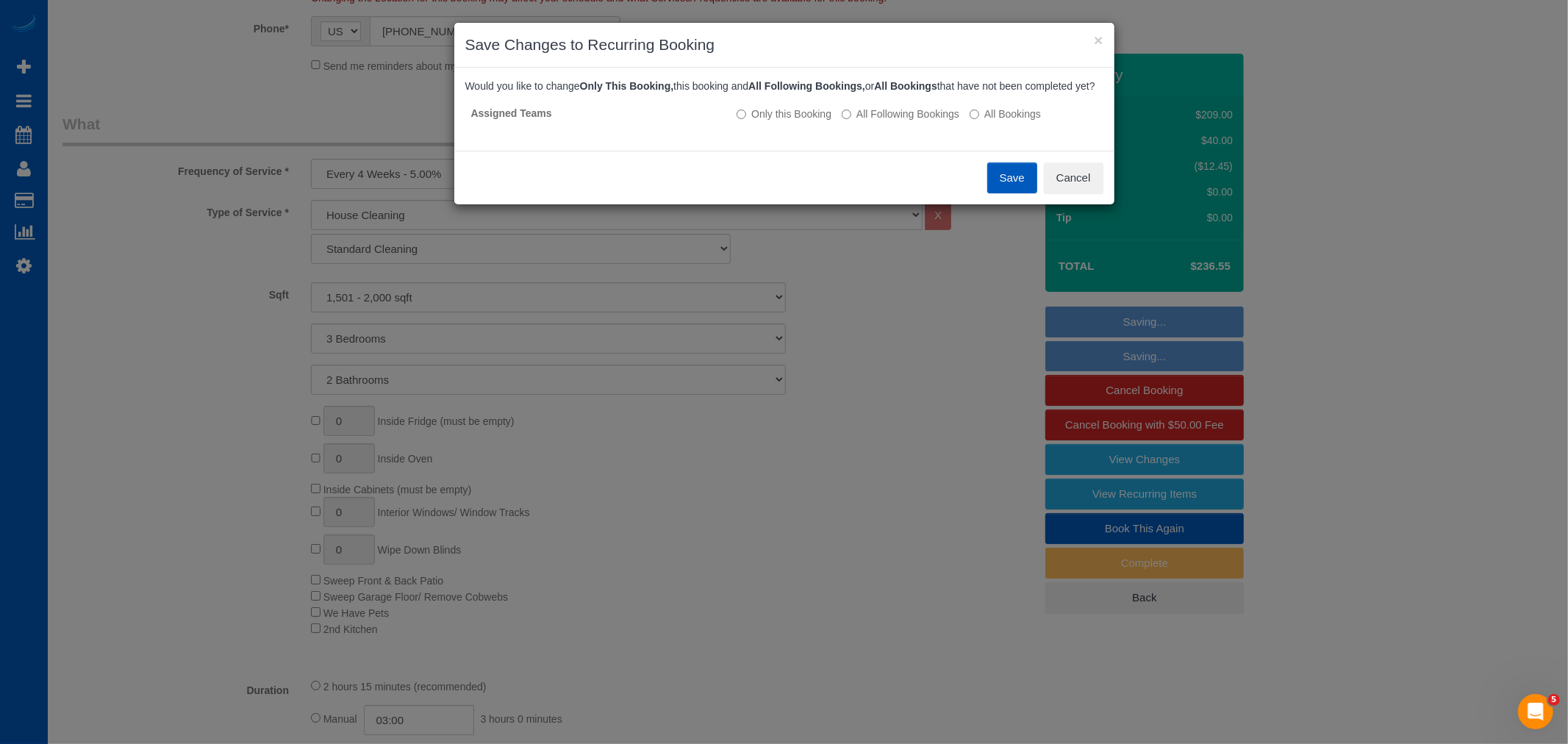
click at [1022, 193] on button "Save" at bounding box center [1013, 178] width 50 height 31
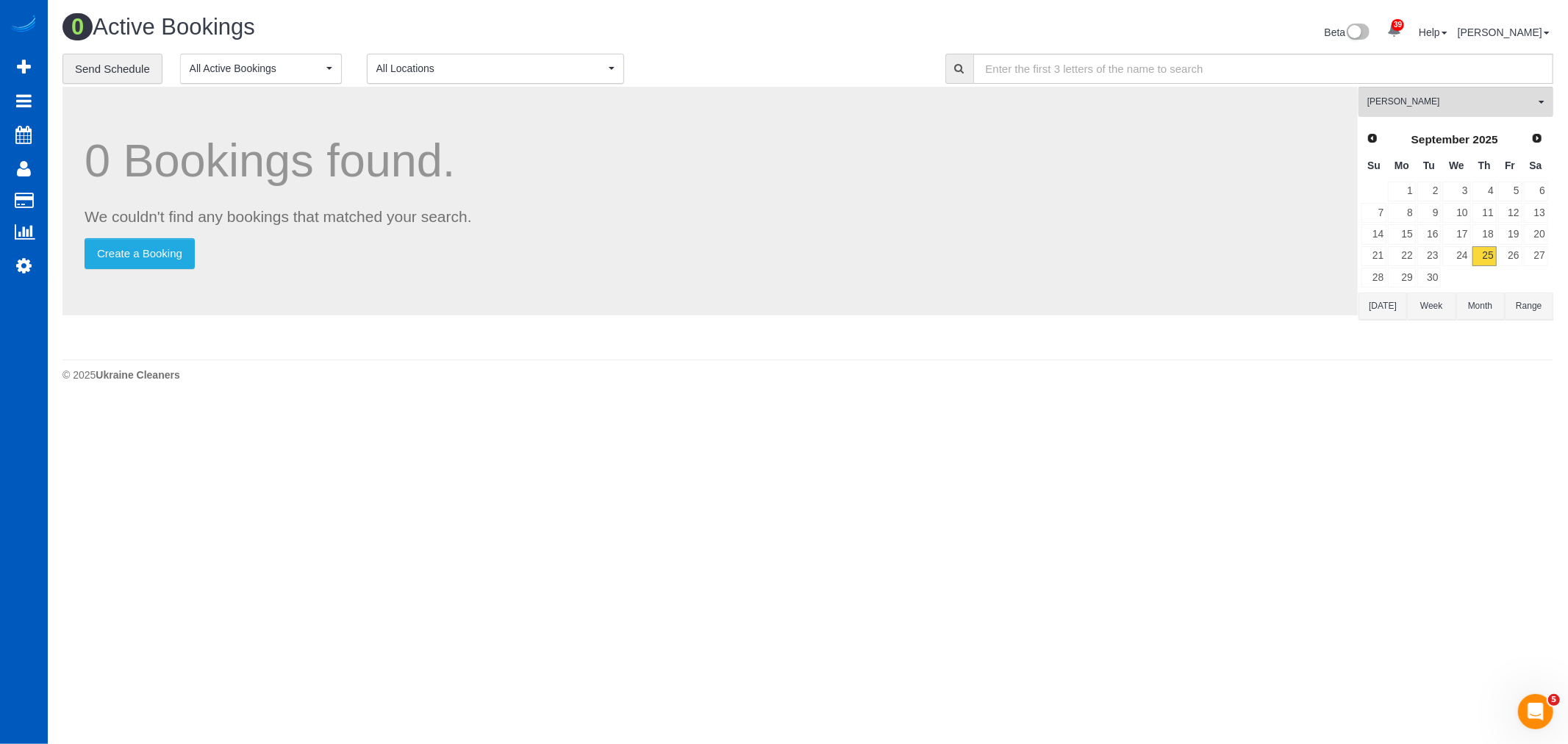
click at [1522, 134] on div "September 2025" at bounding box center [1455, 139] width 136 height 21
click at [1531, 131] on link "Next" at bounding box center [1538, 138] width 21 height 21
click at [1404, 238] on link "13" at bounding box center [1402, 234] width 27 height 20
click at [1429, 119] on div "Kateryna Maherovska All Teams Remove Team Filters Alina Kruchok Alona Tarasiuk …" at bounding box center [1456, 219] width 195 height 265
click at [1428, 113] on button "Kateryna Maherovska All Teams" at bounding box center [1456, 102] width 195 height 30
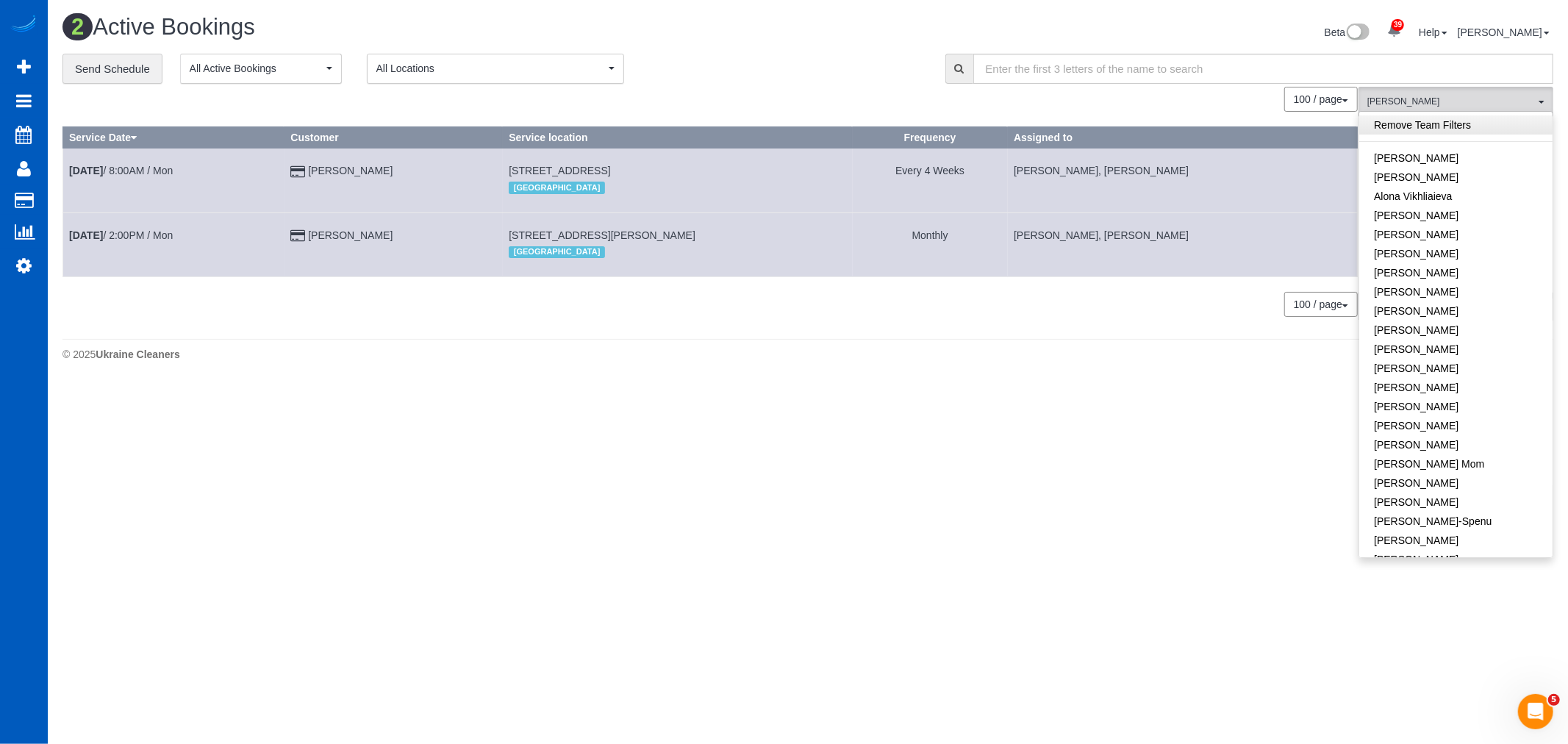
click at [1423, 118] on link "Remove Team Filters" at bounding box center [1456, 125] width 193 height 19
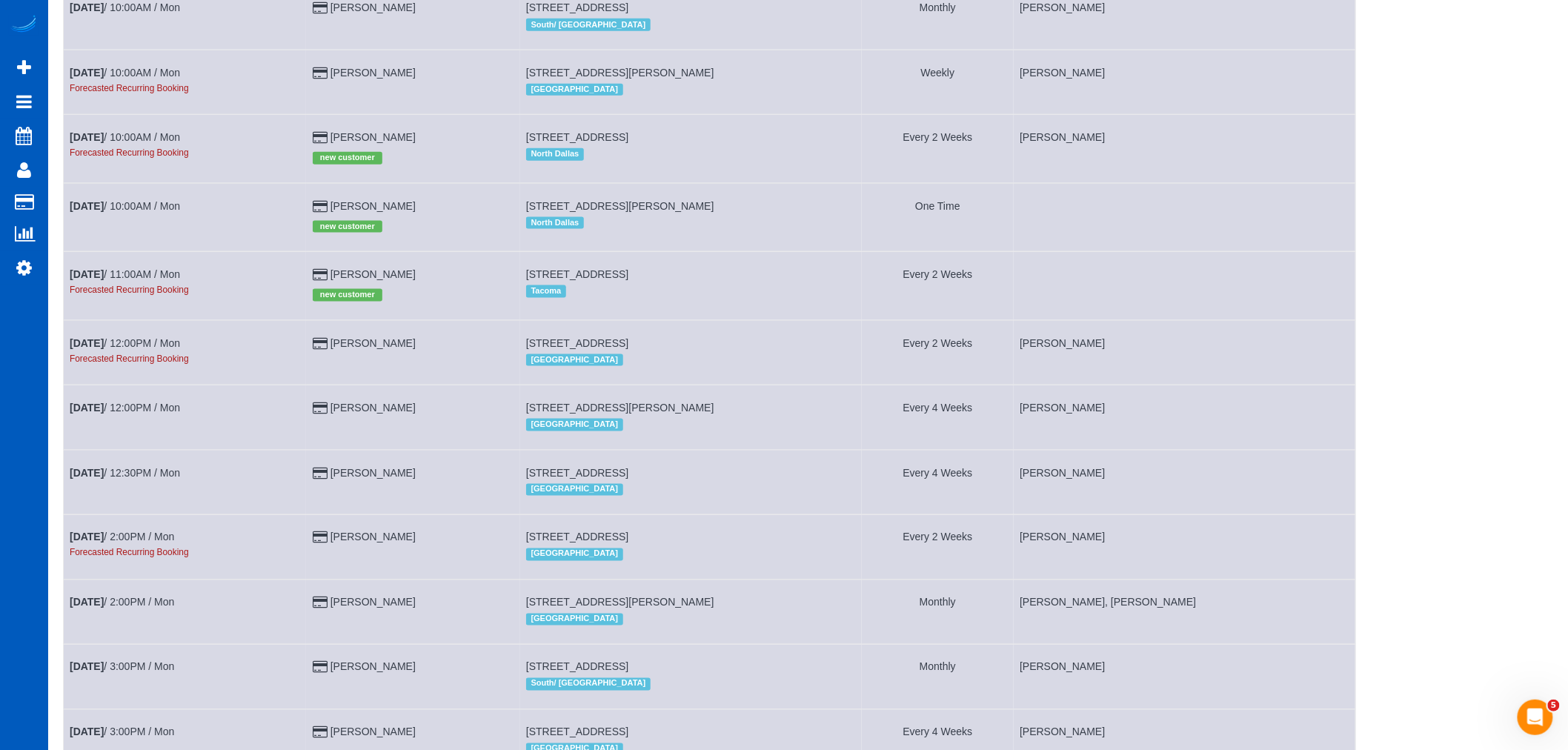
scroll to position [658, 0]
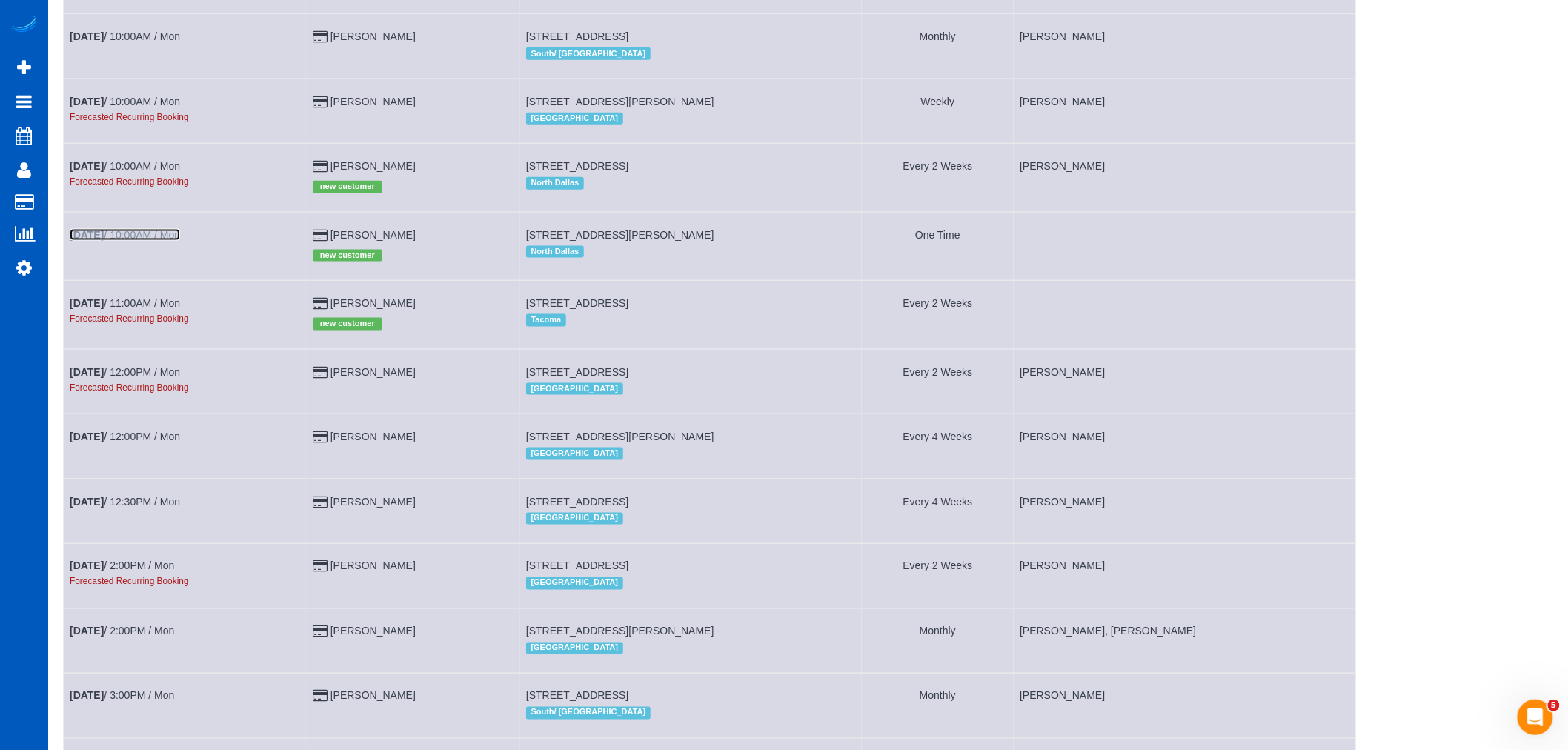
click at [133, 241] on link "Oct 13th / 10:00AM / Mon" at bounding box center [125, 235] width 110 height 12
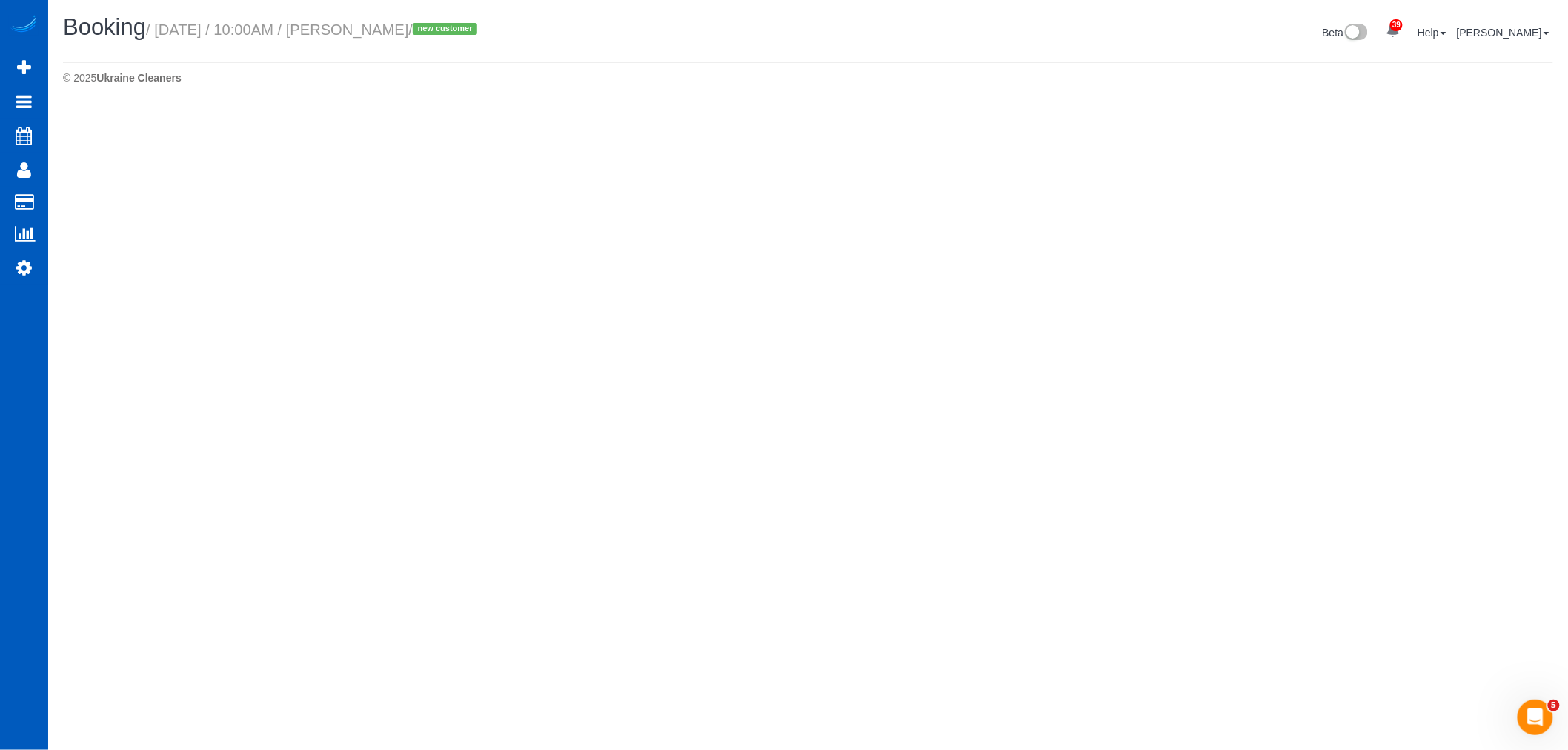
select select "[GEOGRAPHIC_DATA]"
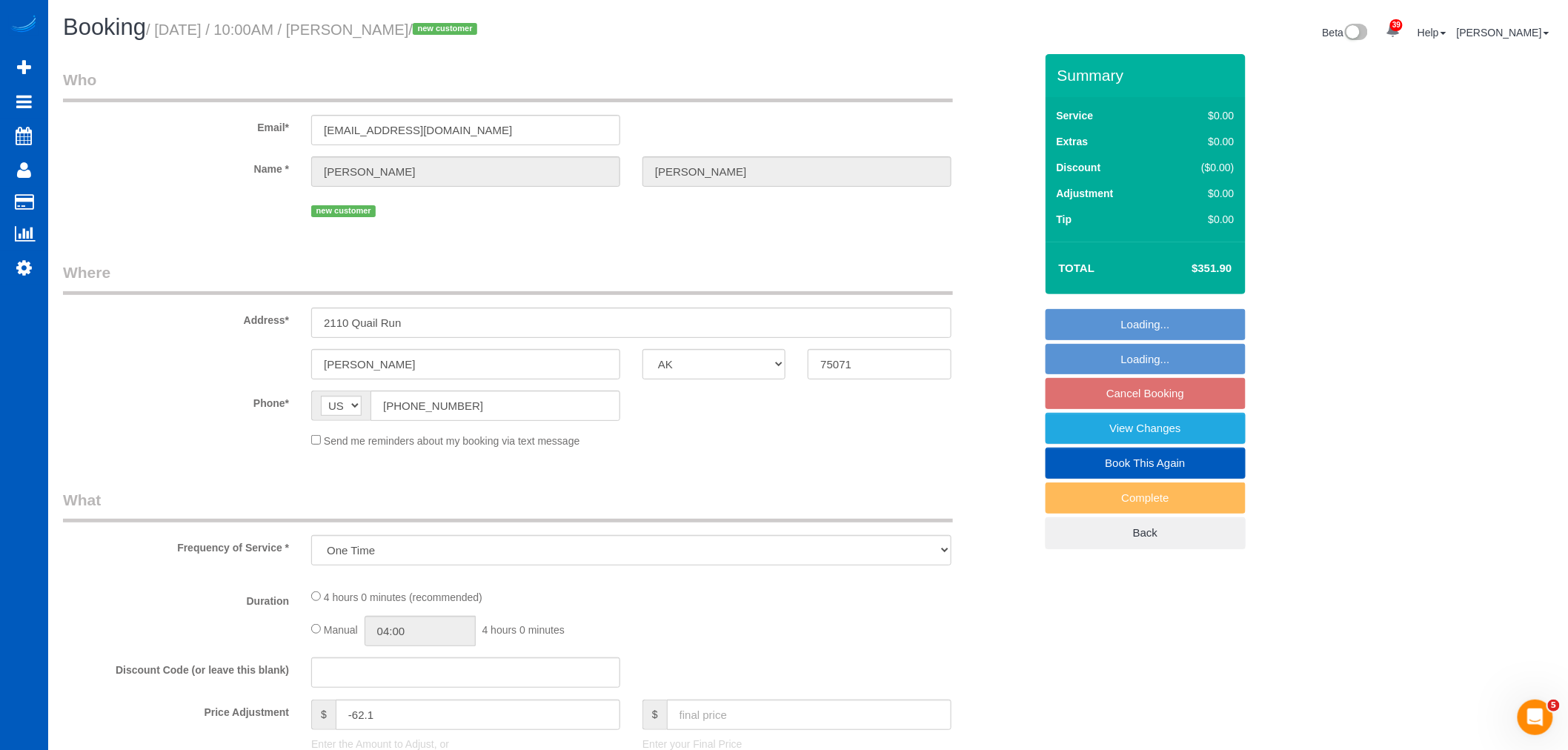
select select "spot28"
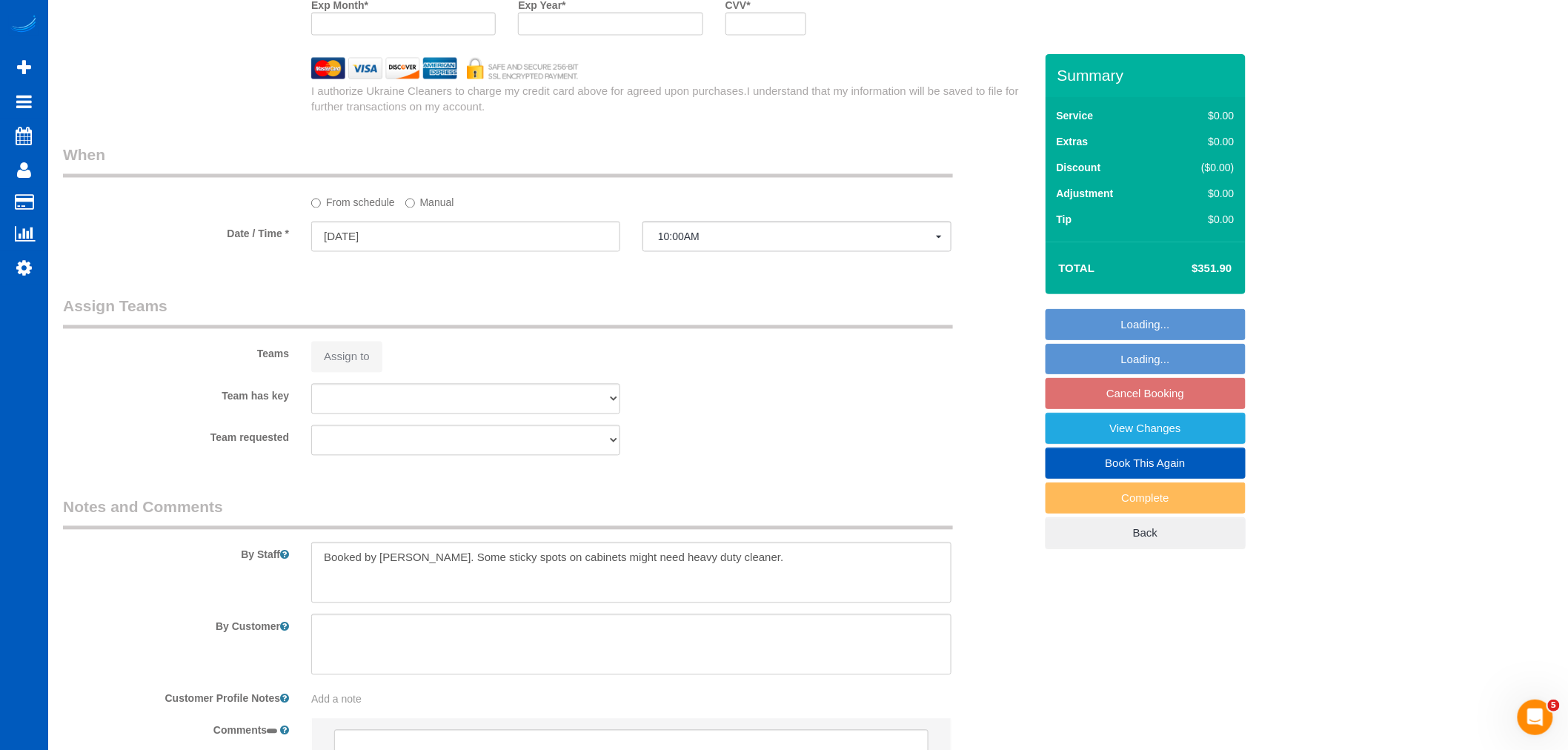
scroll to position [1127, 0]
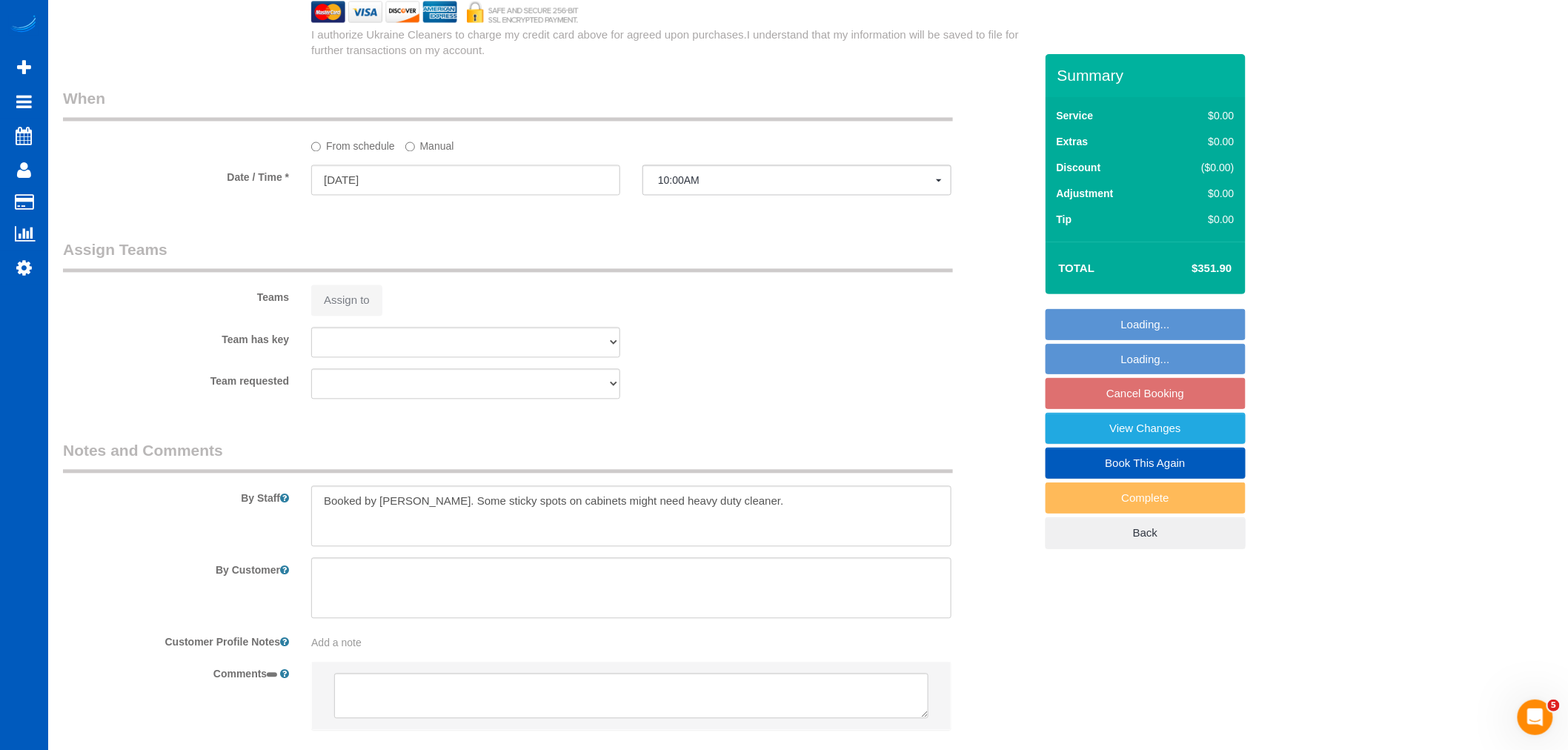
select select "object:6025"
select select "string:fspay-10b56ee4-d973-492a-bbe4-93f10b59acab"
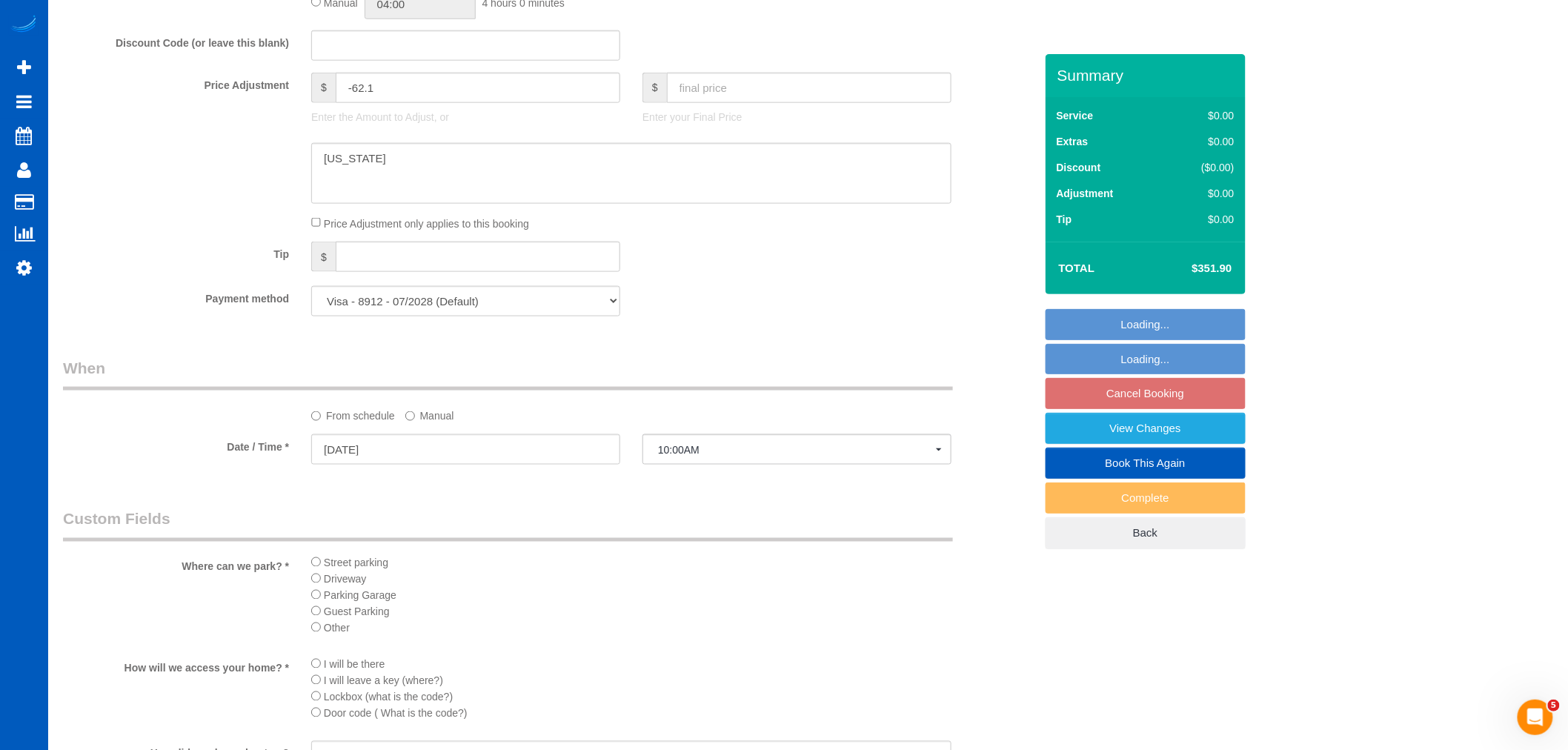
select select "spot33"
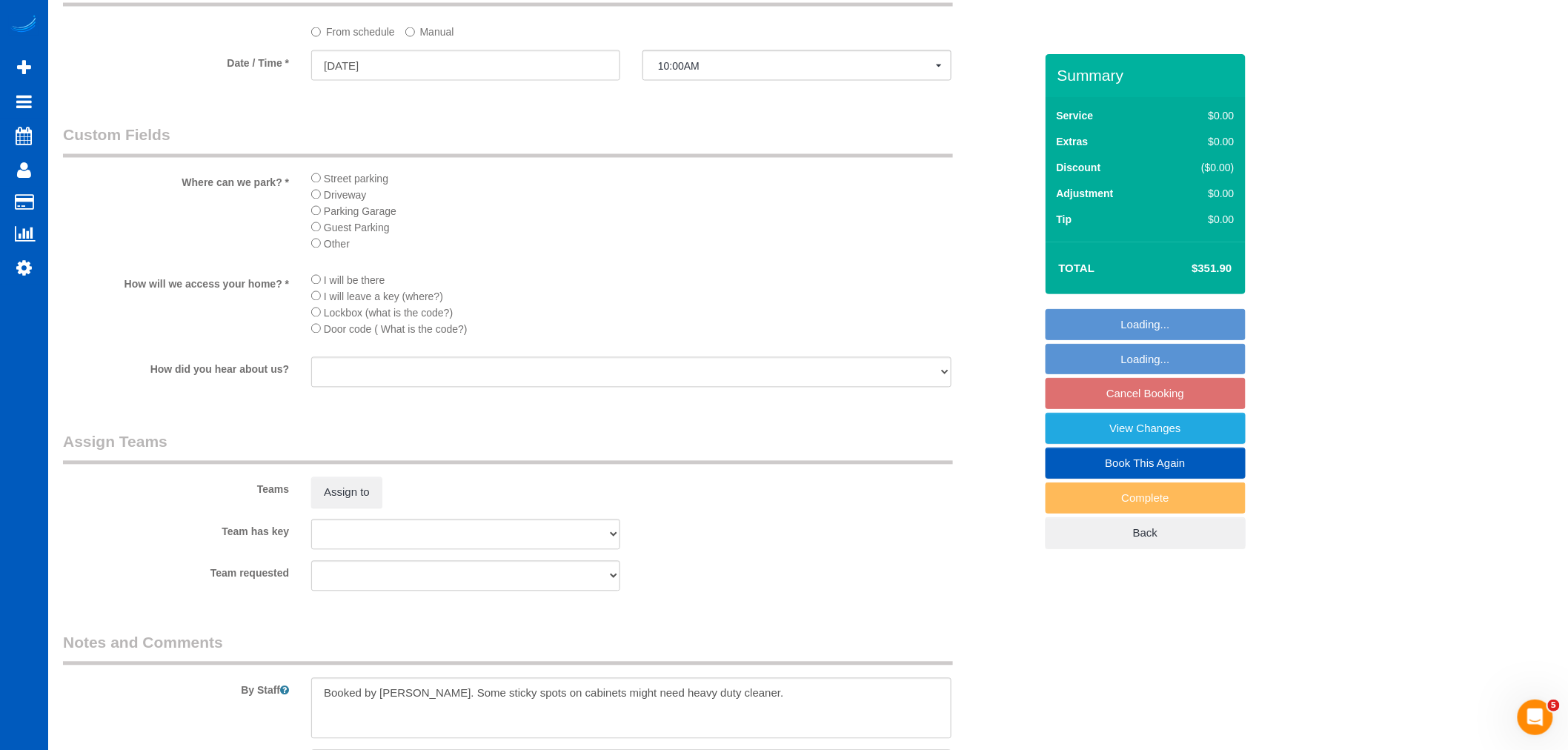
select select "199"
select select "1001"
select select "3"
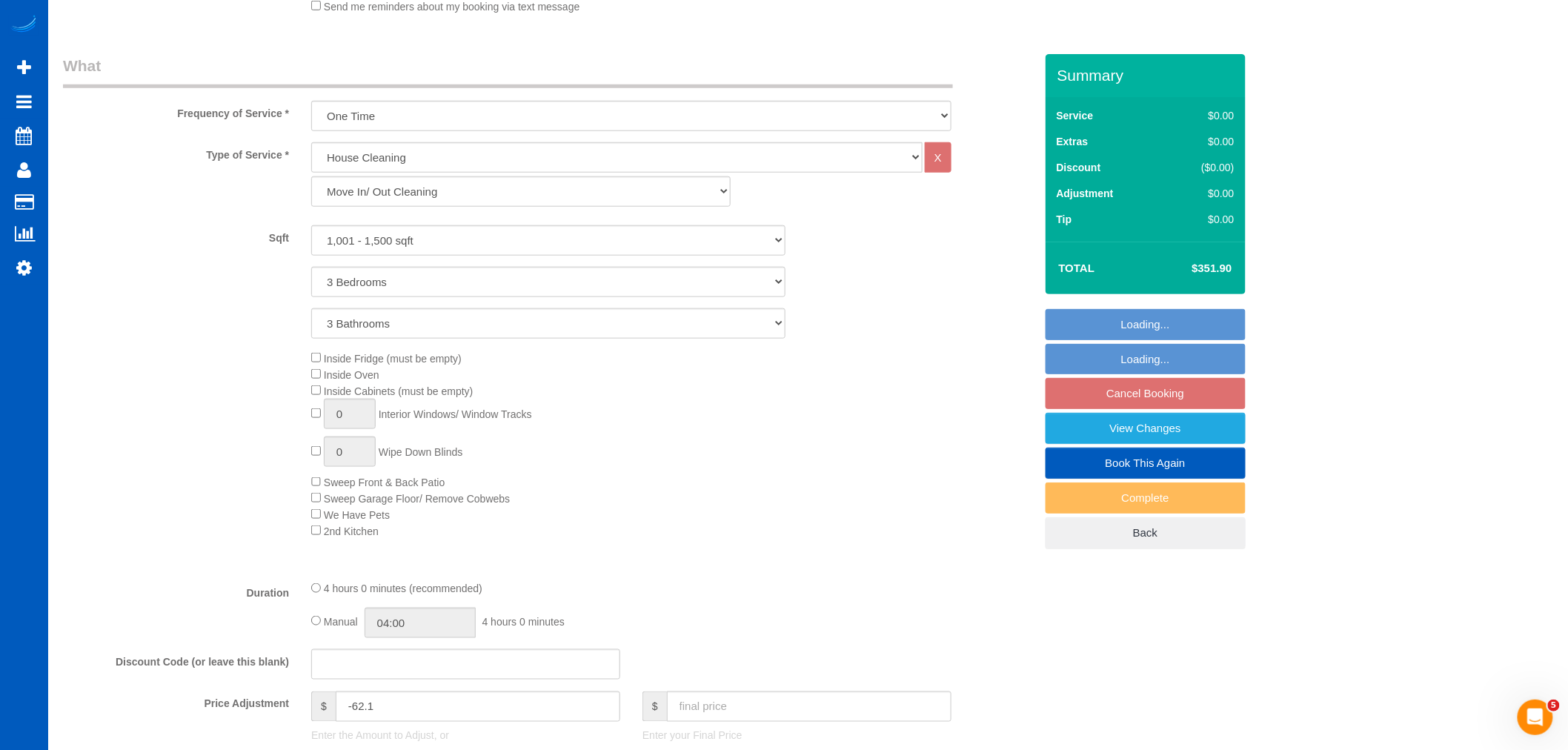
select select "1001"
select select "3"
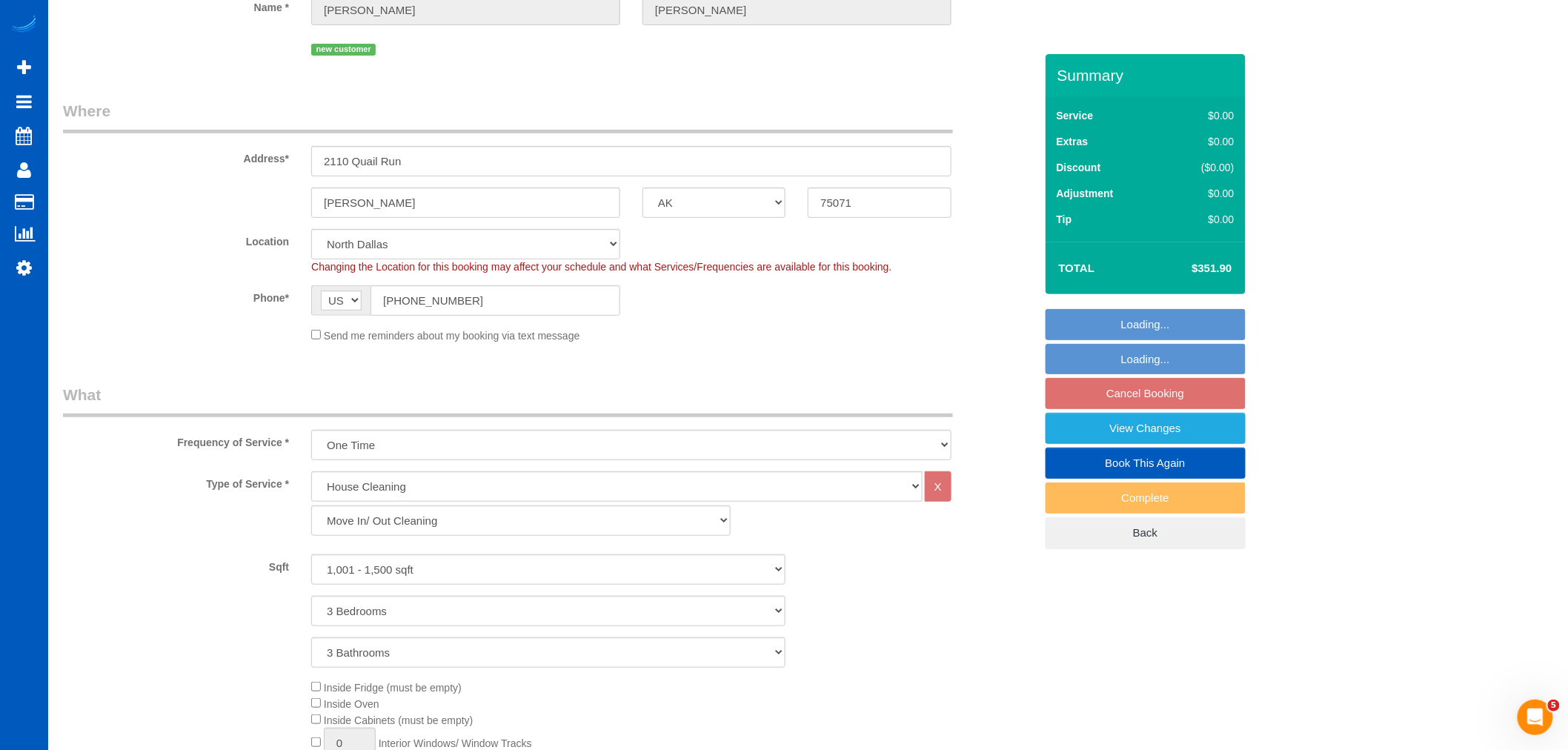
scroll to position [161, 0]
drag, startPoint x: 449, startPoint y: 161, endPoint x: 295, endPoint y: 166, distance: 154.1
click at [295, 166] on div "Address* 2110 Quail Run" at bounding box center [549, 139] width 994 height 77
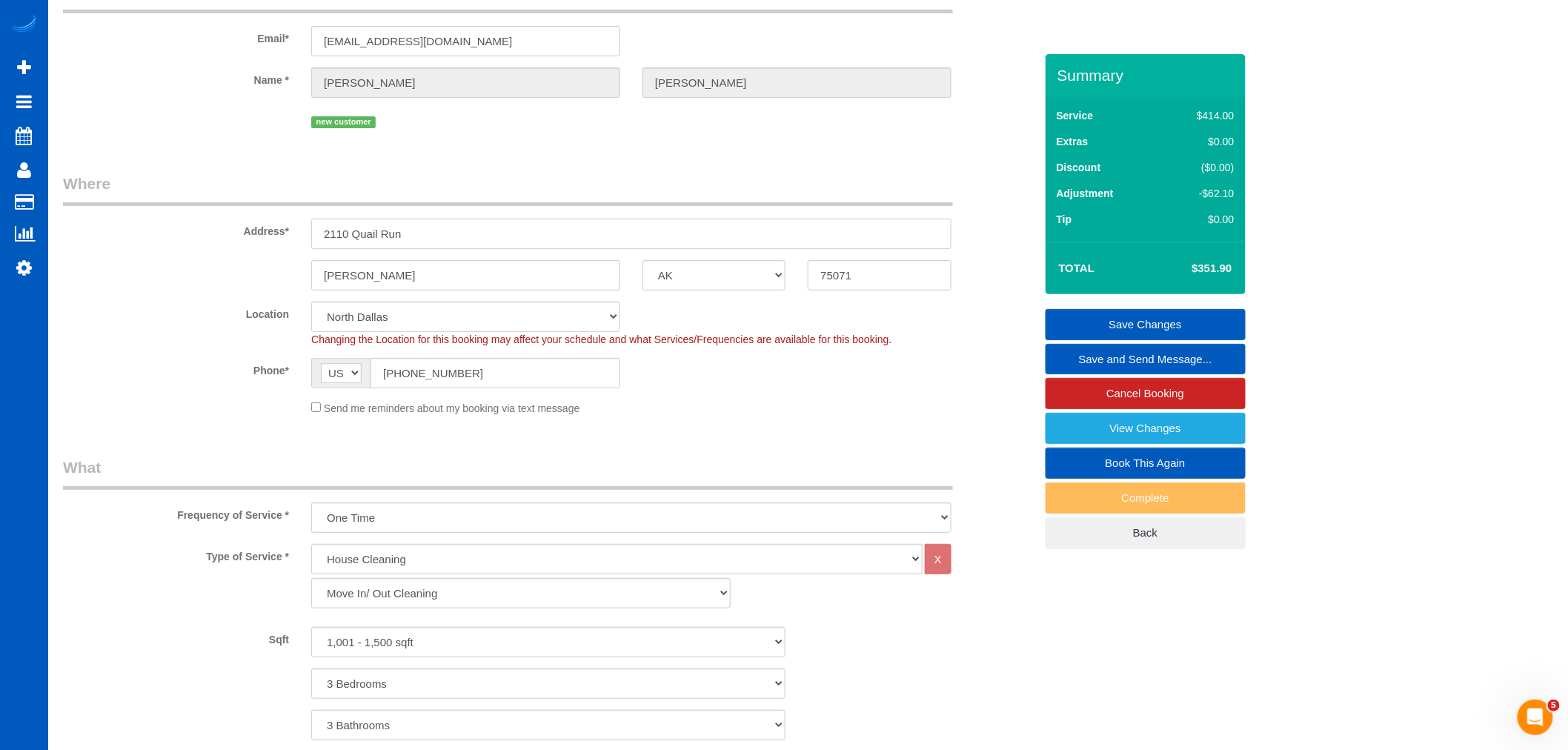
scroll to position [0, 0]
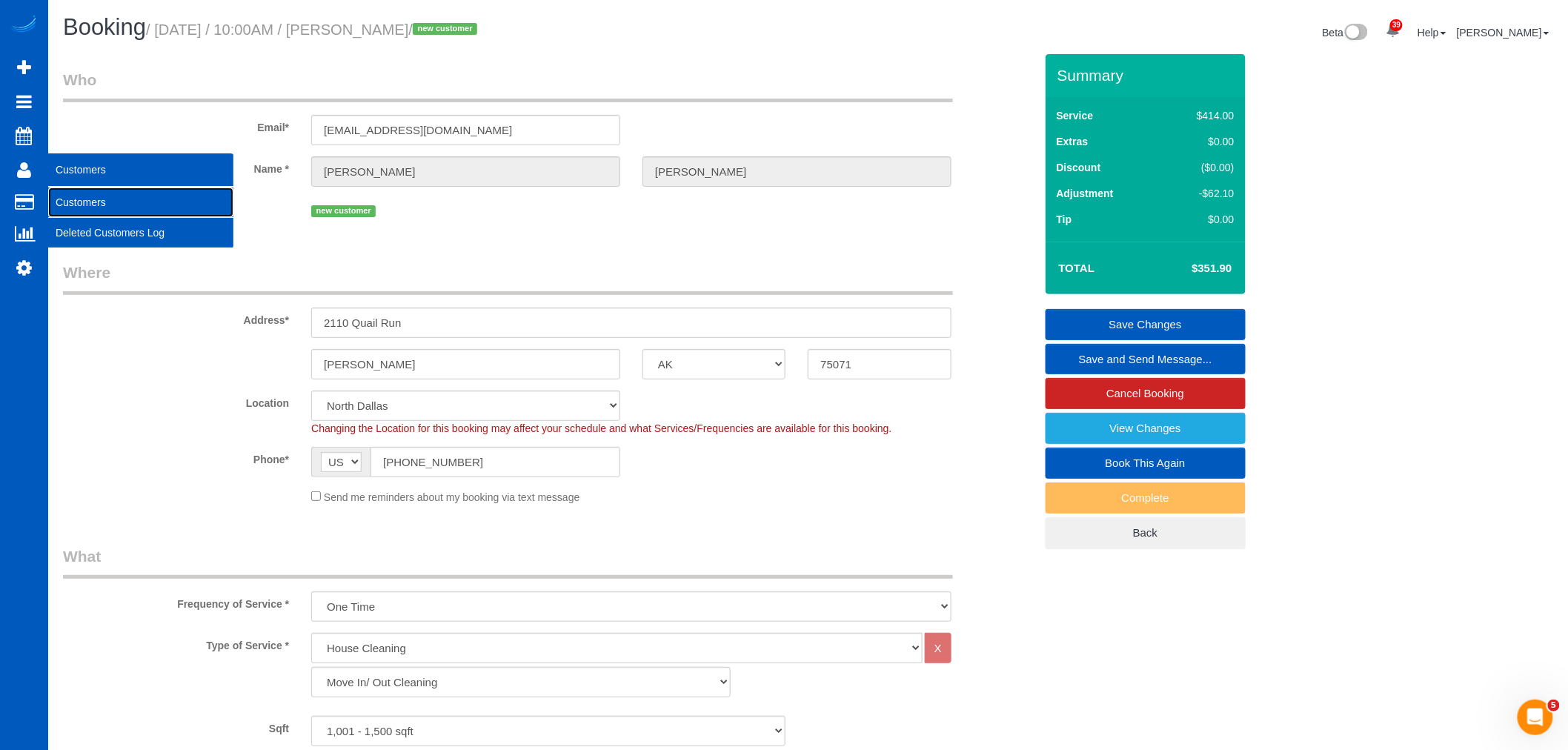
click at [105, 201] on link "Customers" at bounding box center [141, 202] width 186 height 30
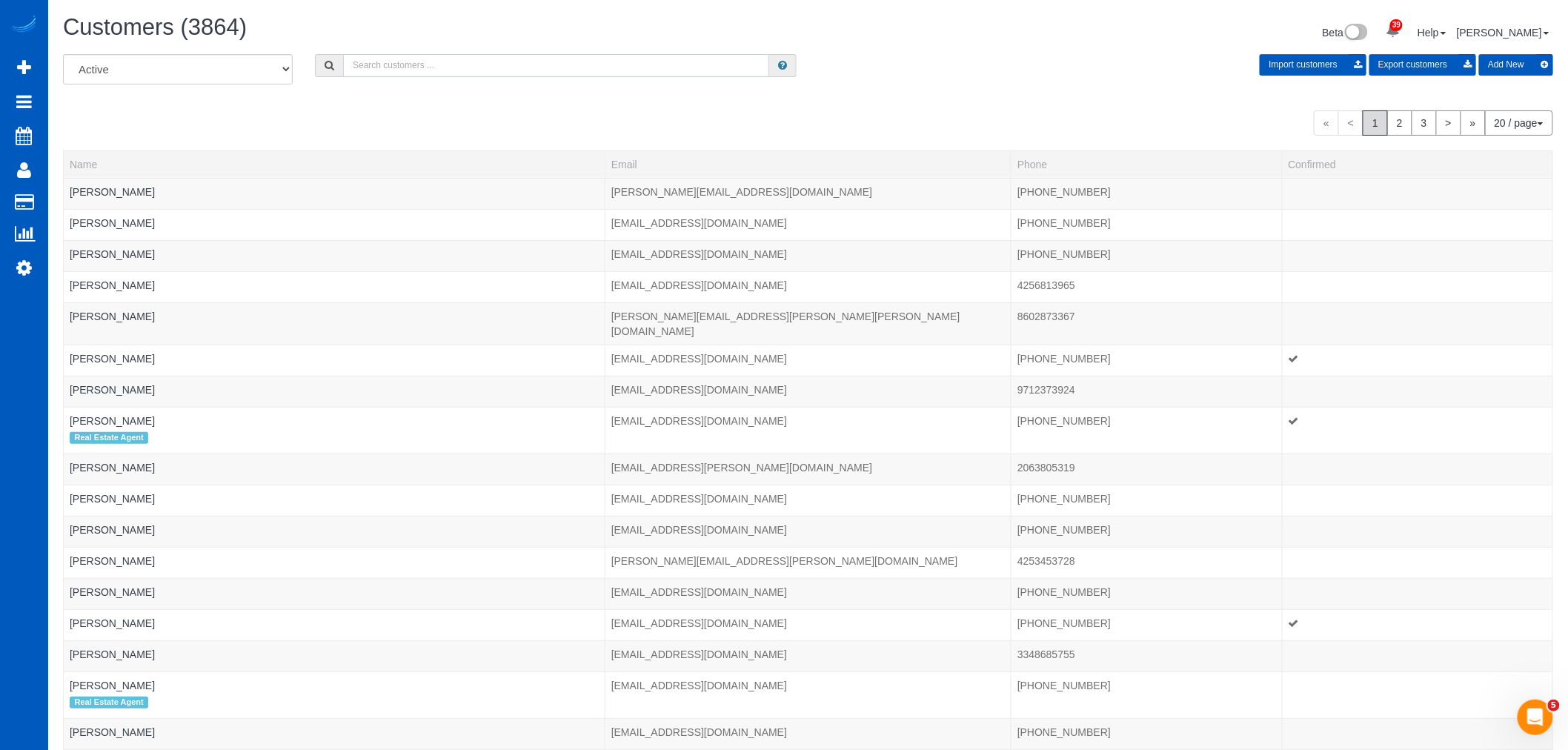
click at [445, 67] on input "text" at bounding box center [556, 66] width 426 height 23
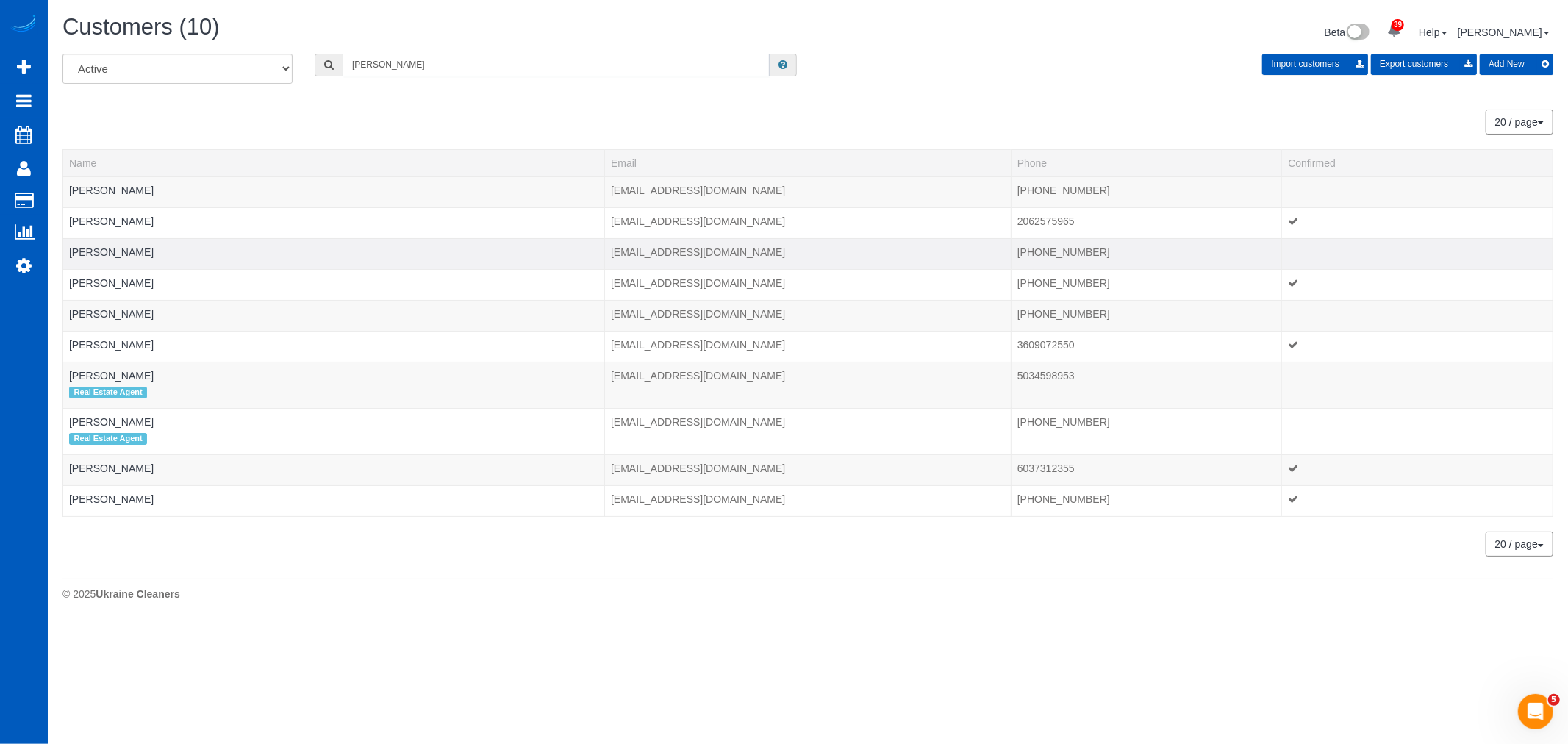
type input "caroline"
click at [125, 259] on td "Caroline Crisp" at bounding box center [334, 253] width 542 height 31
click at [122, 255] on link "Caroline Crisp" at bounding box center [111, 252] width 84 height 11
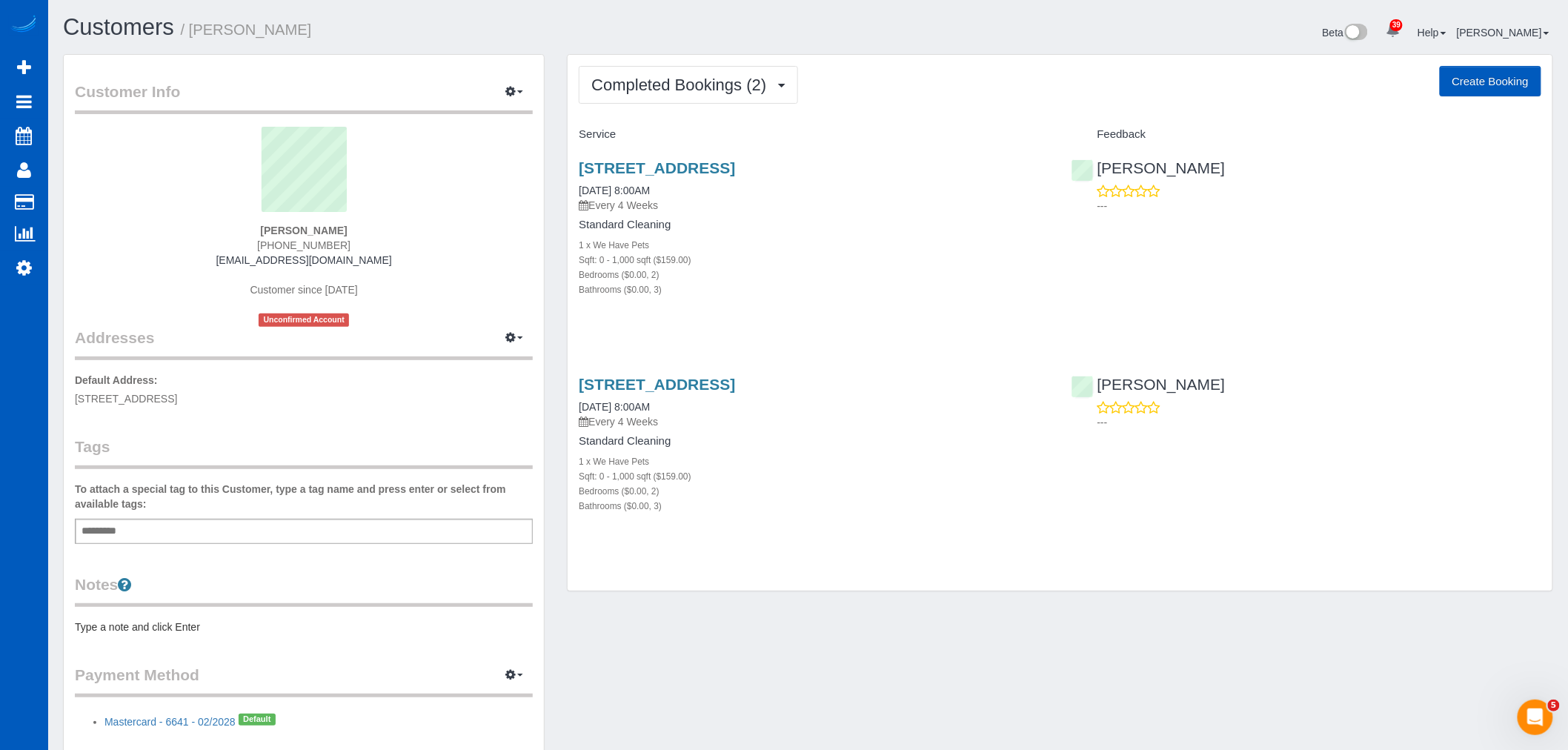
drag, startPoint x: 404, startPoint y: 262, endPoint x: 657, endPoint y: 238, distance: 254.1
click at [153, 265] on div "Caroline Crisp 949-633-3359 carolinecrisp75@gmail.com Customer since 2025 Uncon…" at bounding box center [304, 226] width 458 height 200
click at [432, 285] on div "Caroline Crisp 949-633-3359 carolinecrisp75@gmail.com Customer since 2025 Uncon…" at bounding box center [304, 226] width 458 height 200
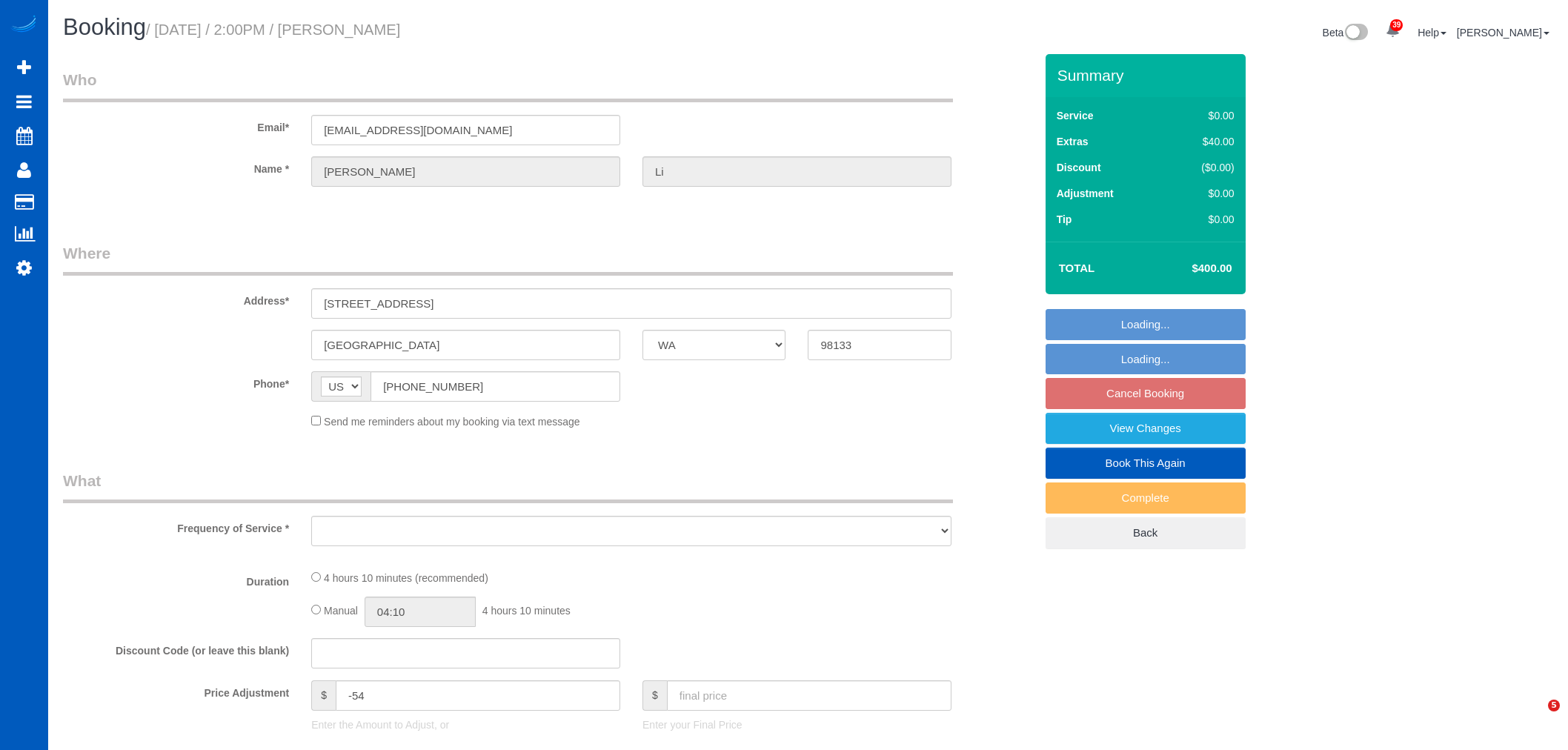
select select "WA"
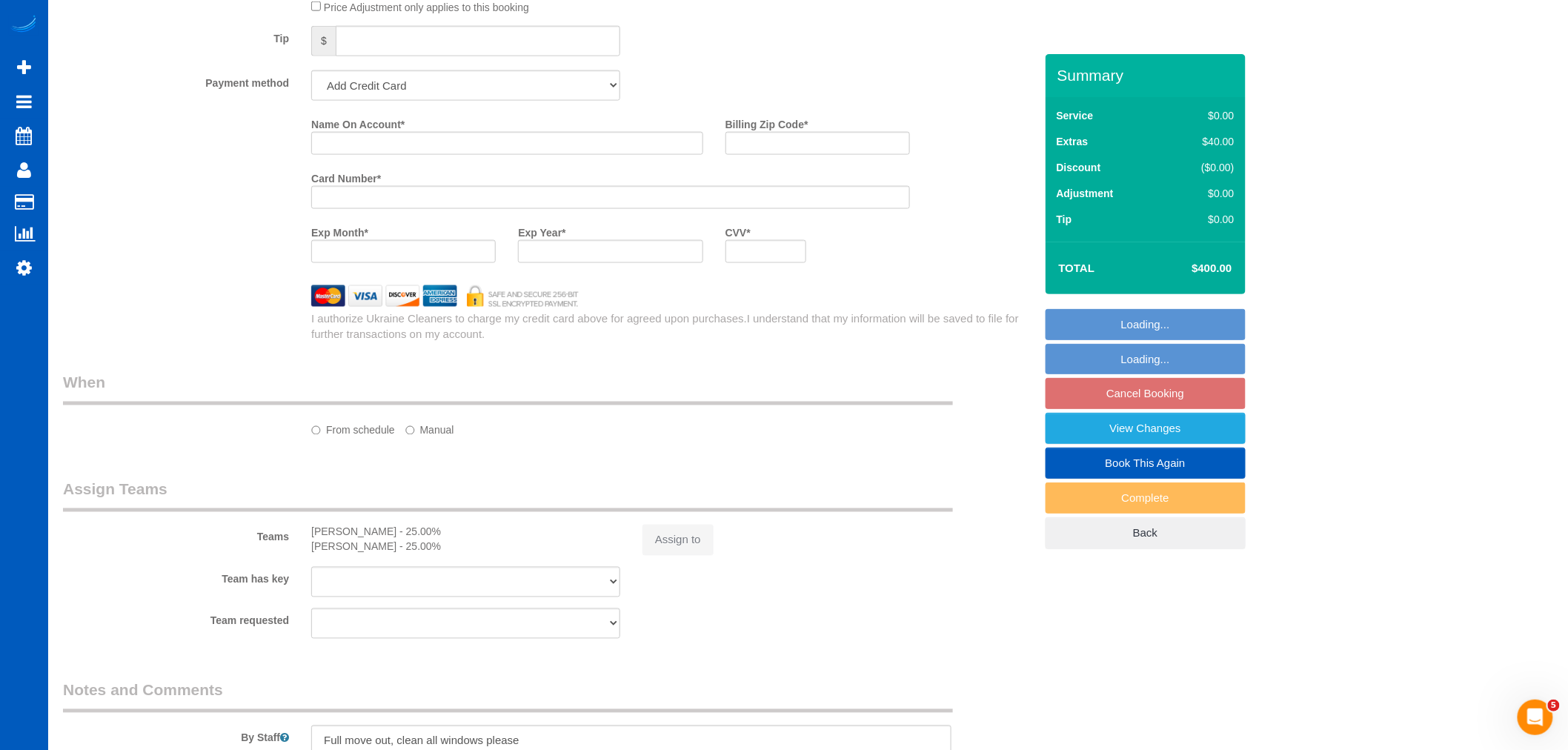
select select "string:fspay-64c48e1d-f689-44df-a4f5-14119e3a2cc8"
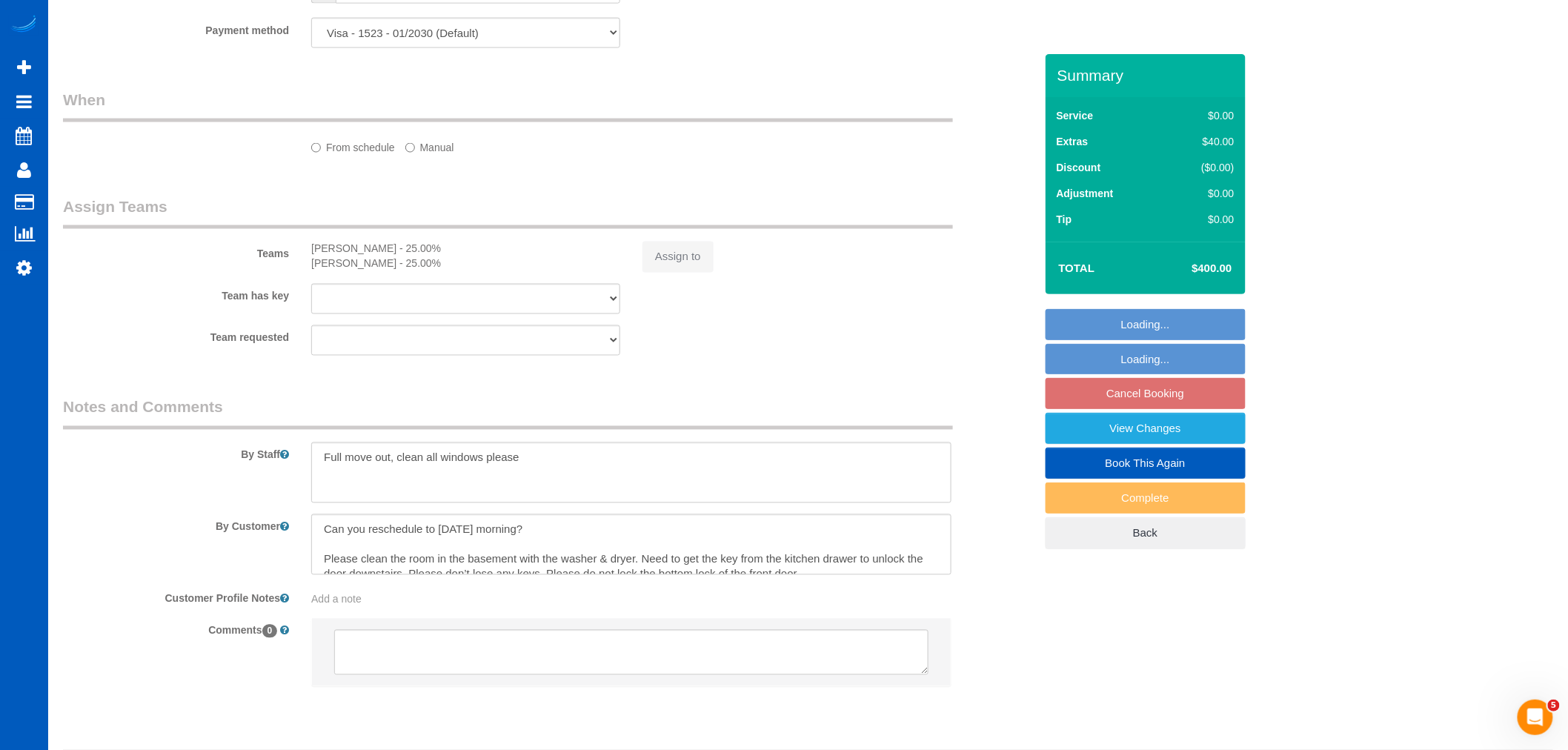
select select "object:691"
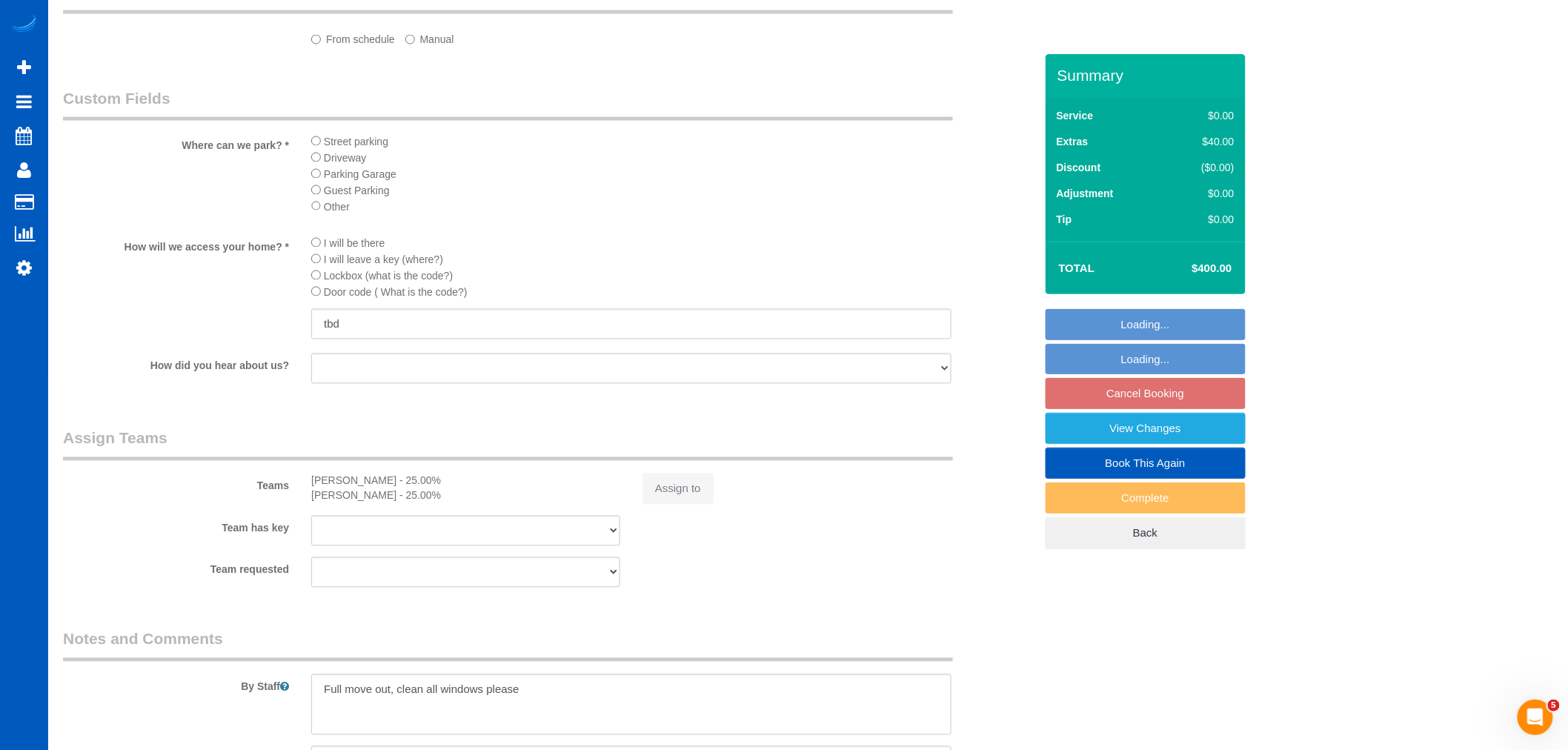
select select "spot1"
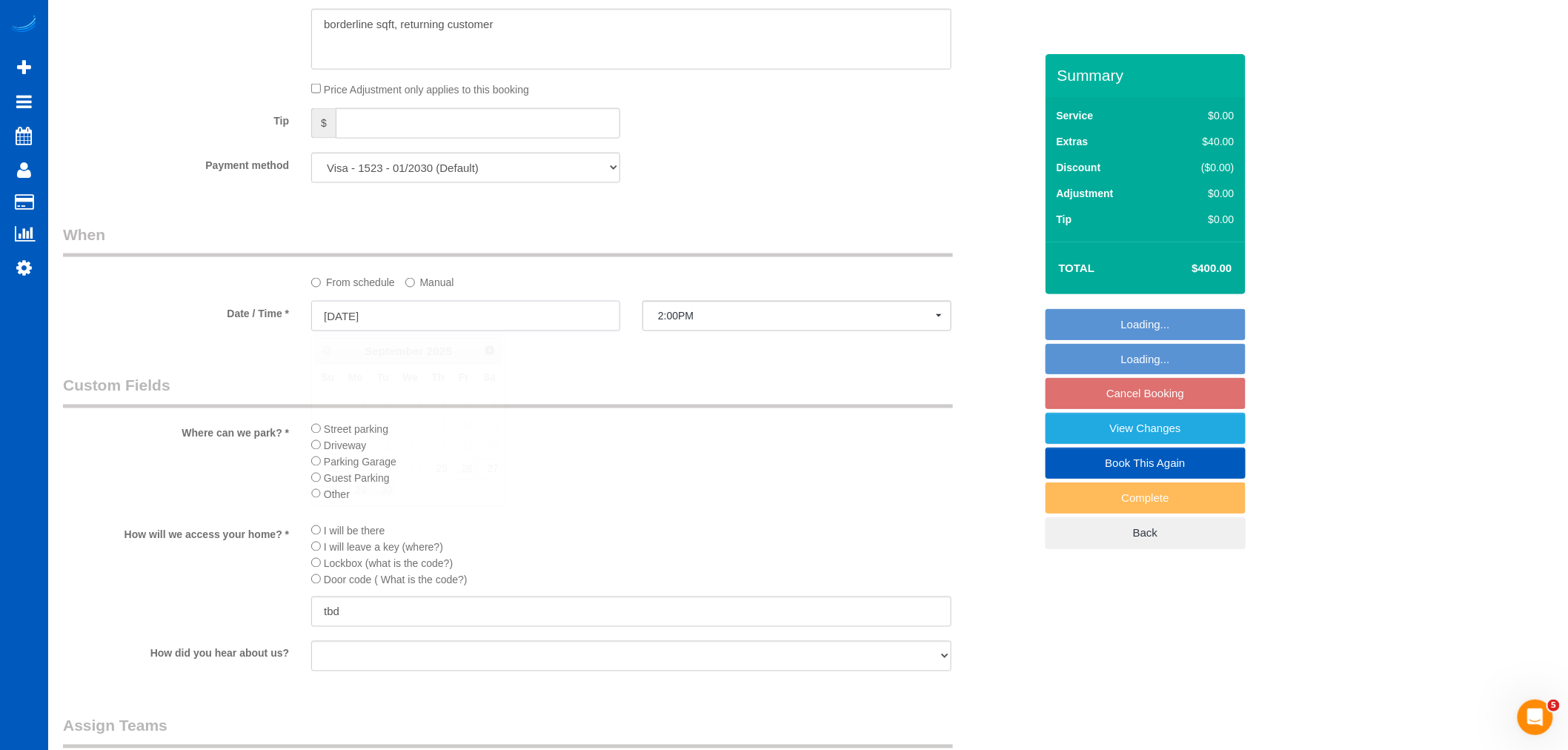
click at [345, 326] on input "[DATE]" at bounding box center [465, 316] width 309 height 31
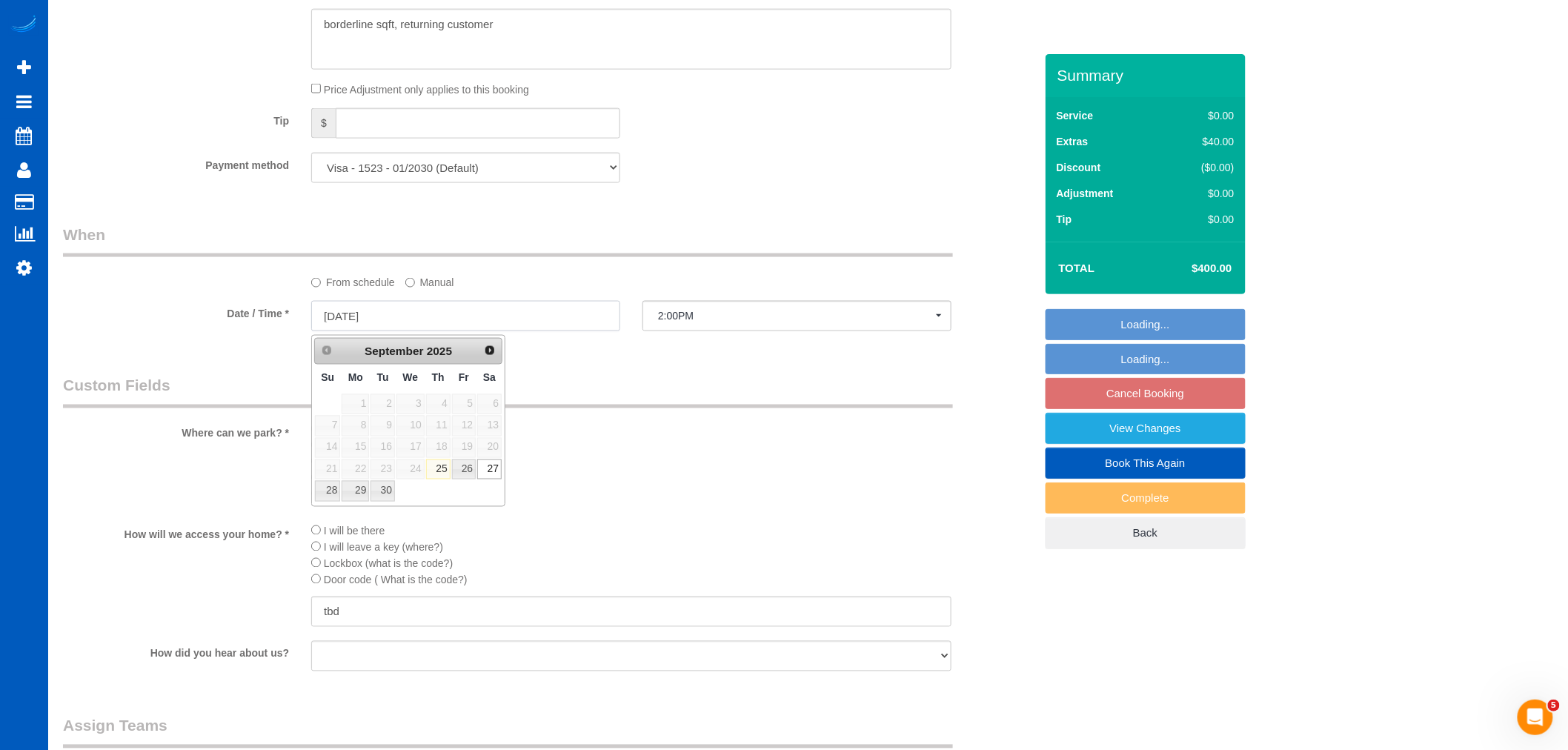
scroll to position [1233, 0]
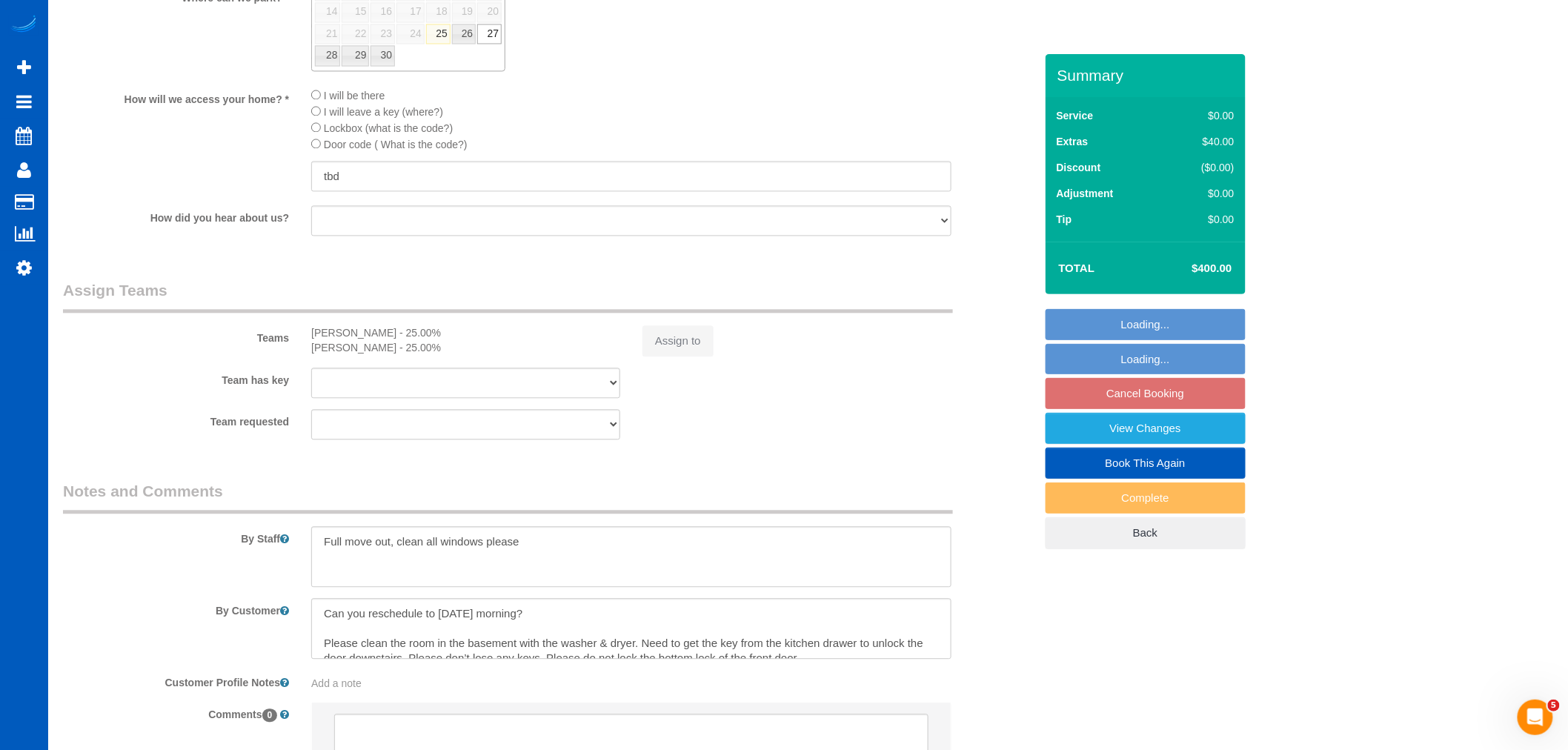
select select "199"
select select "1001"
select select "2"
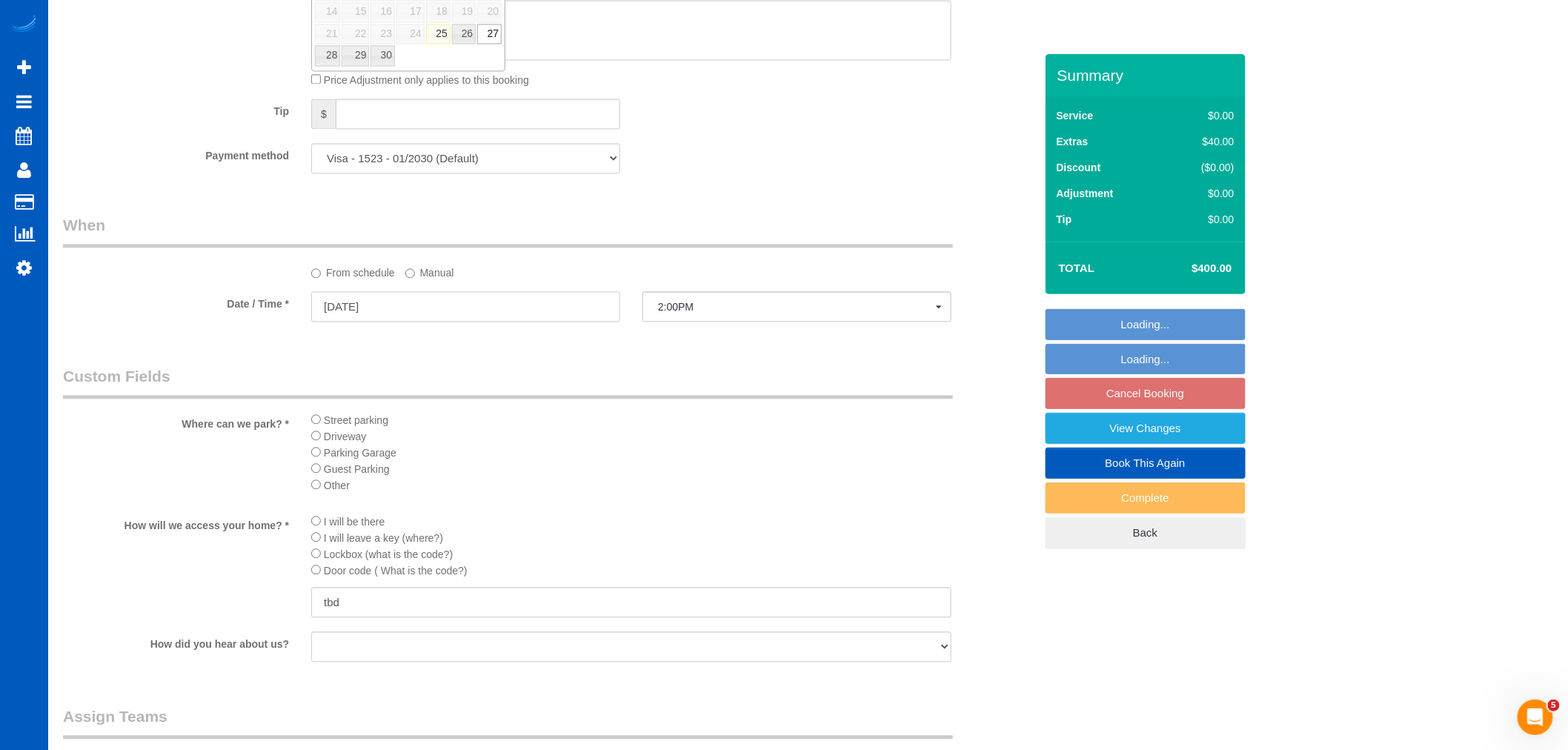
select select "object:1174"
click at [422, 301] on sui-booking-spot "From schedule Manual Date / Time * [DATE] 2:00PM [DATE] 2:00PM [DATE] No spots …" at bounding box center [548, 269] width 971 height 110
click at [417, 316] on input "[DATE]" at bounding box center [465, 307] width 309 height 31
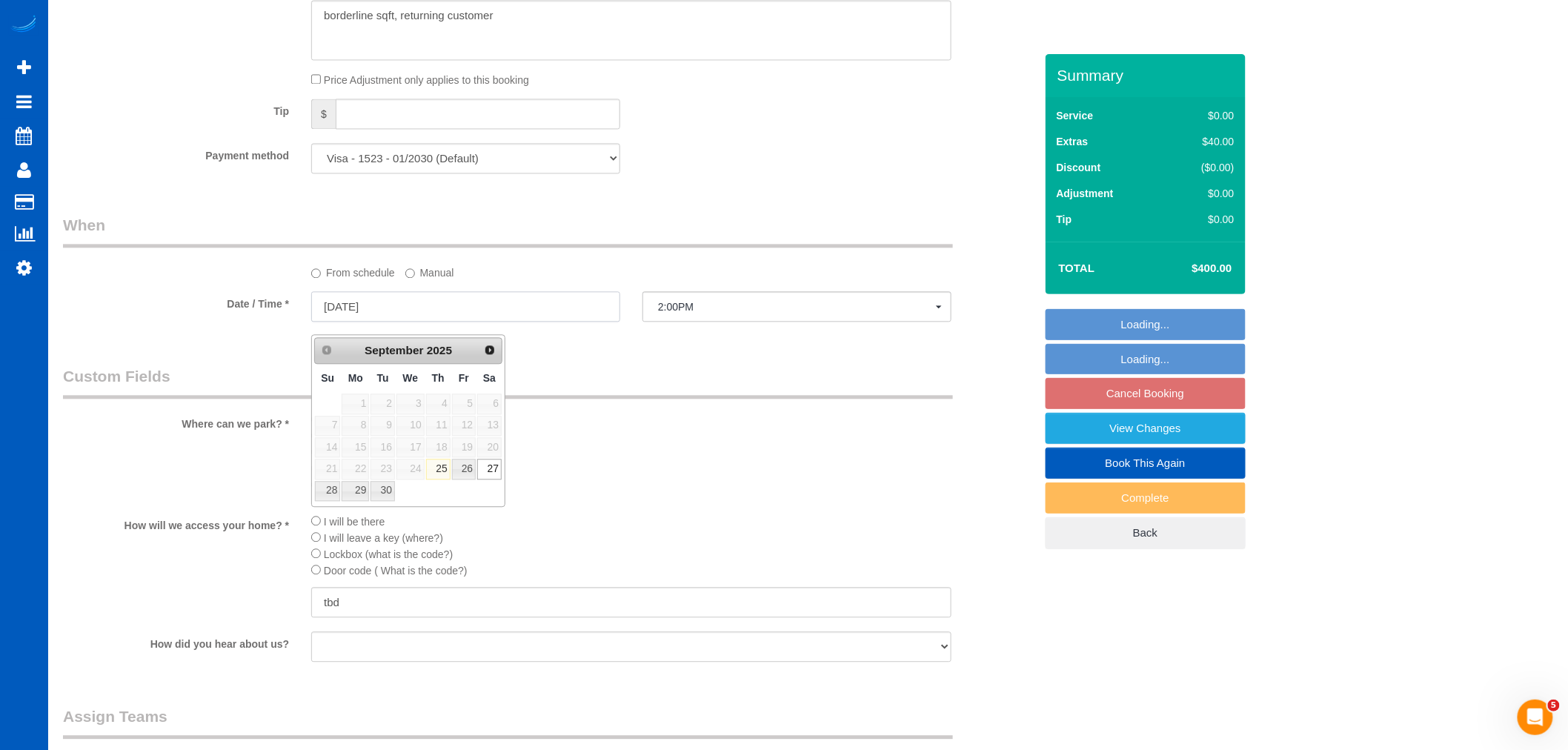
select select "1001"
select select "2"
drag, startPoint x: 412, startPoint y: 396, endPoint x: 360, endPoint y: 489, distance: 106.6
click at [360, 489] on link "29" at bounding box center [356, 491] width 28 height 20
type input "[DATE]"
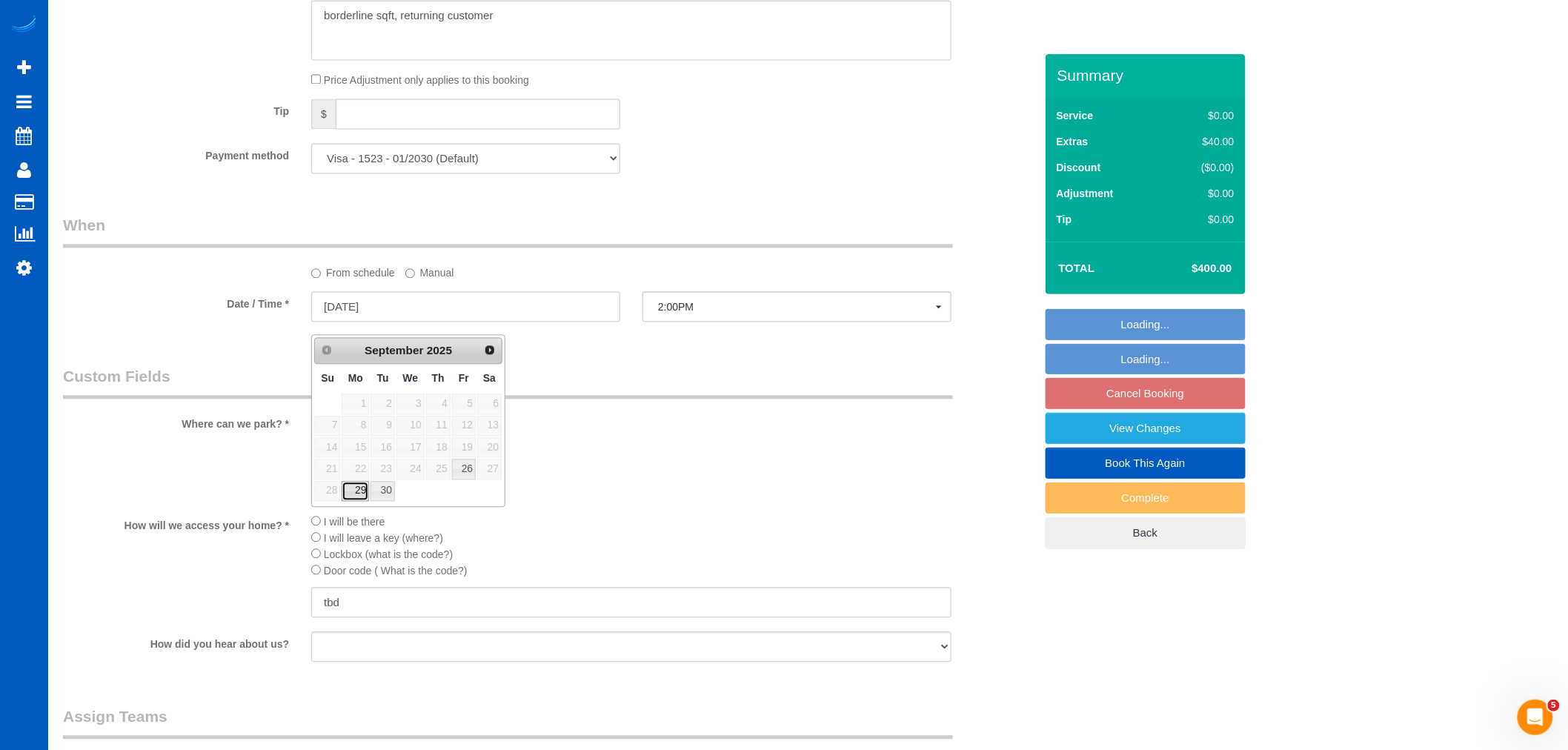
select select "spot3"
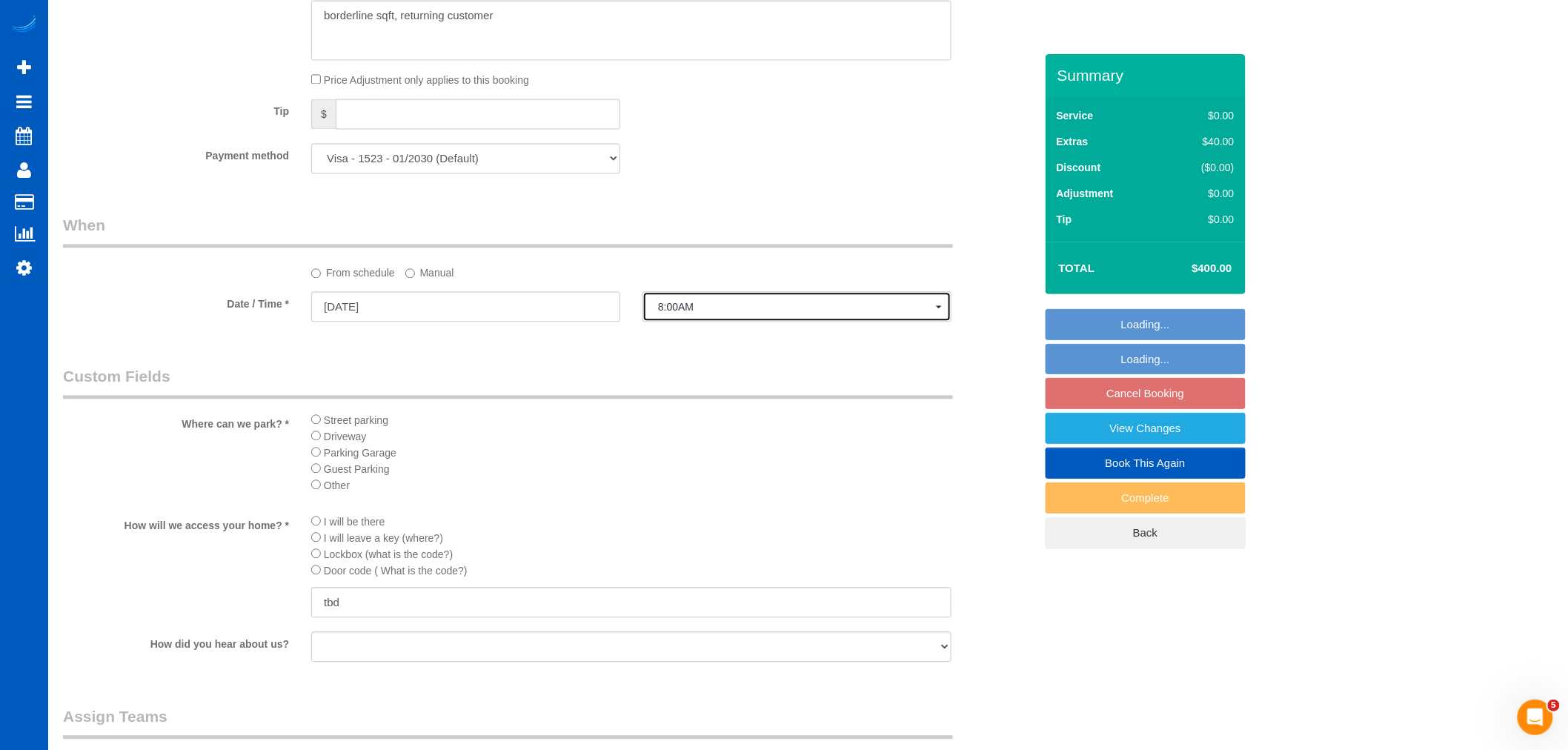
click at [689, 313] on span "8:00AM" at bounding box center [797, 306] width 278 height 12
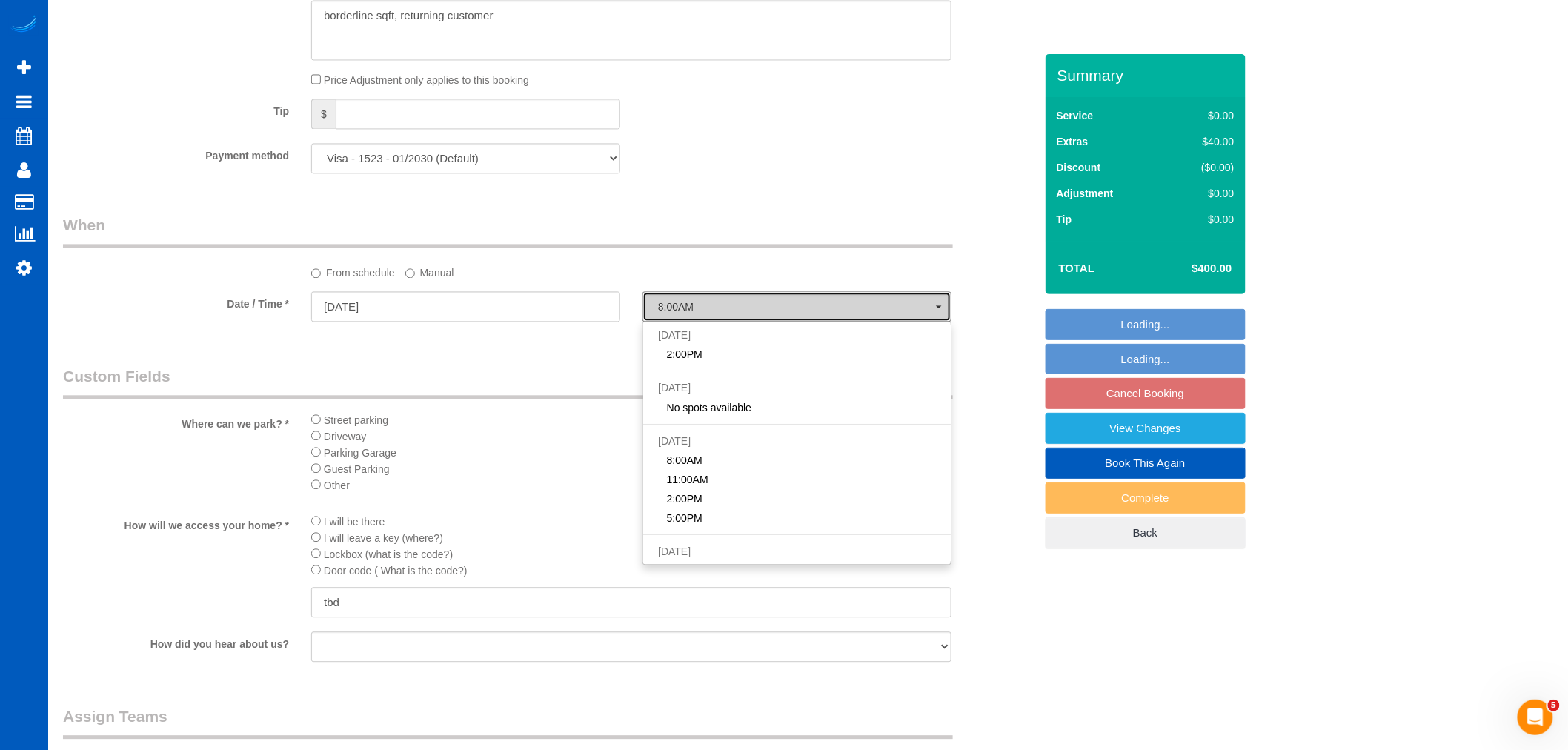
click at [689, 313] on span "8:00AM" at bounding box center [797, 306] width 278 height 12
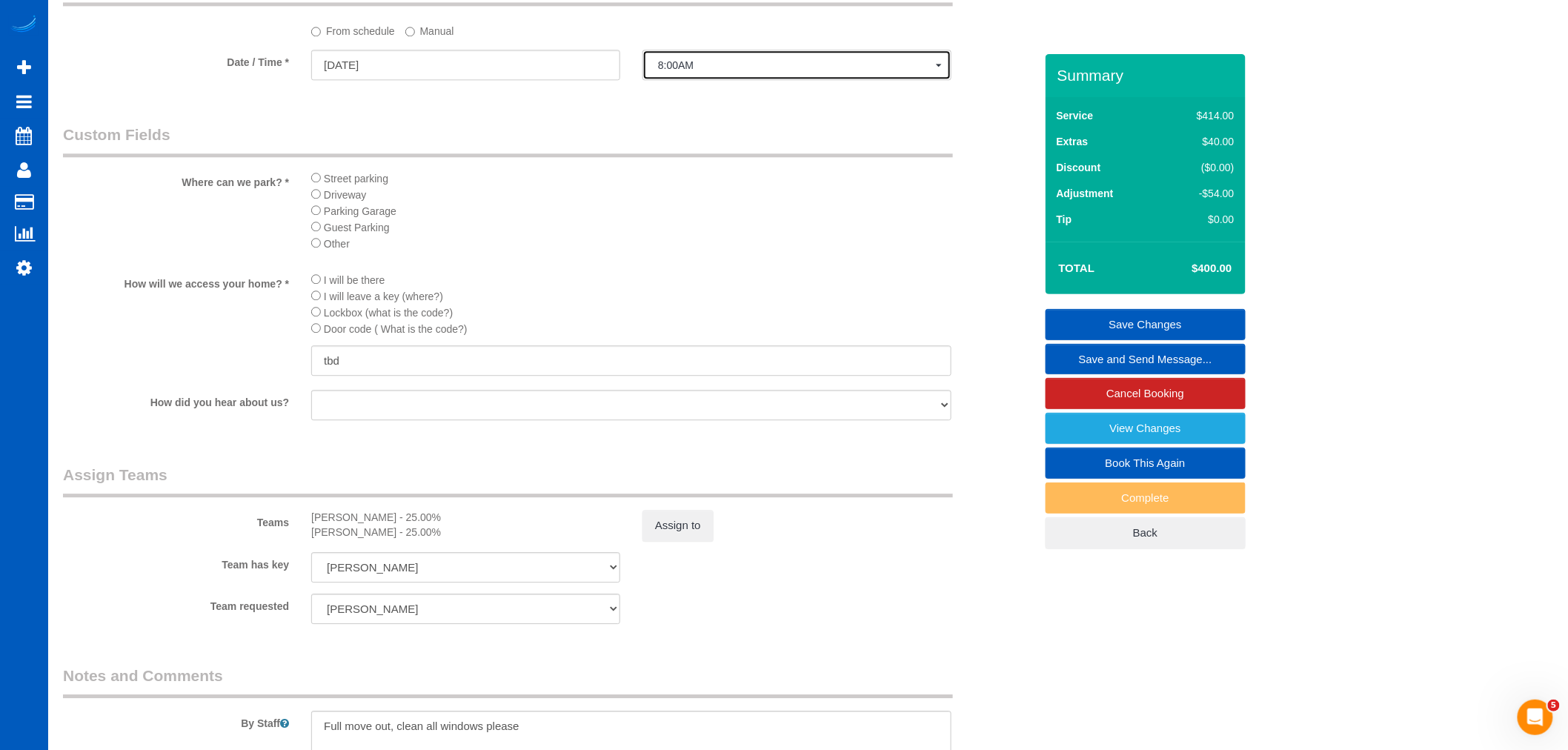
scroll to position [1729, 0]
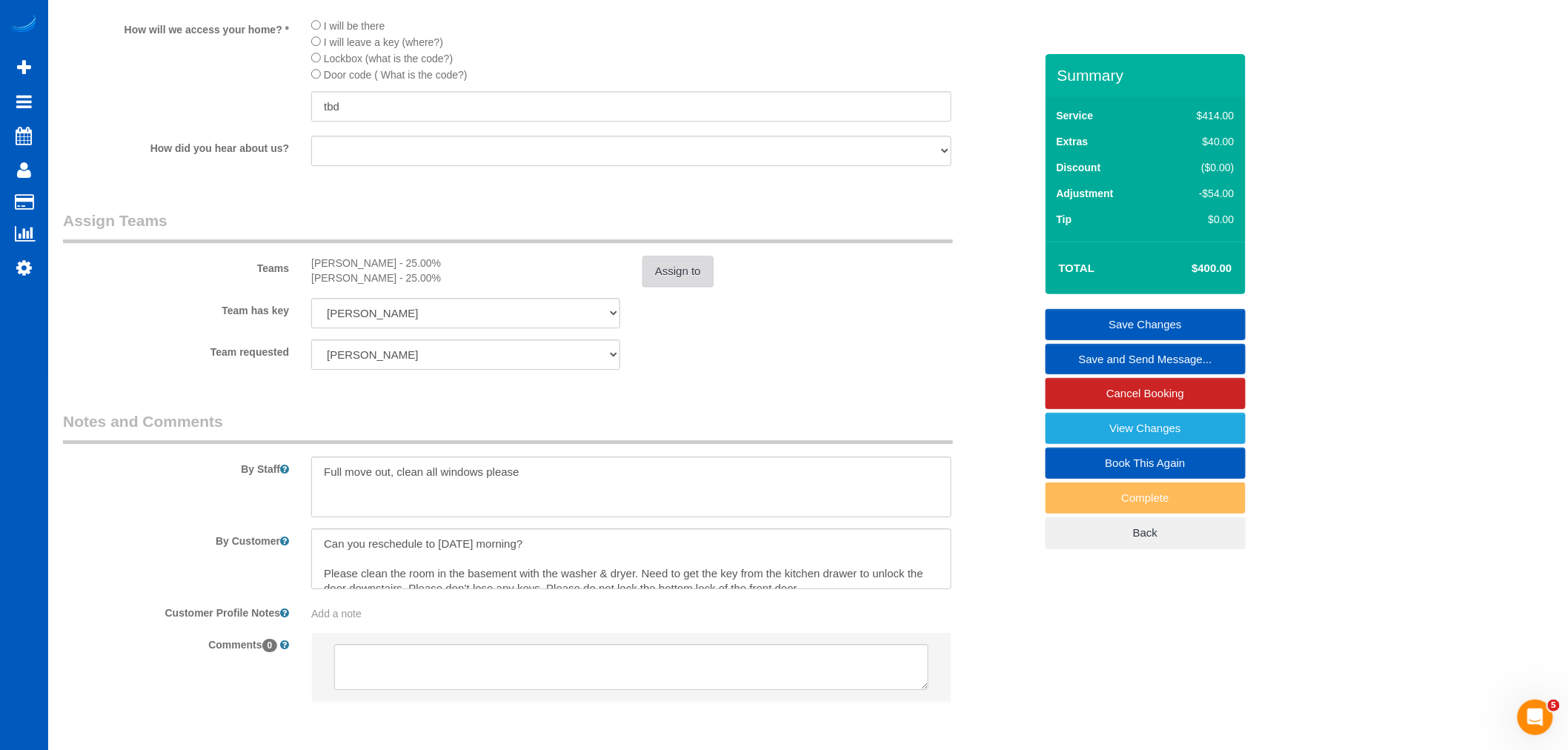
click at [664, 286] on button "Assign to" at bounding box center [678, 271] width 71 height 31
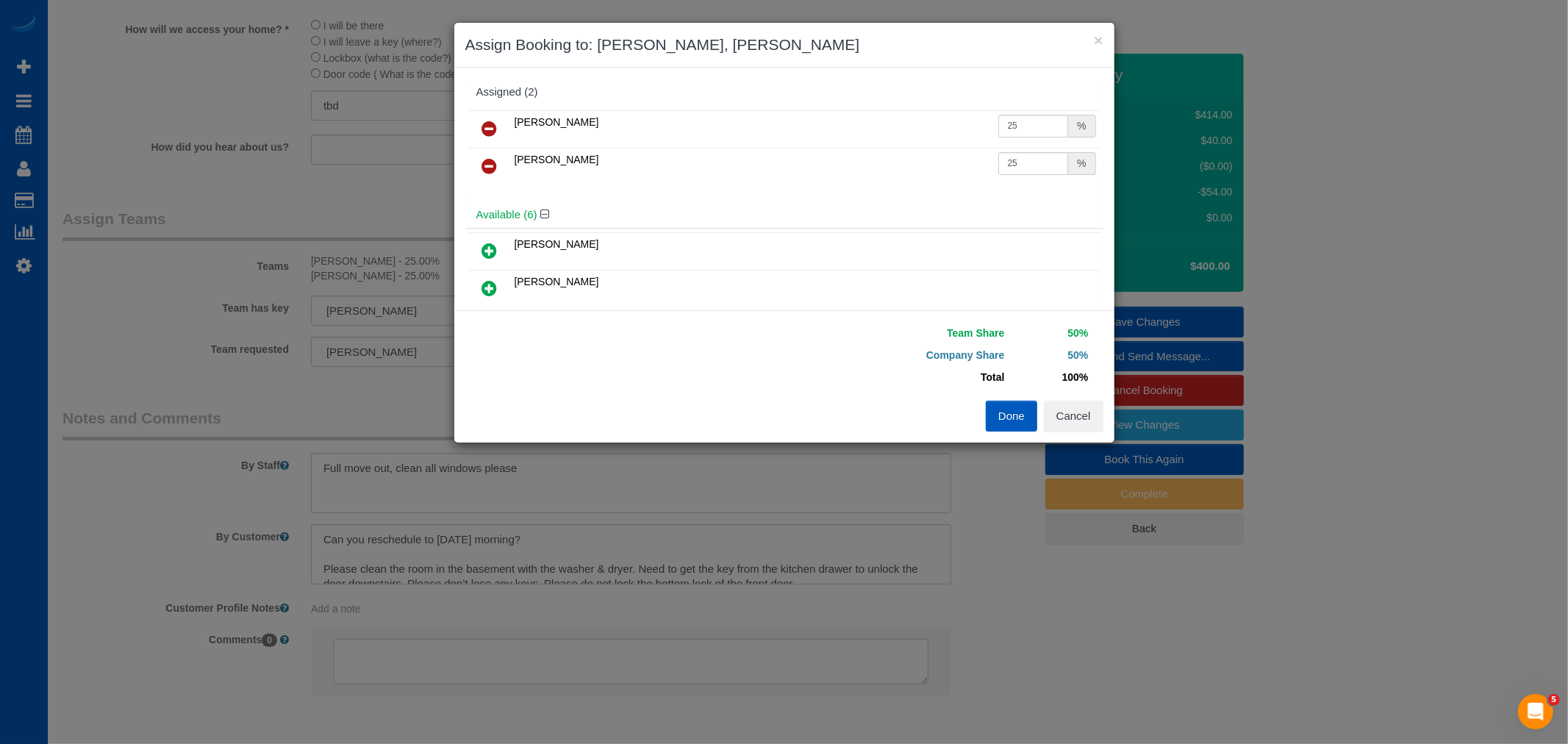
click at [479, 116] on link at bounding box center [489, 129] width 34 height 30
click at [479, 126] on link at bounding box center [489, 129] width 34 height 30
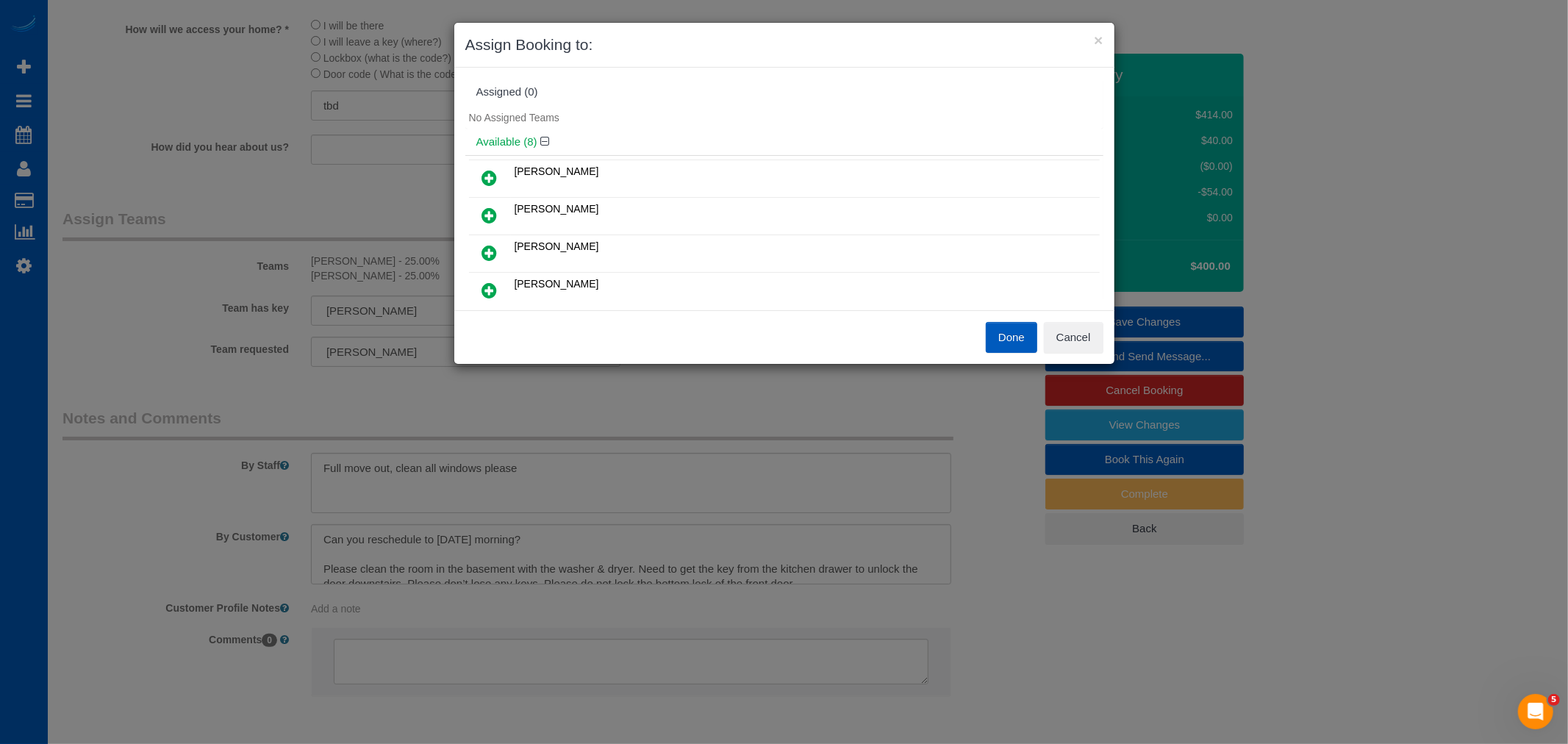
click at [1009, 325] on button "Done" at bounding box center [1012, 337] width 52 height 31
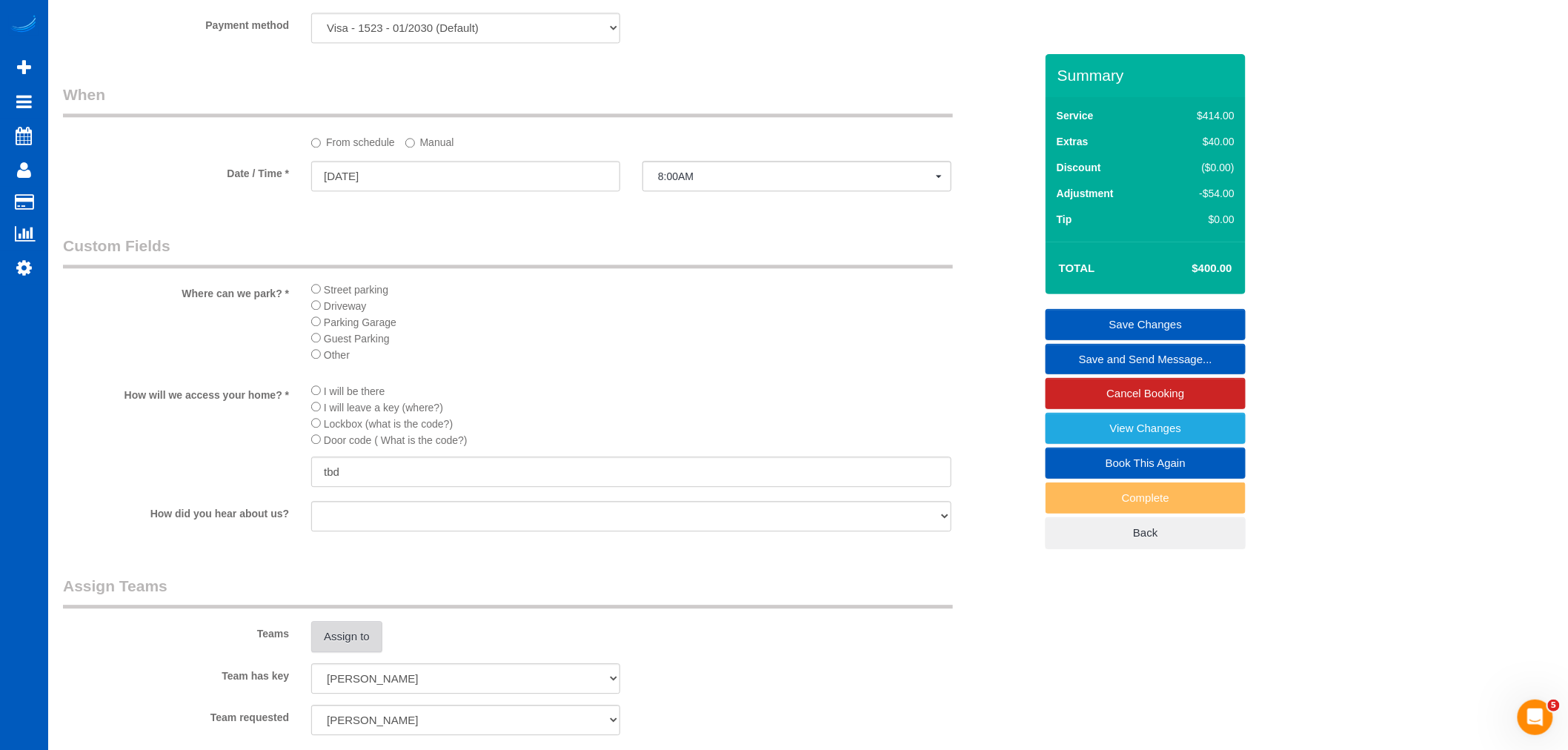
scroll to position [1317, 0]
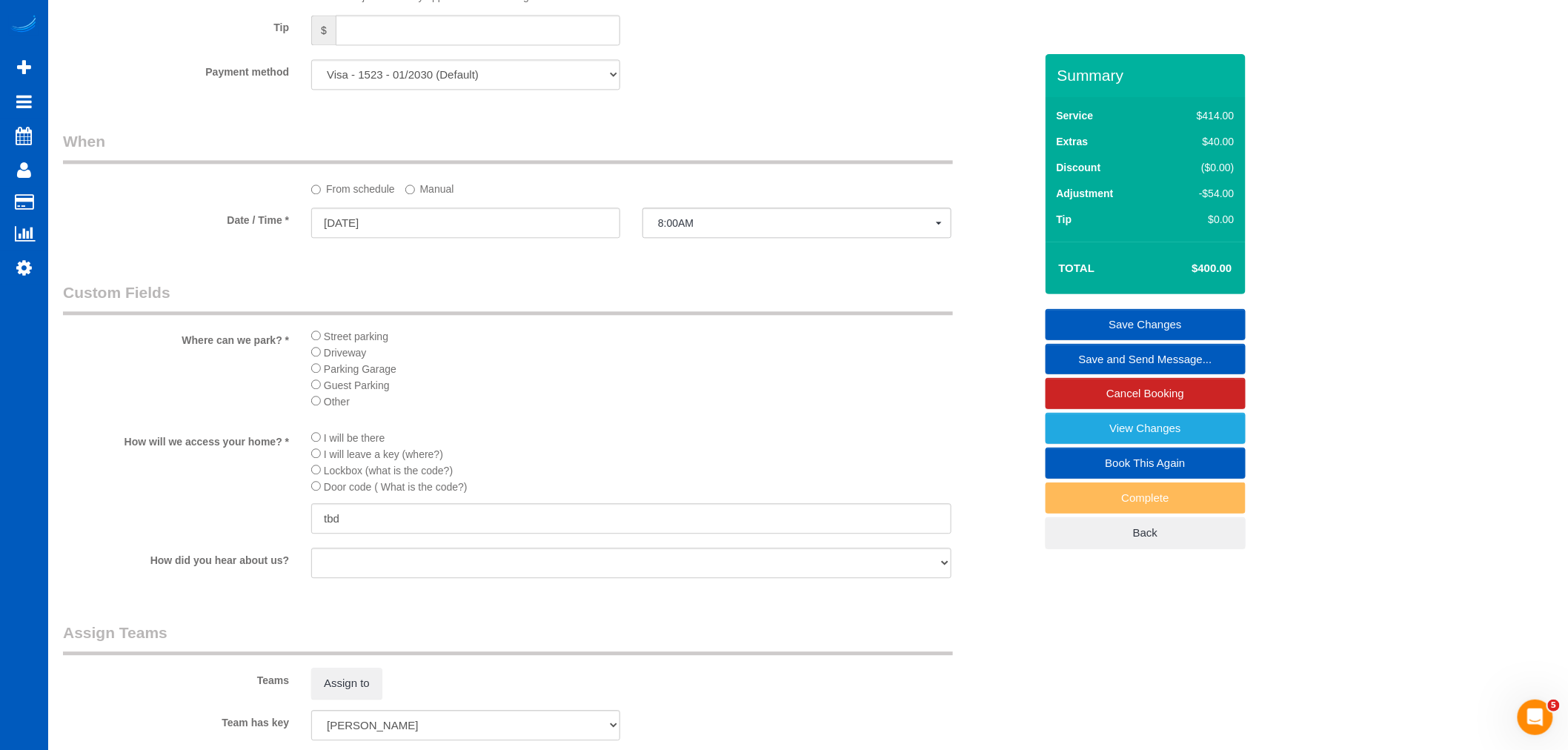
click at [1110, 311] on link "Save Changes" at bounding box center [1146, 324] width 200 height 31
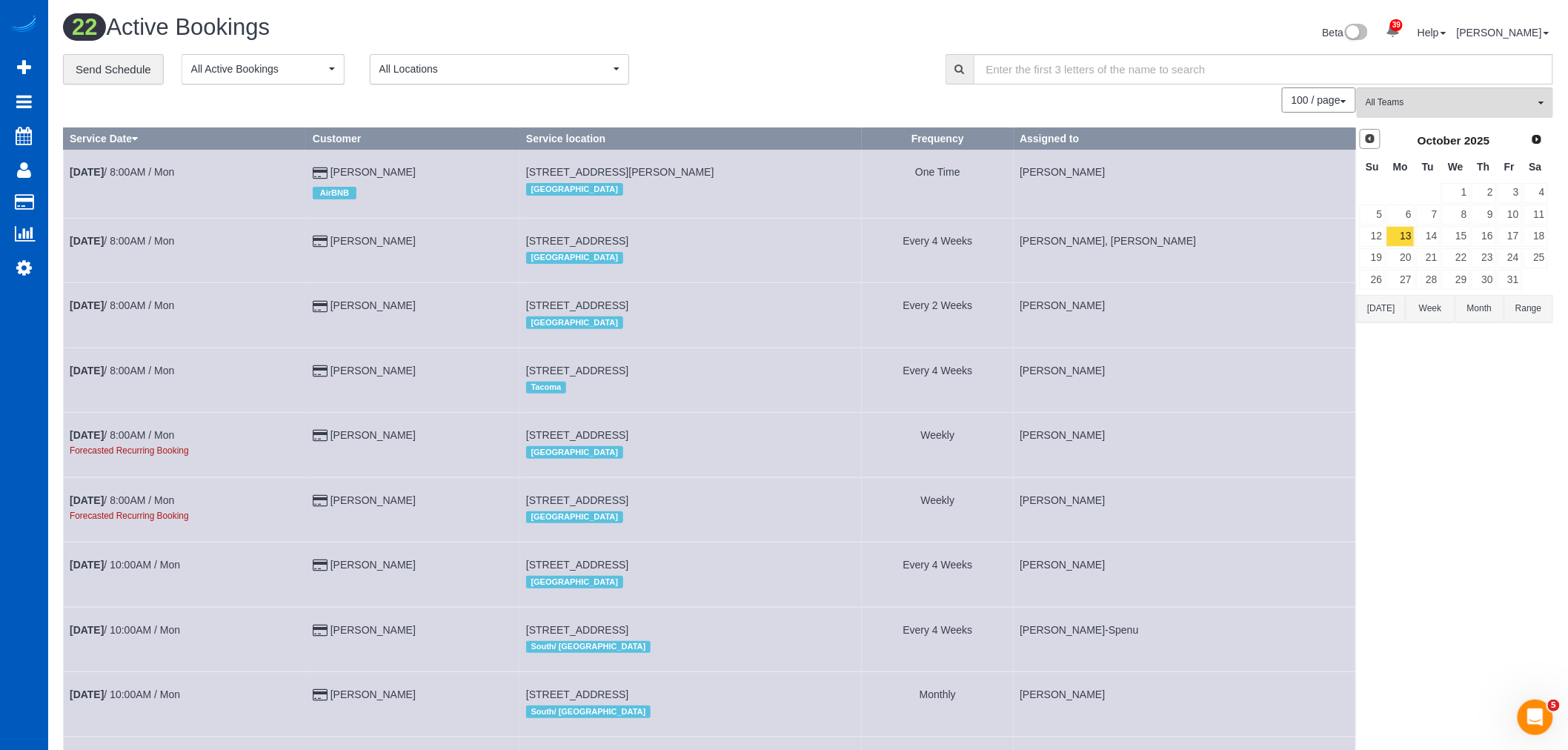
click at [1367, 140] on span "Prev" at bounding box center [1369, 138] width 12 height 12
click at [1484, 271] on td at bounding box center [1484, 280] width 26 height 21
click at [1491, 264] on link "25" at bounding box center [1484, 258] width 25 height 20
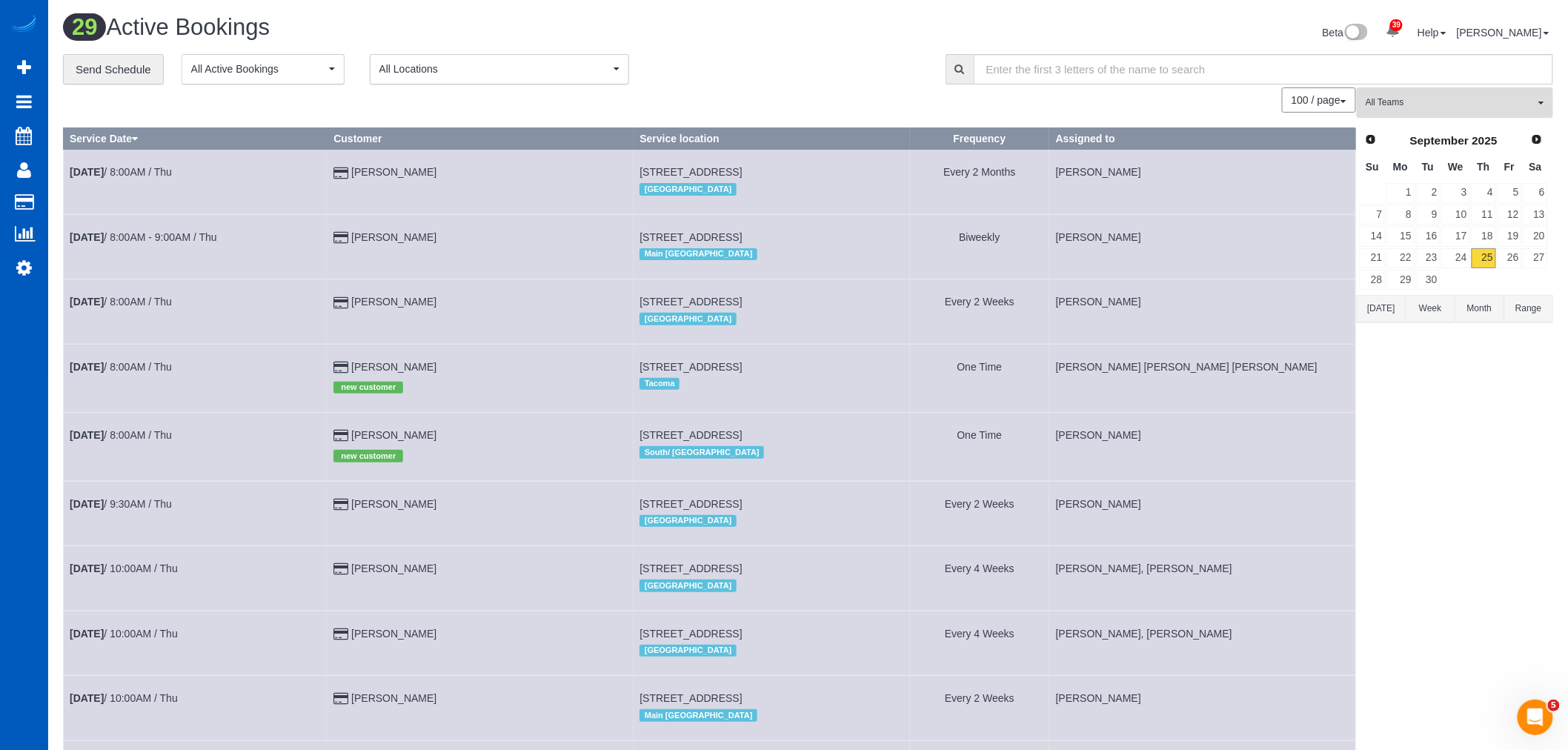
click at [1401, 108] on span "All Teams" at bounding box center [1450, 103] width 169 height 12
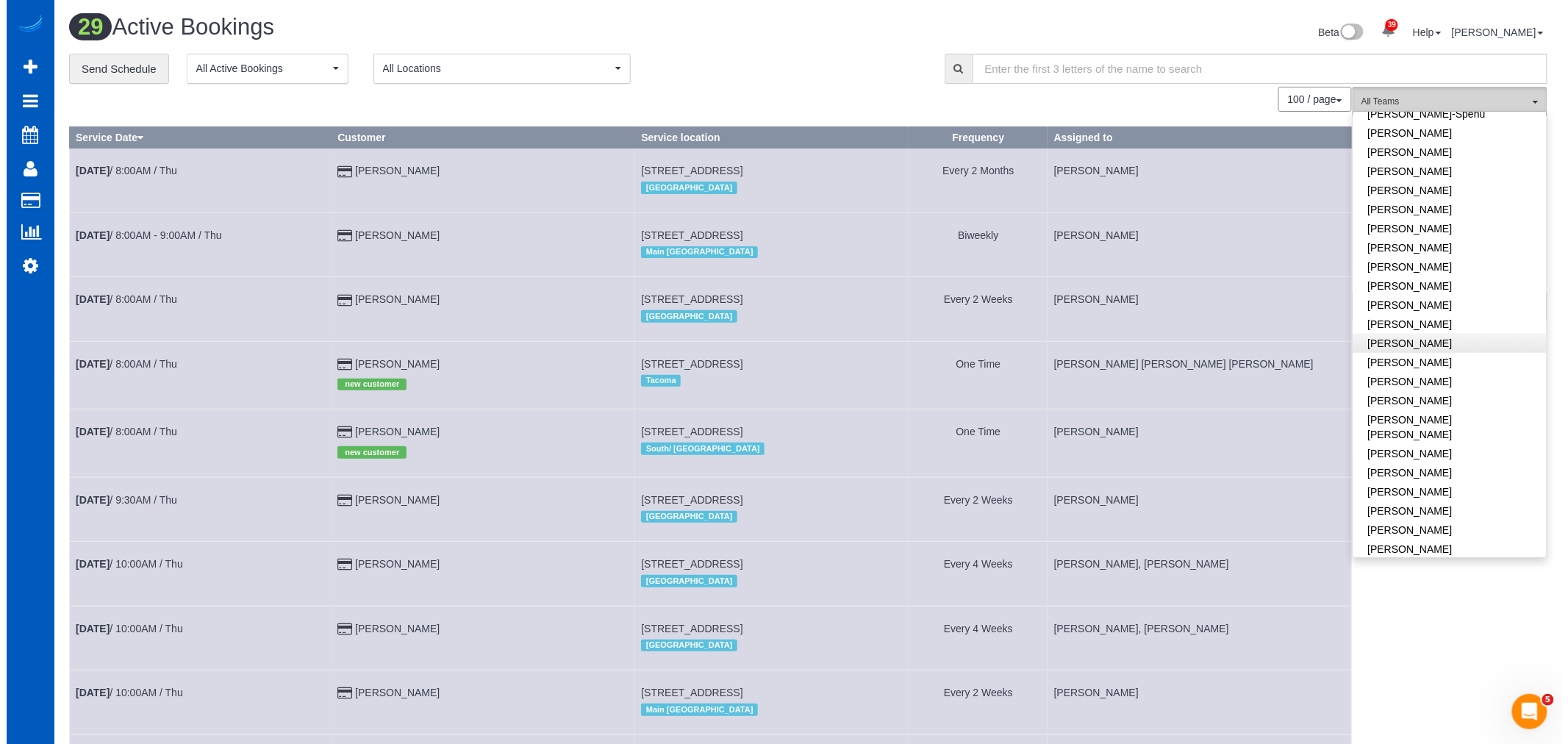
scroll to position [408, 0]
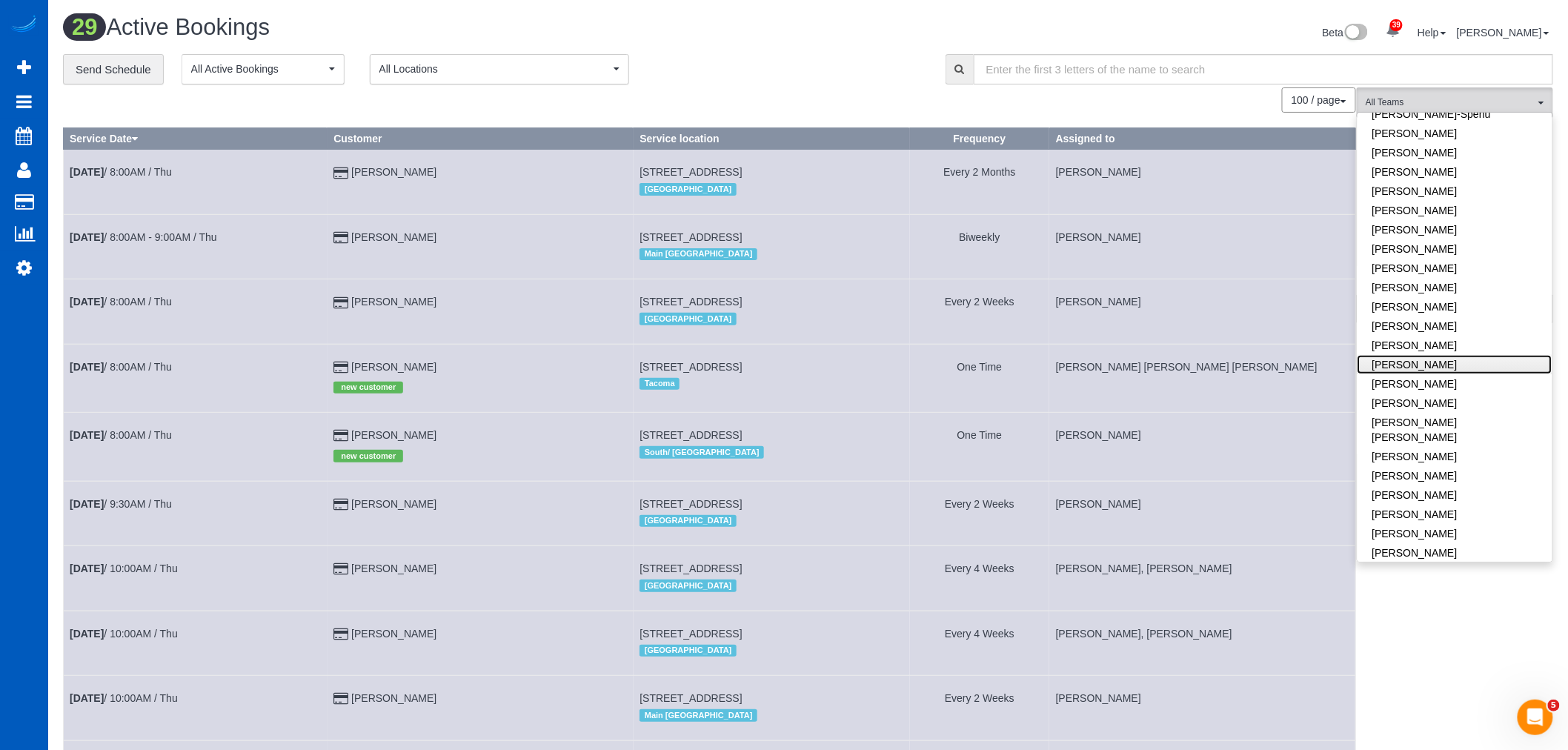
click at [1449, 362] on link "[PERSON_NAME]" at bounding box center [1455, 364] width 195 height 19
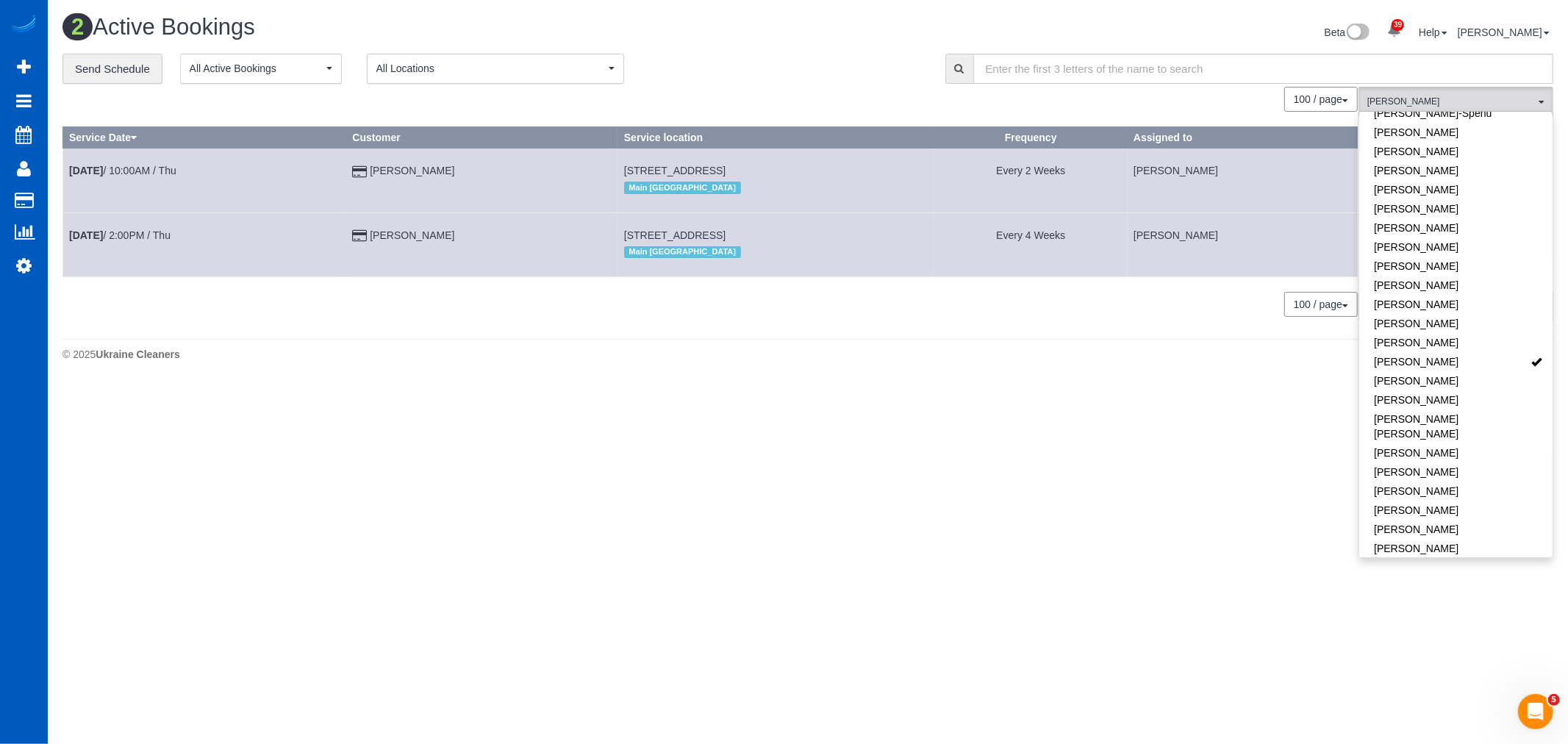
click at [797, 513] on body "39 Beta Your Notifications You have 0 alerts × You have 1 to charge for [DATE] …" at bounding box center [784, 372] width 1568 height 744
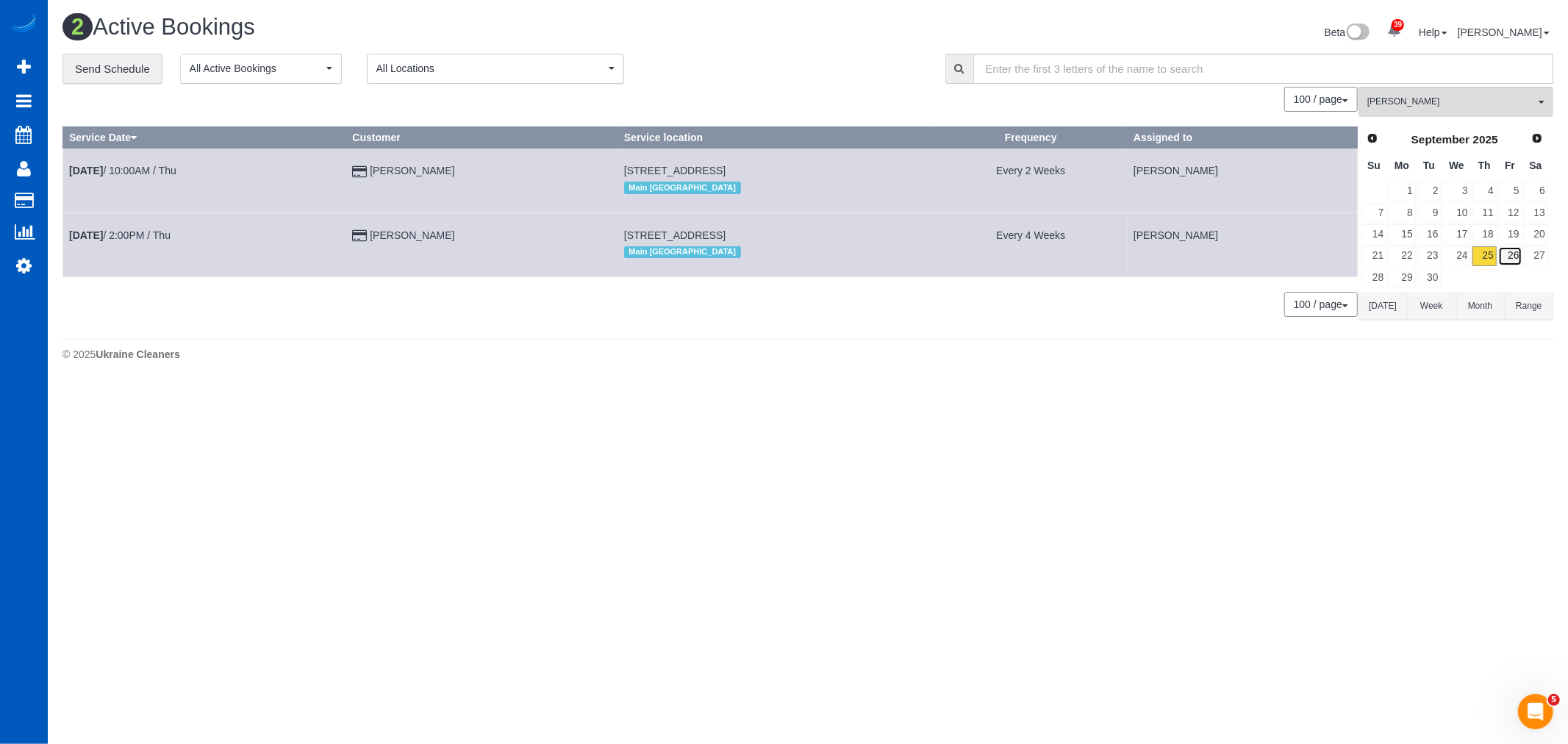
click at [1519, 251] on link "26" at bounding box center [1511, 256] width 24 height 20
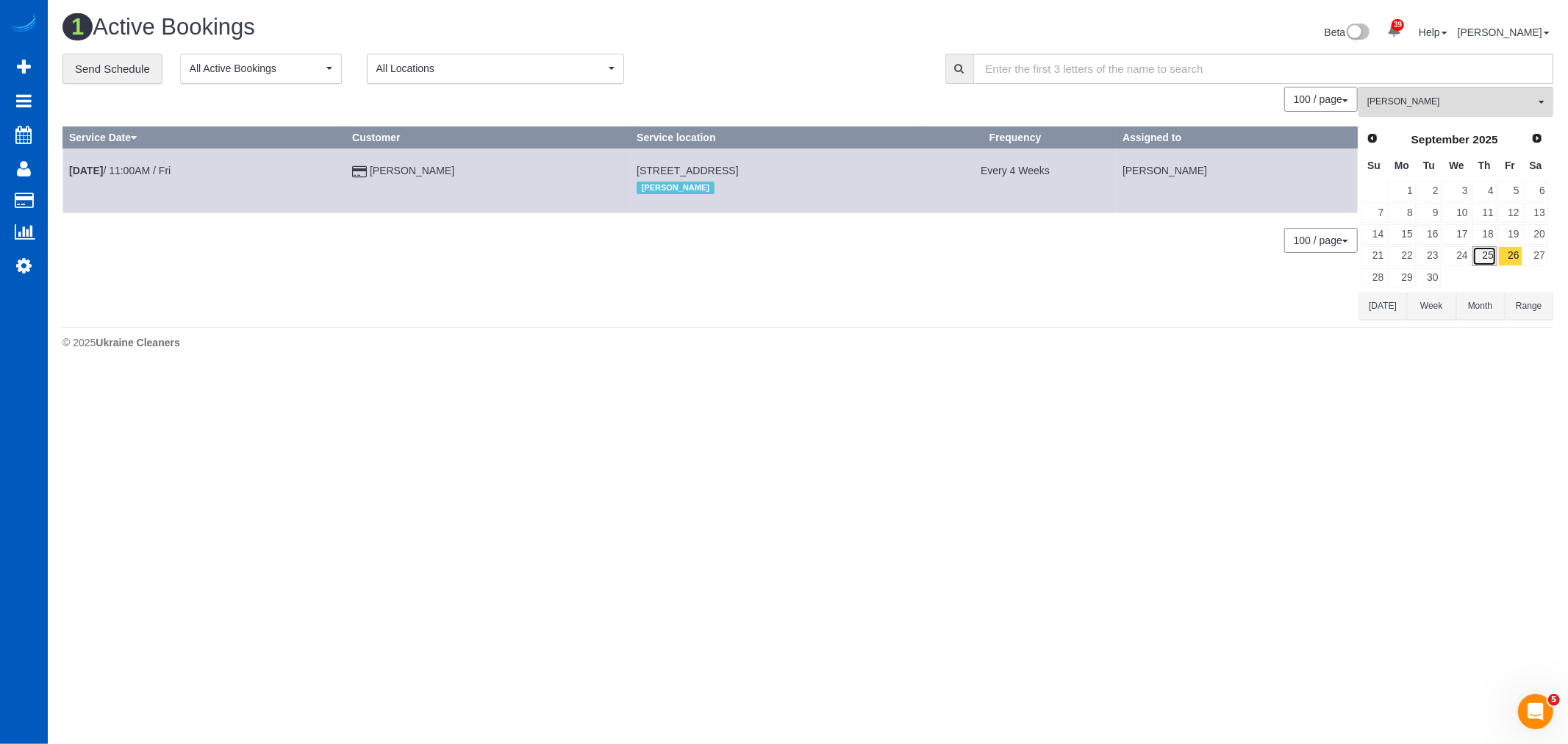
click at [1477, 260] on link "25" at bounding box center [1485, 256] width 24 height 20
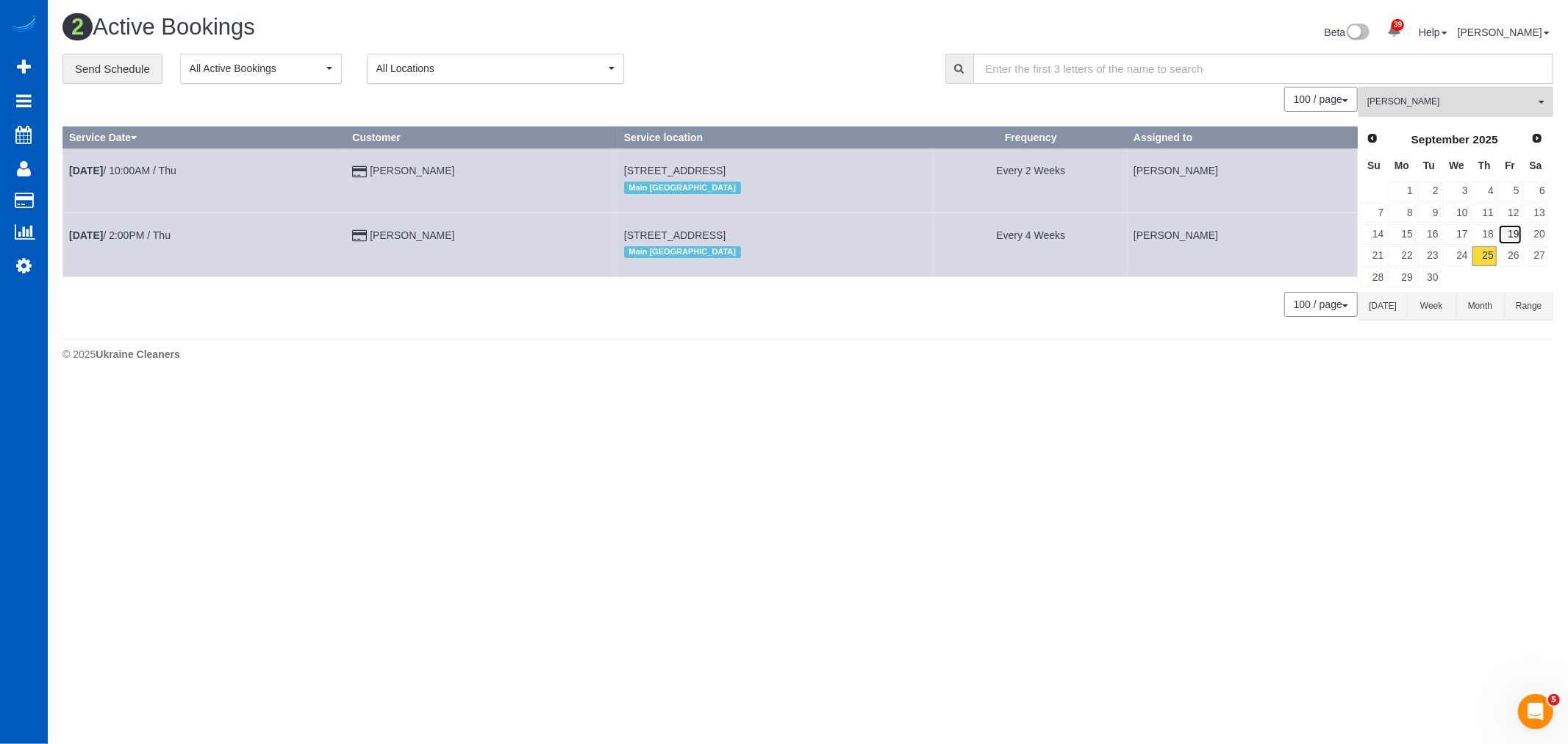
click at [1505, 244] on link "19" at bounding box center [1511, 234] width 24 height 20
click at [1504, 253] on link "26" at bounding box center [1511, 256] width 24 height 20
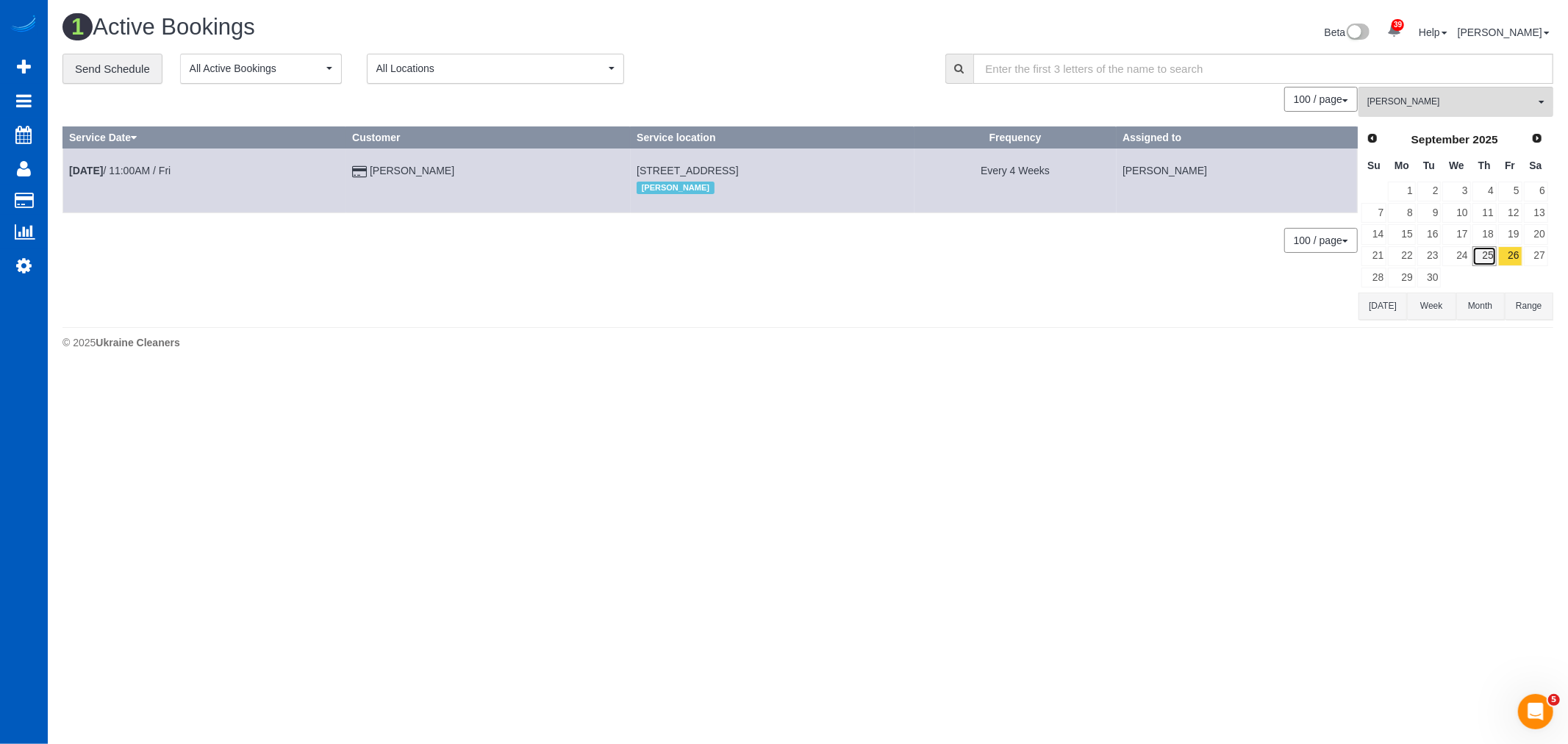
click at [1476, 258] on link "25" at bounding box center [1485, 256] width 24 height 20
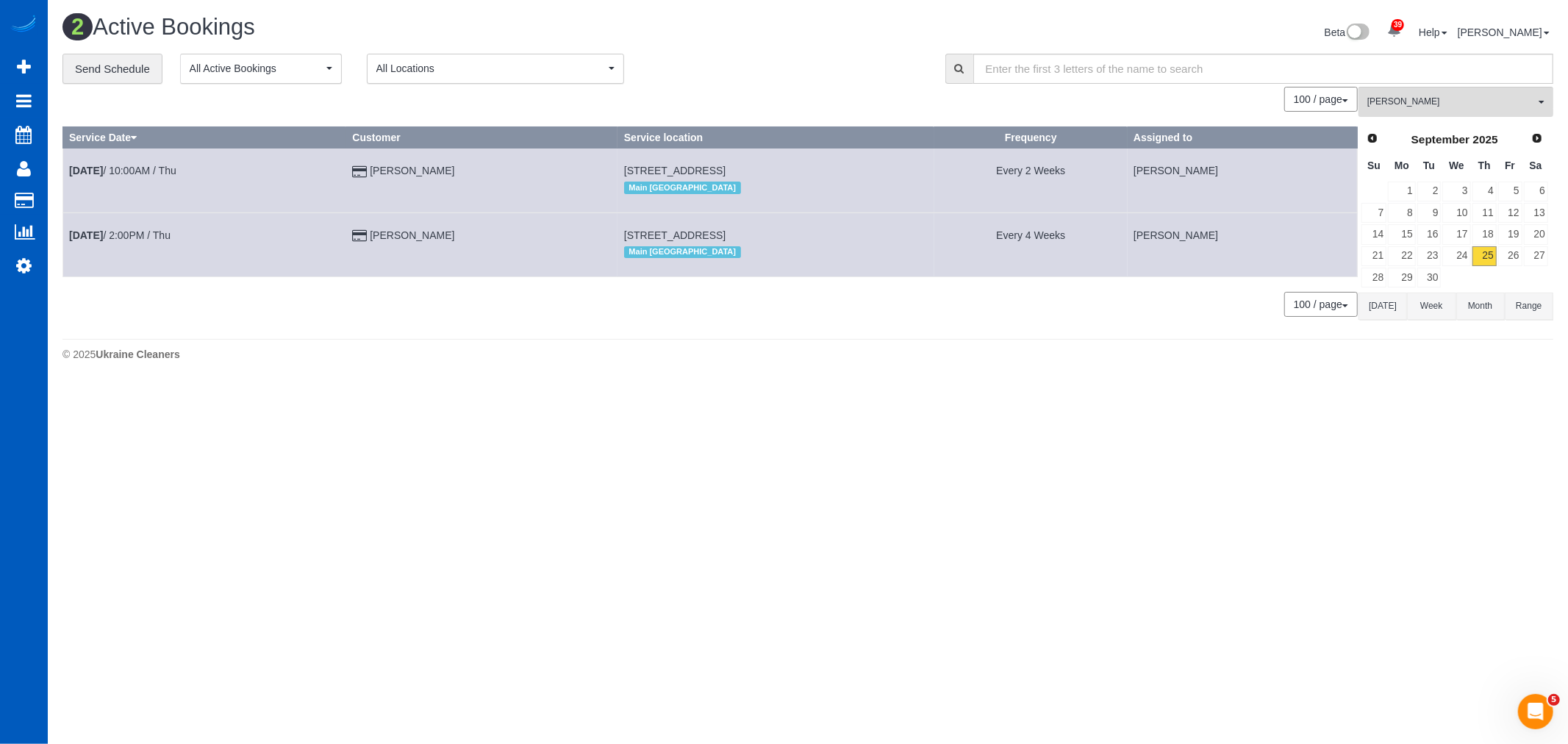
click at [119, 229] on td "[DATE] 2:00PM / Thu" at bounding box center [205, 244] width 283 height 64
click at [103, 237] on b "[DATE]" at bounding box center [86, 235] width 33 height 11
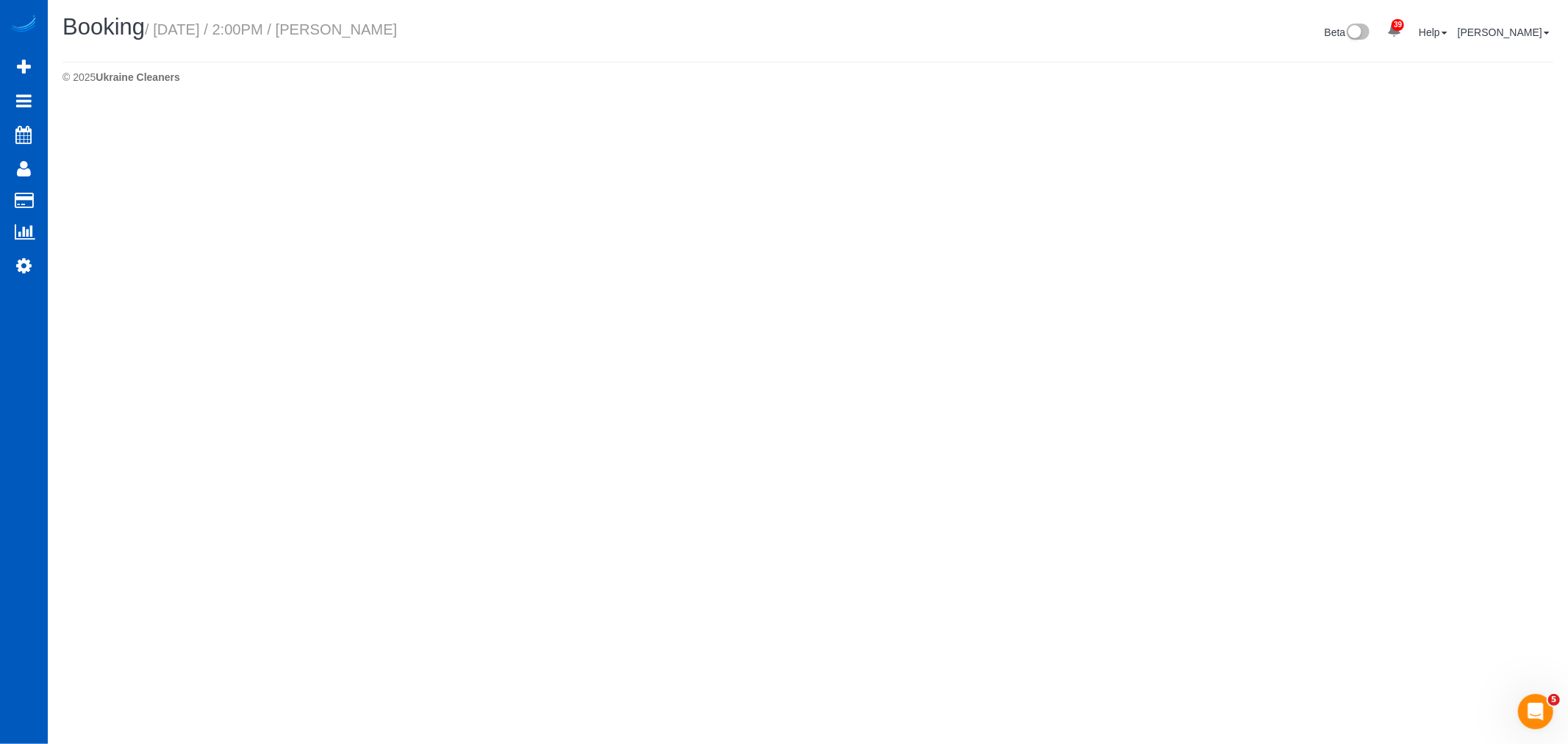
select select "WA"
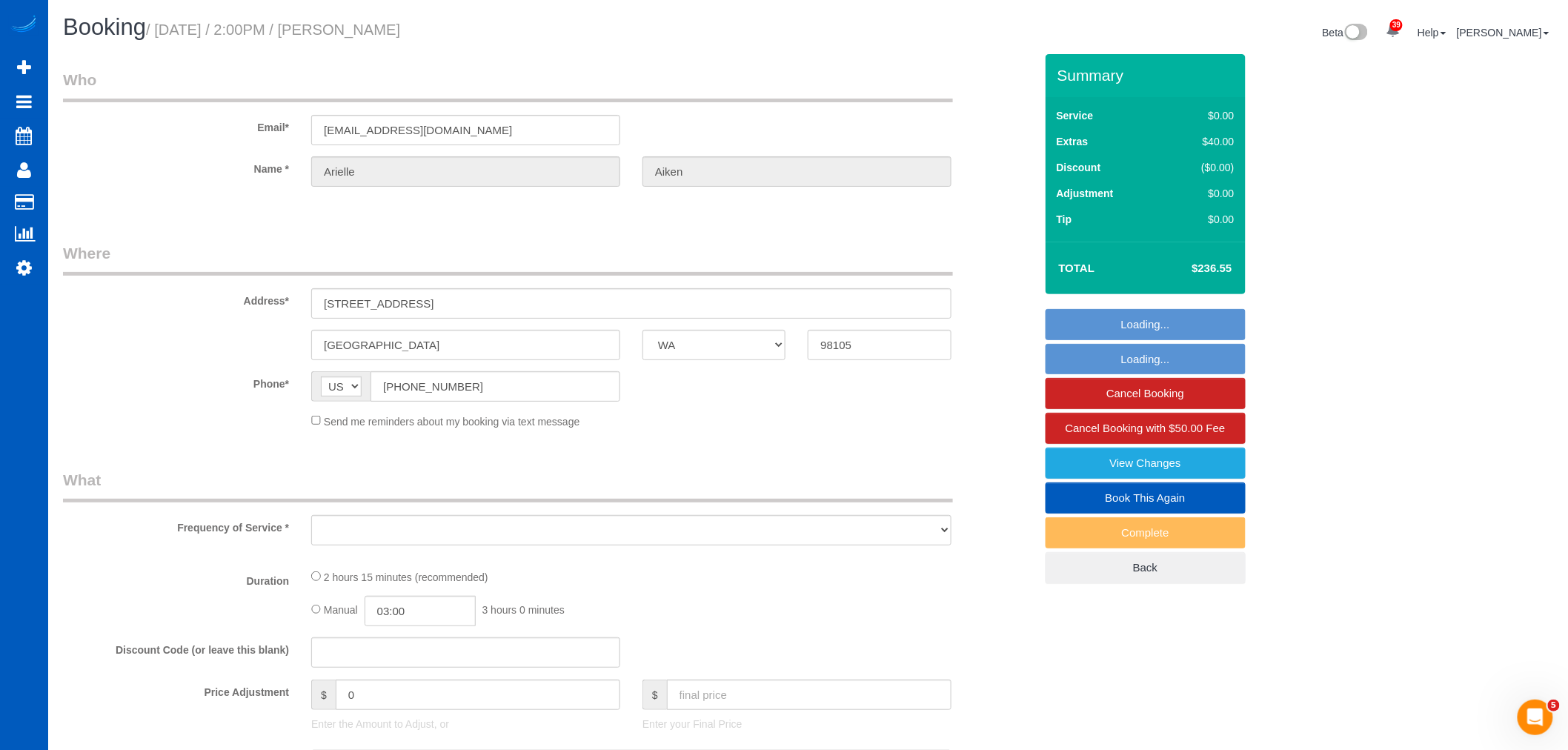
select select "string:fspay-0f21acd6-8b30-4342-86e9-372480d33731"
select select "199"
select select "1501"
select select "3"
select select "2"
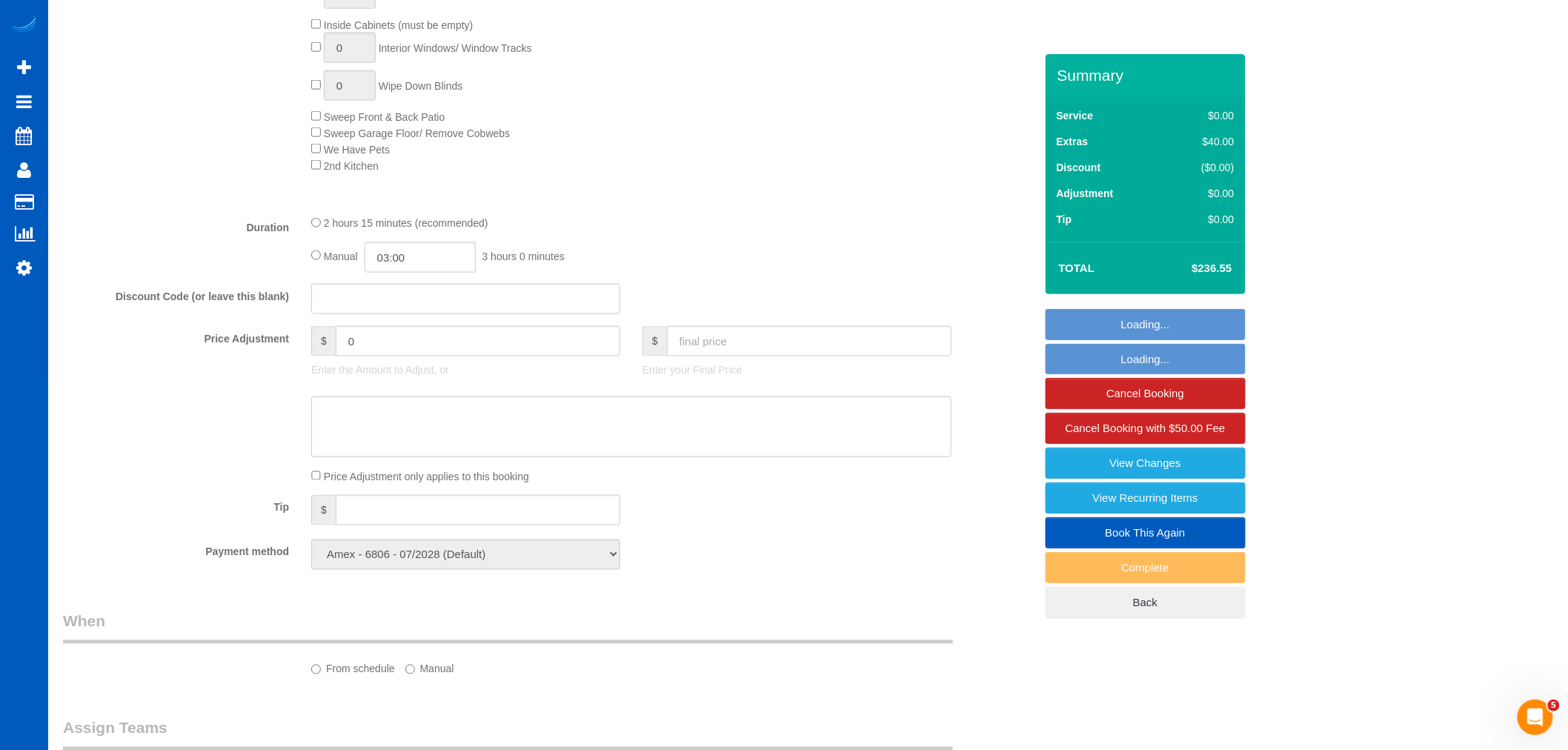
select select "object:3377"
select select "number:8"
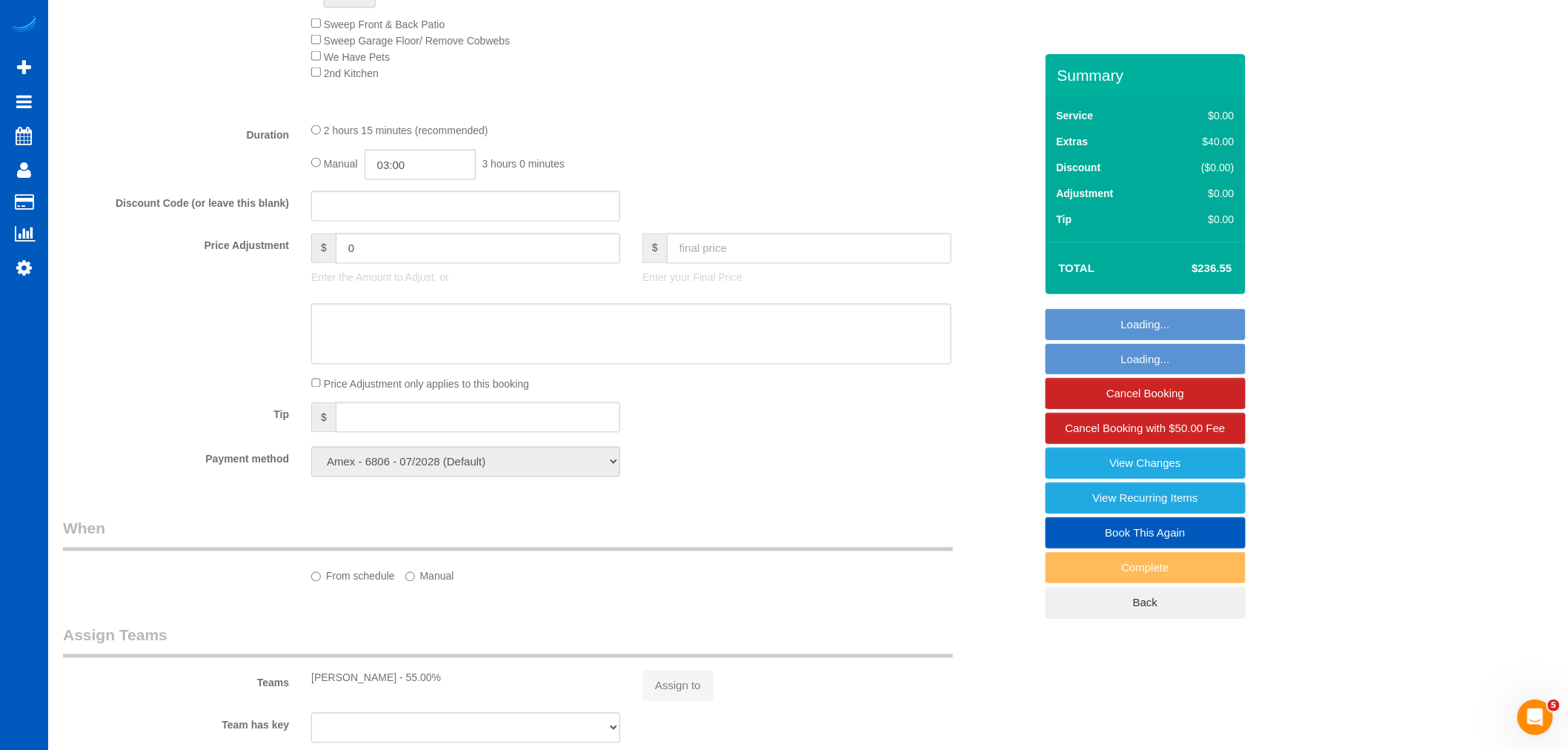
select select "spot15"
select select "1501"
select select "3"
select select "2"
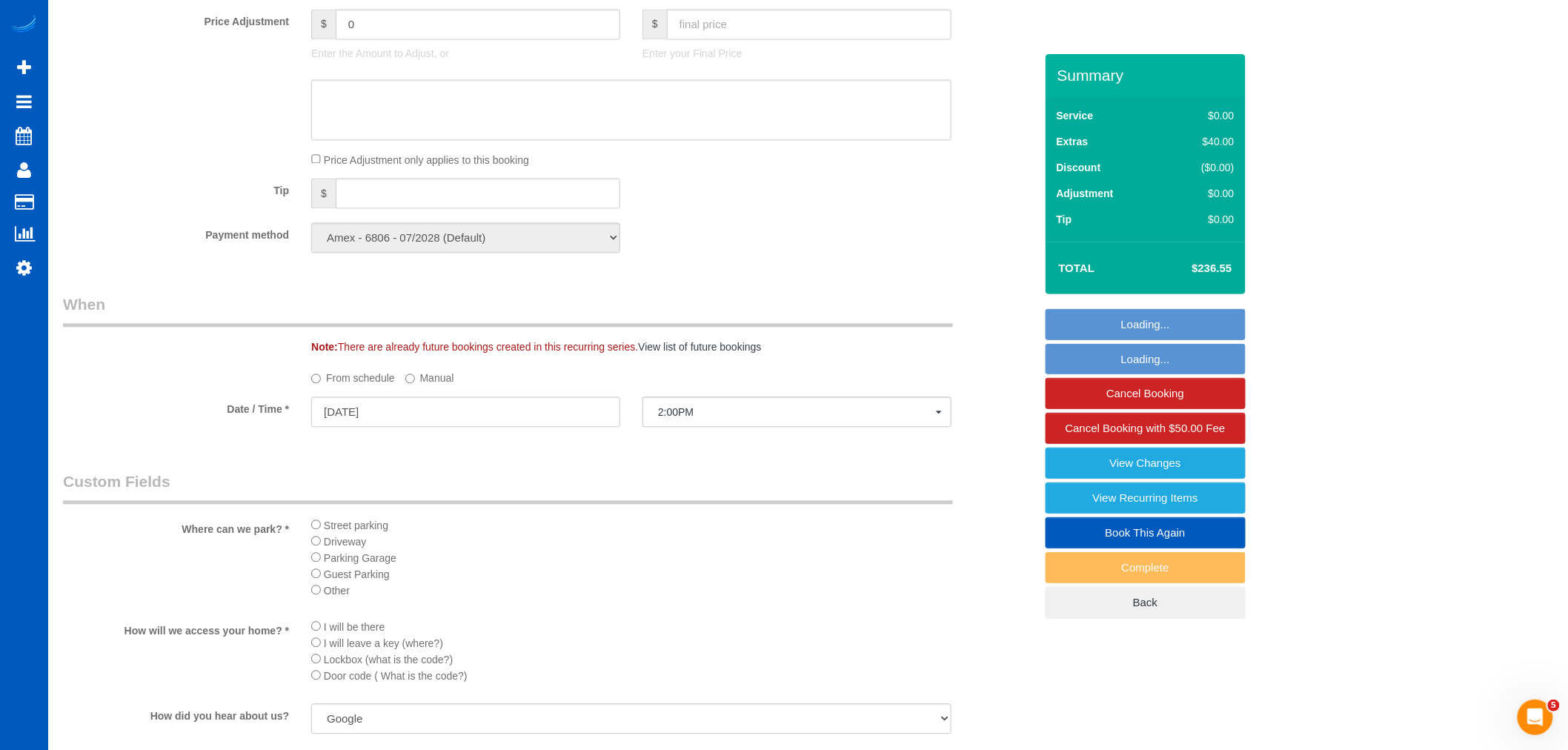
scroll to position [1209, 0]
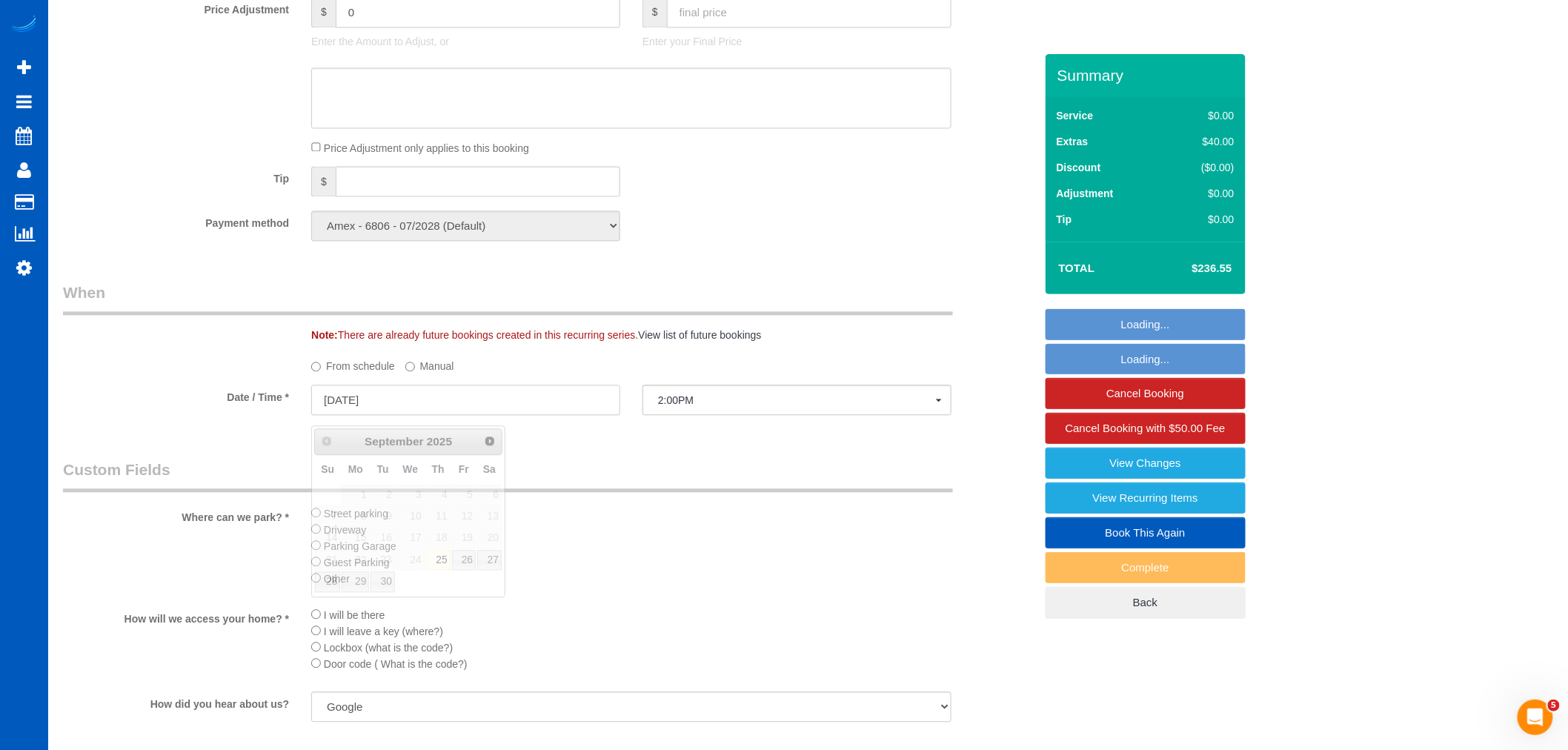
click at [345, 405] on input "[DATE]" at bounding box center [465, 400] width 309 height 31
select select "object:3667"
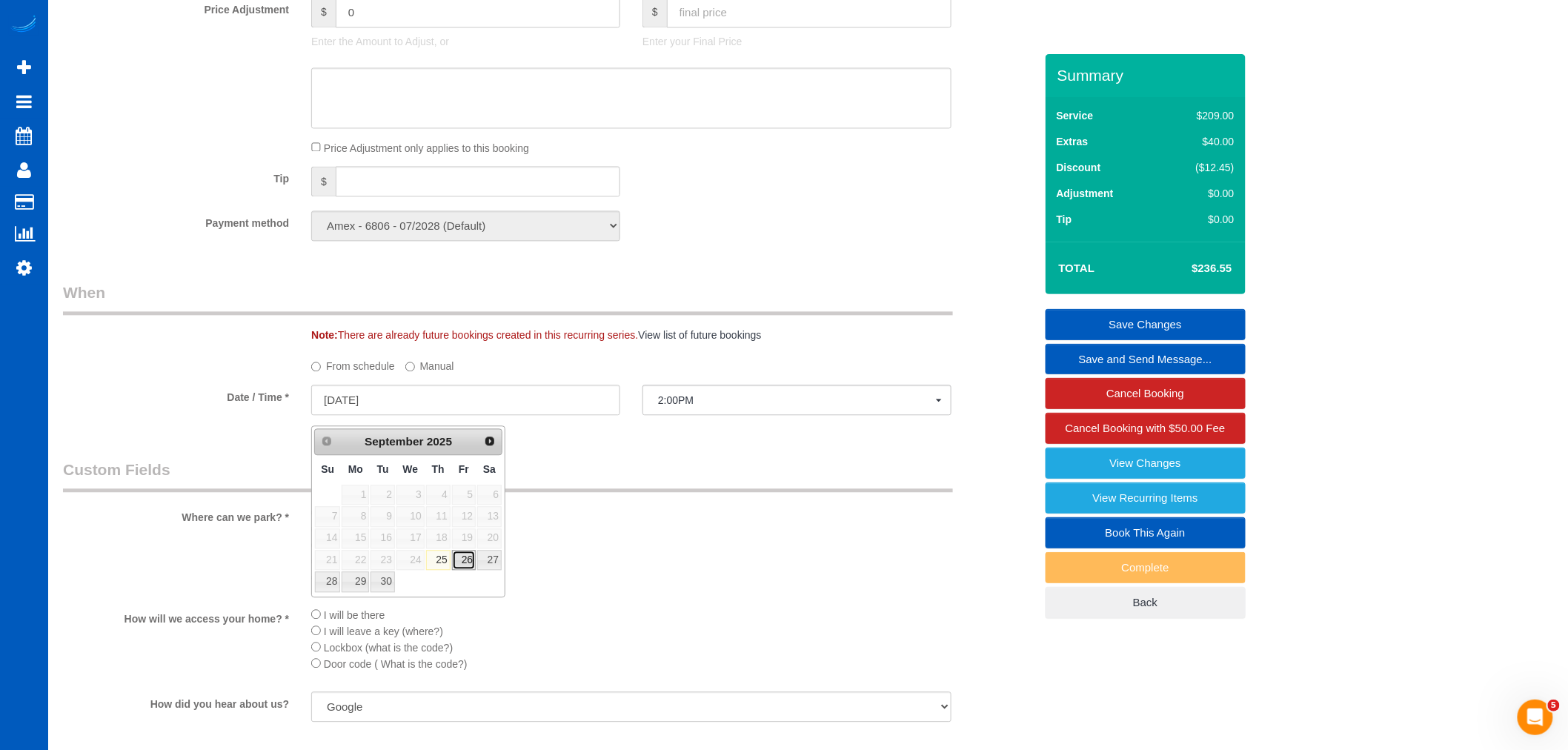
click at [458, 554] on link "26" at bounding box center [464, 560] width 24 height 20
type input "[DATE]"
select select "spot16"
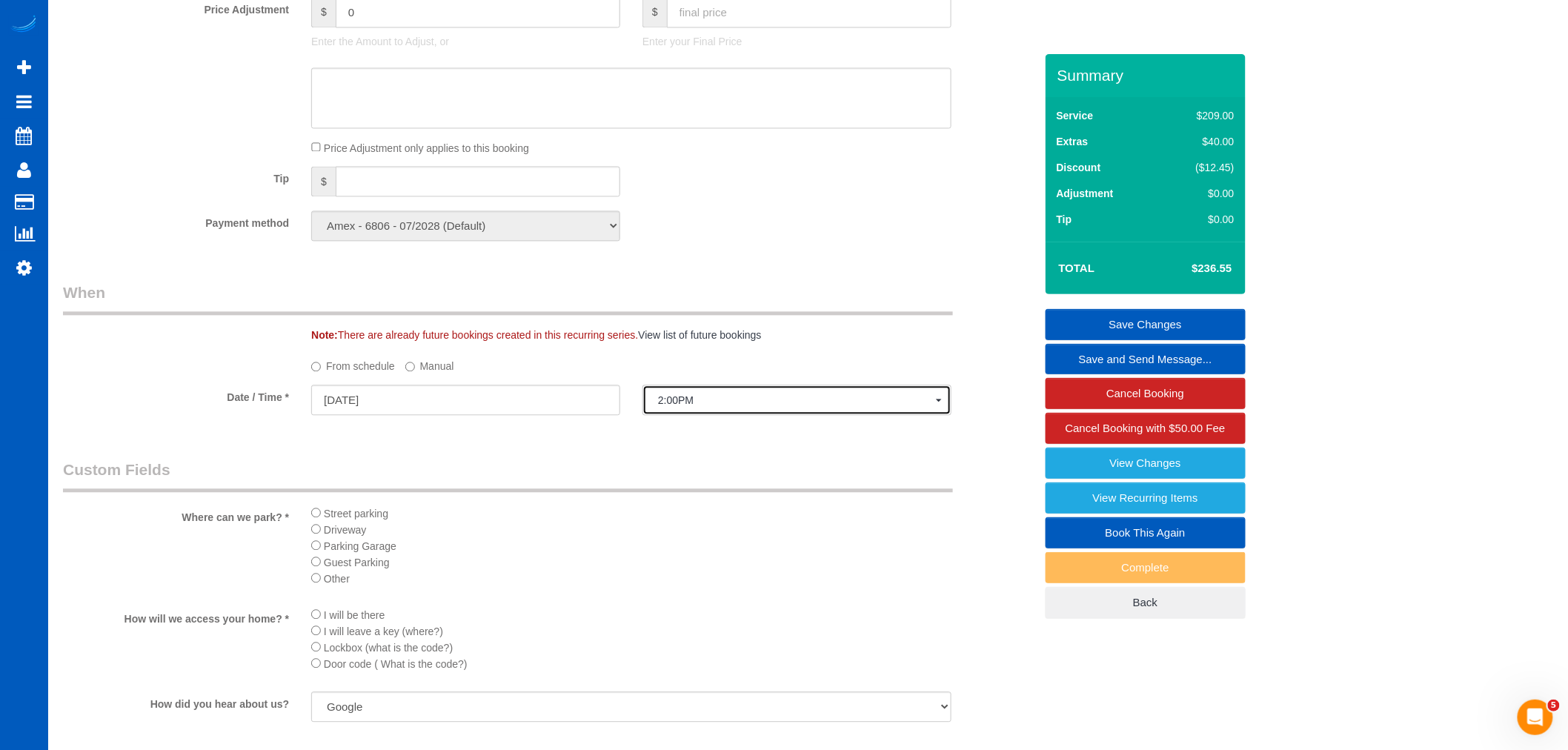
click at [684, 406] on span "2:00PM" at bounding box center [797, 400] width 278 height 12
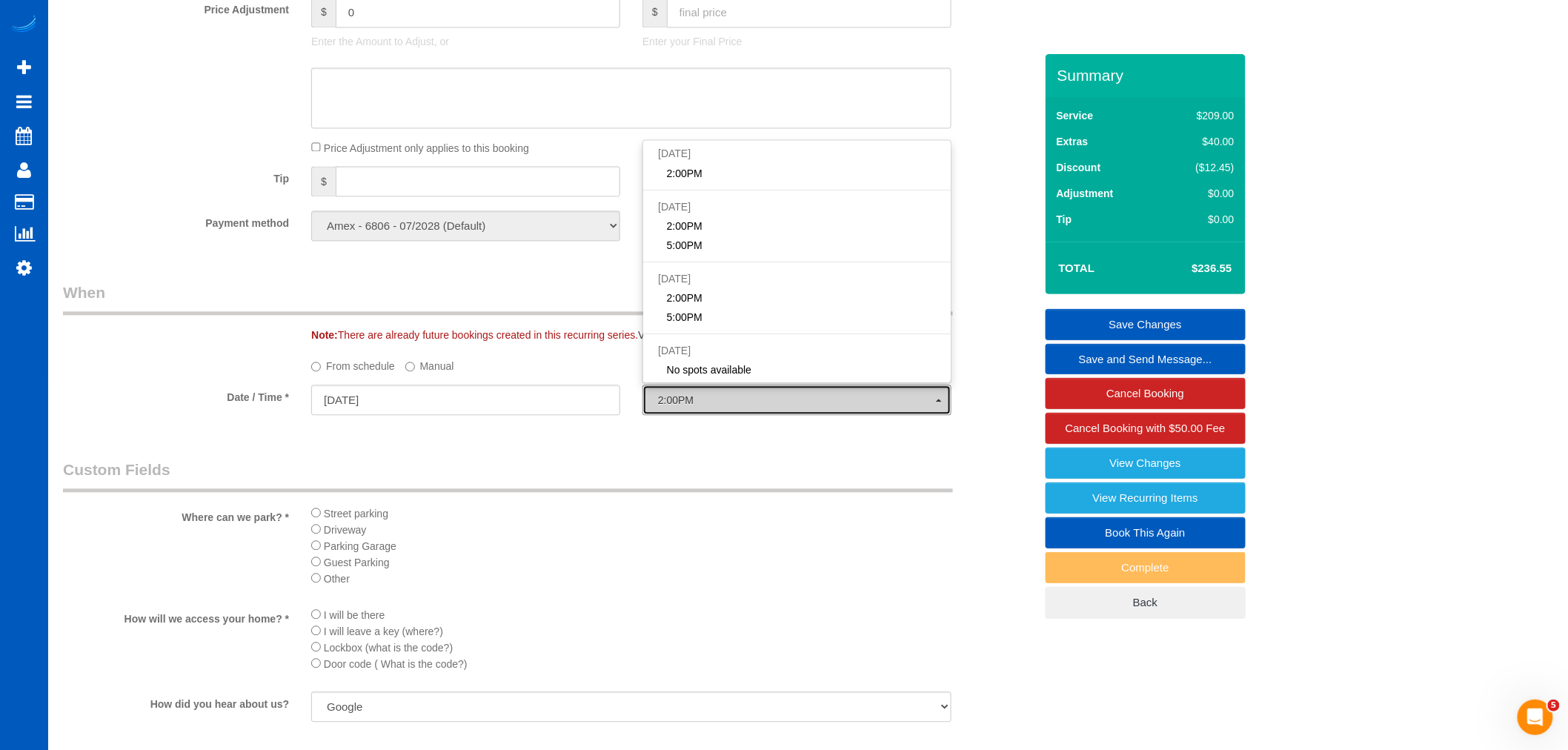
click at [684, 406] on span "2:00PM" at bounding box center [797, 400] width 278 height 12
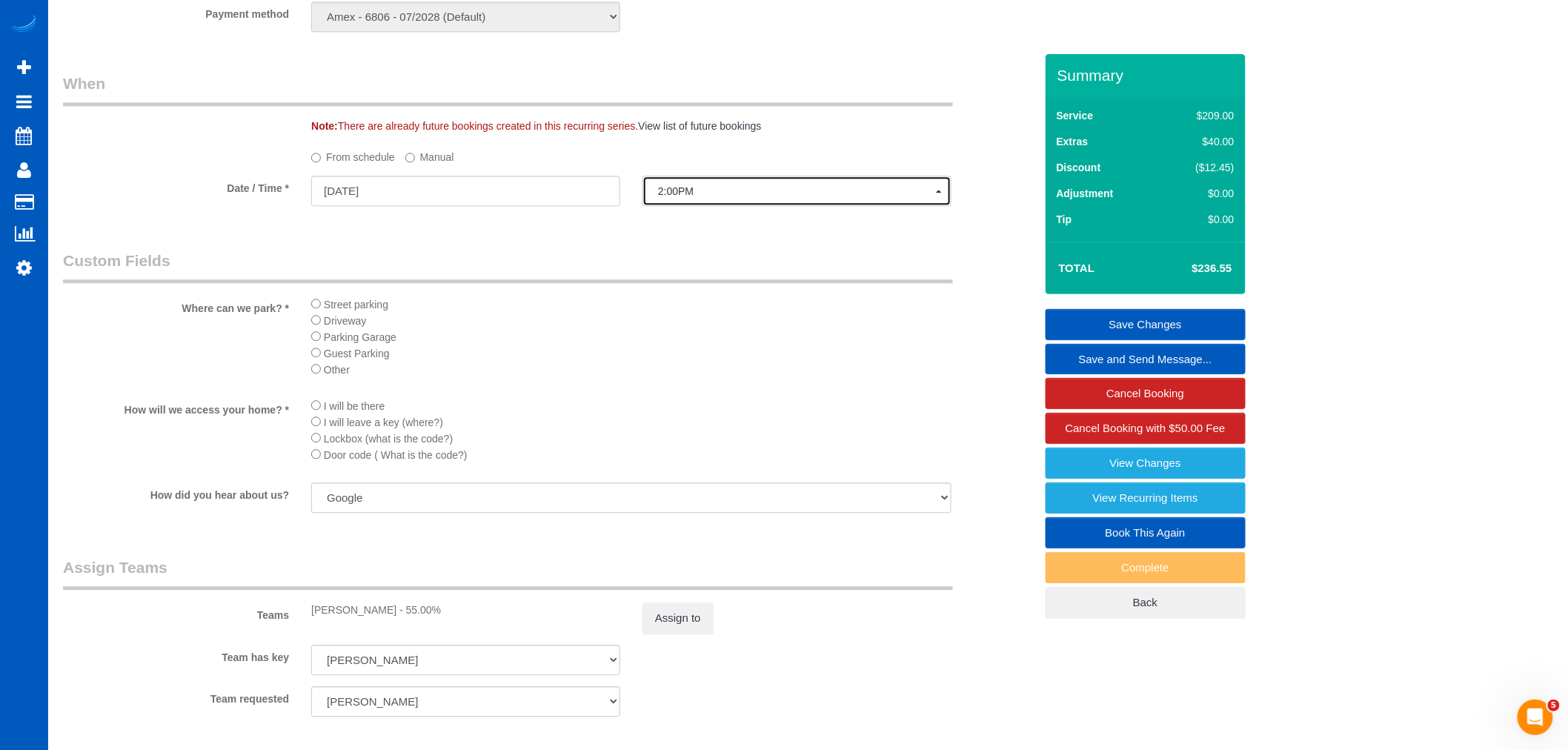
scroll to position [1702, 0]
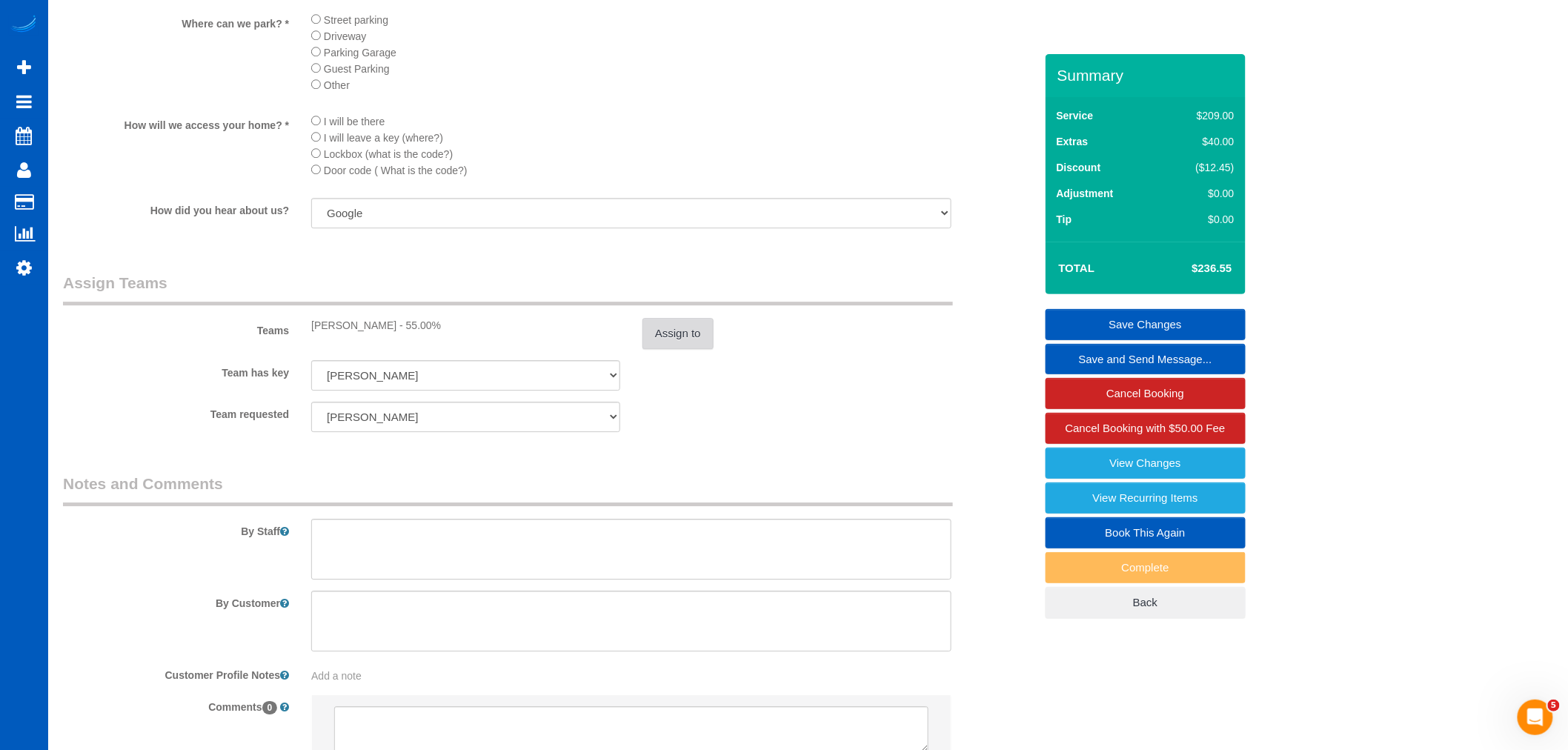
click at [655, 337] on button "Assign to" at bounding box center [678, 334] width 71 height 31
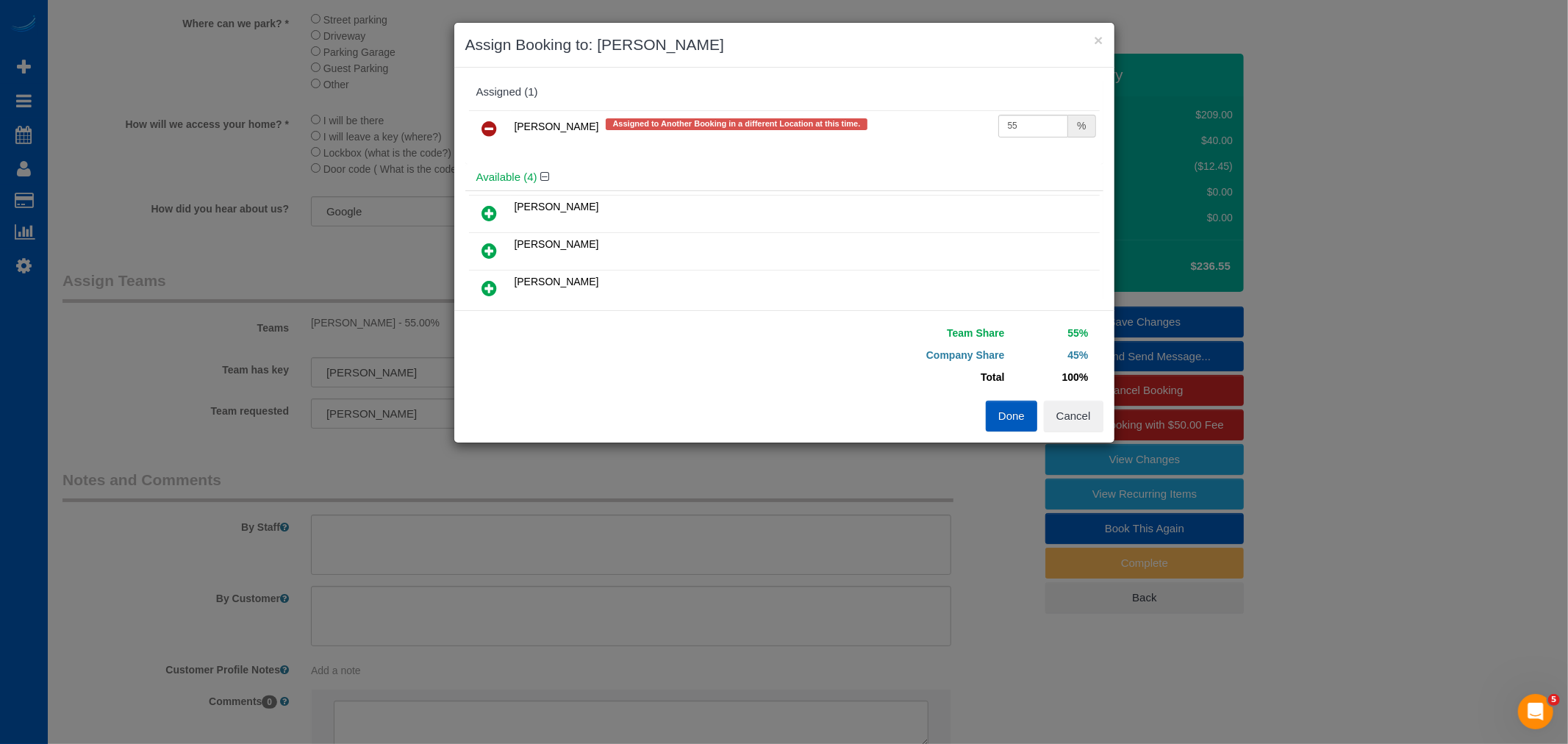
click at [1009, 412] on button "Done" at bounding box center [1012, 416] width 52 height 31
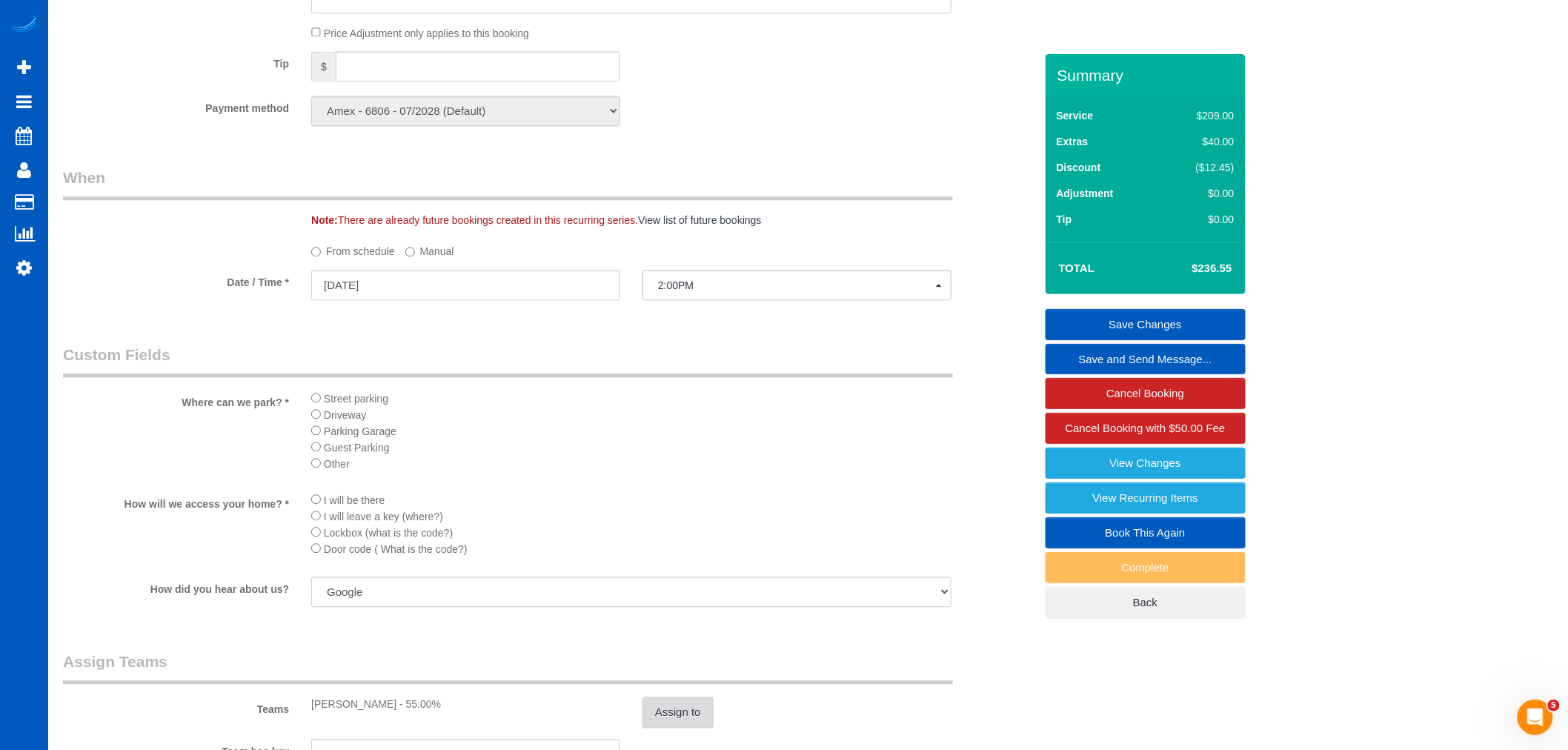
scroll to position [1291, 0]
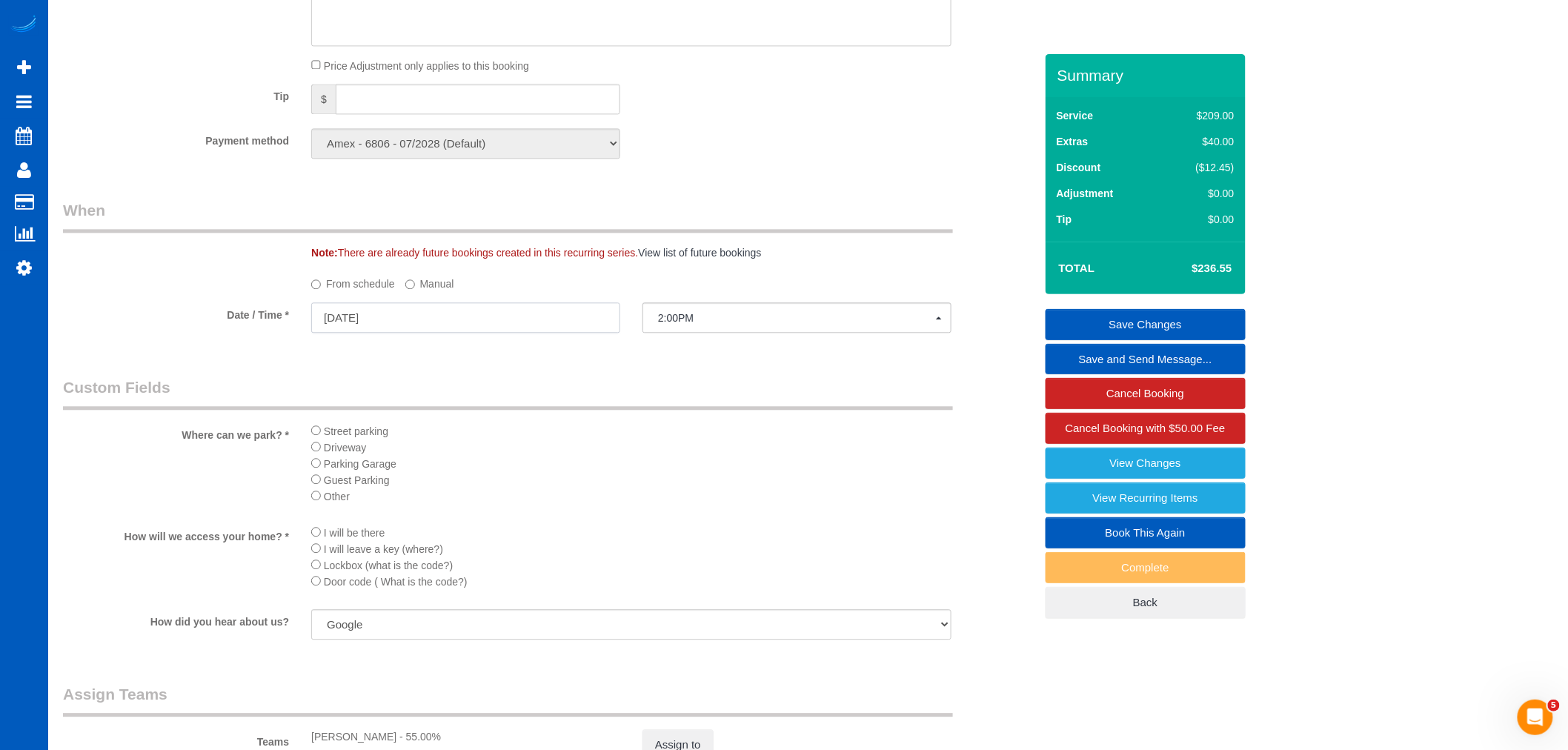
click at [447, 321] on input "[DATE]" at bounding box center [465, 317] width 309 height 31
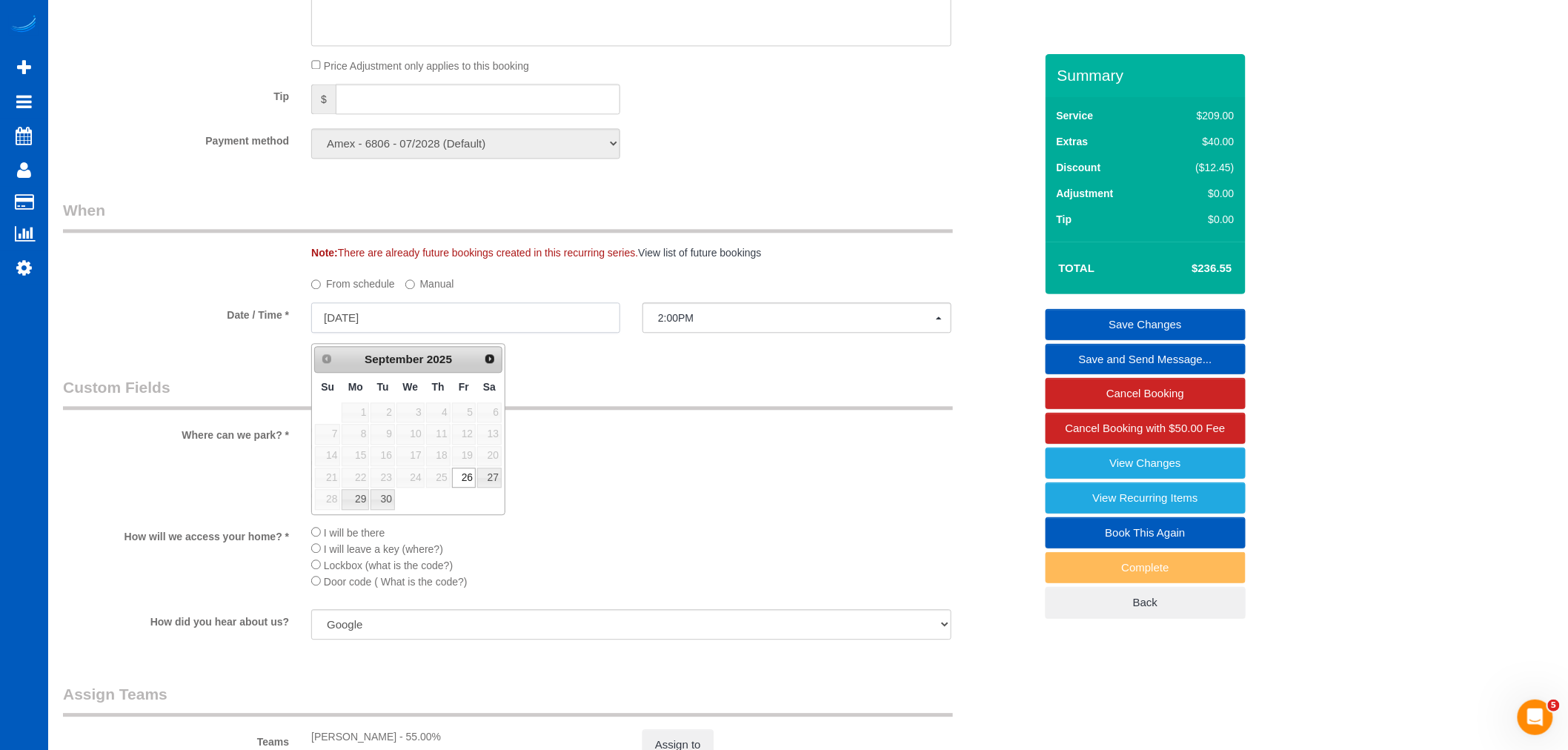
click at [447, 321] on input "[DATE]" at bounding box center [465, 317] width 309 height 31
click at [643, 389] on legend "Custom Fields" at bounding box center [508, 393] width 890 height 33
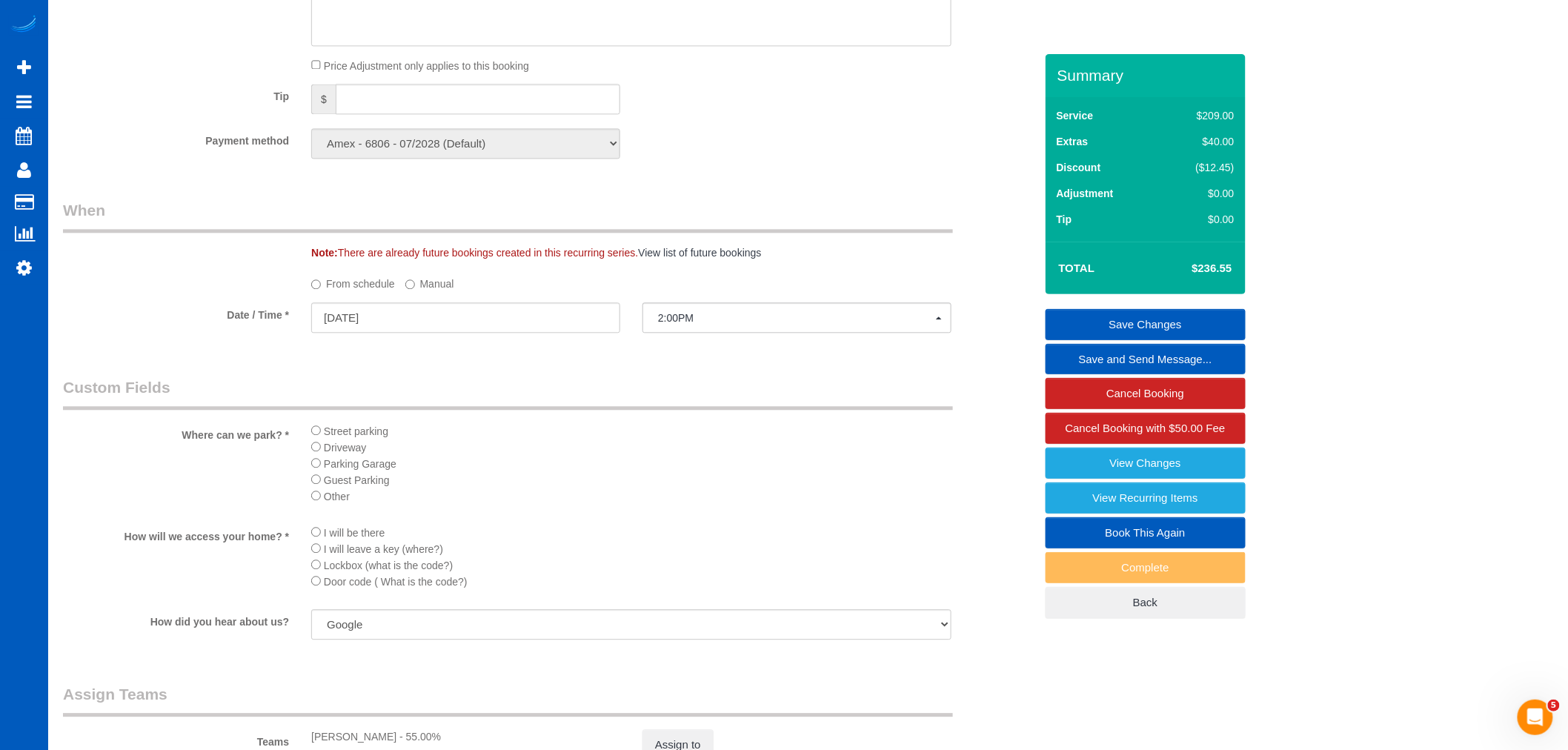
click at [1214, 324] on link "Save Changes" at bounding box center [1146, 324] width 200 height 31
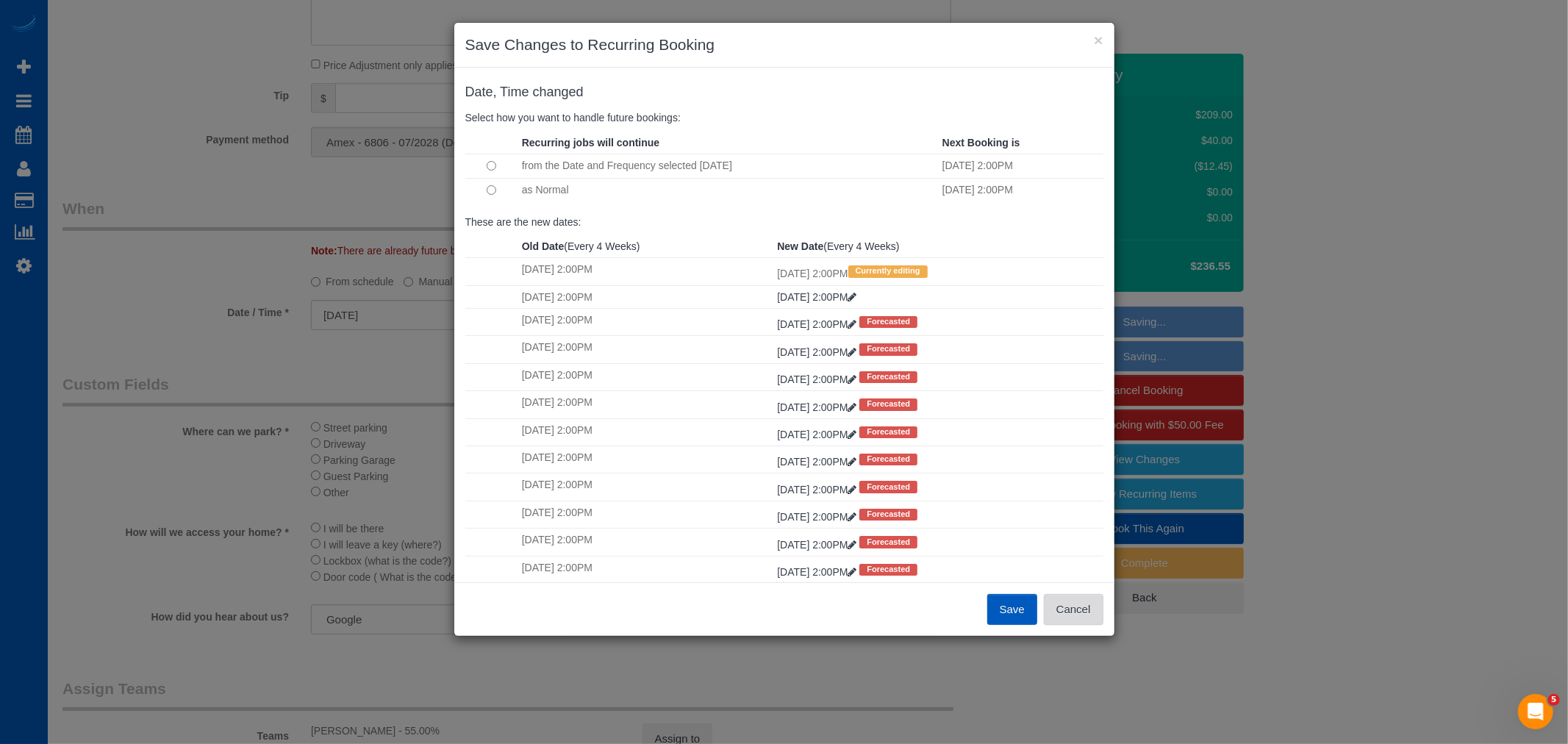
click at [1053, 605] on button "Cancel" at bounding box center [1073, 609] width 59 height 31
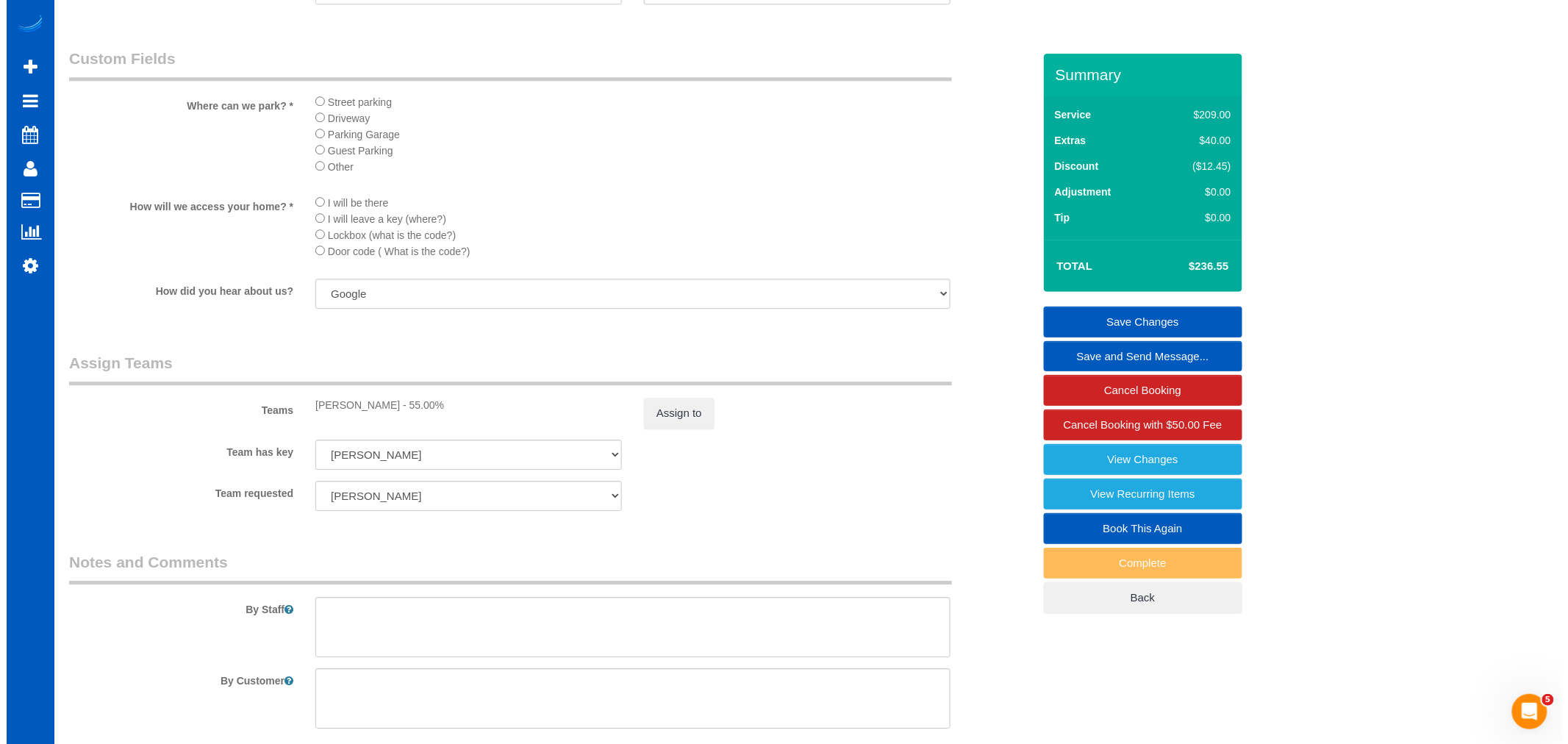
scroll to position [1607, 0]
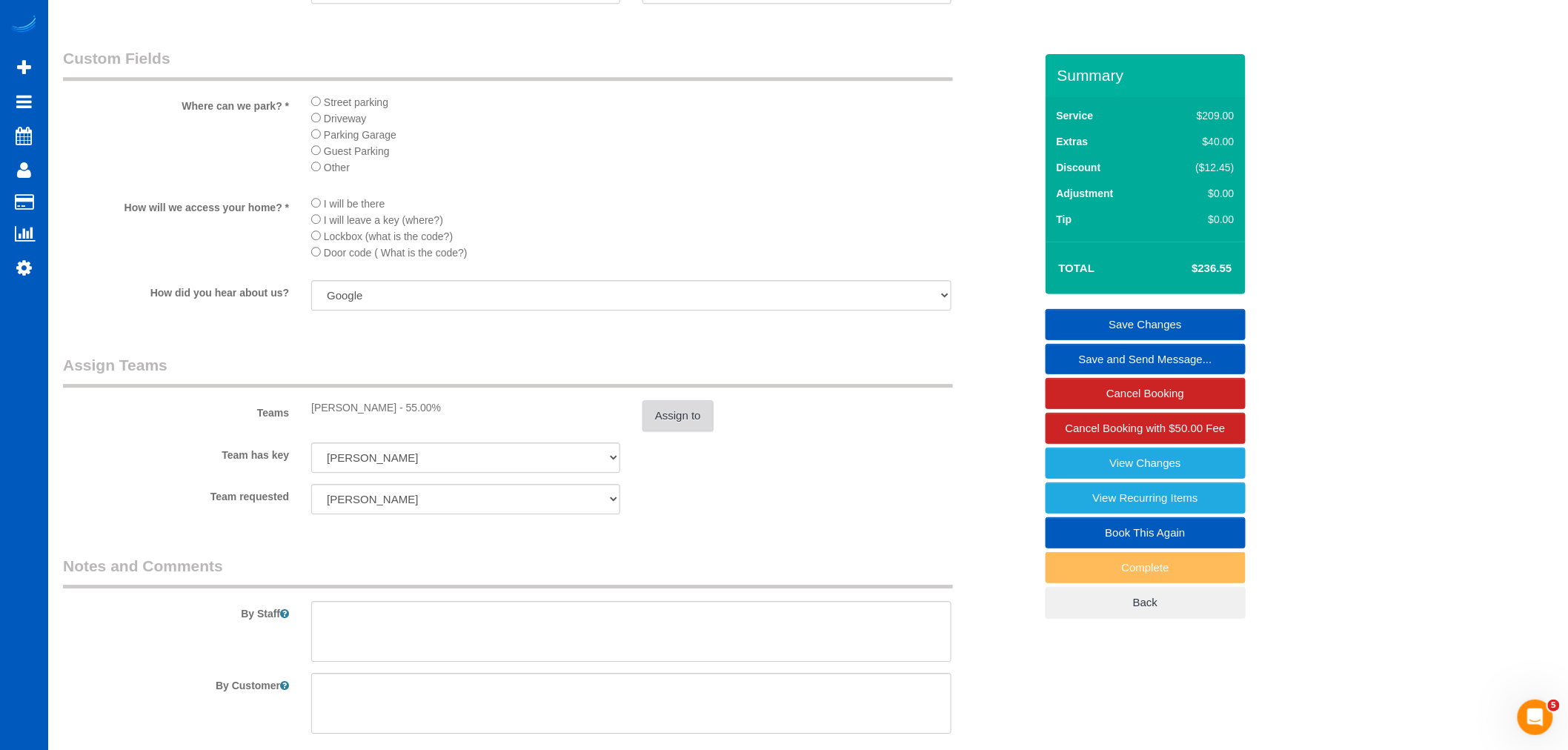
click at [684, 431] on button "Assign to" at bounding box center [678, 416] width 71 height 31
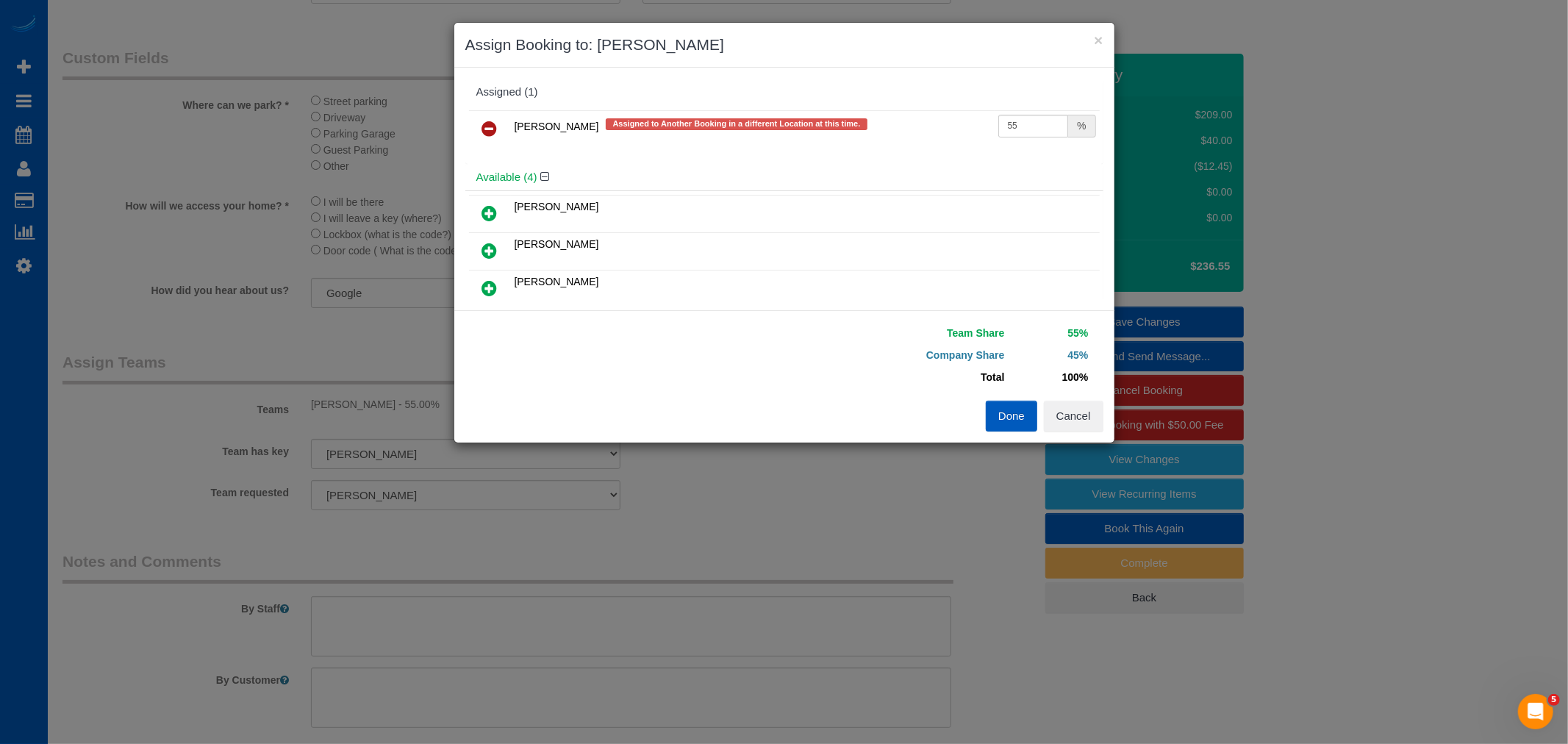
click at [488, 112] on td at bounding box center [490, 129] width 42 height 37
click at [484, 133] on icon at bounding box center [490, 129] width 15 height 17
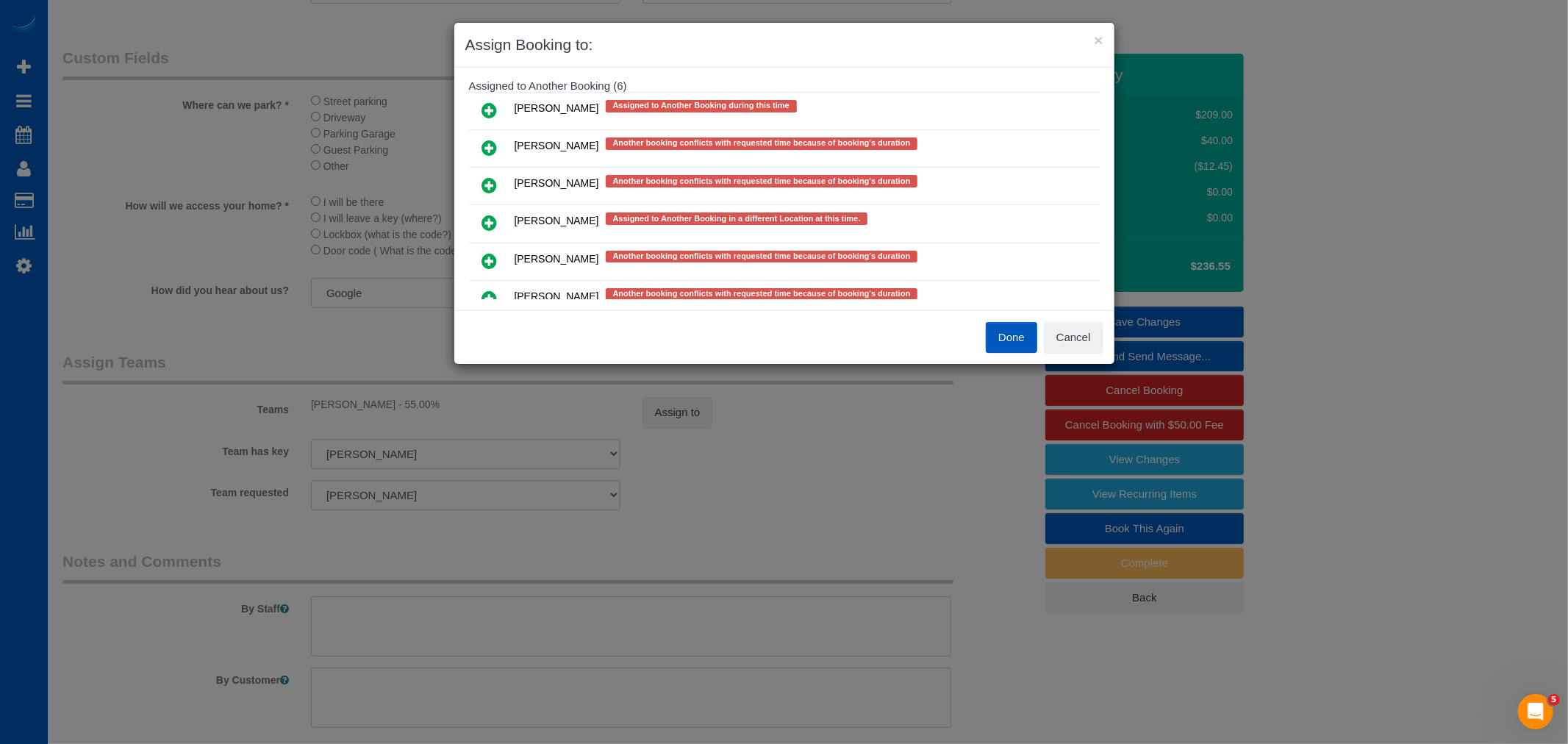
click at [498, 138] on link at bounding box center [489, 148] width 34 height 30
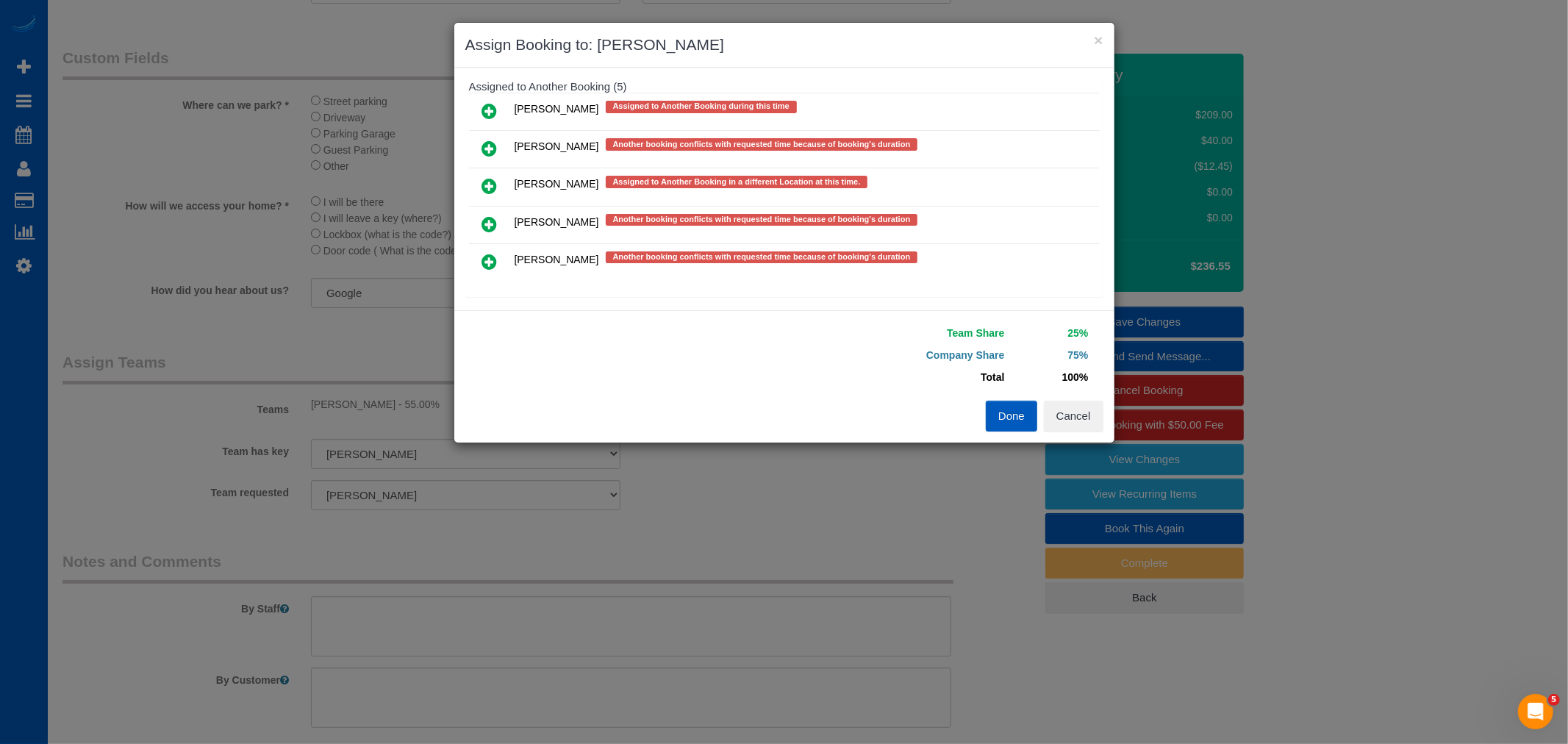
click at [495, 148] on link at bounding box center [489, 149] width 34 height 30
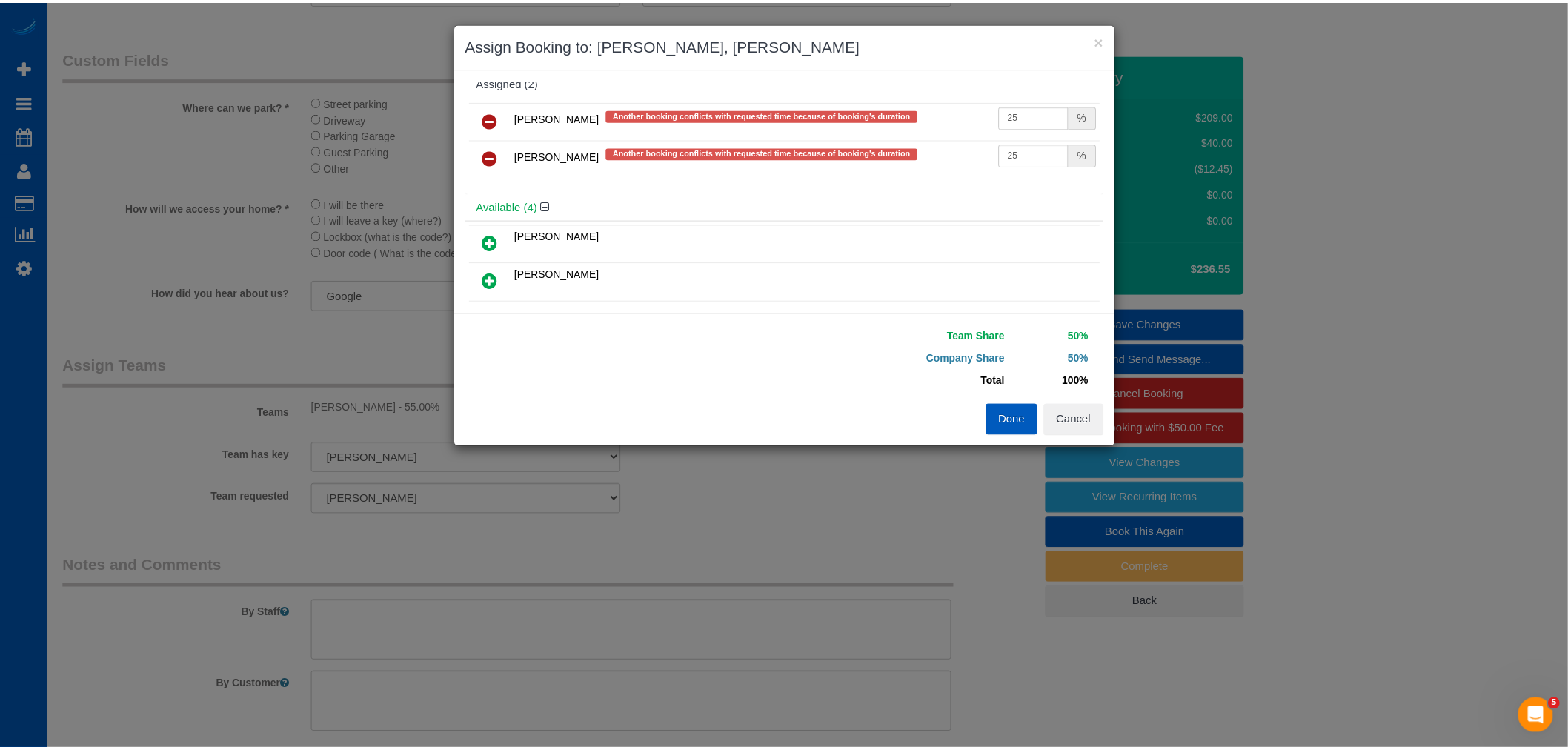
scroll to position [0, 0]
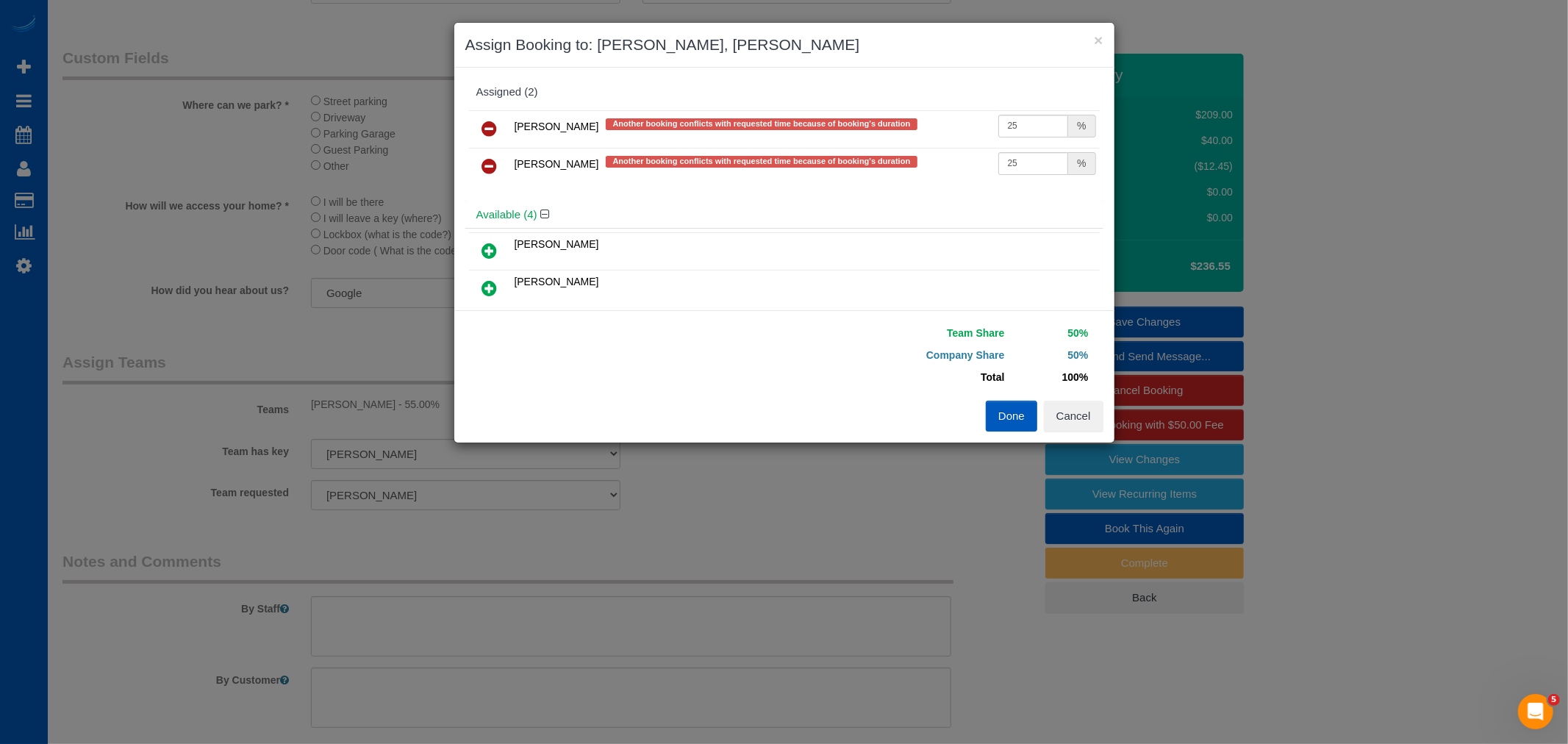
click at [1024, 421] on button "Done" at bounding box center [1012, 416] width 52 height 31
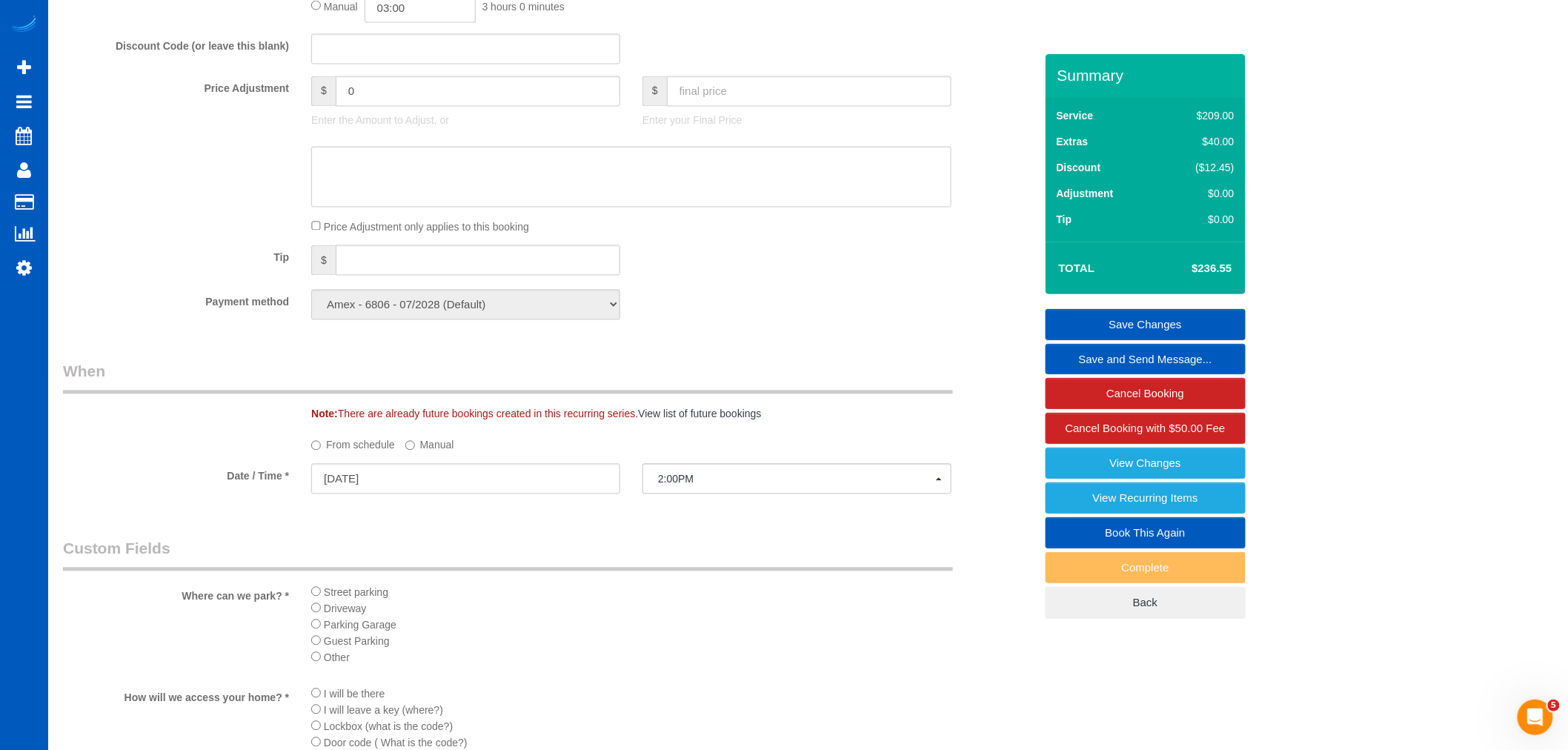
scroll to position [1127, 0]
click at [1138, 317] on link "Save Changes" at bounding box center [1146, 324] width 200 height 31
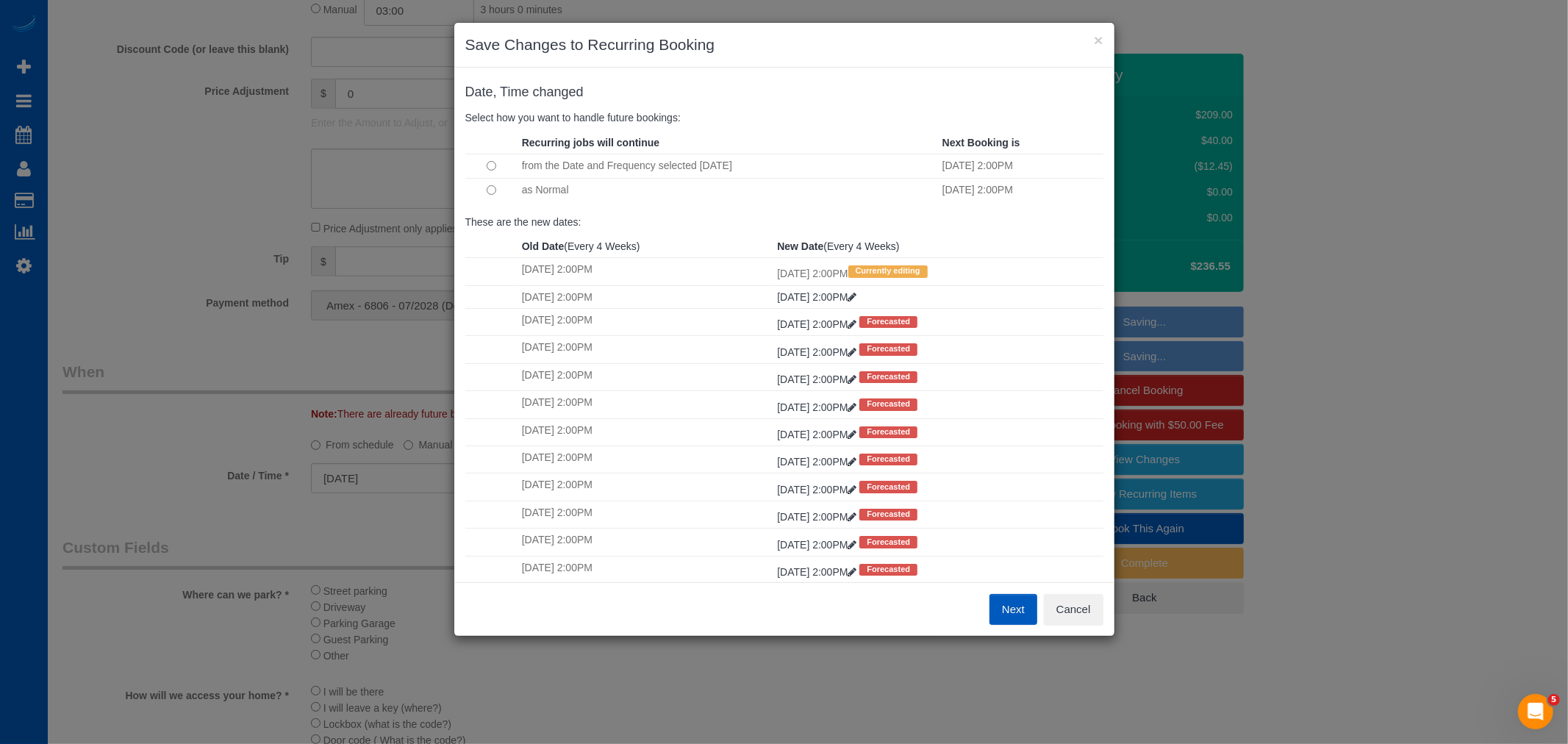
click at [536, 197] on td "as Normal" at bounding box center [728, 189] width 421 height 24
click at [532, 189] on td "as Normal" at bounding box center [728, 189] width 421 height 24
click at [503, 189] on td at bounding box center [492, 189] width 53 height 24
click at [1018, 612] on button "Next" at bounding box center [1013, 609] width 48 height 31
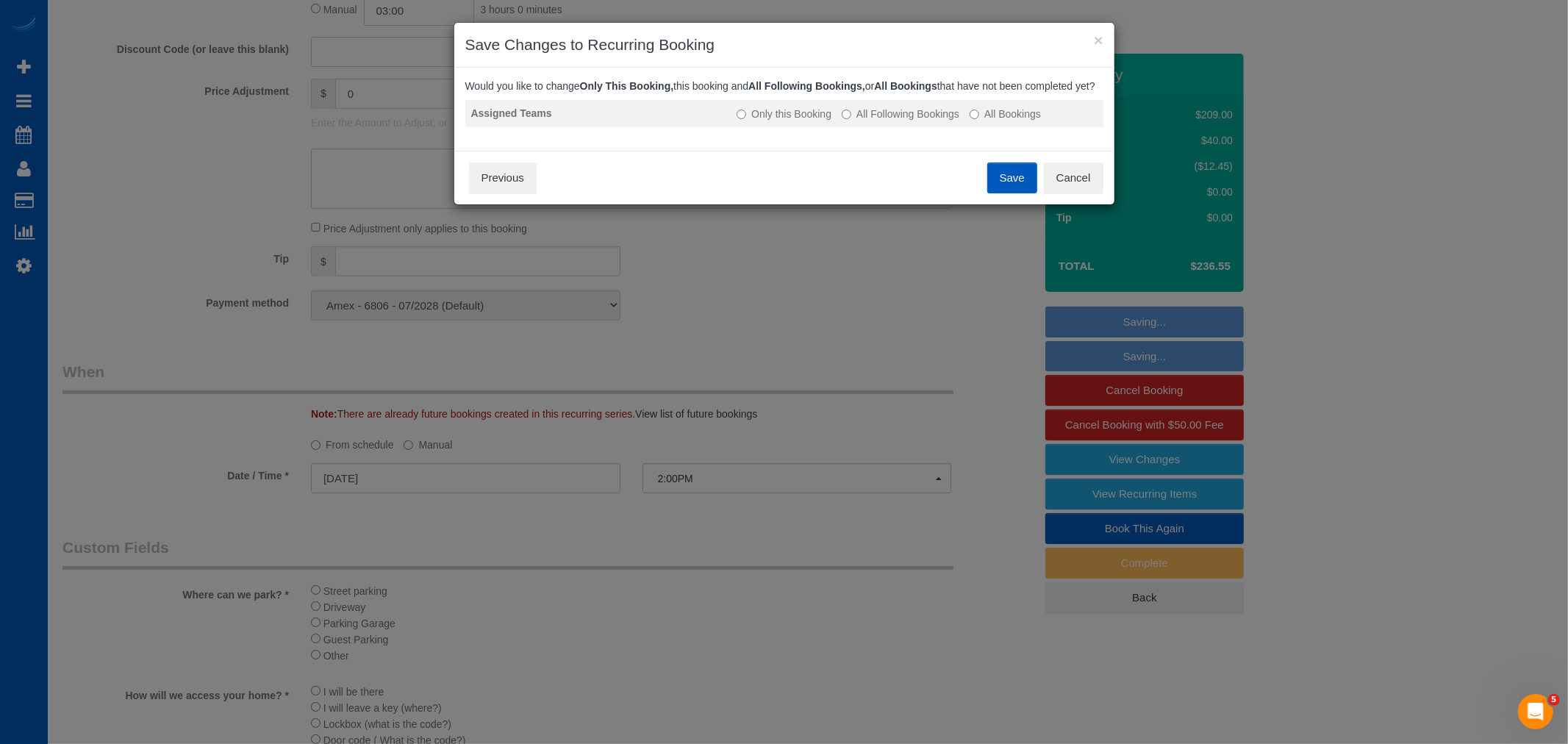
click at [935, 121] on label "All Following Bookings" at bounding box center [901, 113] width 118 height 14
click at [988, 181] on button "Save" at bounding box center [1013, 178] width 50 height 31
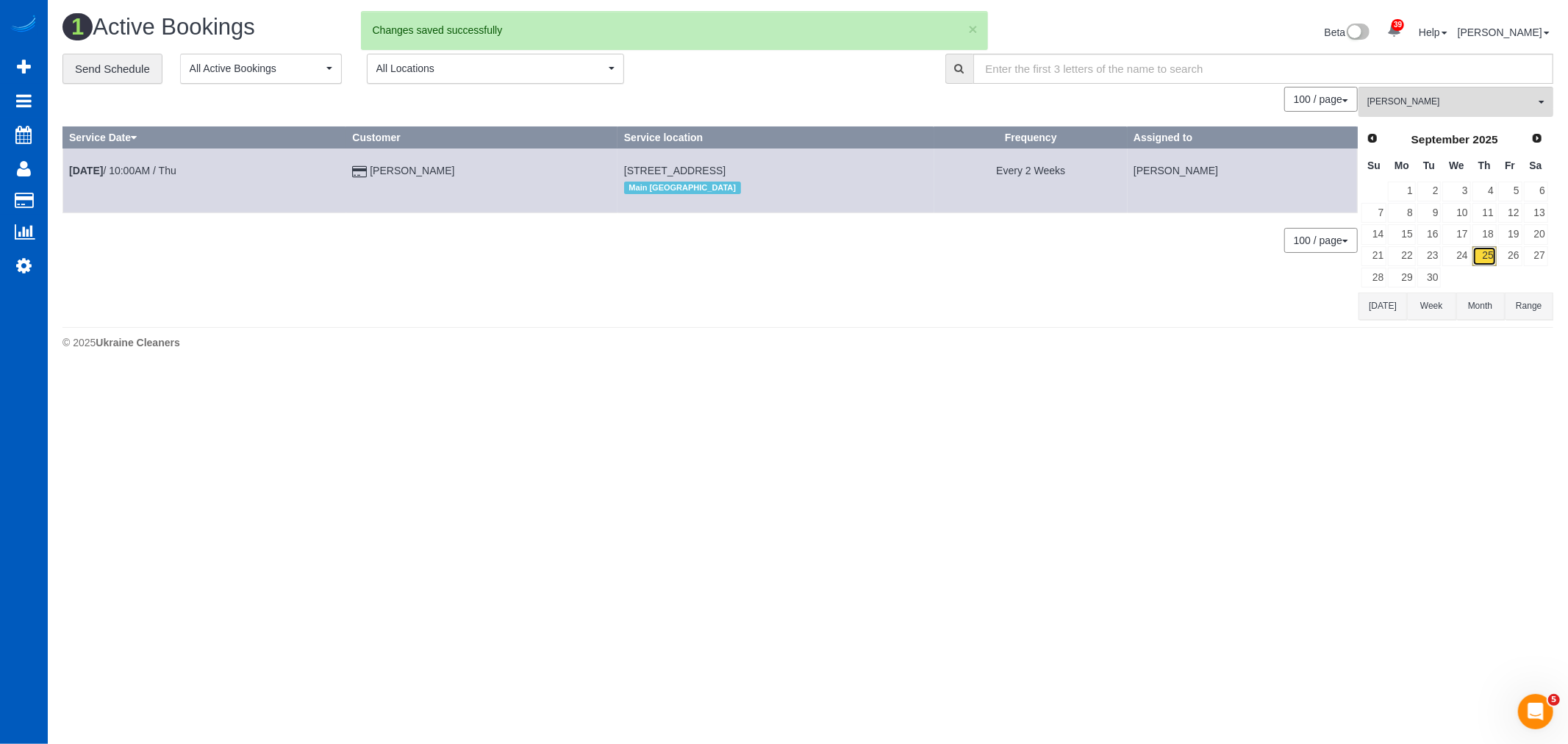
click at [1494, 253] on link "25" at bounding box center [1485, 256] width 24 height 20
click at [1505, 248] on link "26" at bounding box center [1511, 256] width 24 height 20
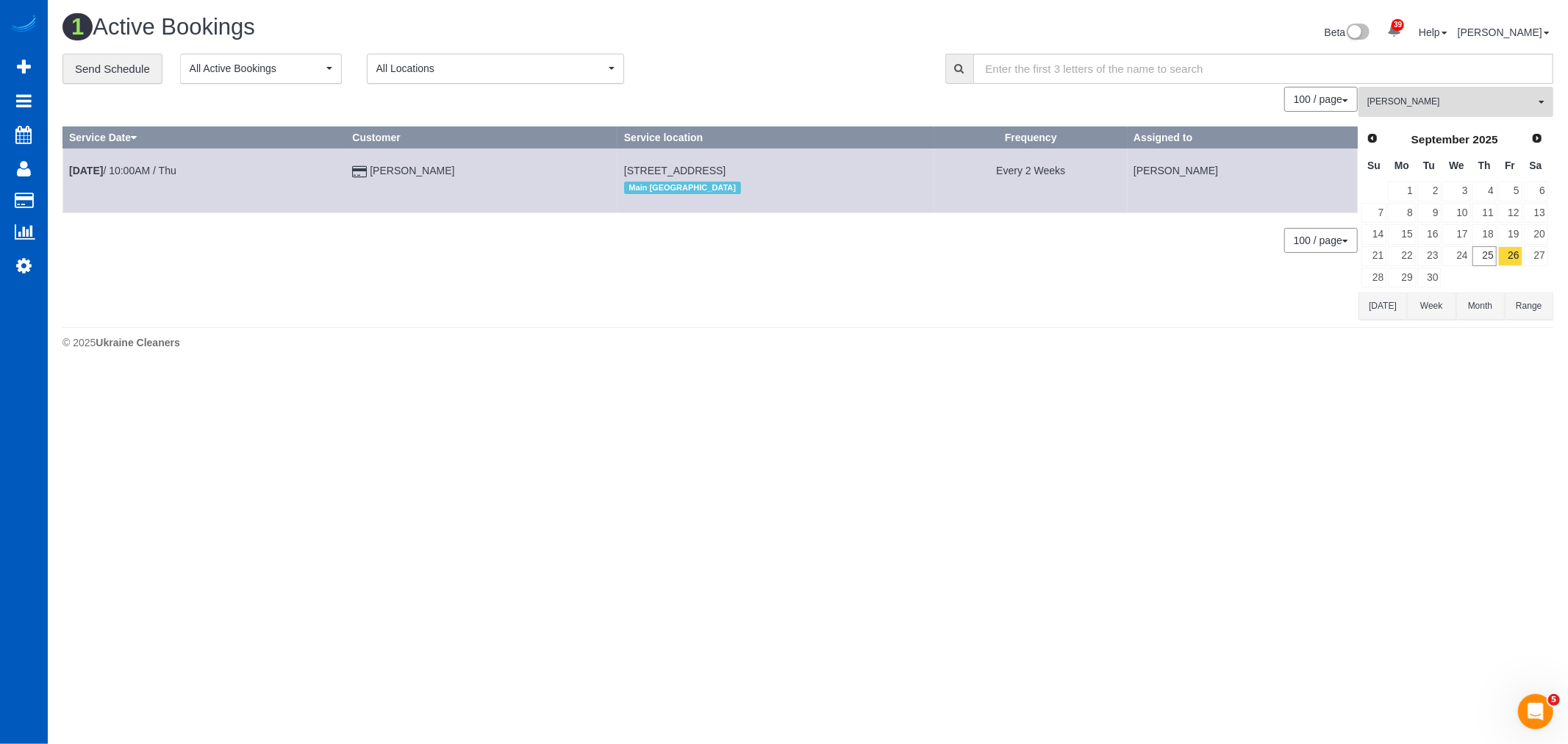
click at [1436, 112] on button "[PERSON_NAME] All Teams" at bounding box center [1456, 102] width 195 height 30
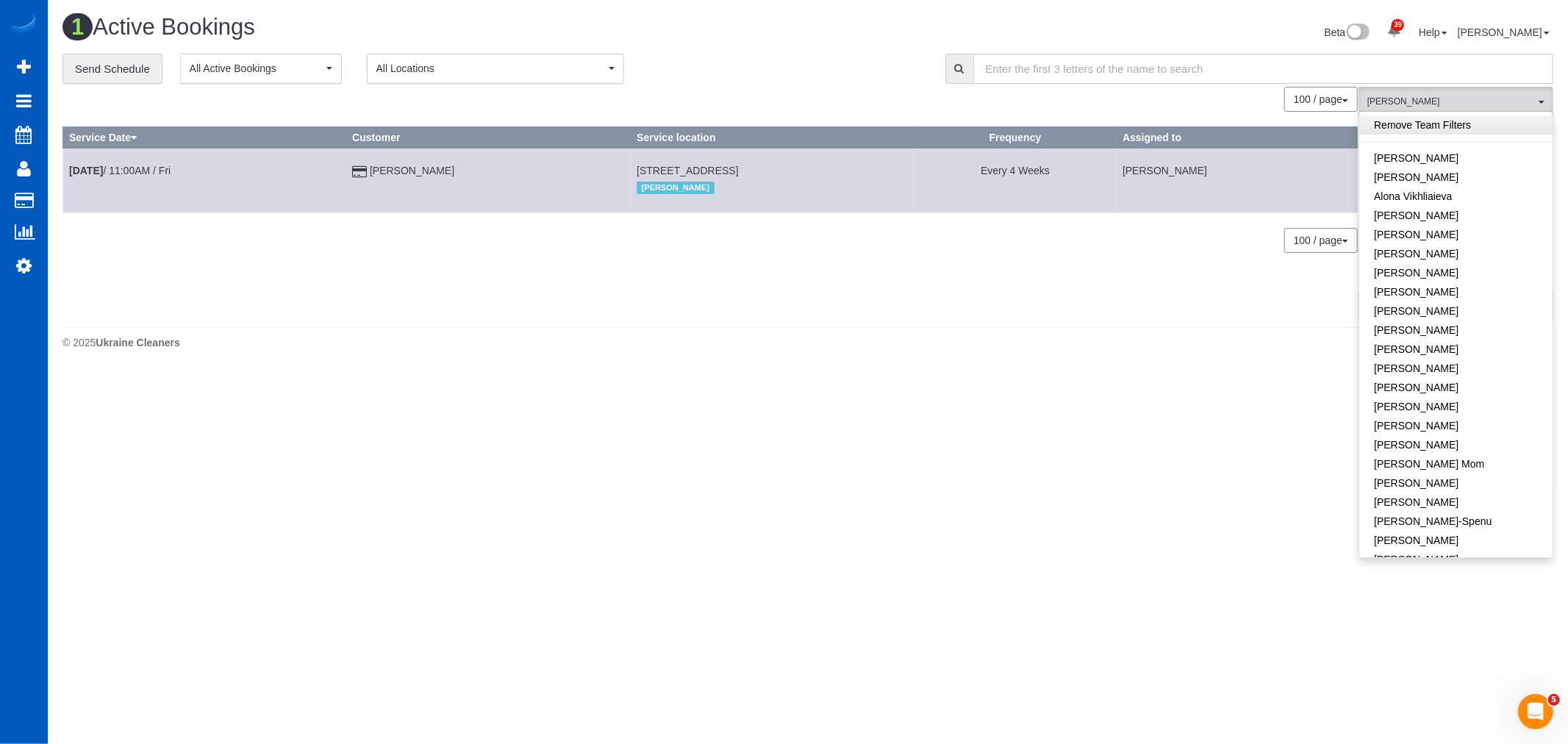
click at [1429, 122] on link "Remove Team Filters" at bounding box center [1456, 125] width 193 height 19
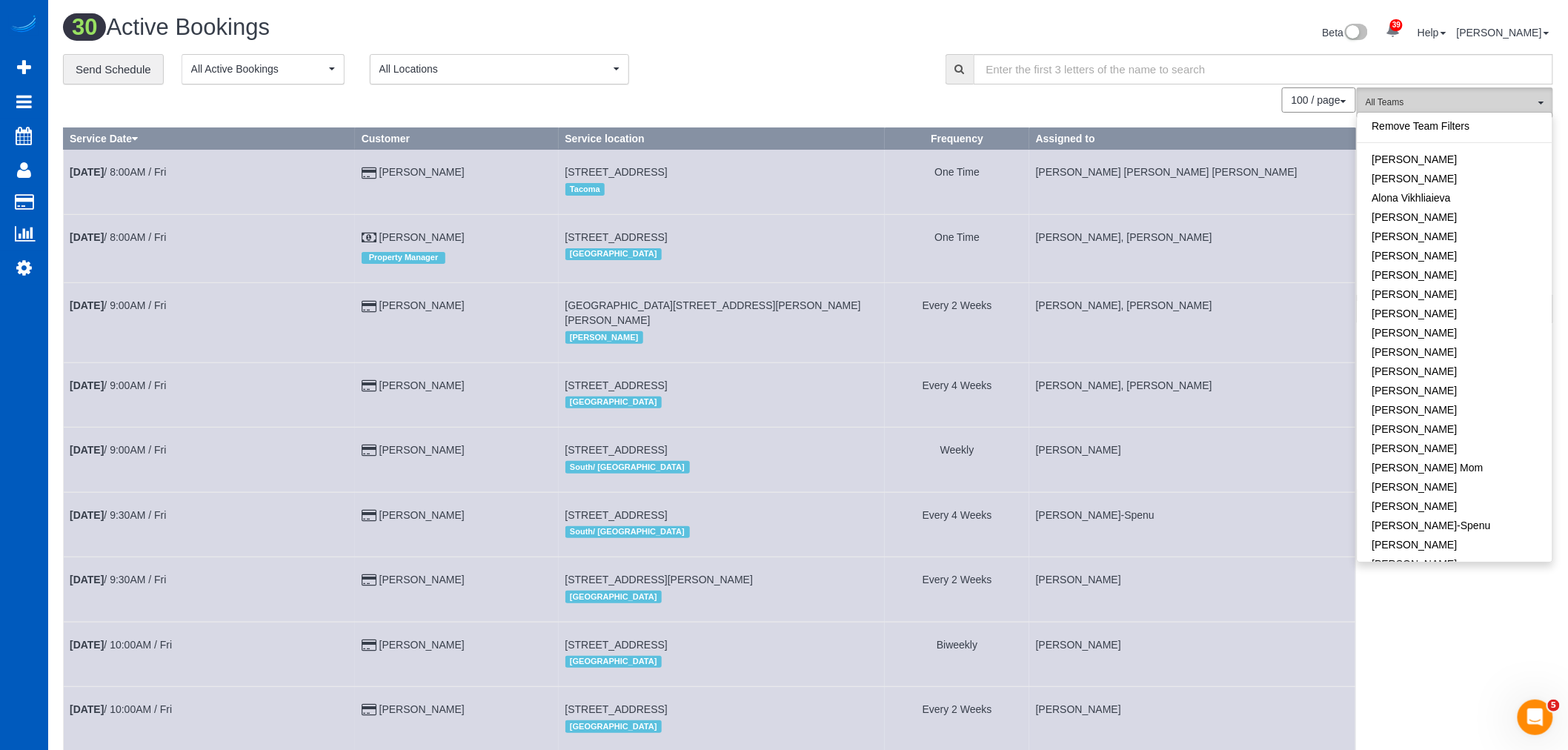
click at [1455, 106] on span "All Teams" at bounding box center [1450, 103] width 169 height 12
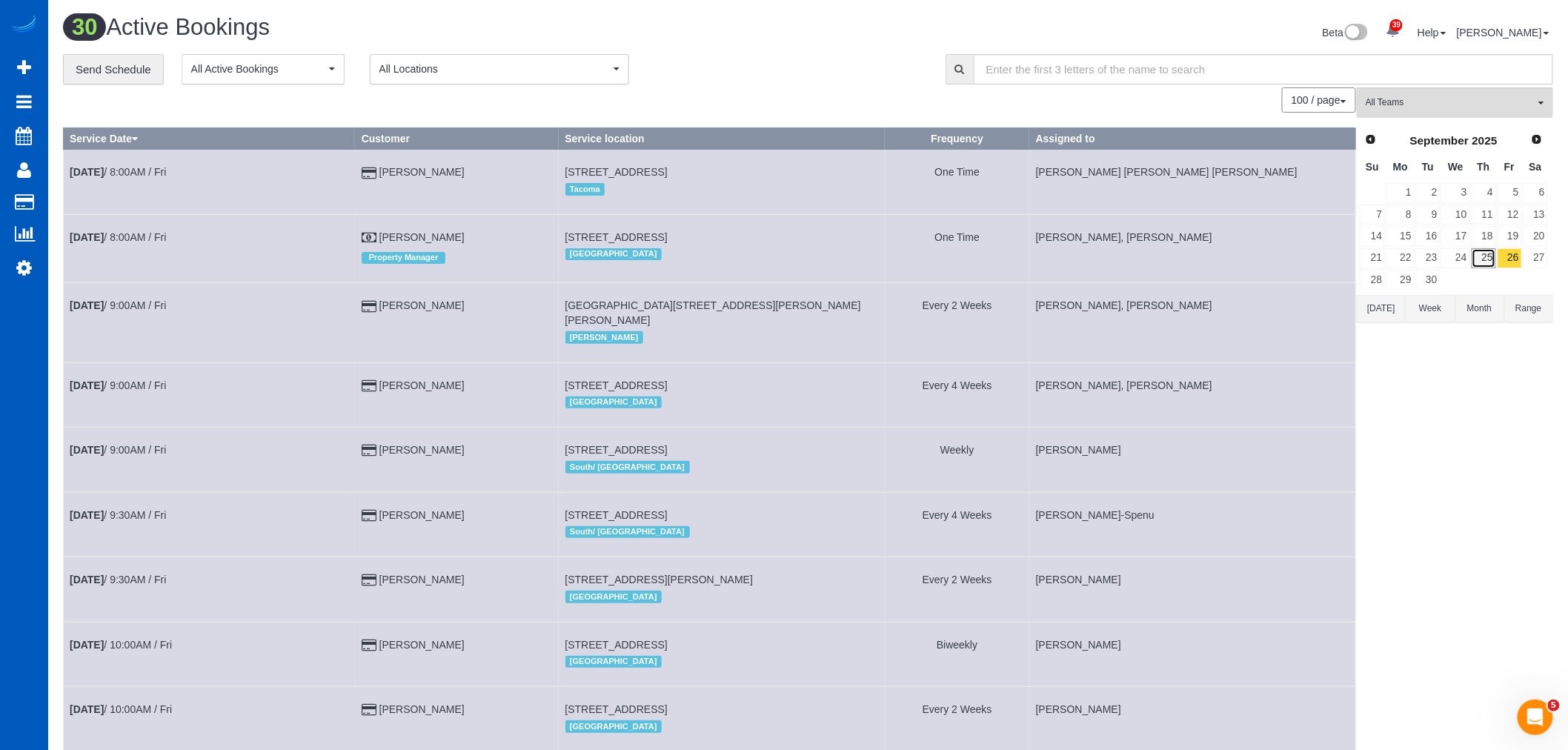
click at [1485, 251] on link "25" at bounding box center [1484, 258] width 25 height 20
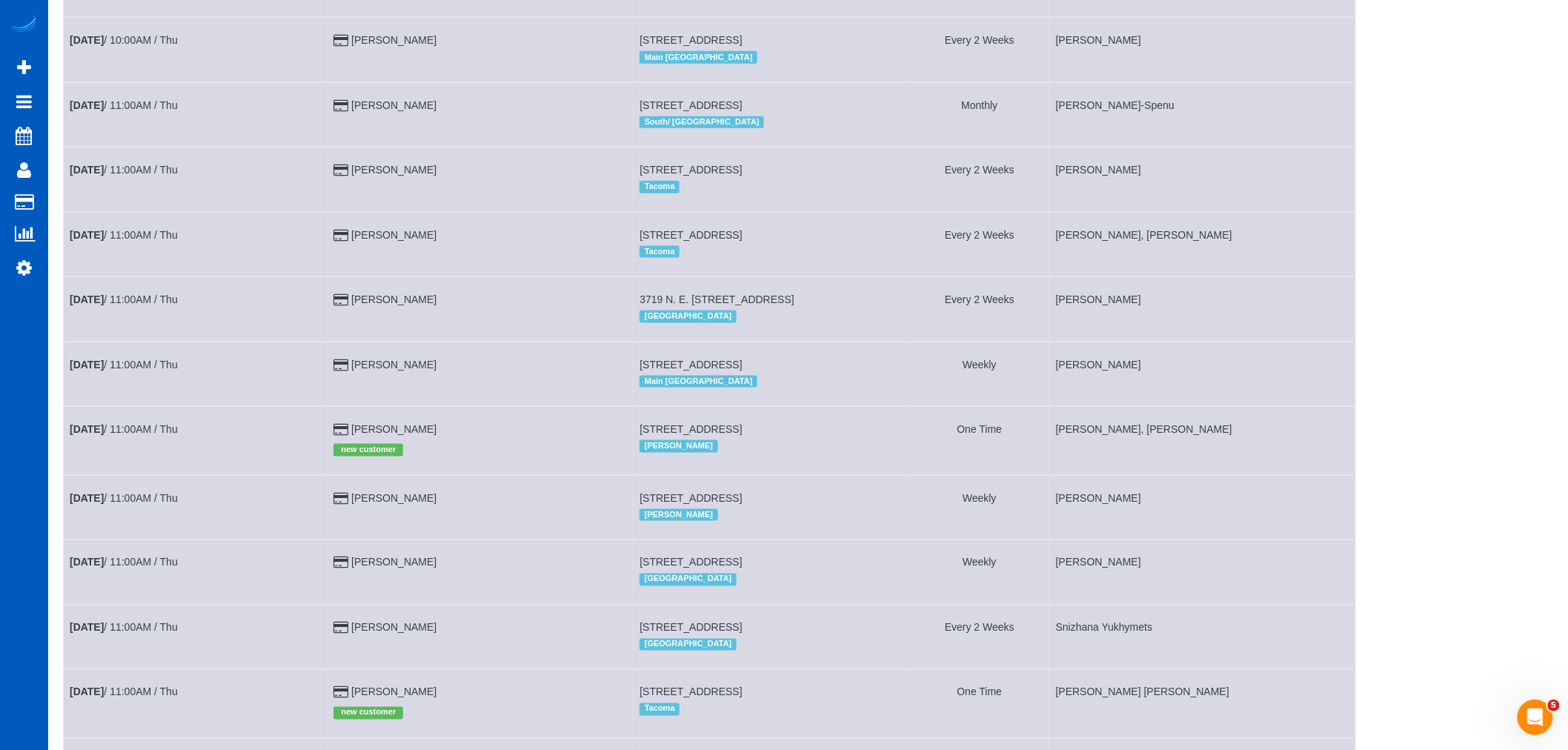
scroll to position [1389, 0]
